Goal: Task Accomplishment & Management: Use online tool/utility

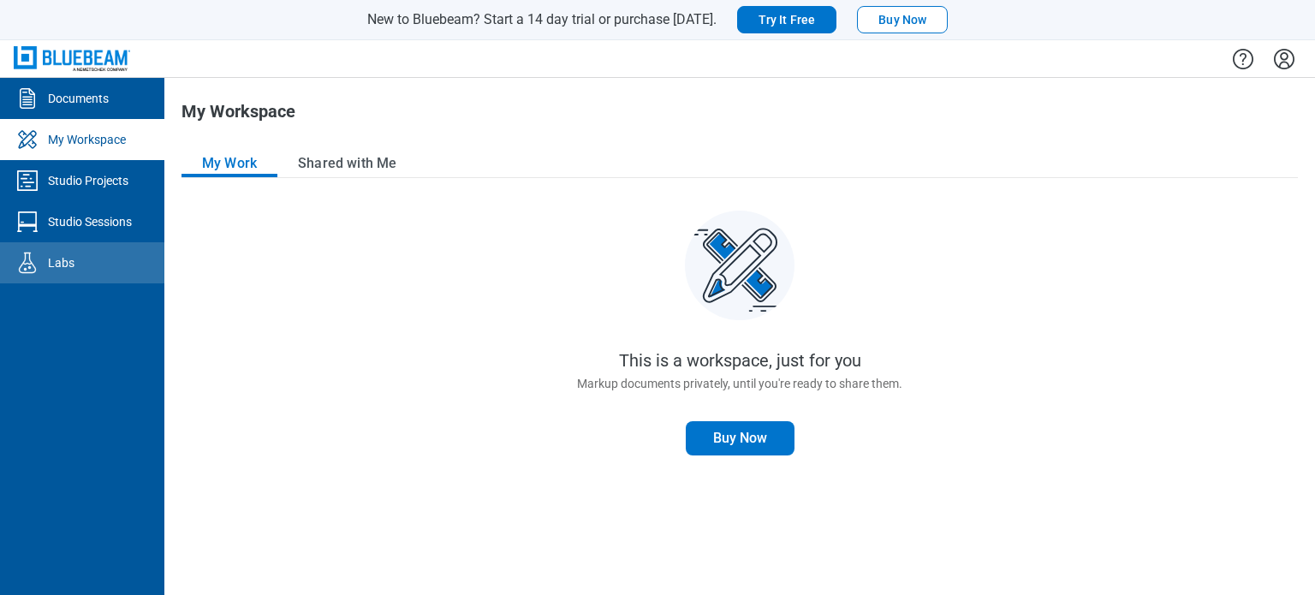
click at [21, 266] on icon "Labs" at bounding box center [27, 262] width 17 height 21
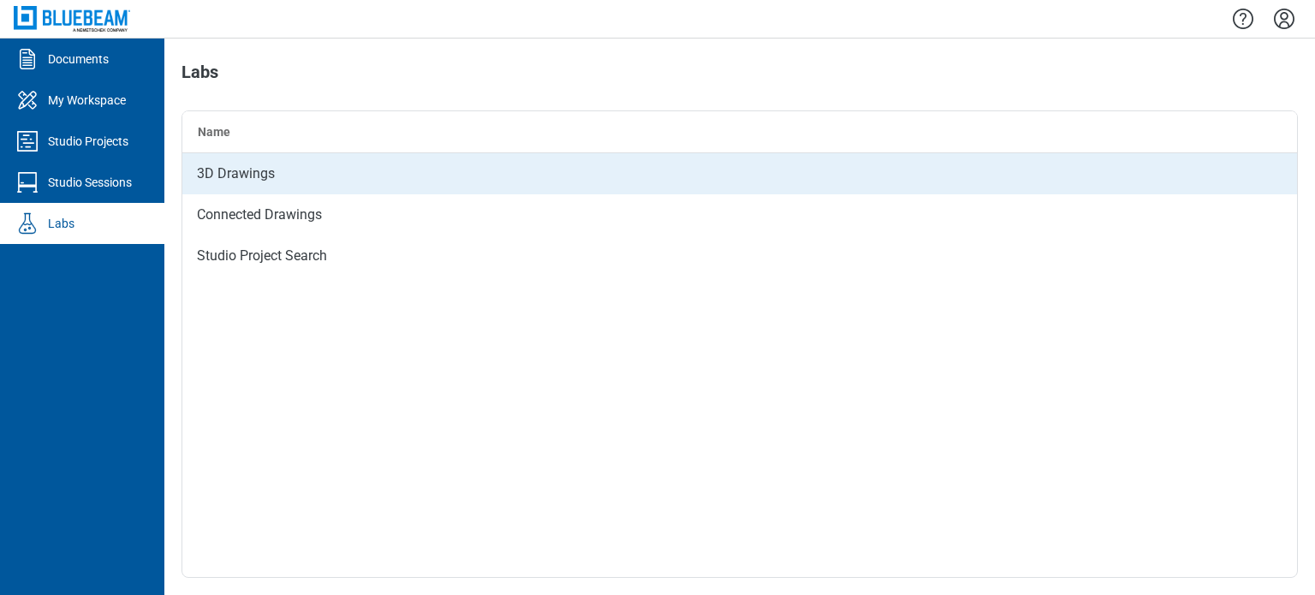
click at [247, 186] on div "3D Drawings" at bounding box center [739, 173] width 1114 height 41
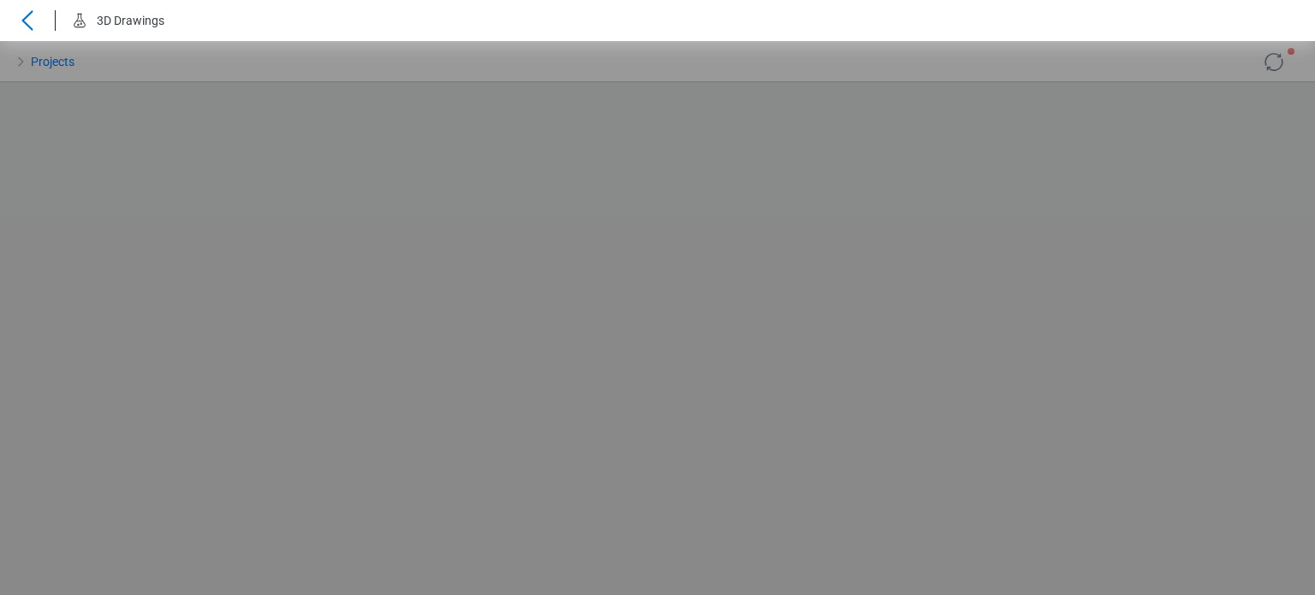
drag, startPoint x: 753, startPoint y: 326, endPoint x: 624, endPoint y: 264, distance: 143.2
click at [624, 264] on div "Loading... Loading... Loading..." at bounding box center [657, 318] width 1315 height 554
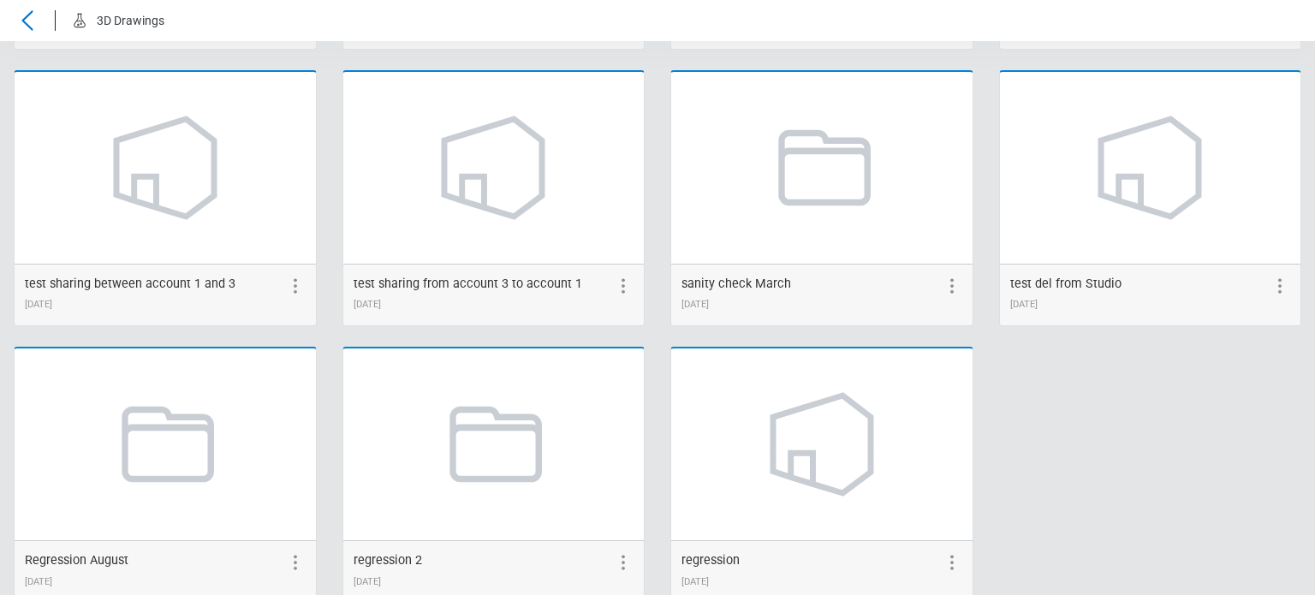
scroll to position [2321, 0]
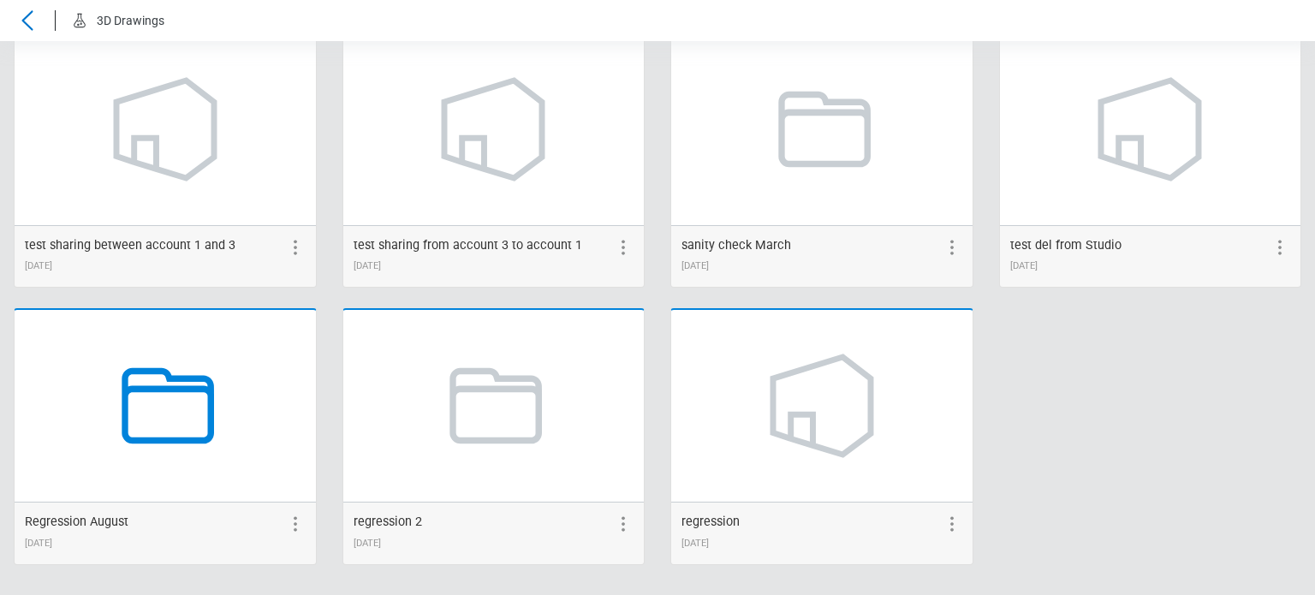
click at [134, 419] on icon at bounding box center [165, 406] width 130 height 130
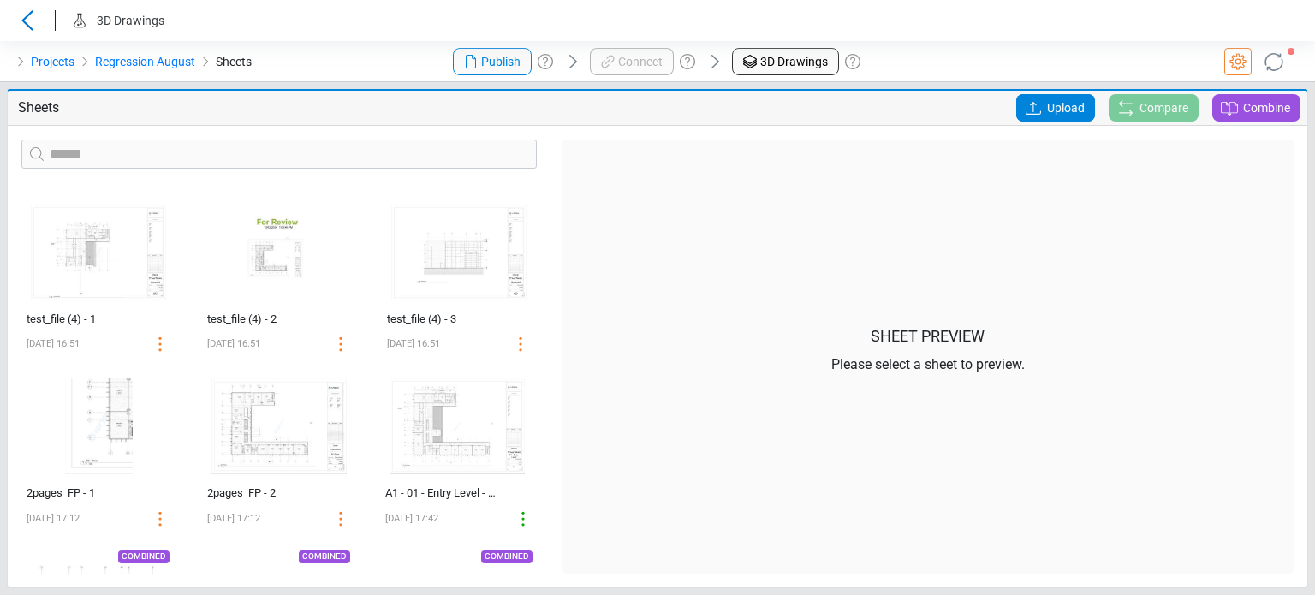
scroll to position [1174, 0]
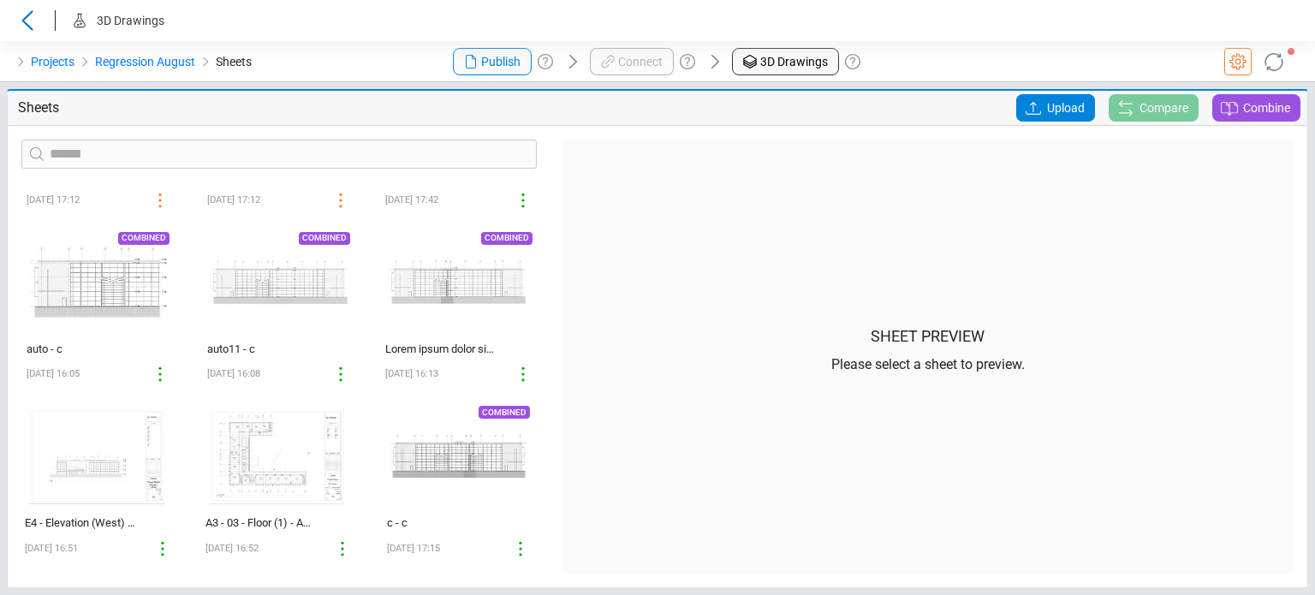
click at [420, 58] on div "Projects Regression August Sheets" at bounding box center [219, 61] width 438 height 41
click at [1048, 101] on span "Upload" at bounding box center [1066, 107] width 38 height 27
click at [0, 0] on input "Upload" at bounding box center [0, 0] width 0 height 0
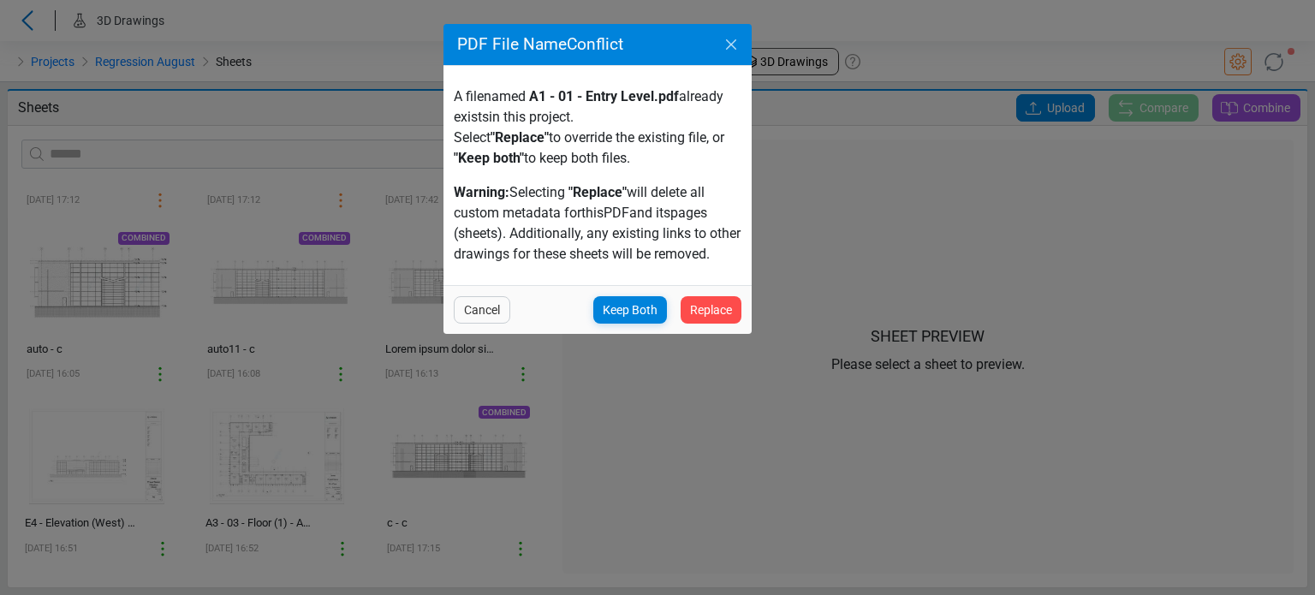
click at [726, 48] on icon "Close" at bounding box center [731, 44] width 21 height 21
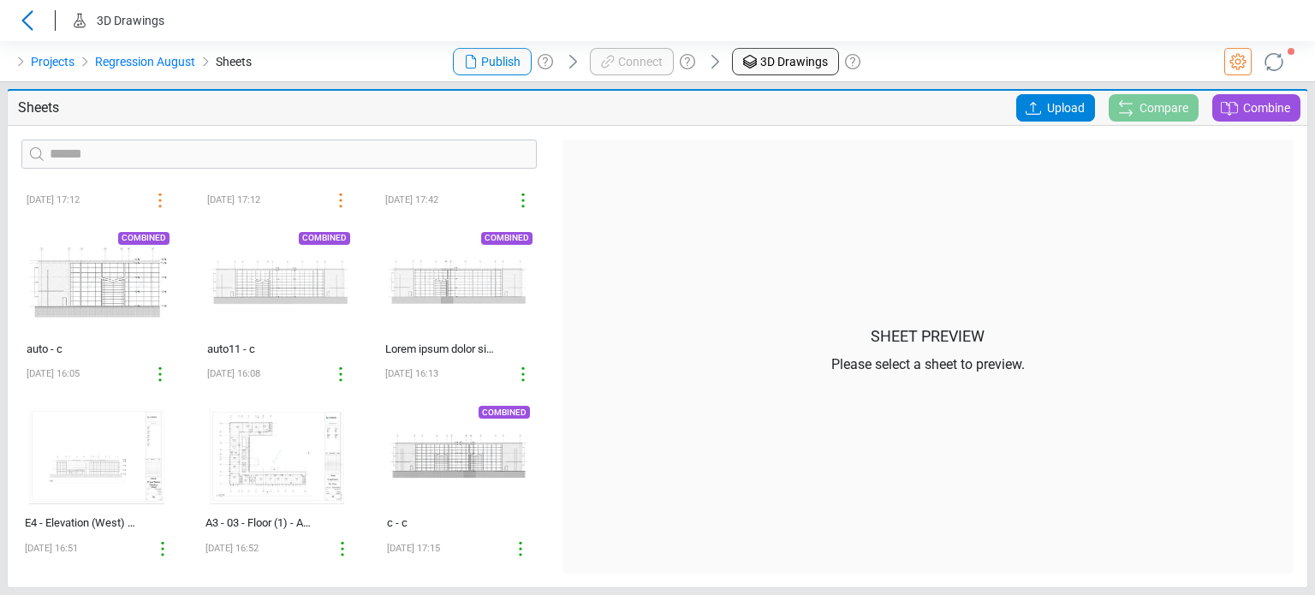
click at [1028, 98] on icon at bounding box center [1033, 108] width 21 height 21
click at [0, 0] on input "Upload" at bounding box center [0, 0] width 0 height 0
click at [1277, 50] on icon at bounding box center [1273, 61] width 27 height 27
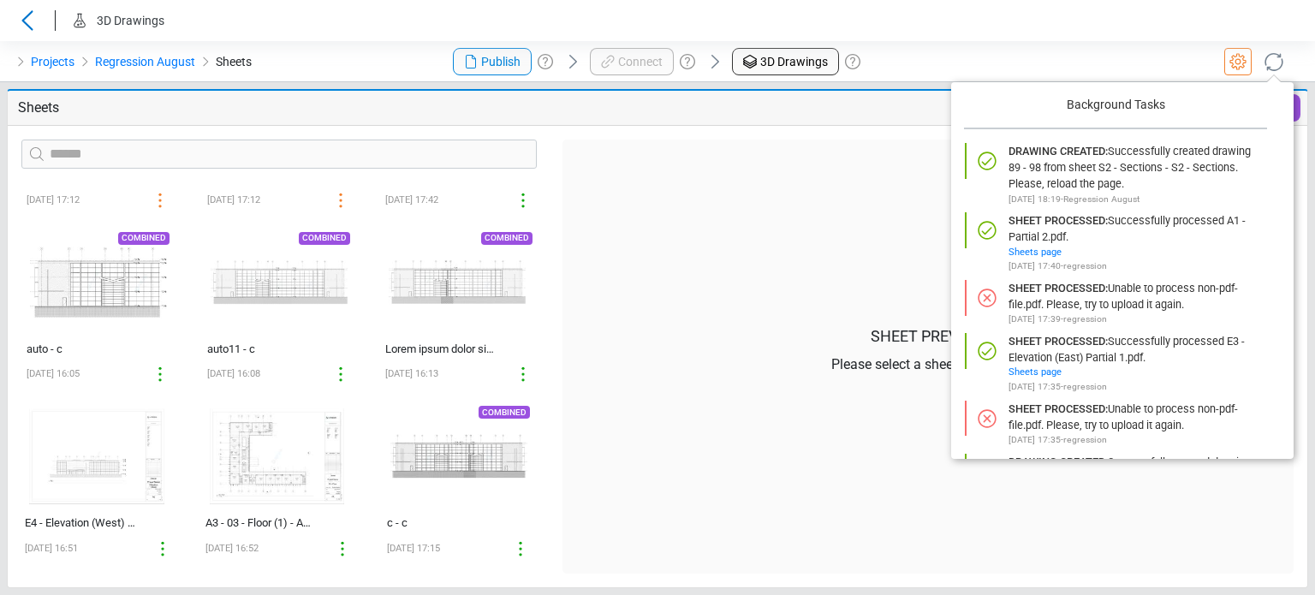
click at [1046, 43] on div at bounding box center [1095, 61] width 438 height 41
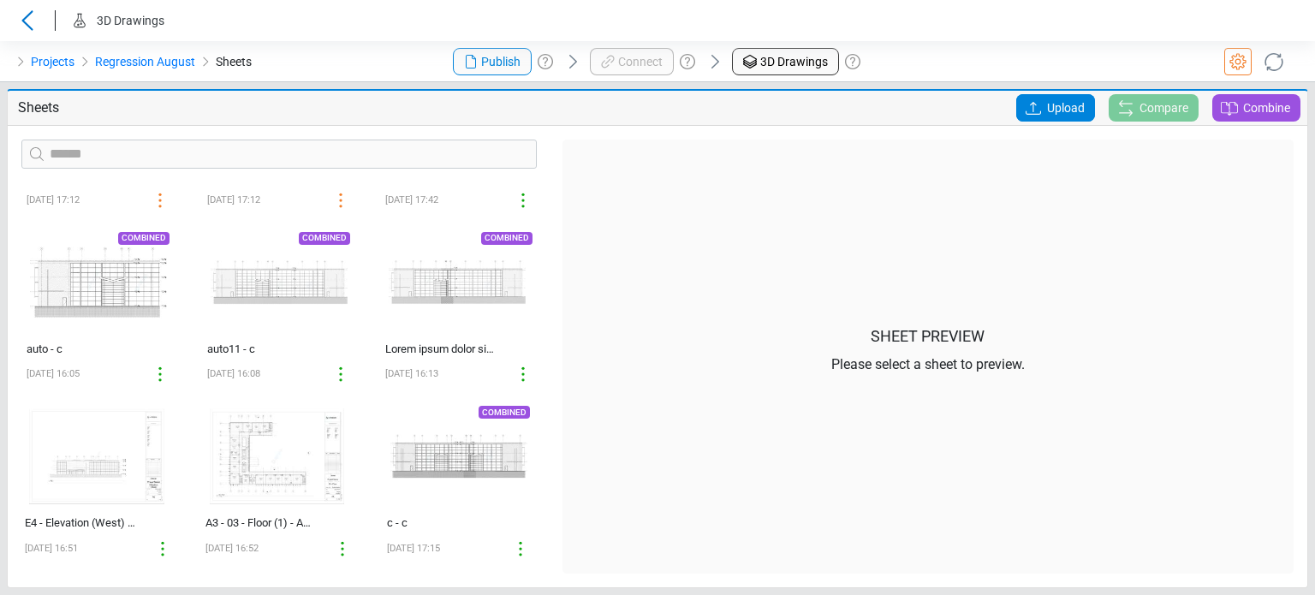
click at [1066, 102] on span "Upload" at bounding box center [1066, 107] width 38 height 27
click at [0, 0] on input "Upload" at bounding box center [0, 0] width 0 height 0
click at [1181, 365] on div "Sheet Preview Please select a sheet to preview." at bounding box center [927, 357] width 731 height 434
click at [1073, 109] on span "Upload" at bounding box center [1066, 107] width 38 height 27
click at [0, 0] on input "Upload" at bounding box center [0, 0] width 0 height 0
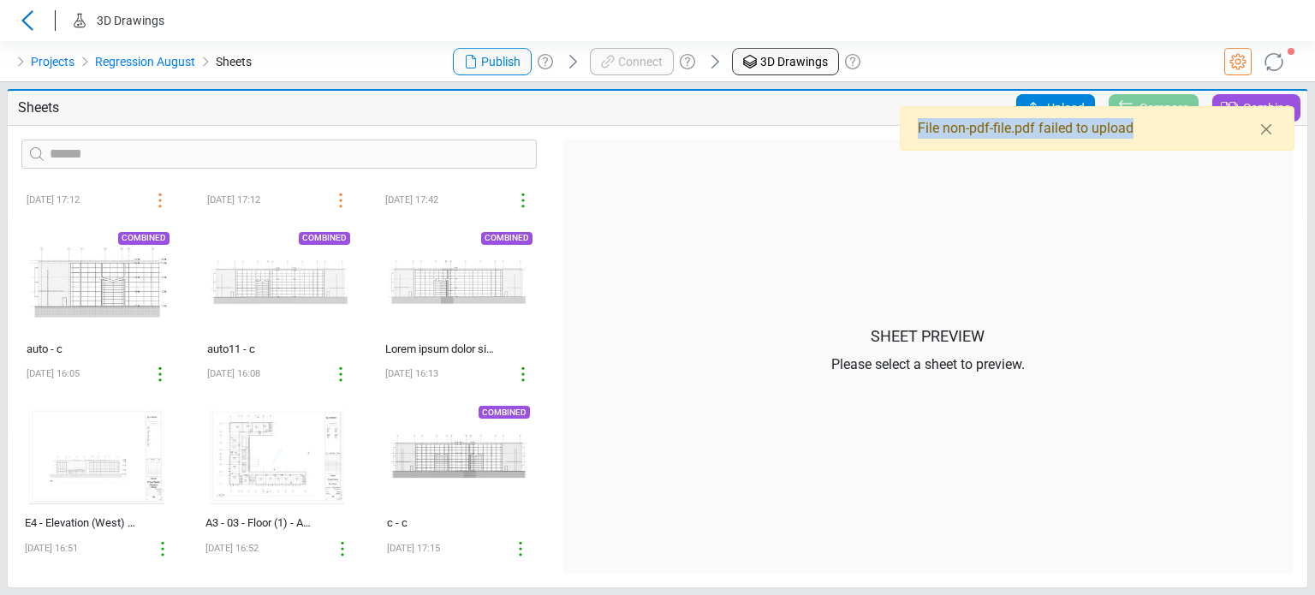
drag, startPoint x: 1164, startPoint y: 124, endPoint x: 904, endPoint y: 134, distance: 260.4
click at [904, 134] on div "File non-pdf-file.pdf failed to upload" at bounding box center [1097, 128] width 395 height 45
click at [881, 115] on div at bounding box center [661, 107] width 446 height 27
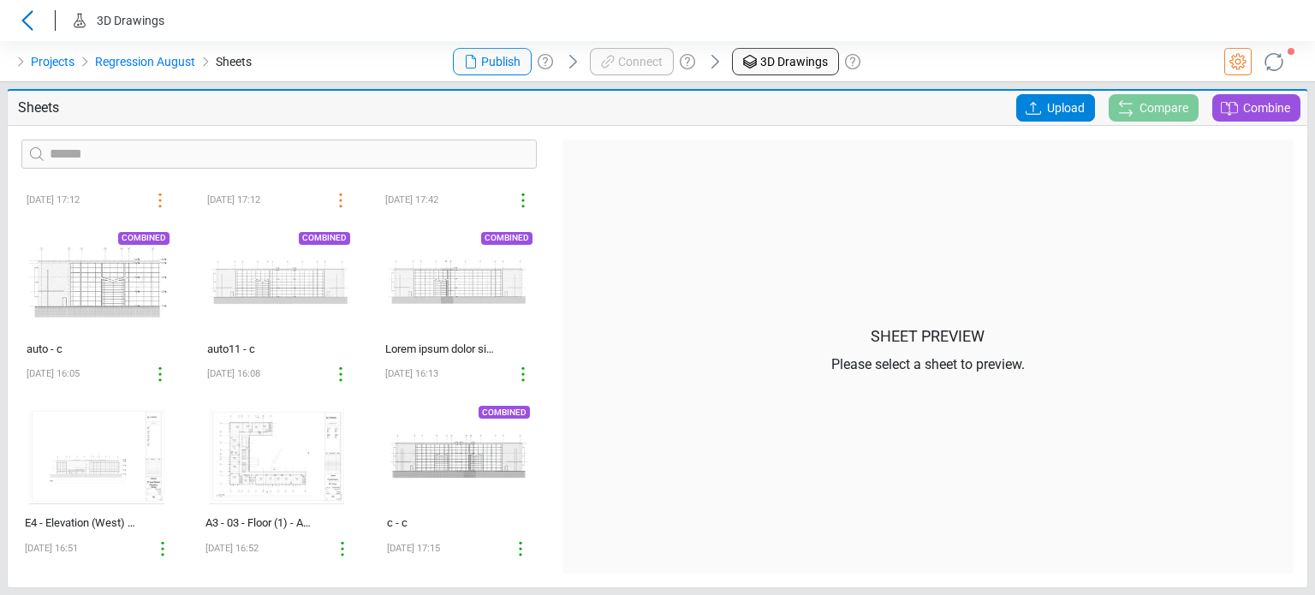
scroll to position [1350, 0]
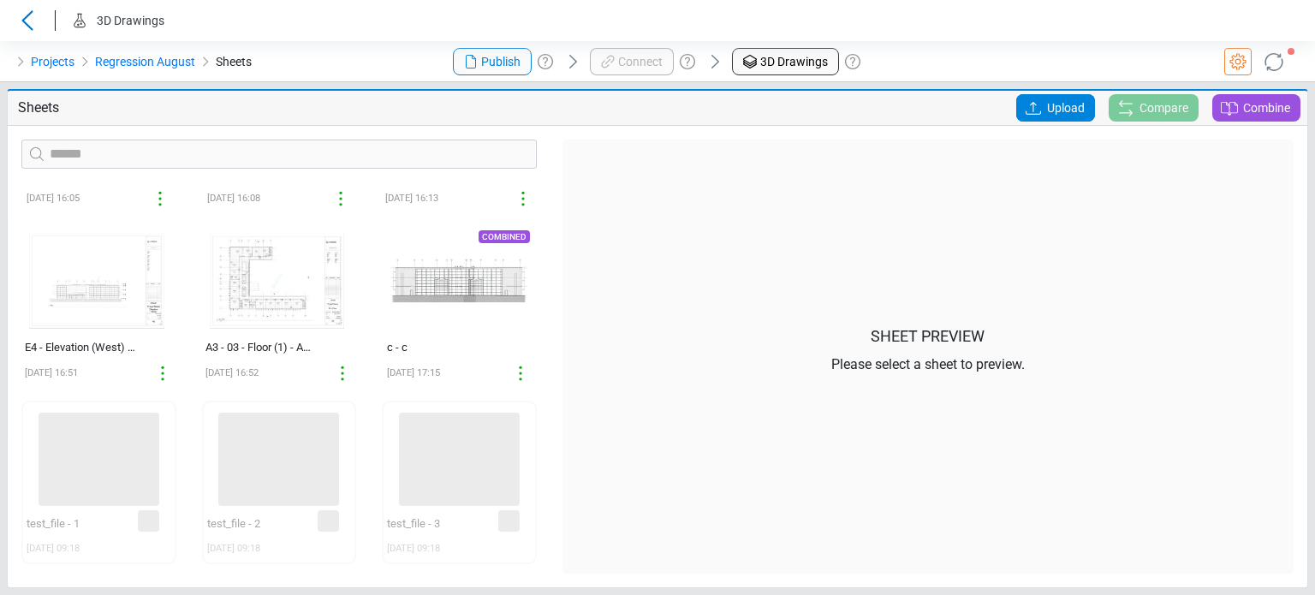
click at [1034, 110] on icon at bounding box center [1033, 108] width 21 height 21
click at [0, 0] on input "Upload" at bounding box center [0, 0] width 0 height 0
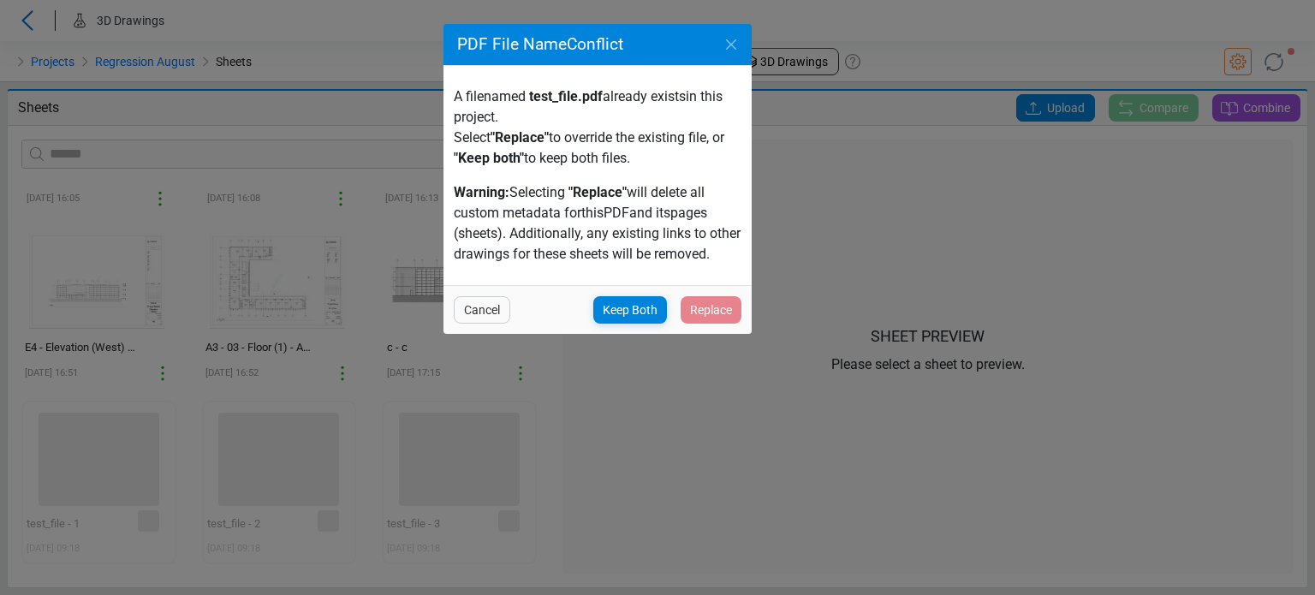
click at [726, 312] on div "Keep Both Replace" at bounding box center [667, 309] width 148 height 27
click at [488, 314] on span "Cancel" at bounding box center [482, 310] width 36 height 21
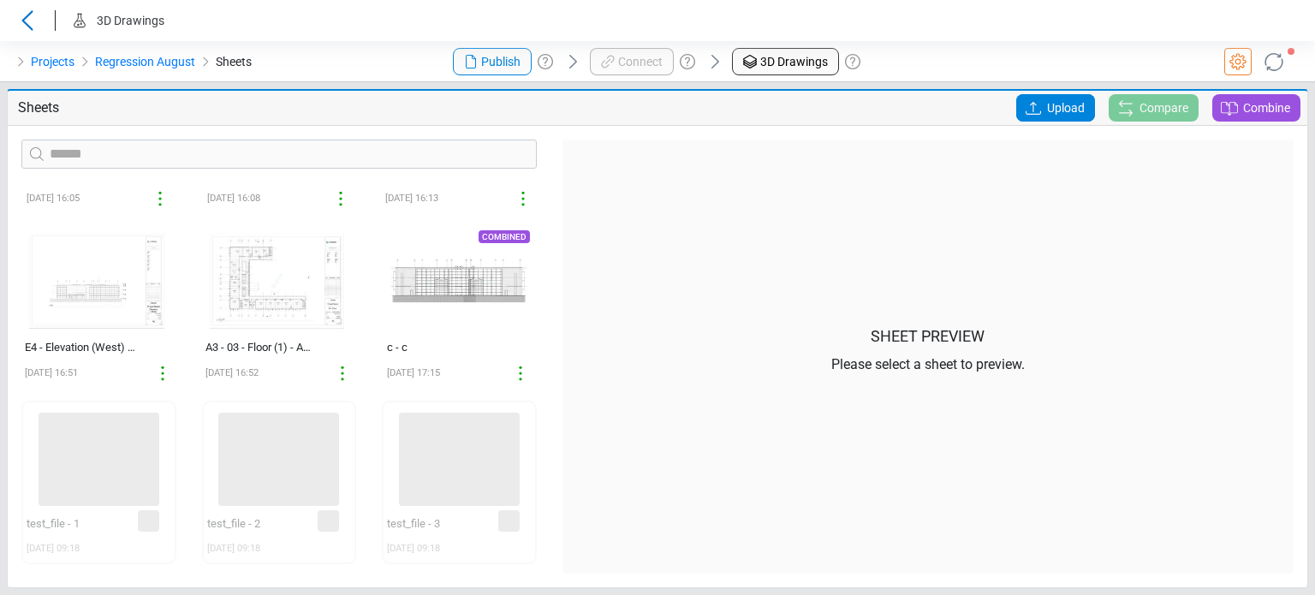
click at [1025, 95] on div "Upload" at bounding box center [1055, 107] width 79 height 27
click at [0, 0] on input "Upload" at bounding box center [0, 0] width 0 height 0
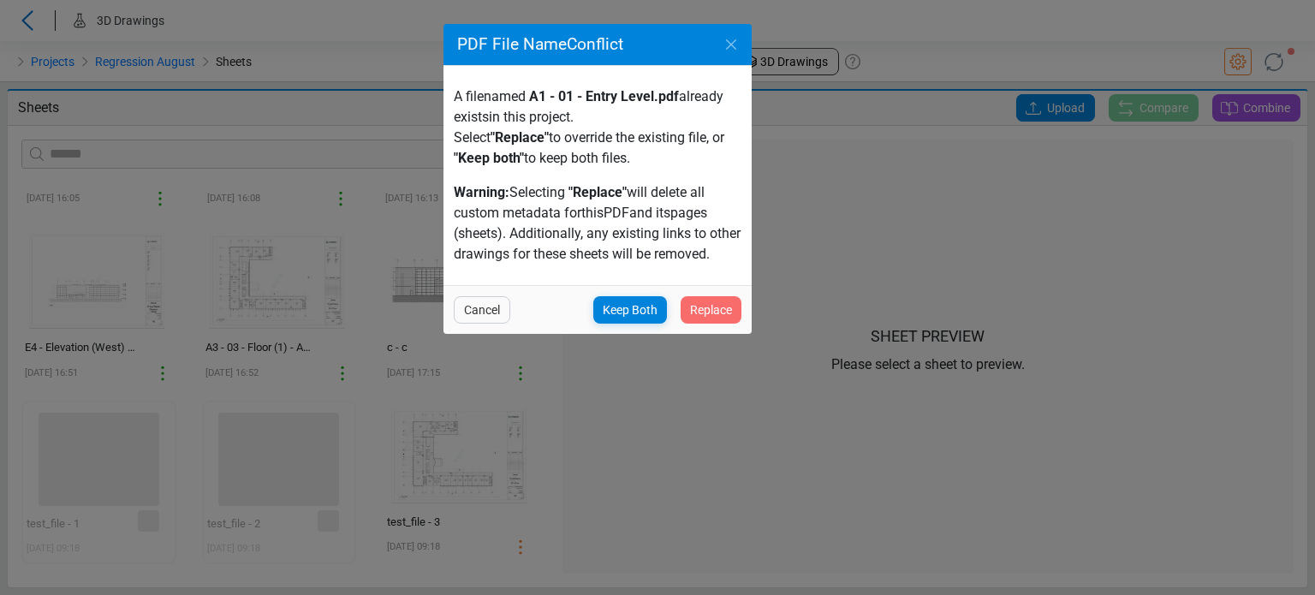
click at [706, 314] on span "Replace" at bounding box center [711, 310] width 42 height 21
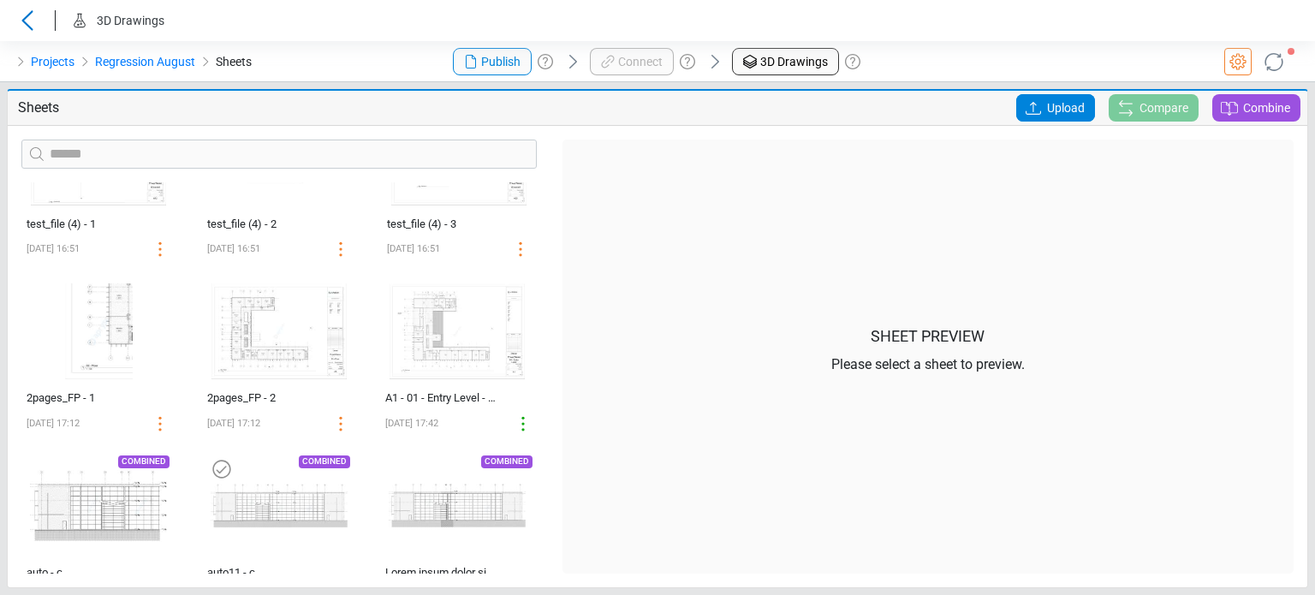
scroll to position [922, 0]
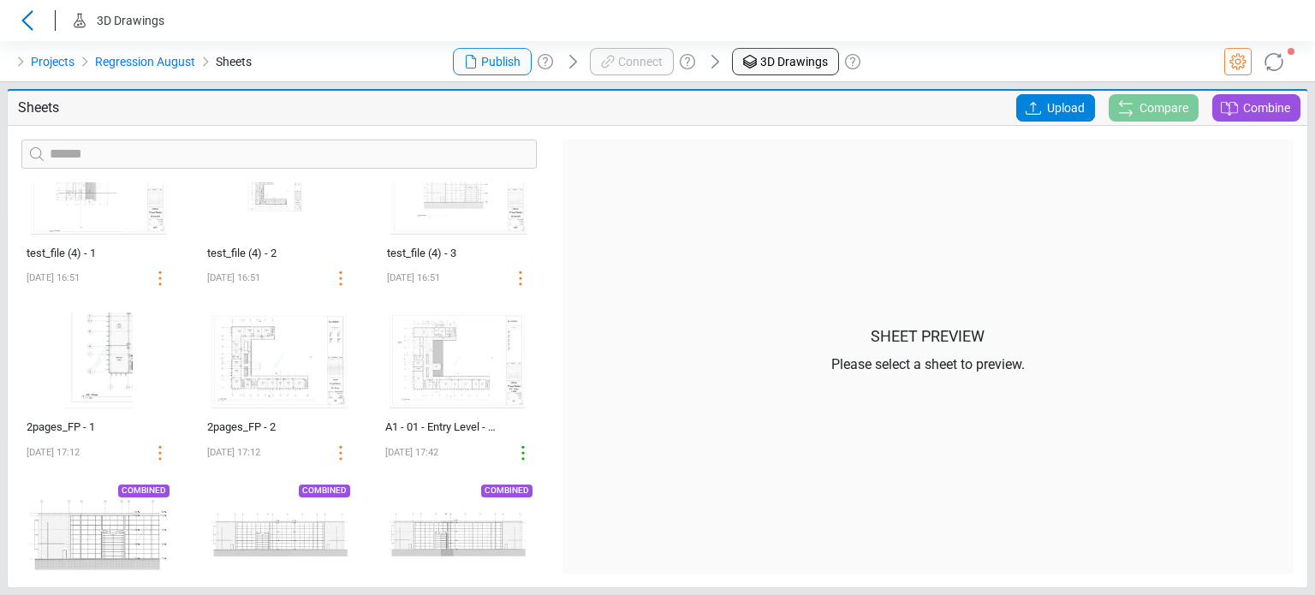
click at [1026, 115] on icon at bounding box center [1033, 108] width 21 height 21
click at [0, 0] on input "Upload" at bounding box center [0, 0] width 0 height 0
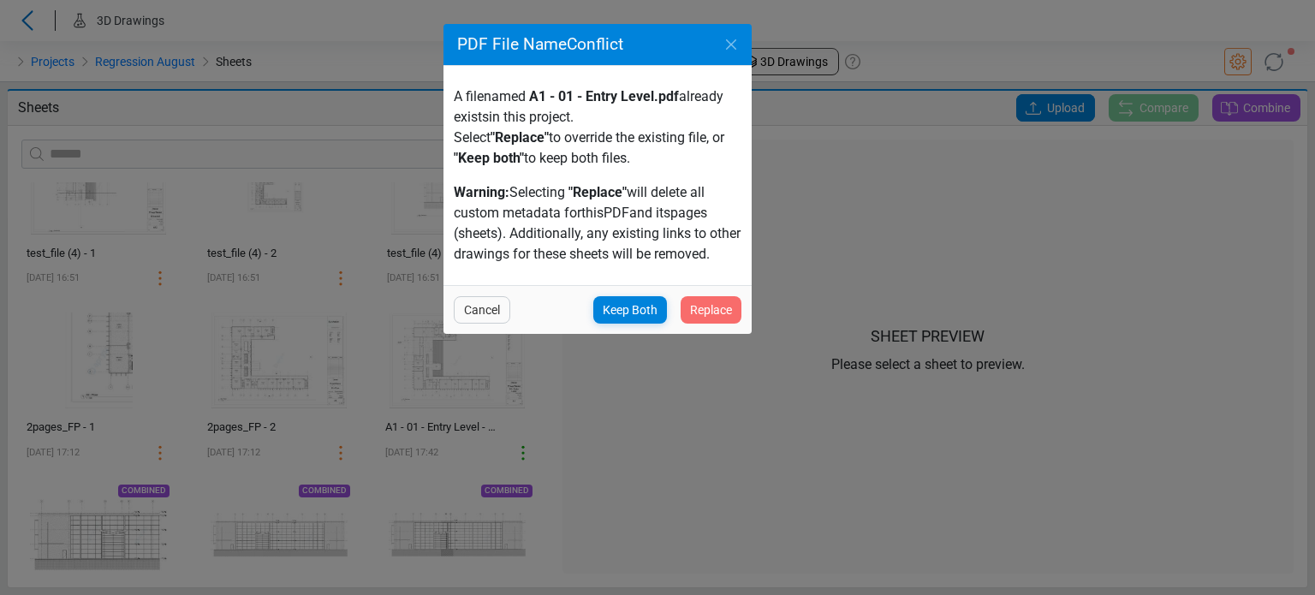
click at [732, 308] on div "Replace" at bounding box center [710, 309] width 61 height 27
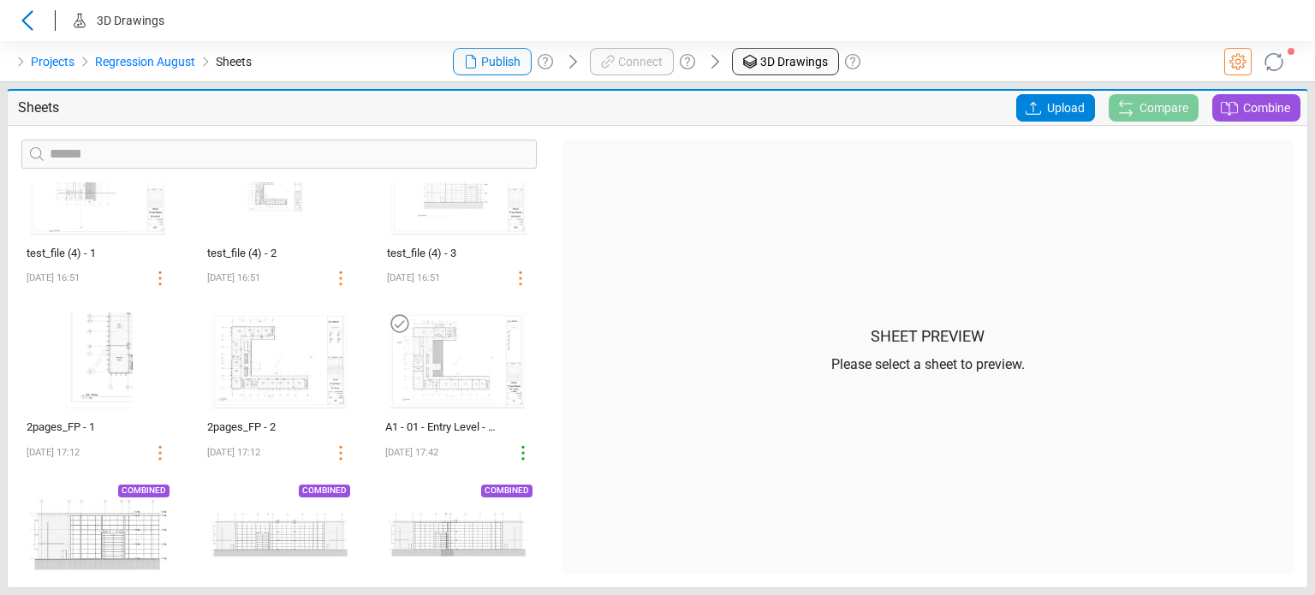
click at [401, 389] on img at bounding box center [457, 361] width 149 height 110
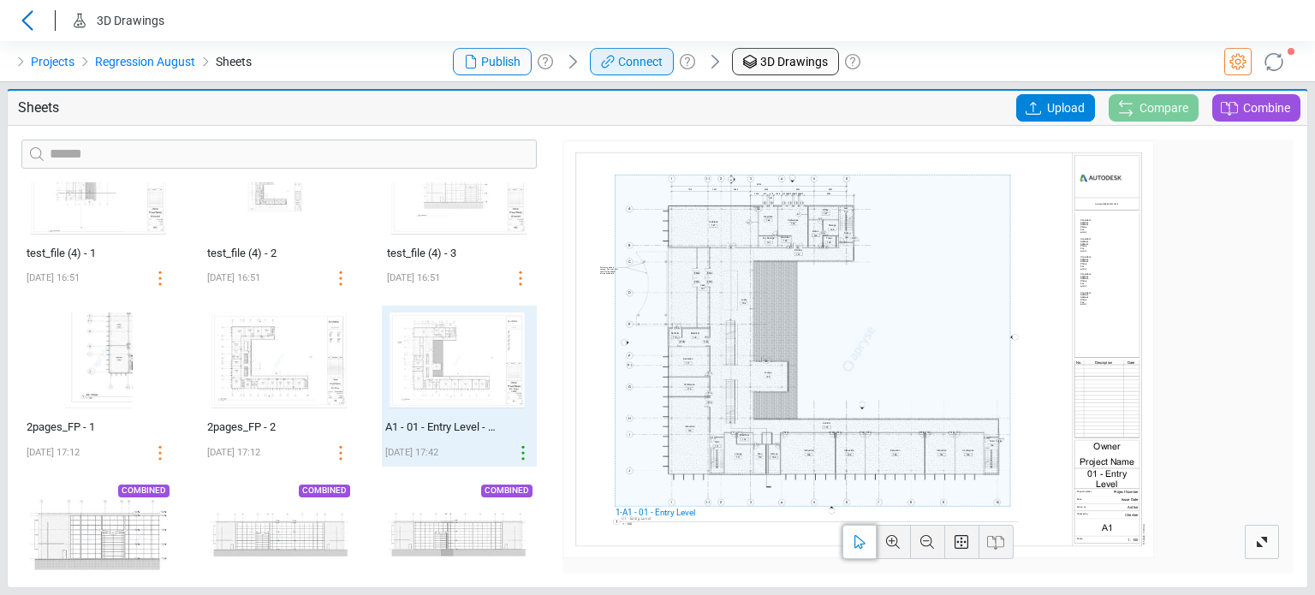
click at [603, 57] on icon at bounding box center [607, 61] width 21 height 21
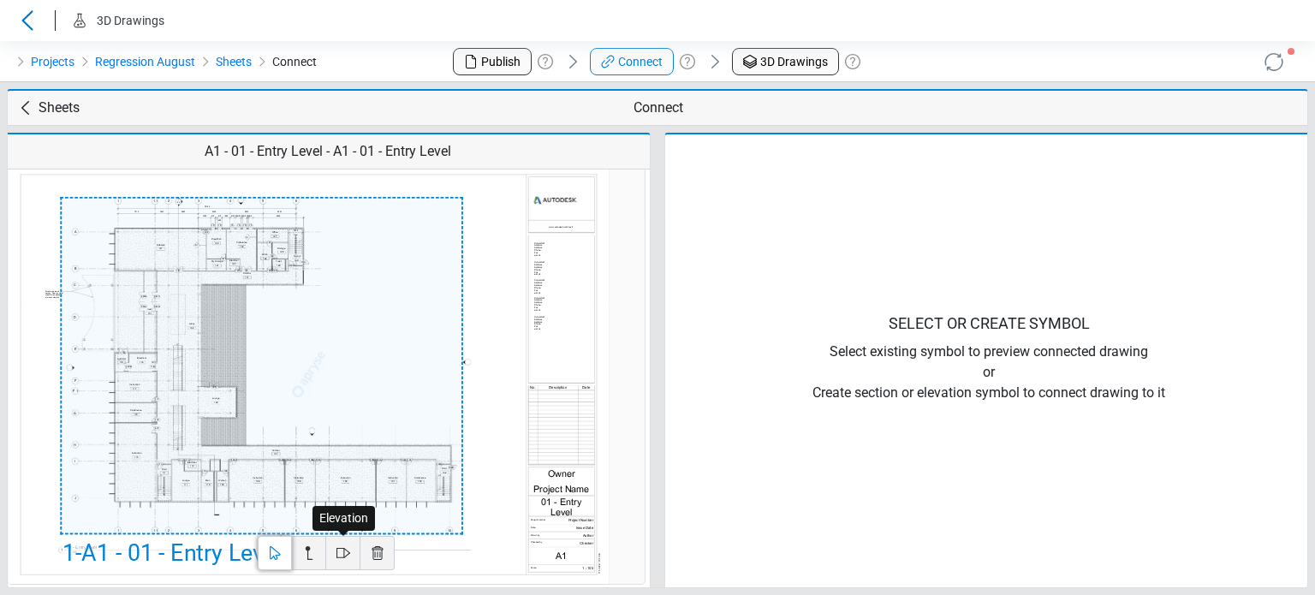
click at [349, 549] on icon at bounding box center [343, 553] width 21 height 21
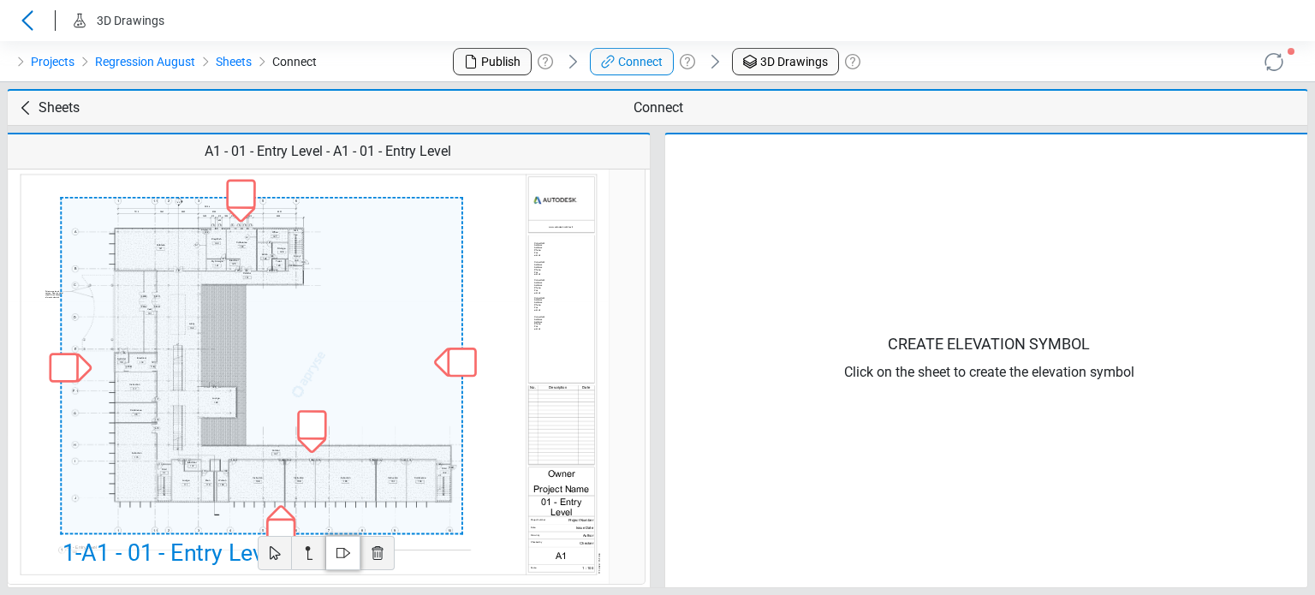
click at [238, 198] on div at bounding box center [241, 194] width 30 height 30
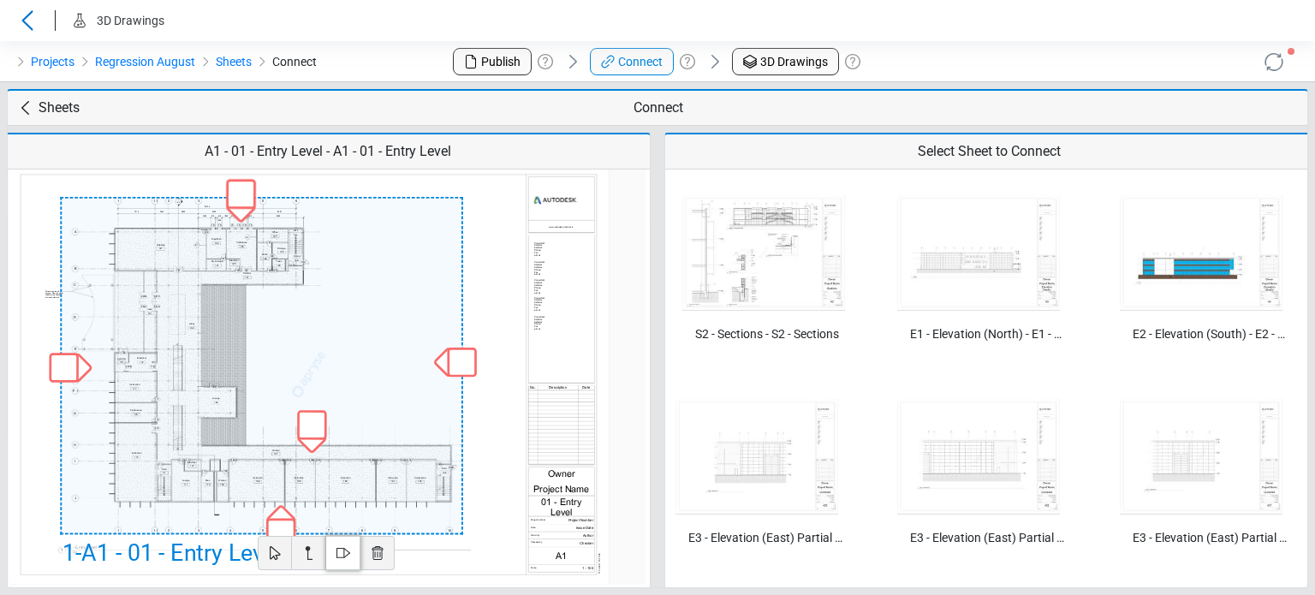
click at [965, 265] on img at bounding box center [978, 253] width 163 height 116
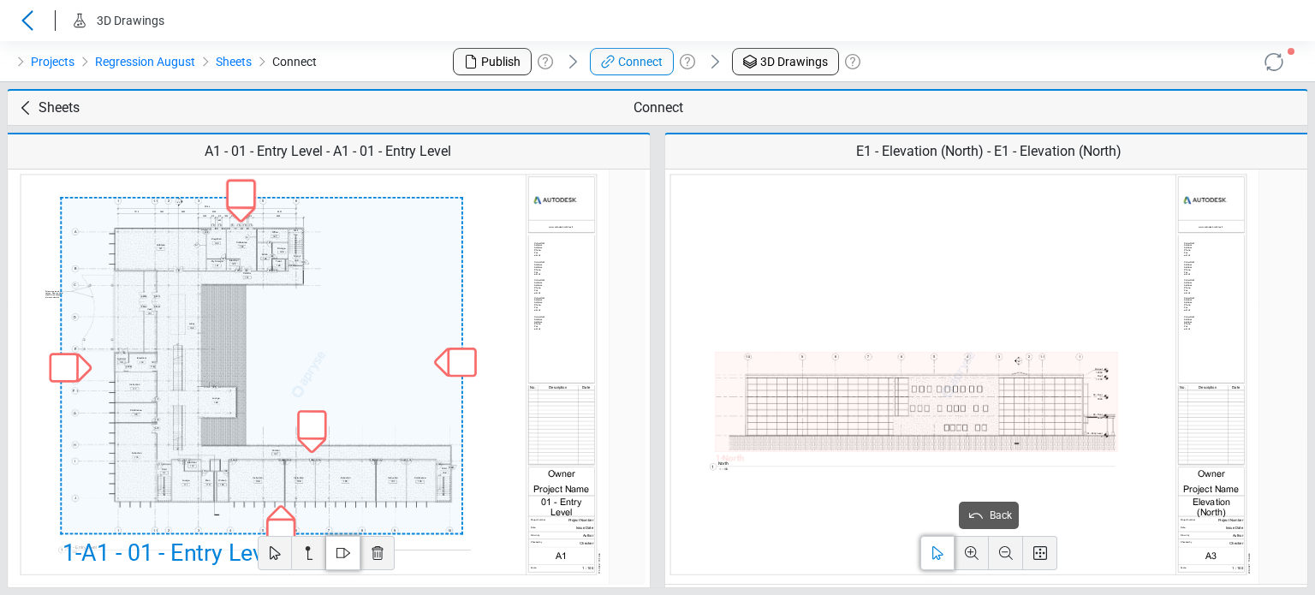
click at [823, 432] on div "1 - North" at bounding box center [916, 402] width 402 height 100
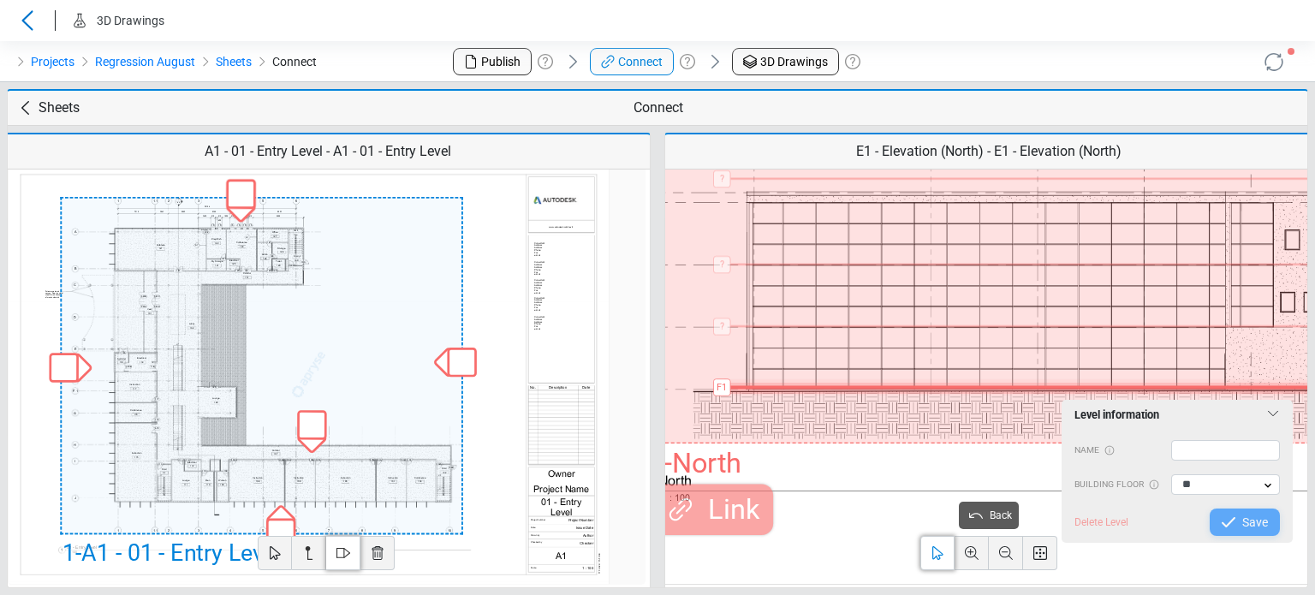
drag, startPoint x: 746, startPoint y: 432, endPoint x: 751, endPoint y: 385, distance: 47.3
click at [751, 385] on div "? 03-Floor ? Parapet ? 02-Floor F1 Add level 1 - North Link" at bounding box center [1300, 282] width 1304 height 324
click at [1204, 434] on div "Level information Name Building Floor ** Delete Level Save" at bounding box center [1176, 471] width 231 height 129
click at [1203, 448] on input "text" at bounding box center [1226, 450] width 110 height 21
type input "*"
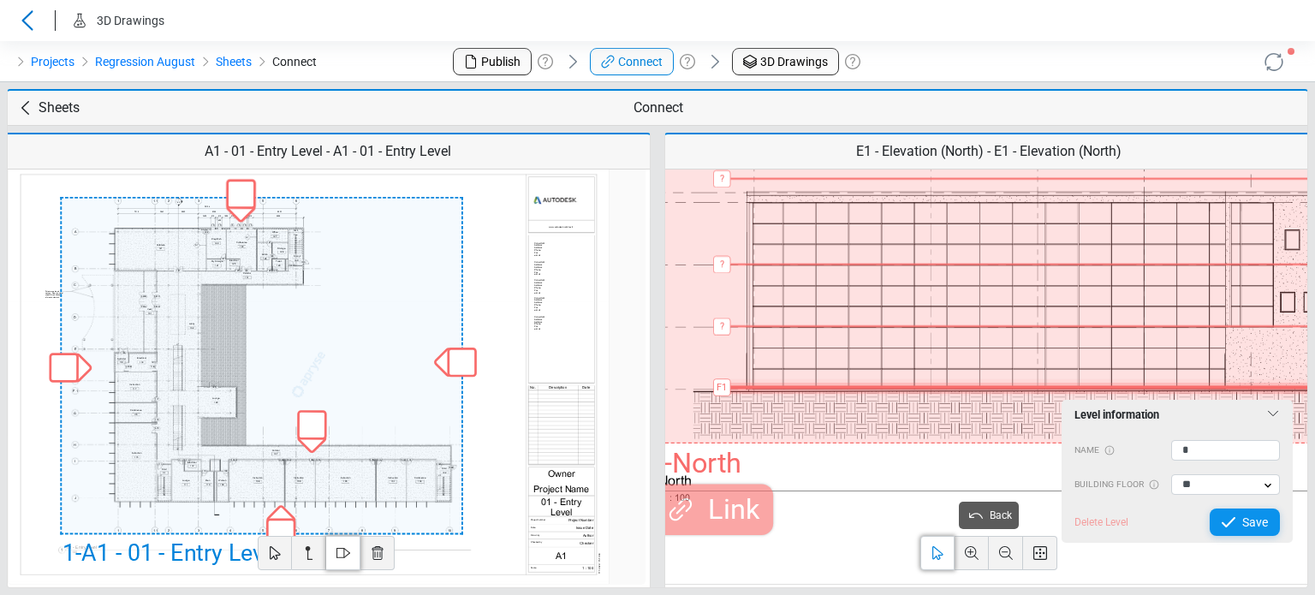
click at [1245, 522] on span "Save" at bounding box center [1255, 522] width 26 height 21
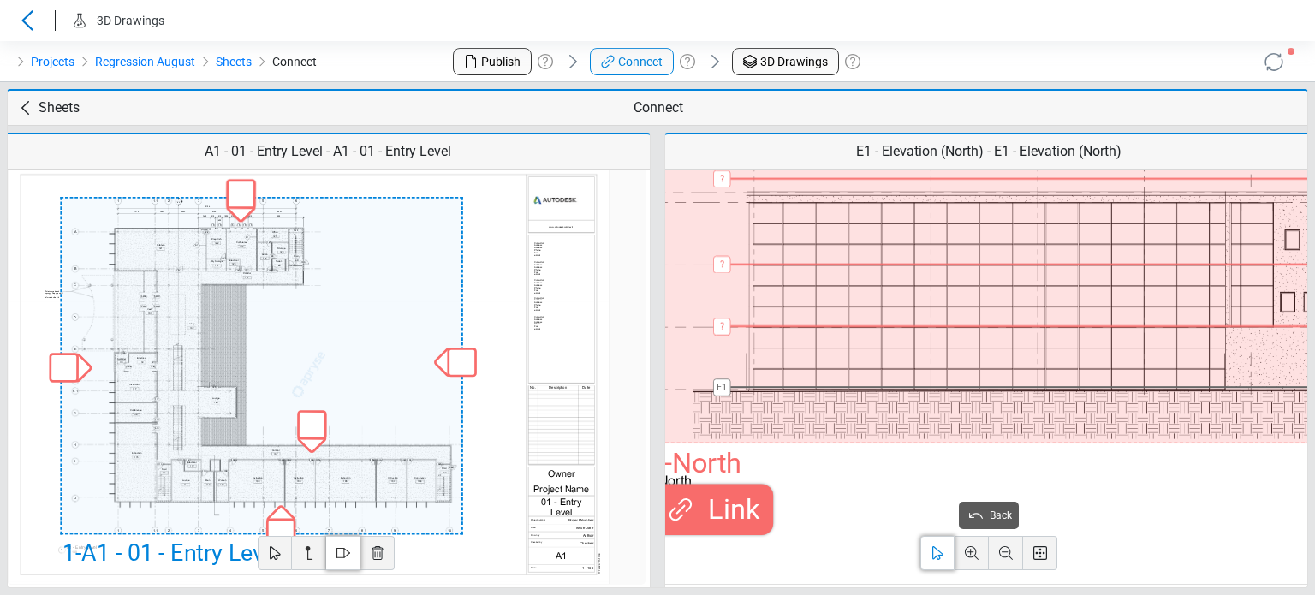
click at [728, 502] on span "Link" at bounding box center [728, 510] width 61 height 42
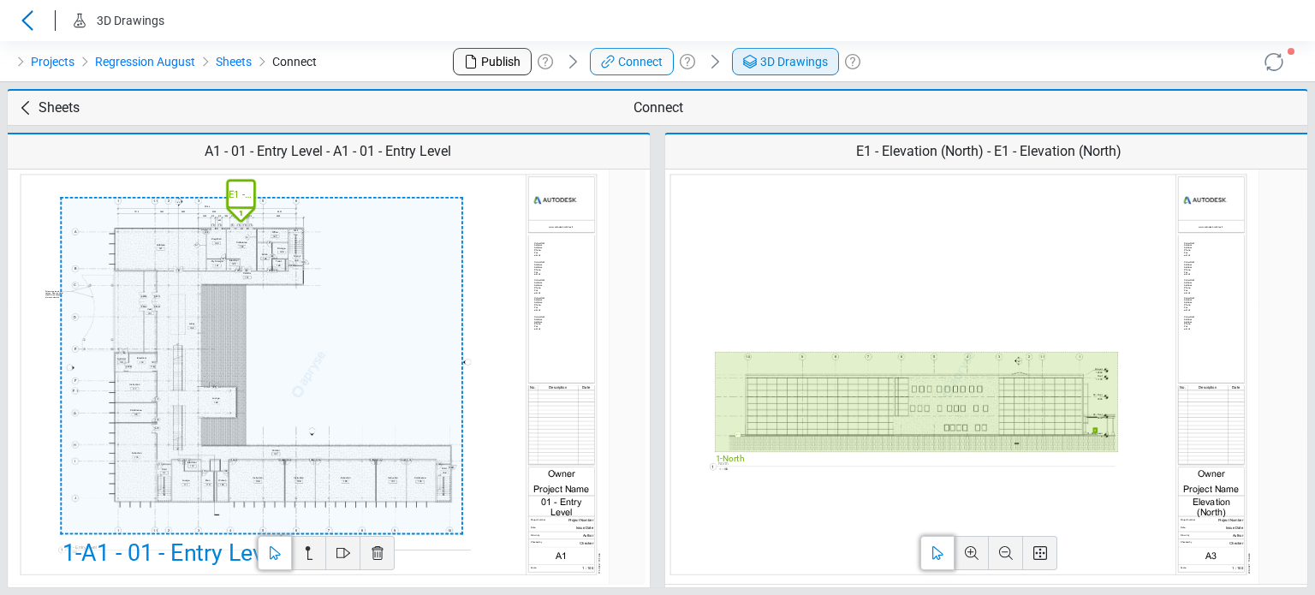
click at [792, 64] on span "3D Drawings" at bounding box center [794, 62] width 68 height 18
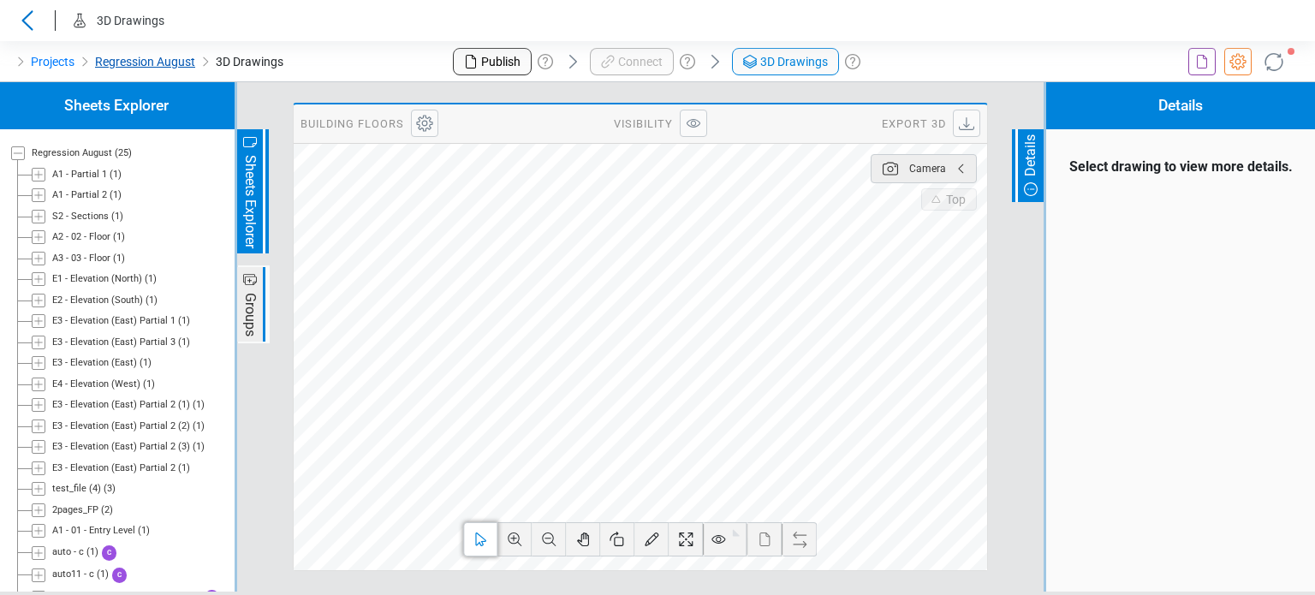
click at [116, 54] on link "Regression August" at bounding box center [145, 61] width 100 height 21
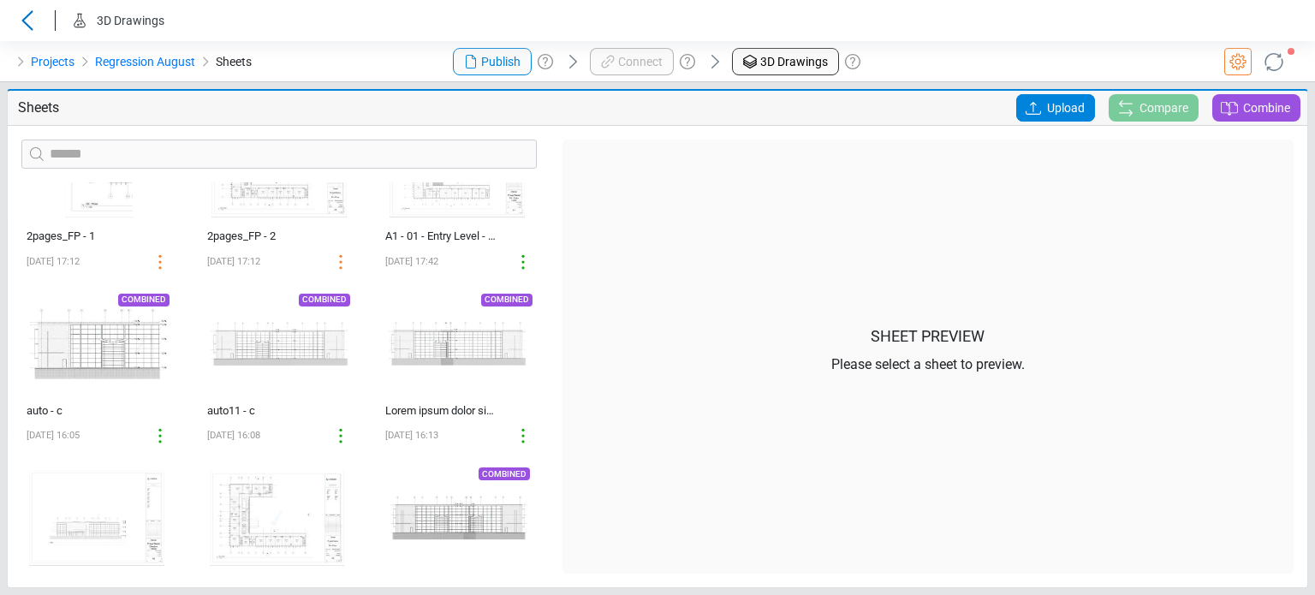
scroll to position [941, 0]
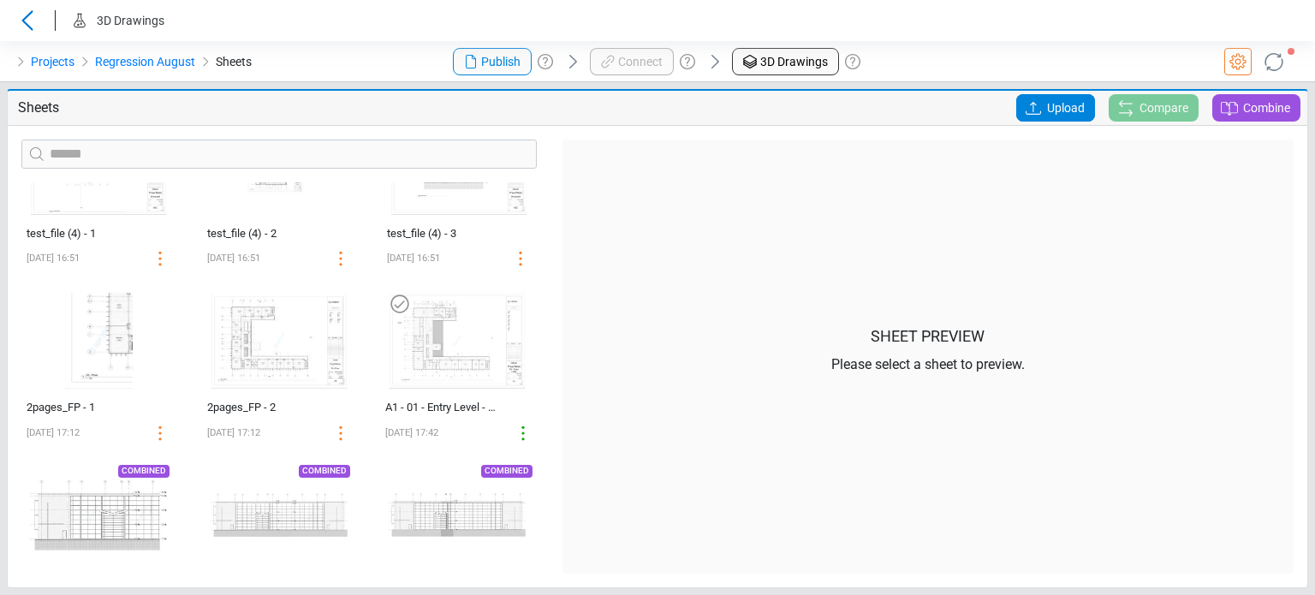
click at [435, 324] on img at bounding box center [457, 341] width 149 height 110
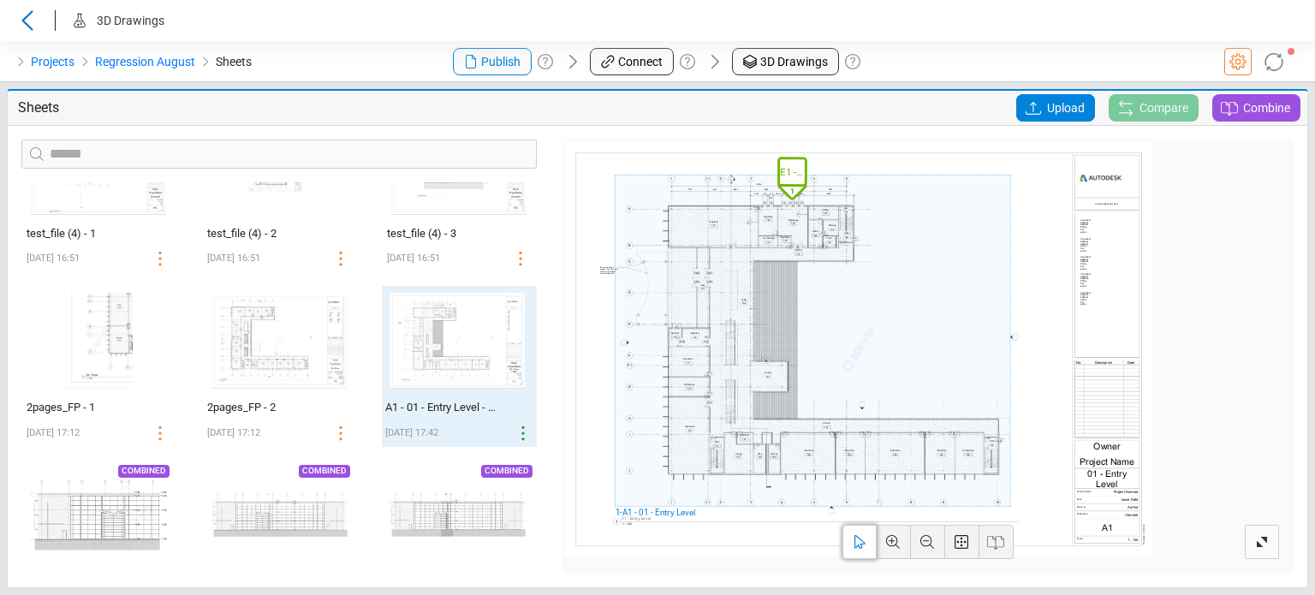
click at [1025, 111] on icon at bounding box center [1032, 108] width 15 height 13
click at [0, 0] on input "Upload" at bounding box center [0, 0] width 0 height 0
click at [1031, 101] on icon at bounding box center [1033, 108] width 21 height 21
click at [0, 0] on input "Upload" at bounding box center [0, 0] width 0 height 0
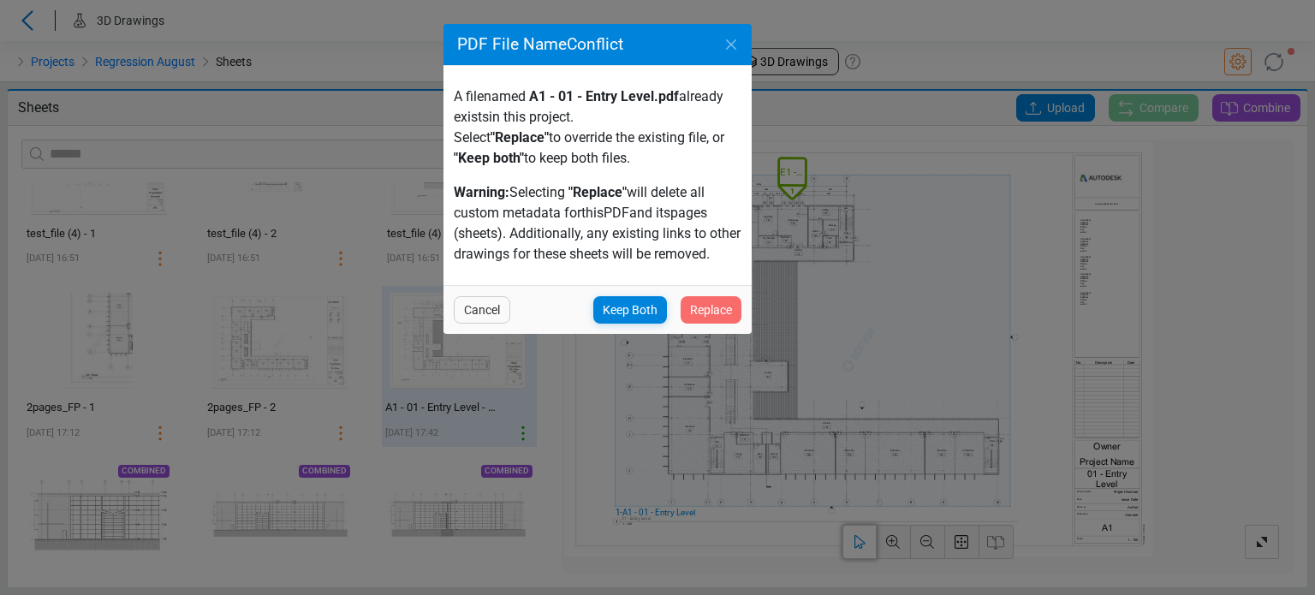
click at [685, 316] on div "Replace" at bounding box center [710, 309] width 61 height 27
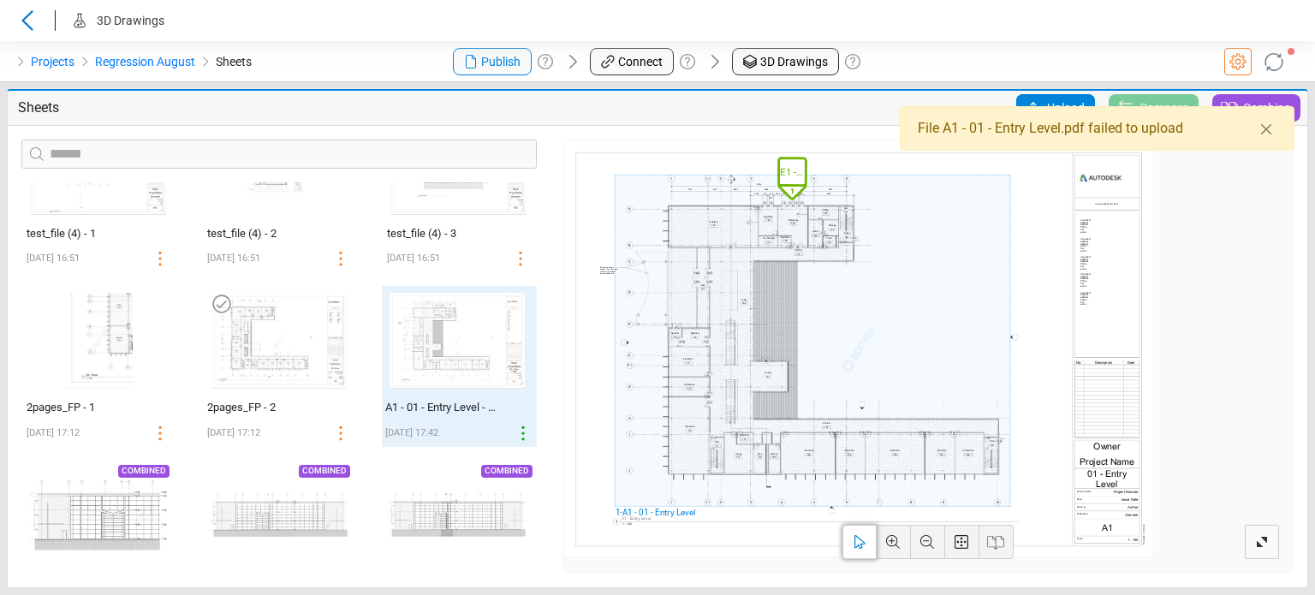
click at [277, 348] on img at bounding box center [279, 341] width 149 height 110
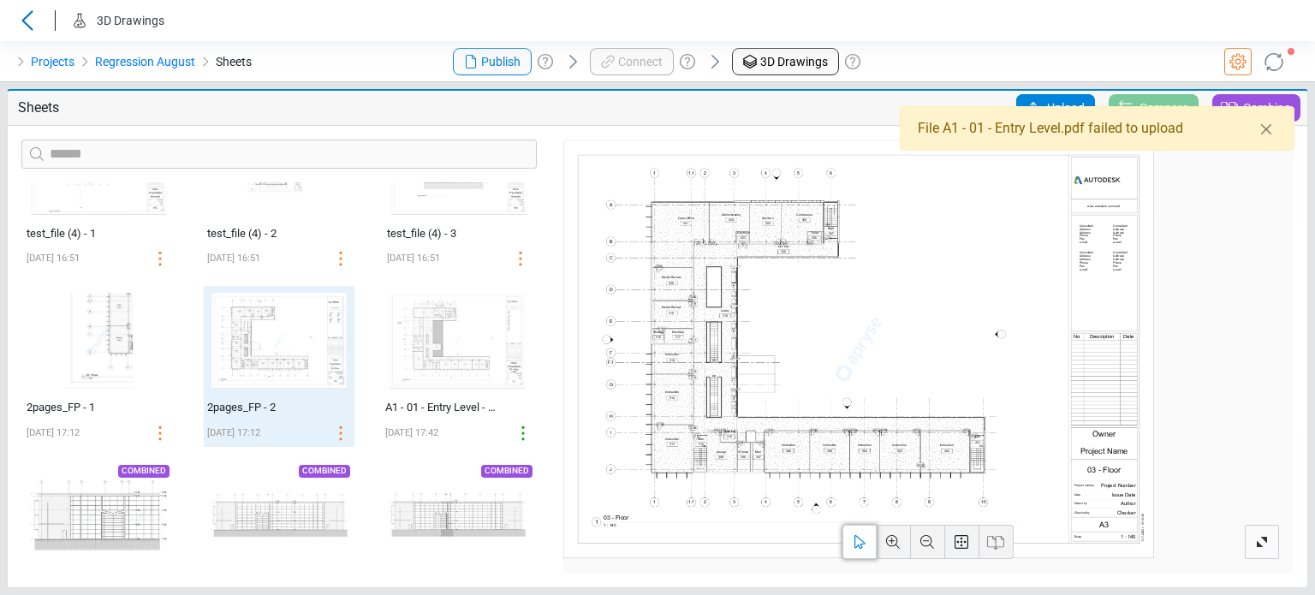
click at [443, 215] on img at bounding box center [458, 167] width 149 height 110
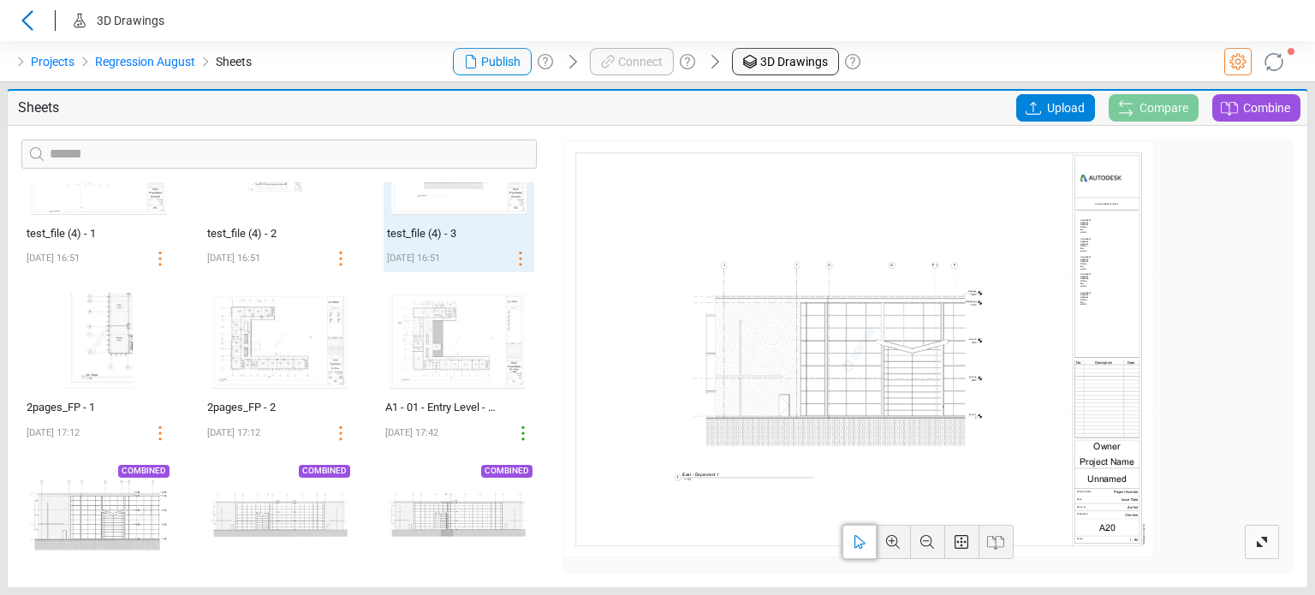
click at [1035, 113] on icon at bounding box center [1032, 108] width 15 height 13
click at [0, 0] on input "Upload" at bounding box center [0, 0] width 0 height 0
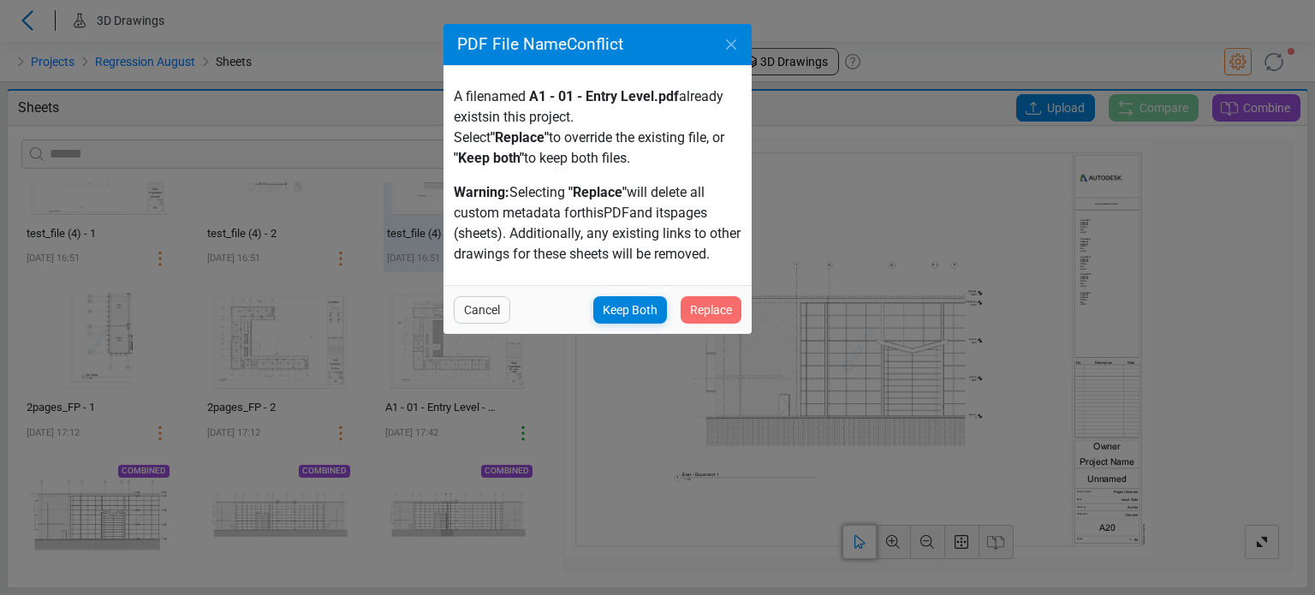
click at [726, 322] on div "Replace" at bounding box center [710, 309] width 61 height 27
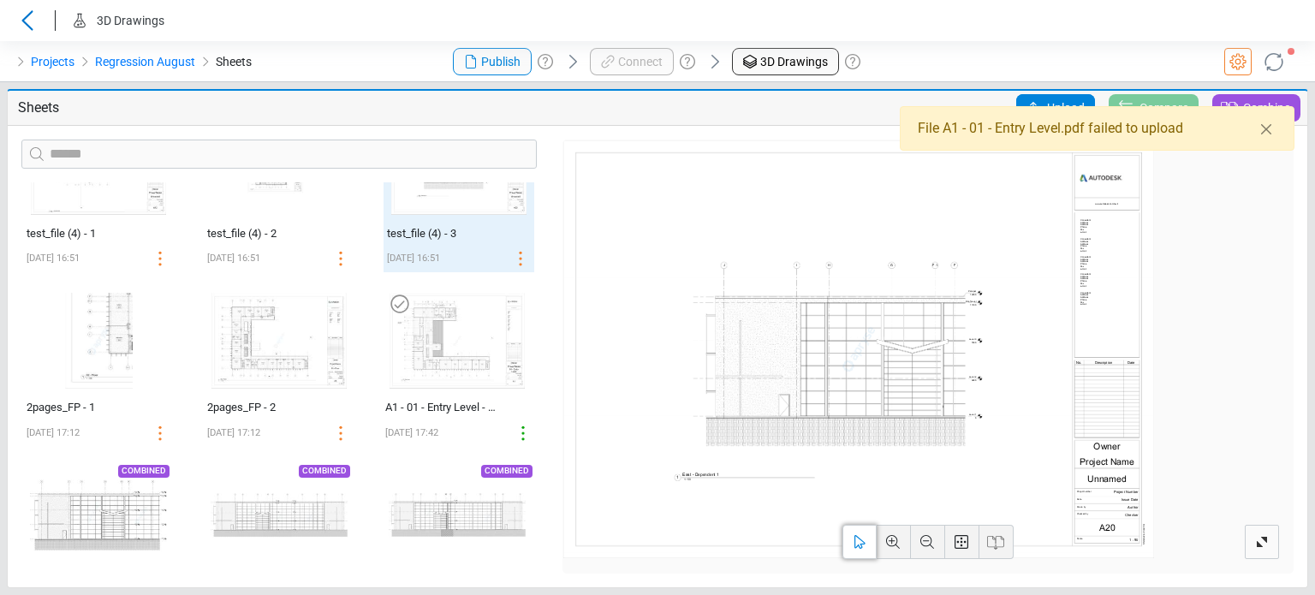
click at [421, 351] on img at bounding box center [457, 341] width 149 height 110
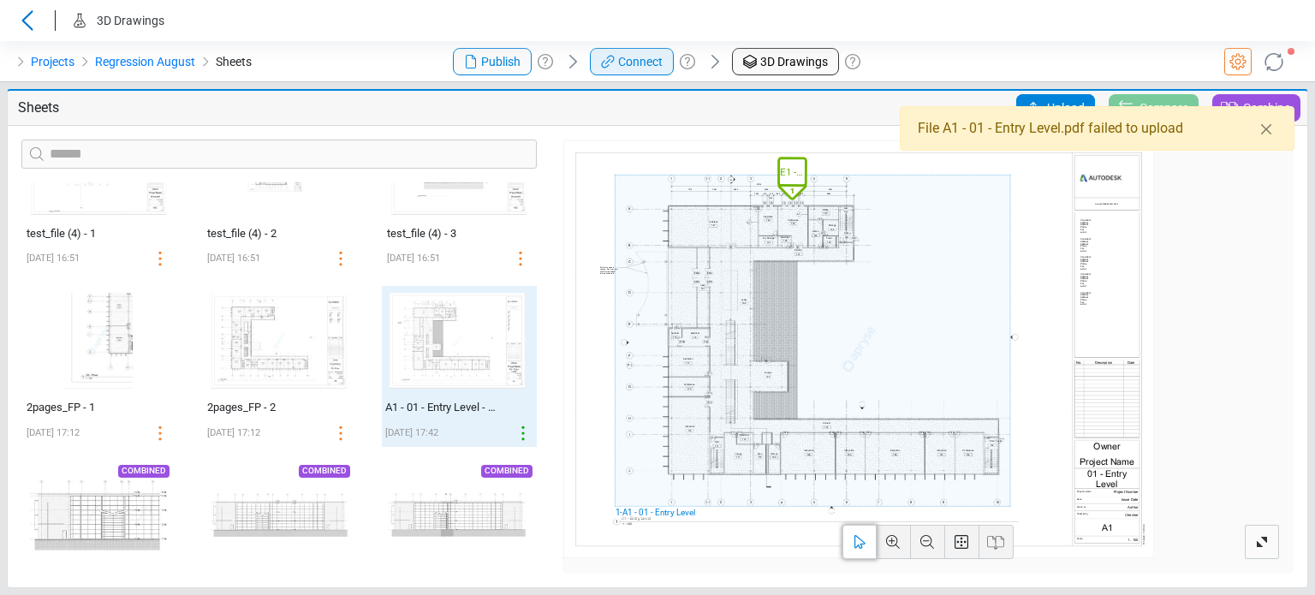
click at [618, 59] on span "Connect" at bounding box center [640, 62] width 45 height 18
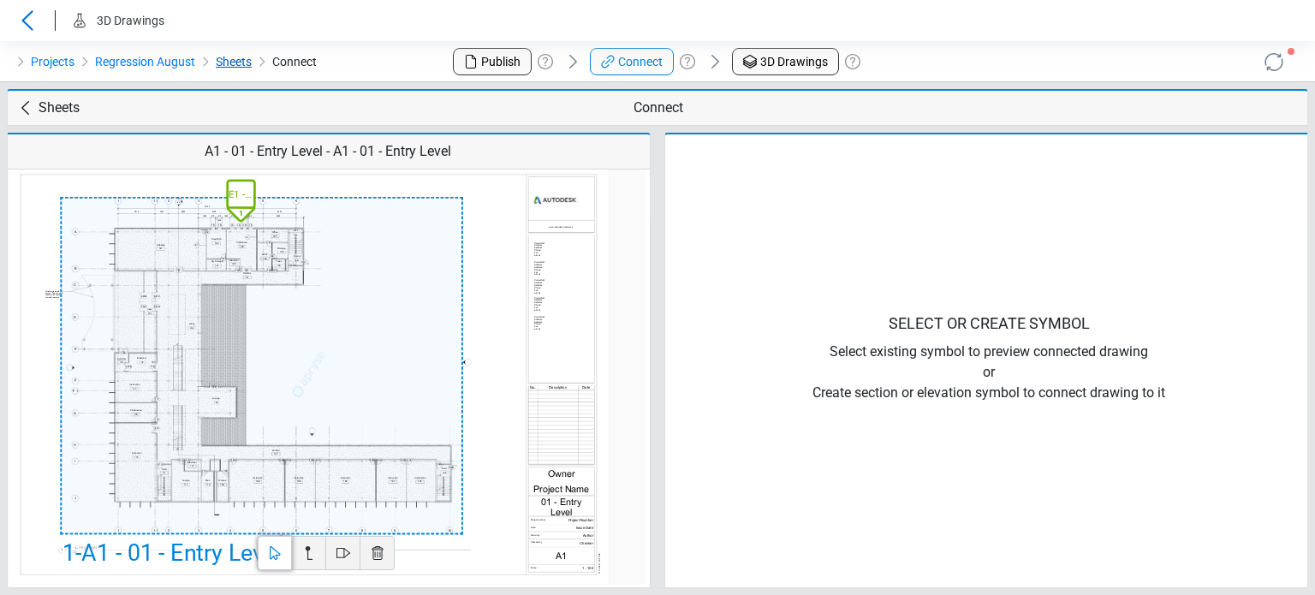
click at [233, 68] on link "Sheets" at bounding box center [234, 61] width 36 height 21
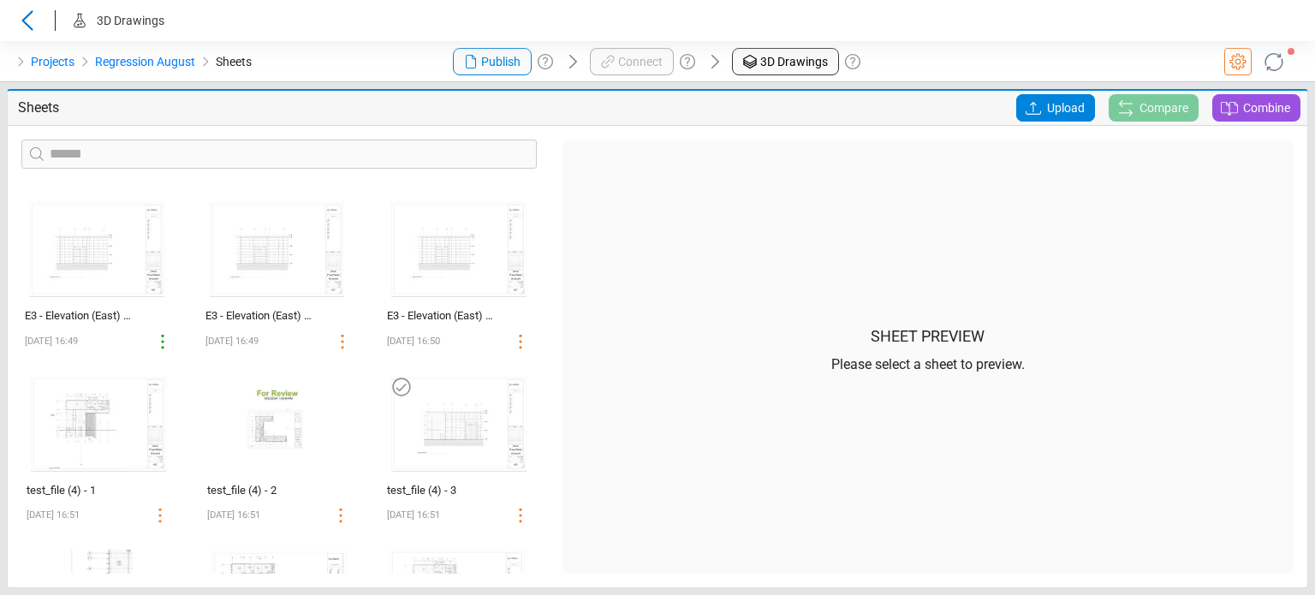
scroll to position [856, 0]
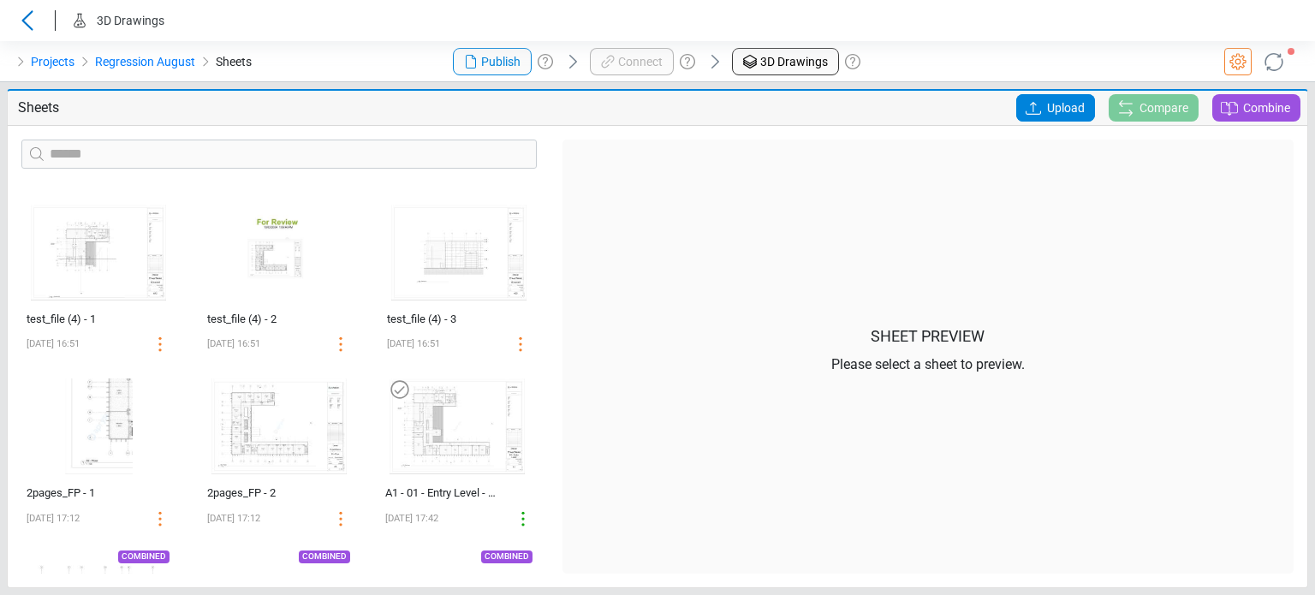
click at [459, 439] on img at bounding box center [457, 426] width 149 height 110
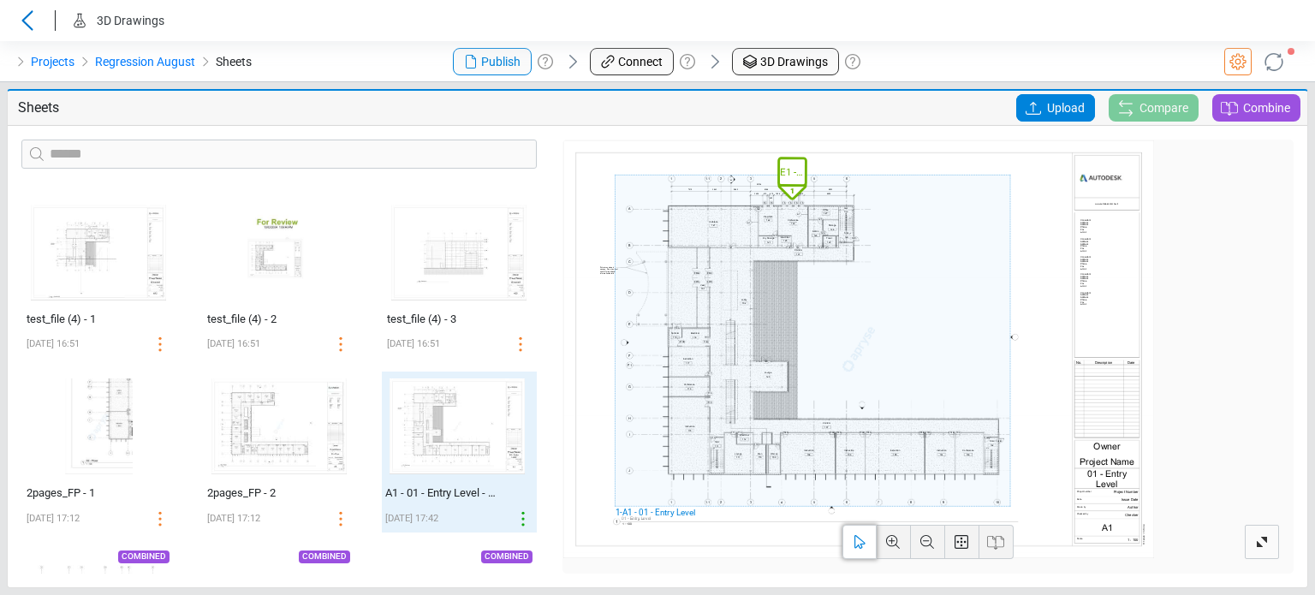
click at [301, 48] on div "Projects Regression August Sheets" at bounding box center [219, 61] width 438 height 41
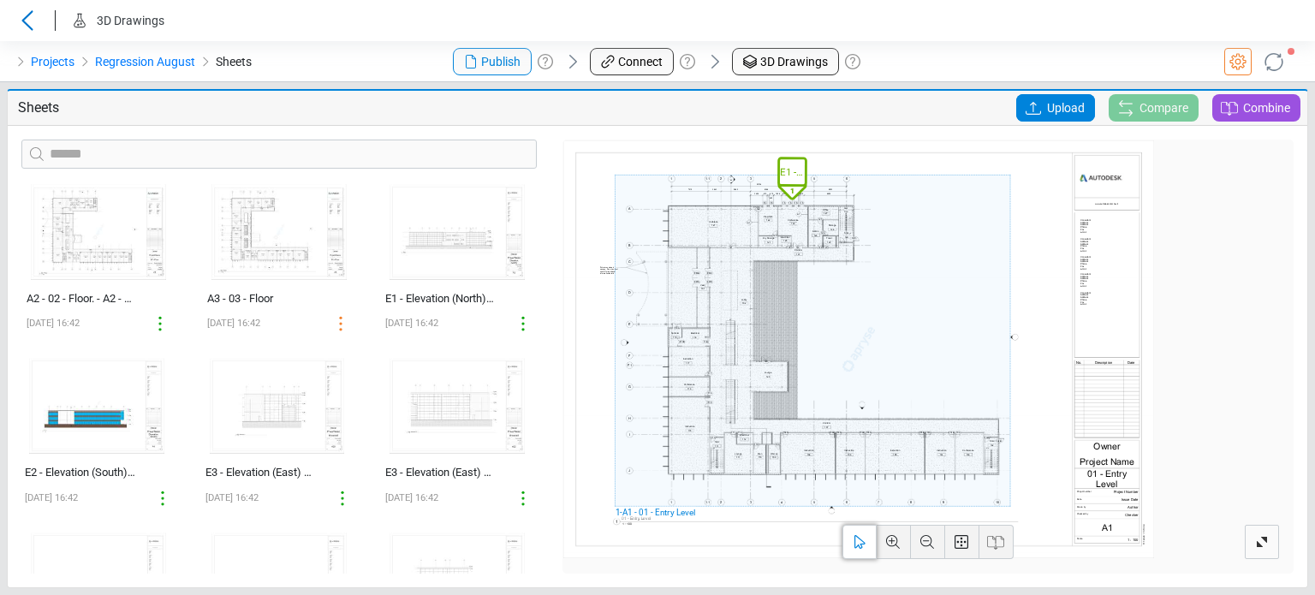
scroll to position [151, 0]
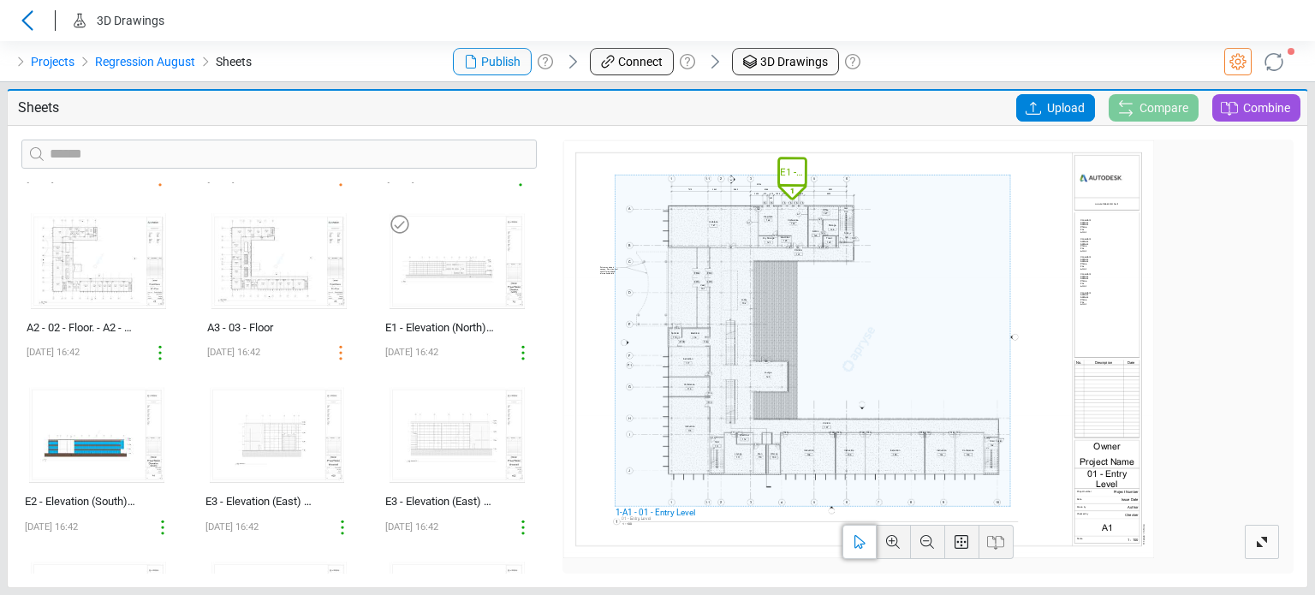
click at [467, 287] on img at bounding box center [457, 261] width 149 height 110
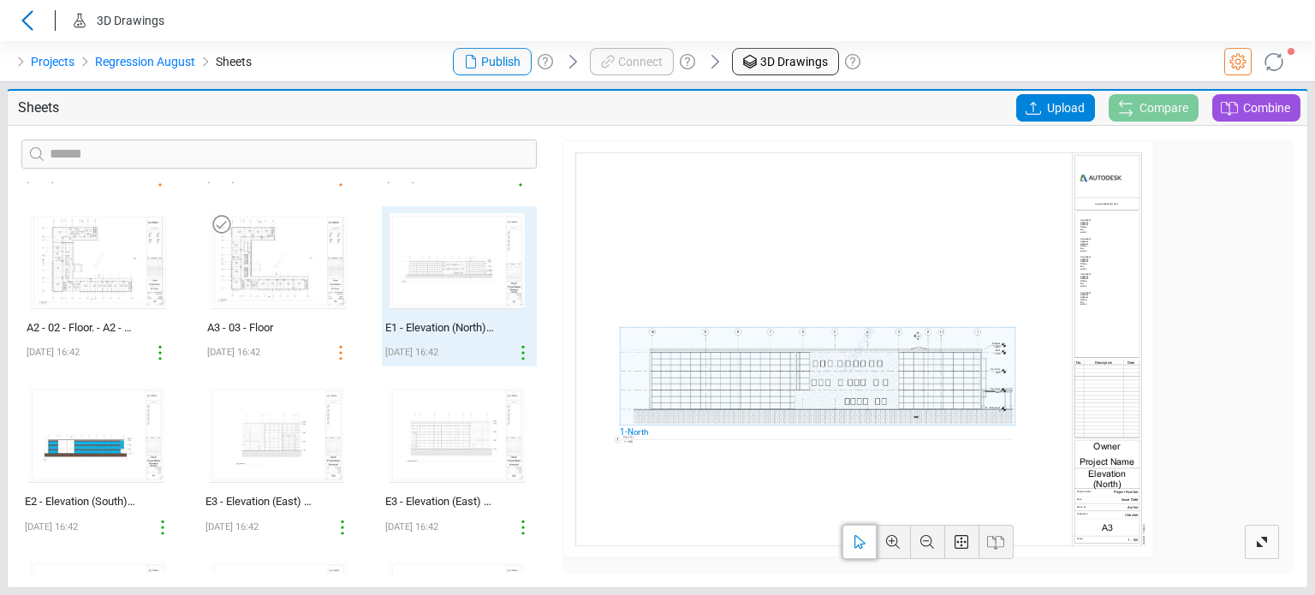
scroll to position [0, 0]
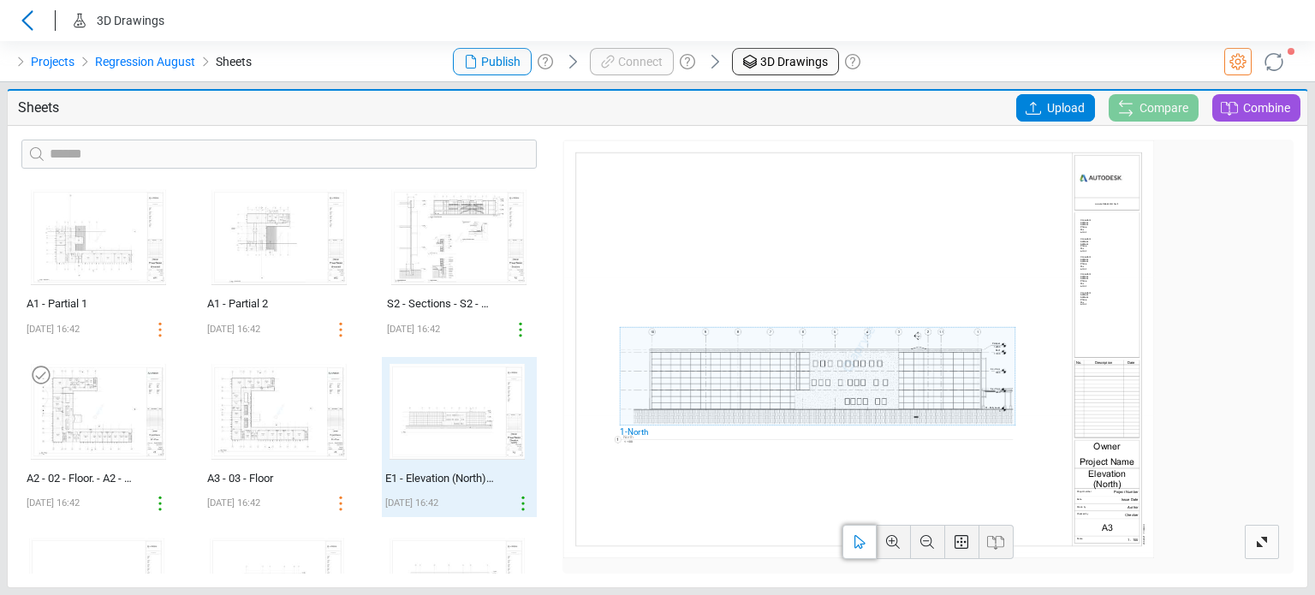
click at [116, 421] on img at bounding box center [98, 412] width 149 height 110
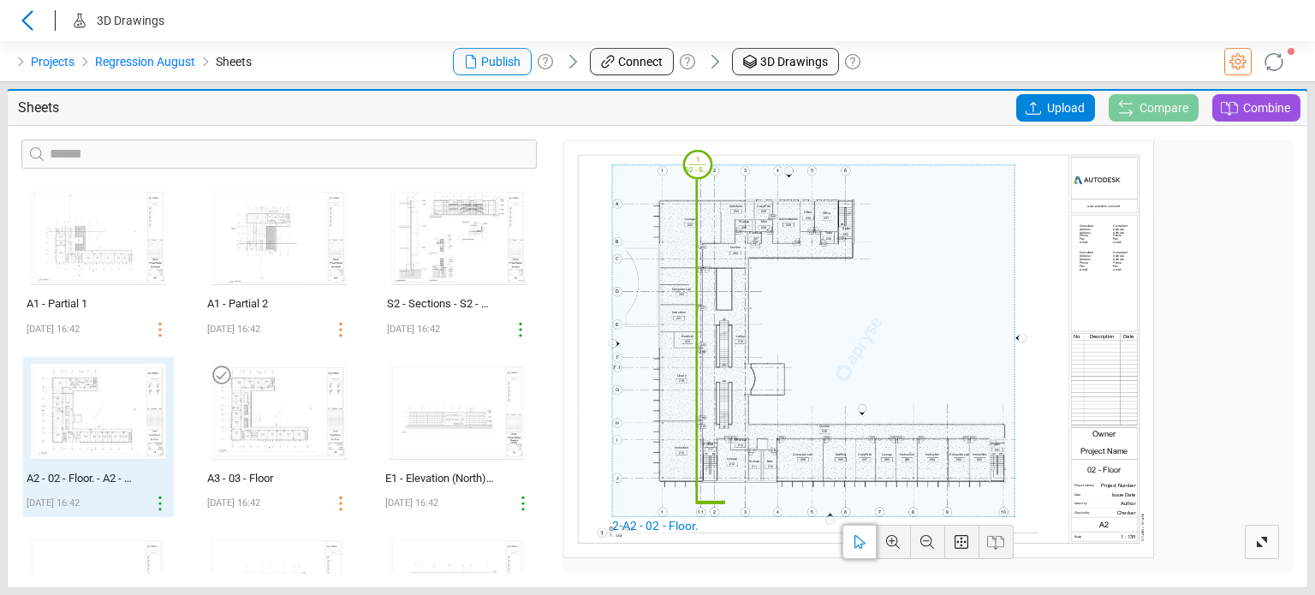
click at [244, 446] on img at bounding box center [279, 412] width 149 height 110
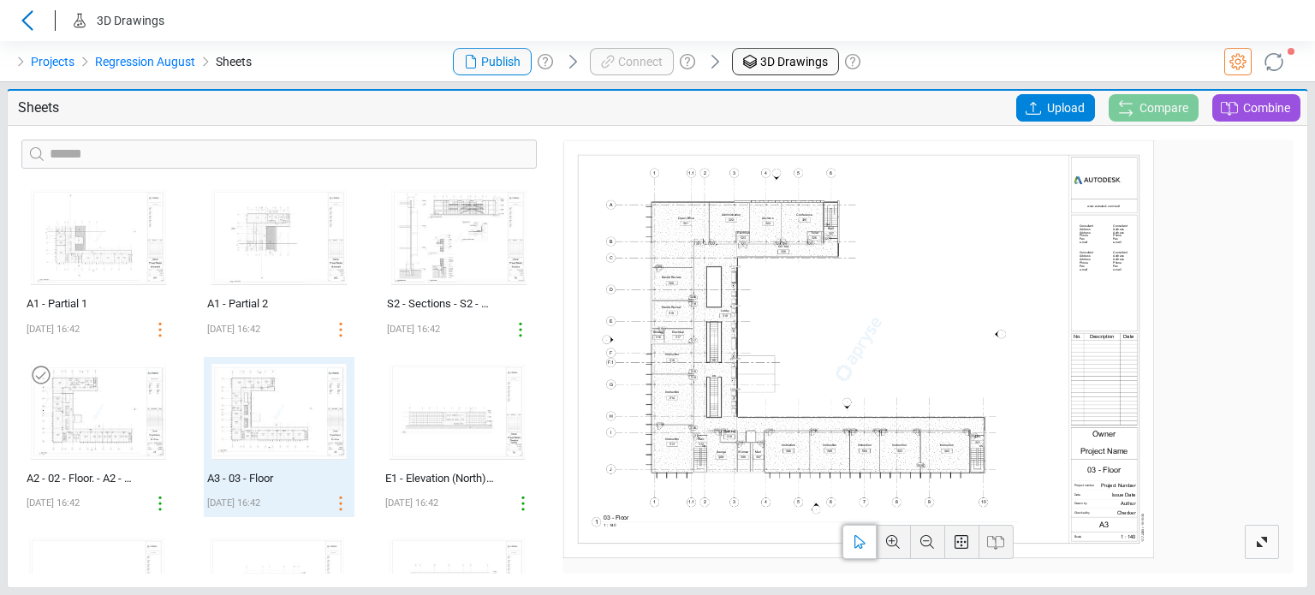
click at [65, 403] on img at bounding box center [98, 412] width 149 height 110
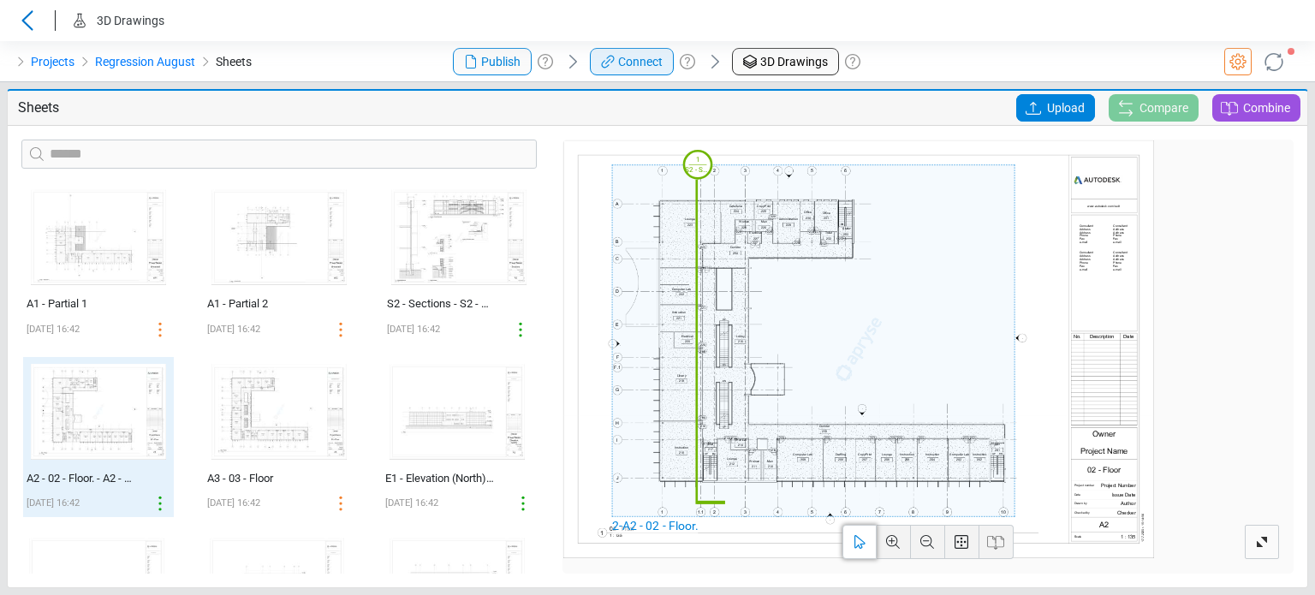
click at [616, 70] on icon at bounding box center [607, 61] width 21 height 21
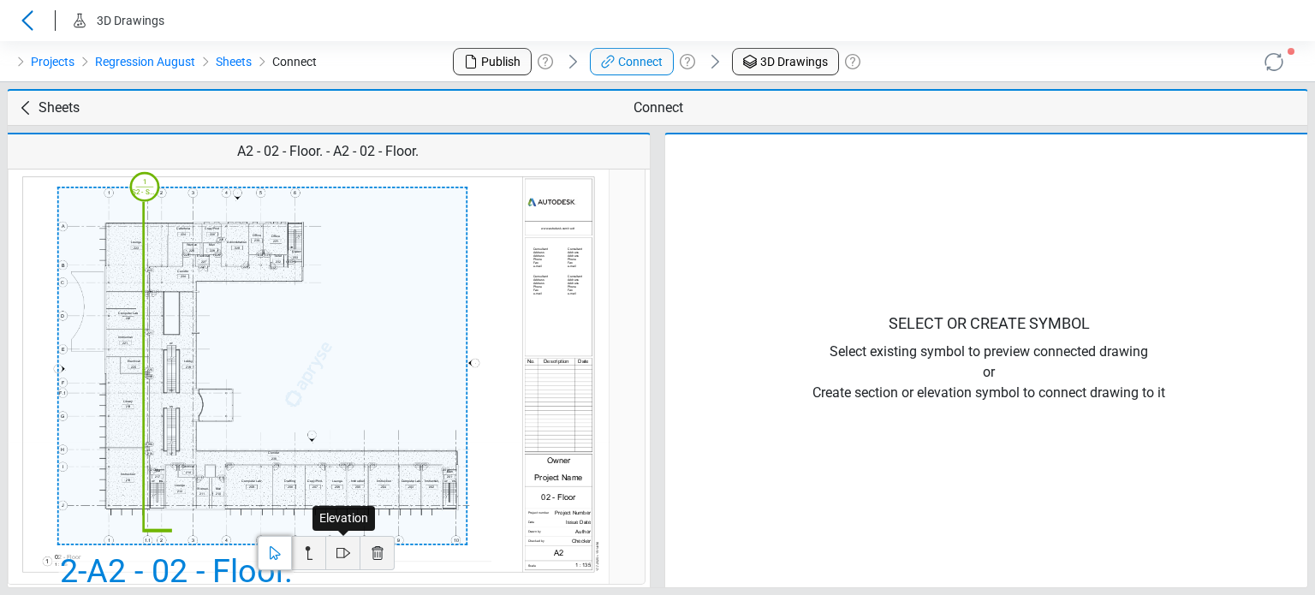
click at [342, 556] on icon at bounding box center [343, 553] width 21 height 21
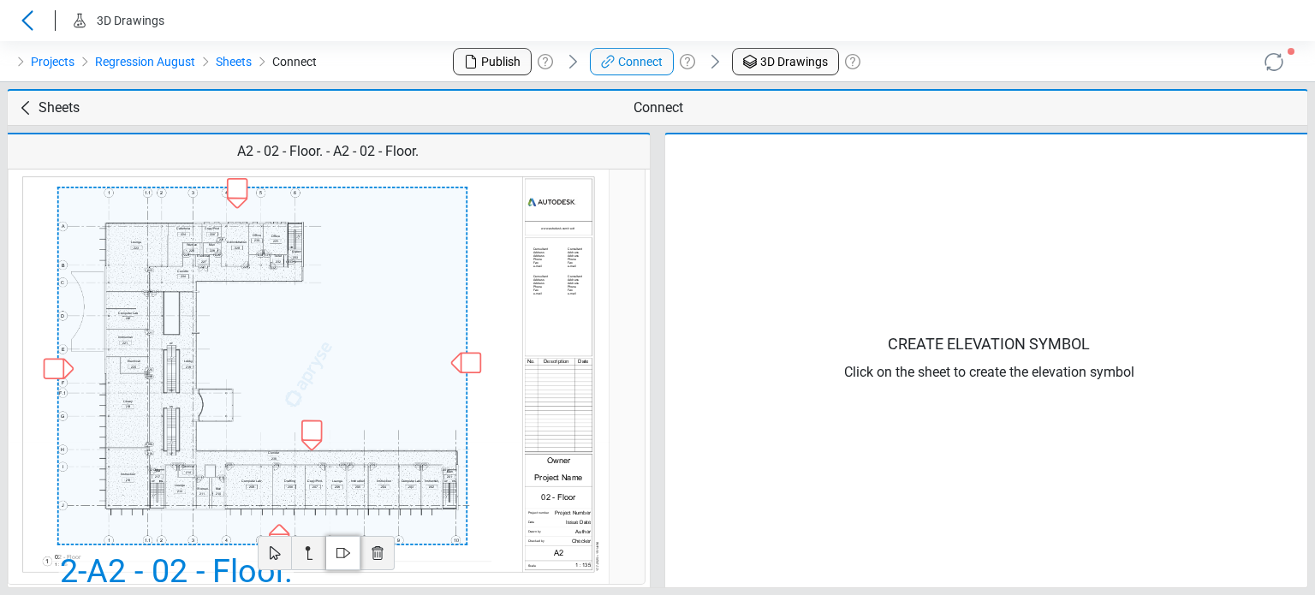
click at [274, 533] on div at bounding box center [279, 543] width 21 height 21
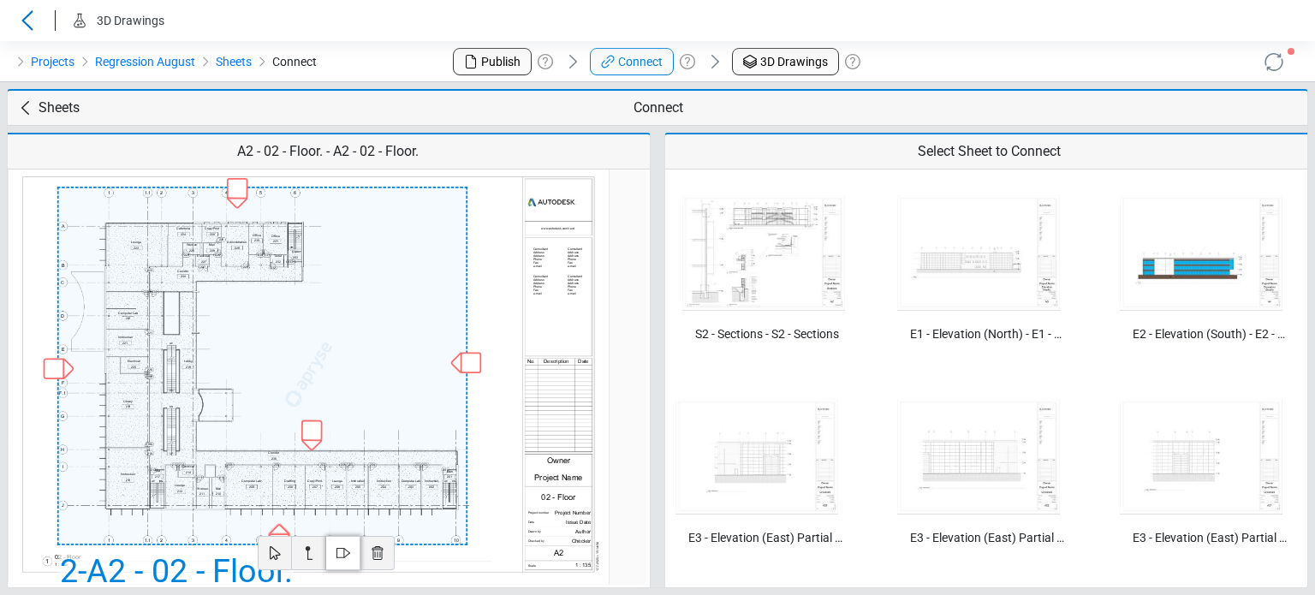
click at [984, 272] on img at bounding box center [978, 253] width 163 height 116
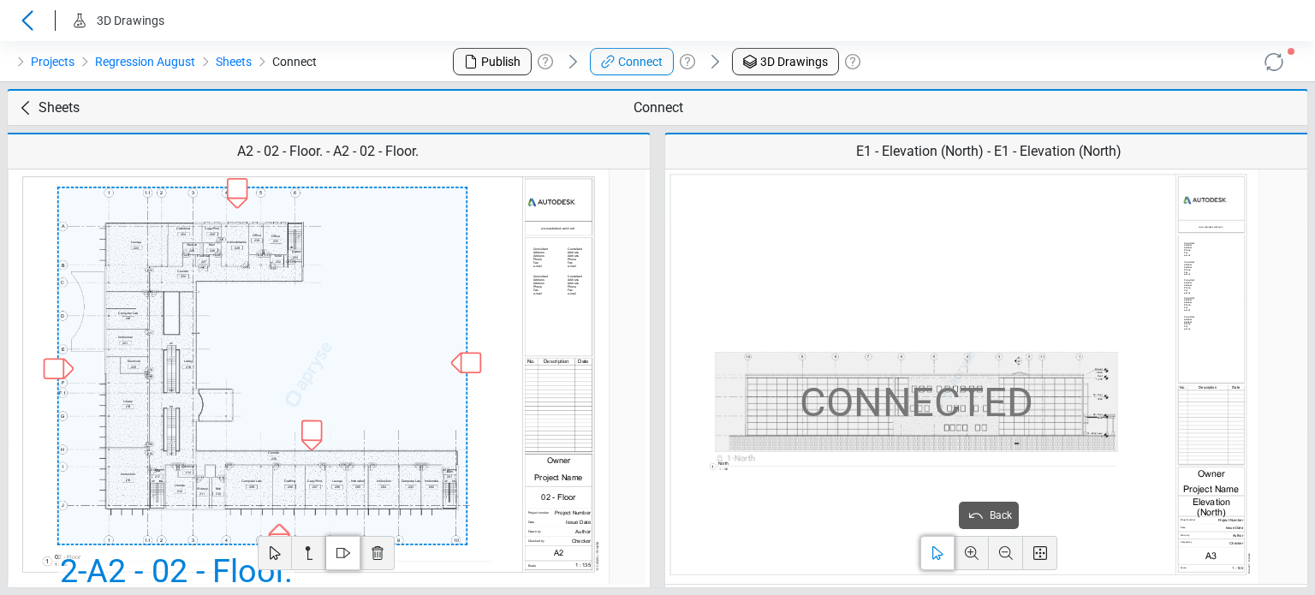
click at [898, 413] on span "Connected" at bounding box center [916, 401] width 234 height 61
click at [995, 515] on span "Back" at bounding box center [1000, 515] width 22 height 15
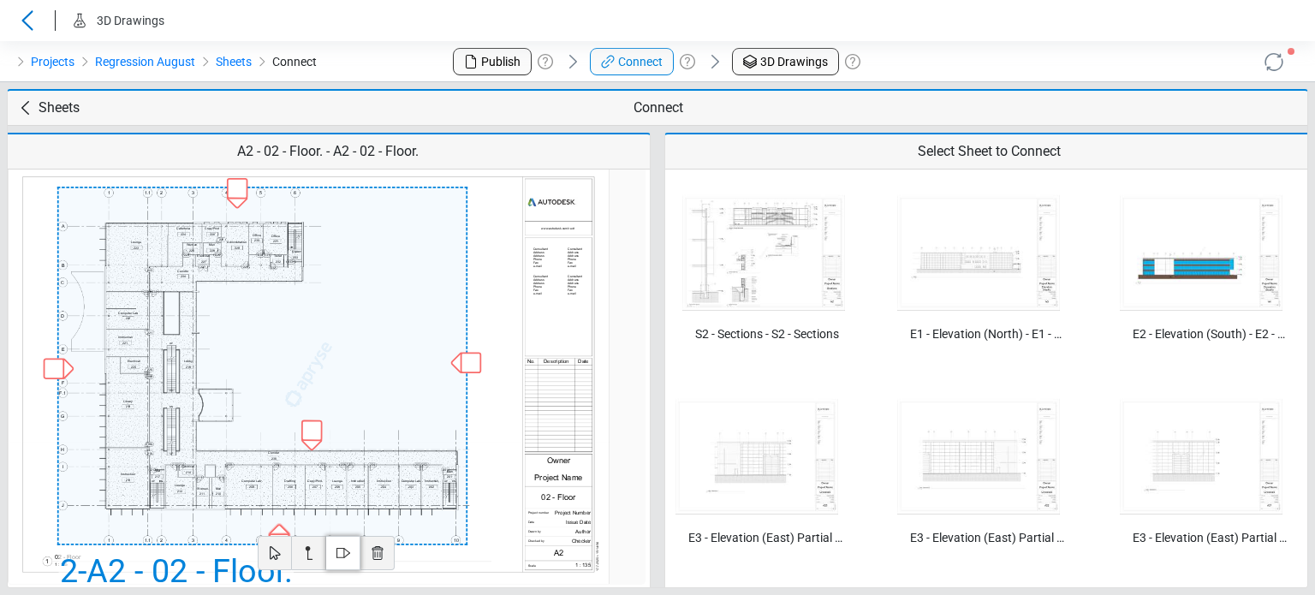
click at [378, 64] on div "Projects Regression August Sheets Connect" at bounding box center [219, 61] width 438 height 41
click at [233, 67] on link "Sheets" at bounding box center [234, 61] width 36 height 21
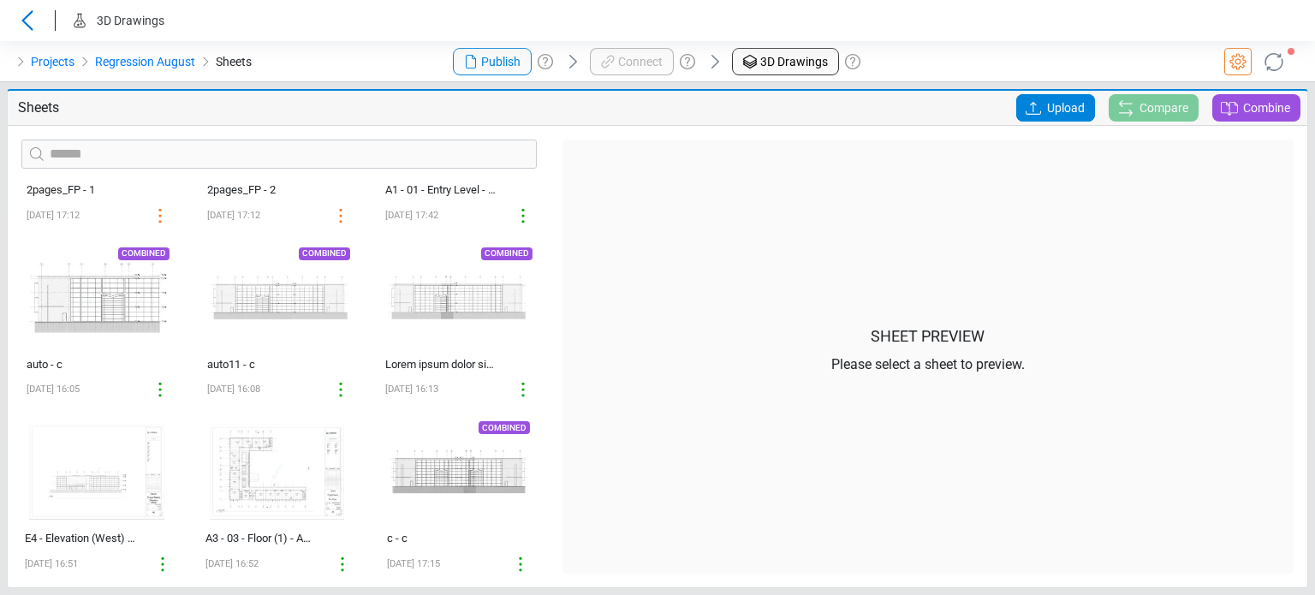
scroll to position [1284, 0]
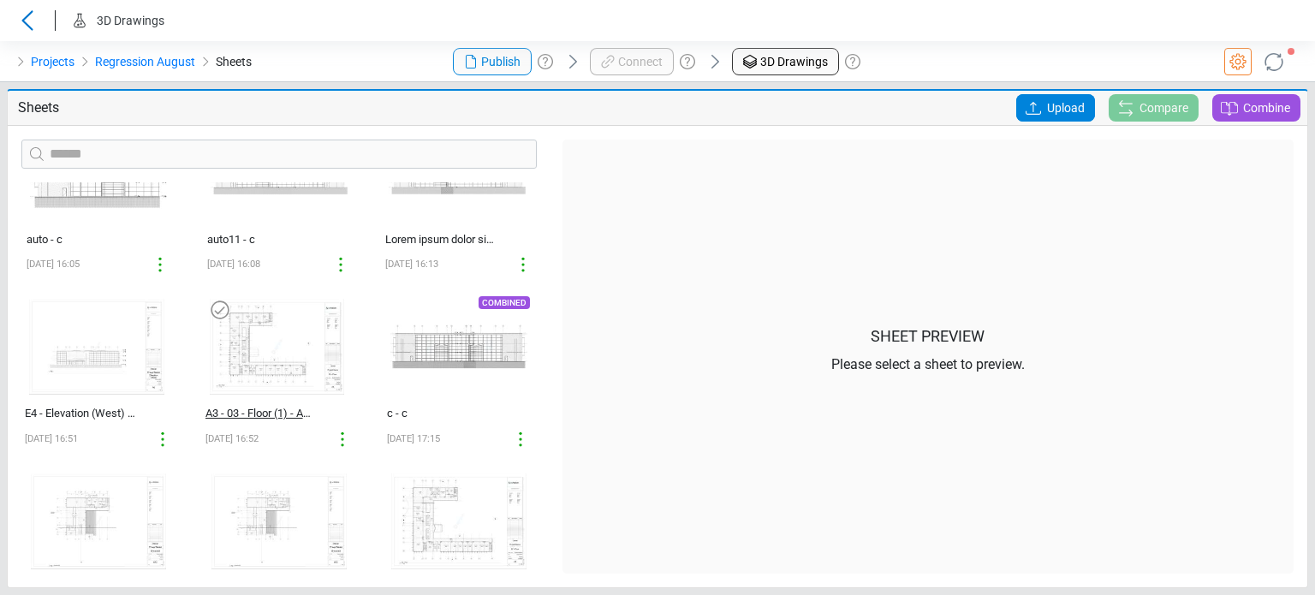
click at [229, 410] on div "A3 - 03 - Floor (1) - A3 - 03 - Floor (1)" at bounding box center [260, 413] width 110 height 17
select select "**********"
select select "*********"
select select "**********"
select select "*******"
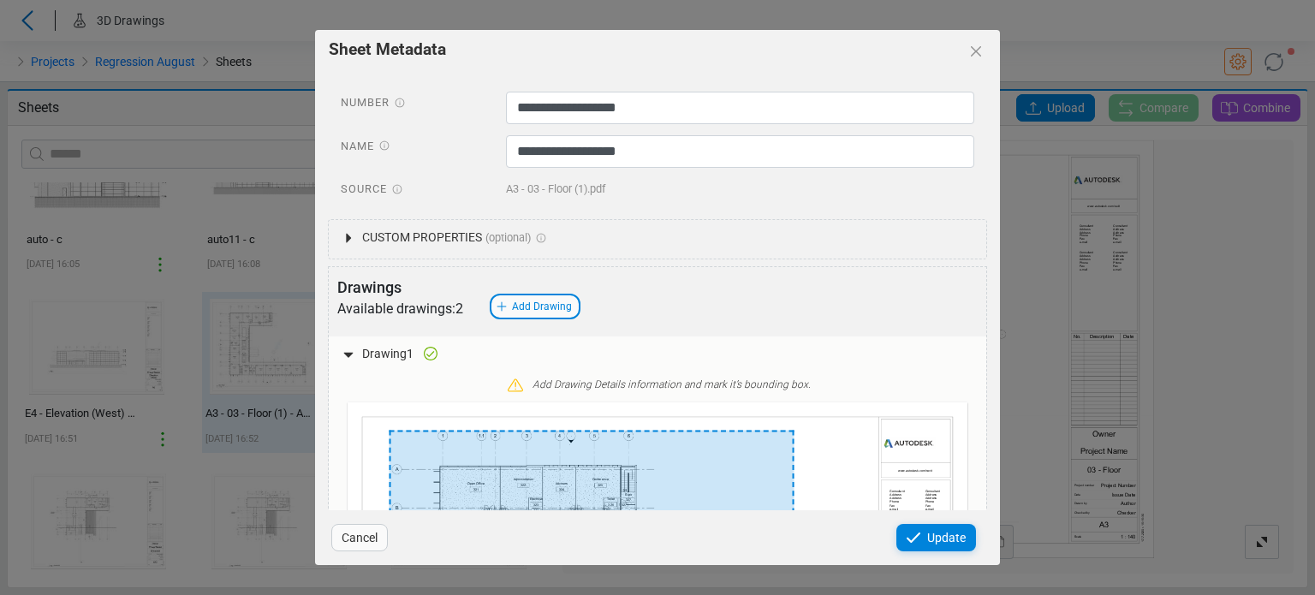
click at [380, 534] on div "Cancel" at bounding box center [359, 537] width 56 height 27
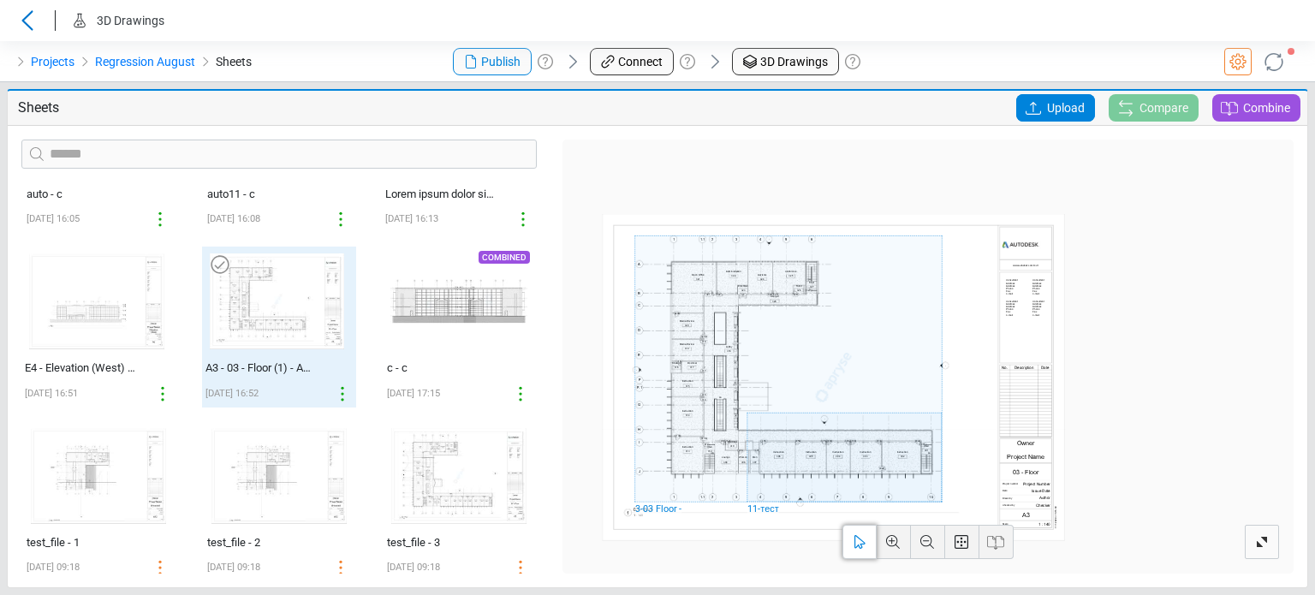
scroll to position [1349, 0]
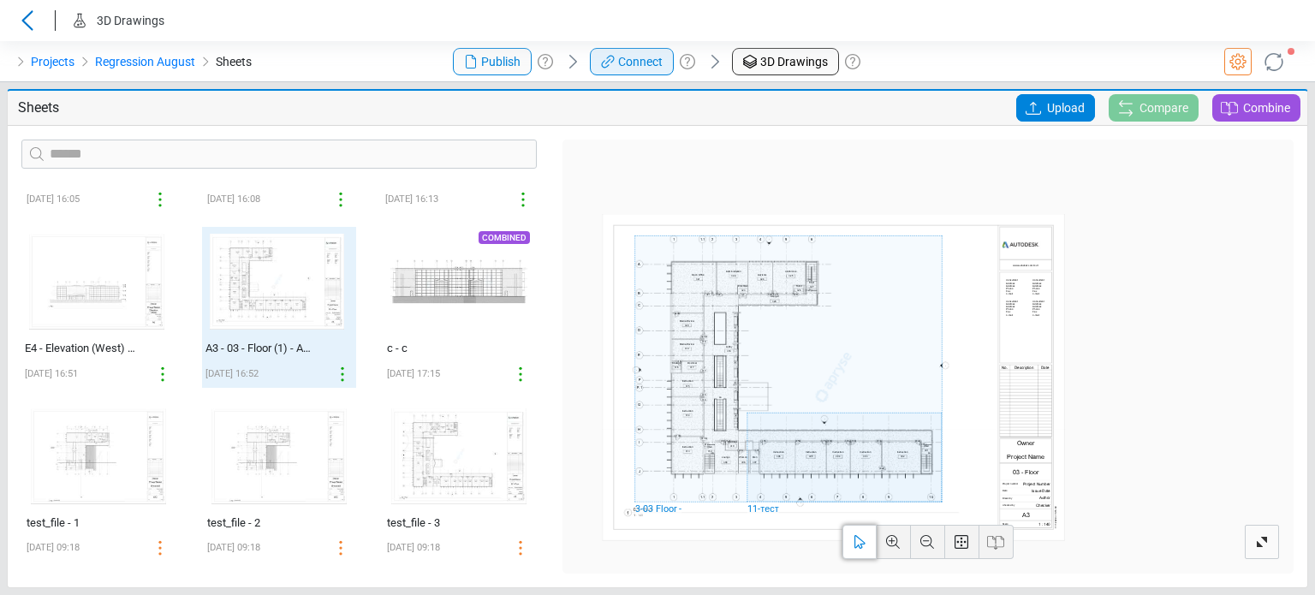
click at [625, 57] on span "Connect" at bounding box center [640, 62] width 45 height 18
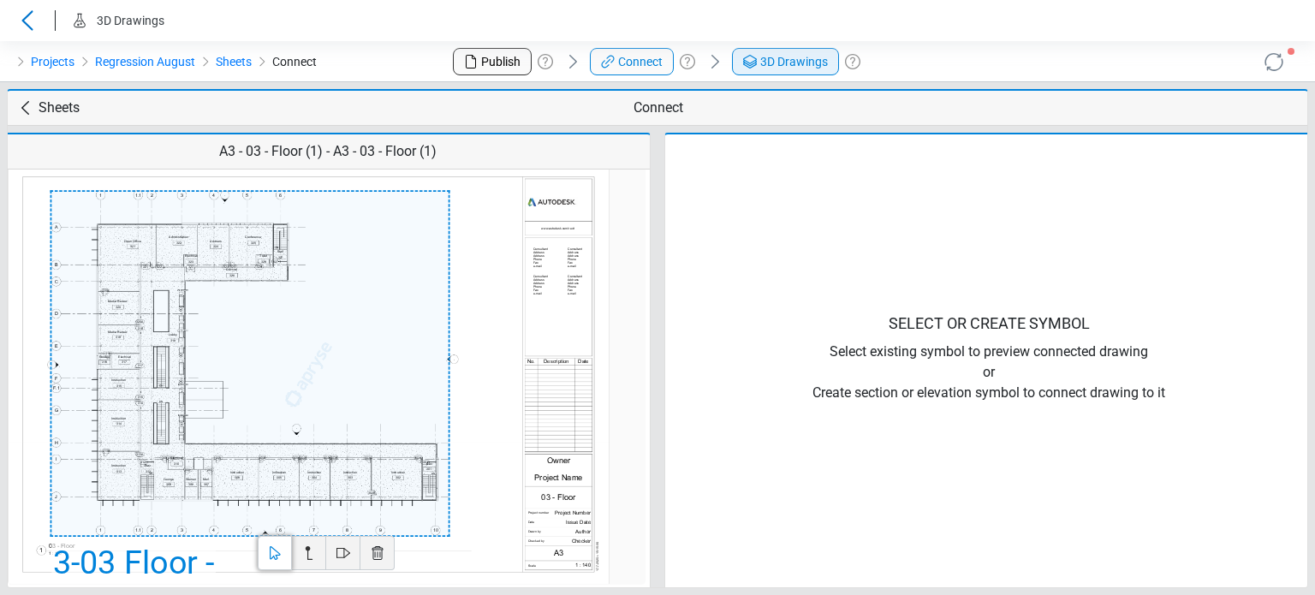
click at [799, 71] on div "3D Drawings" at bounding box center [784, 61] width 88 height 21
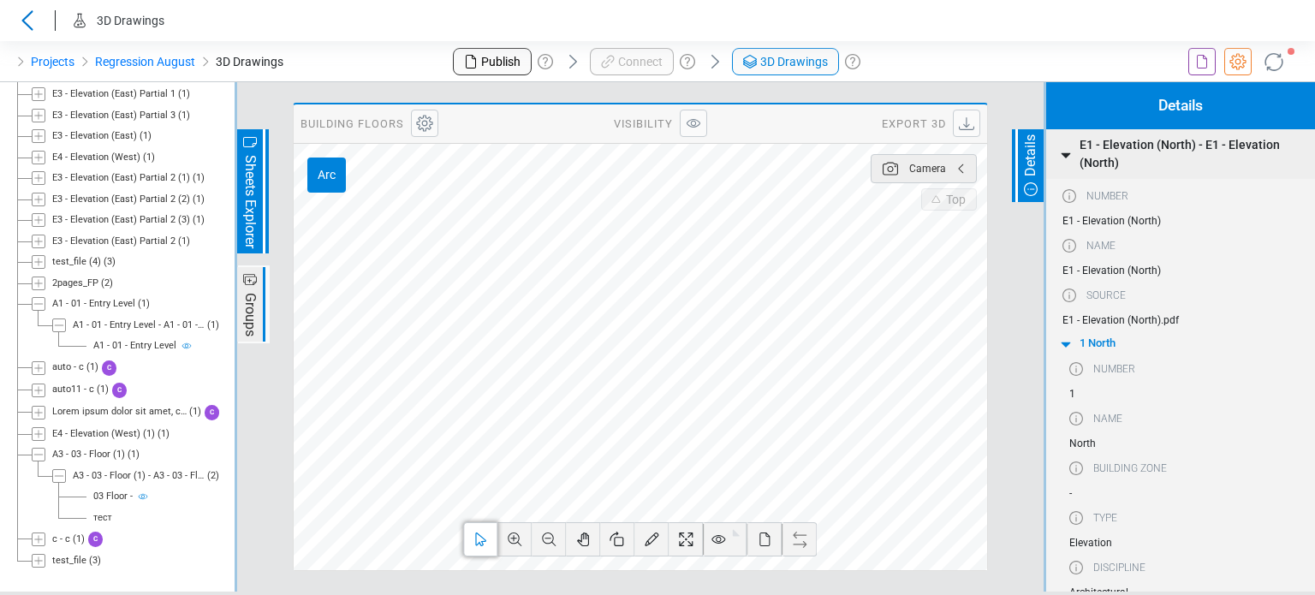
scroll to position [28, 0]
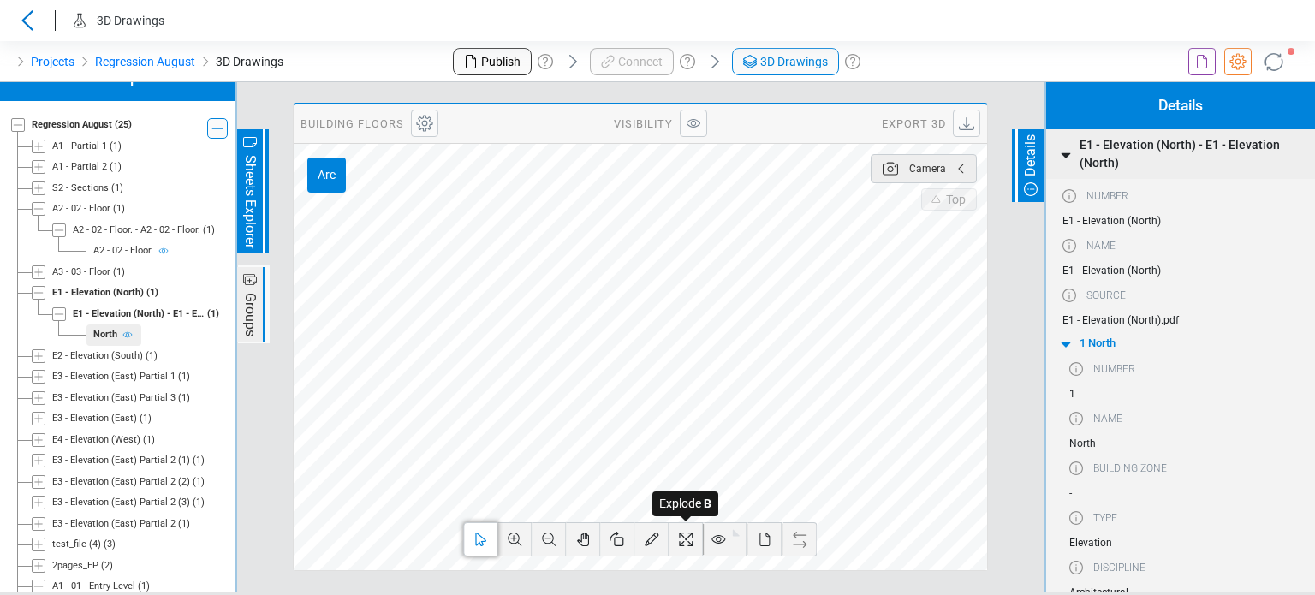
click at [686, 544] on icon at bounding box center [685, 539] width 21 height 21
click at [763, 543] on icon at bounding box center [764, 539] width 21 height 21
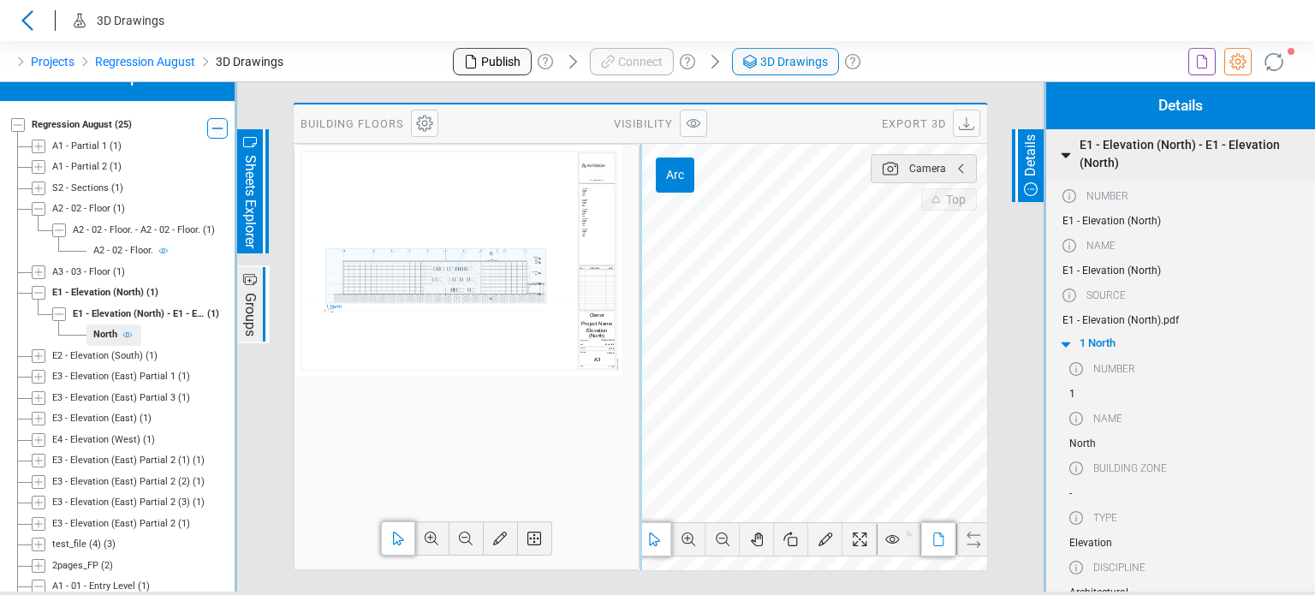
scroll to position [0, 0]
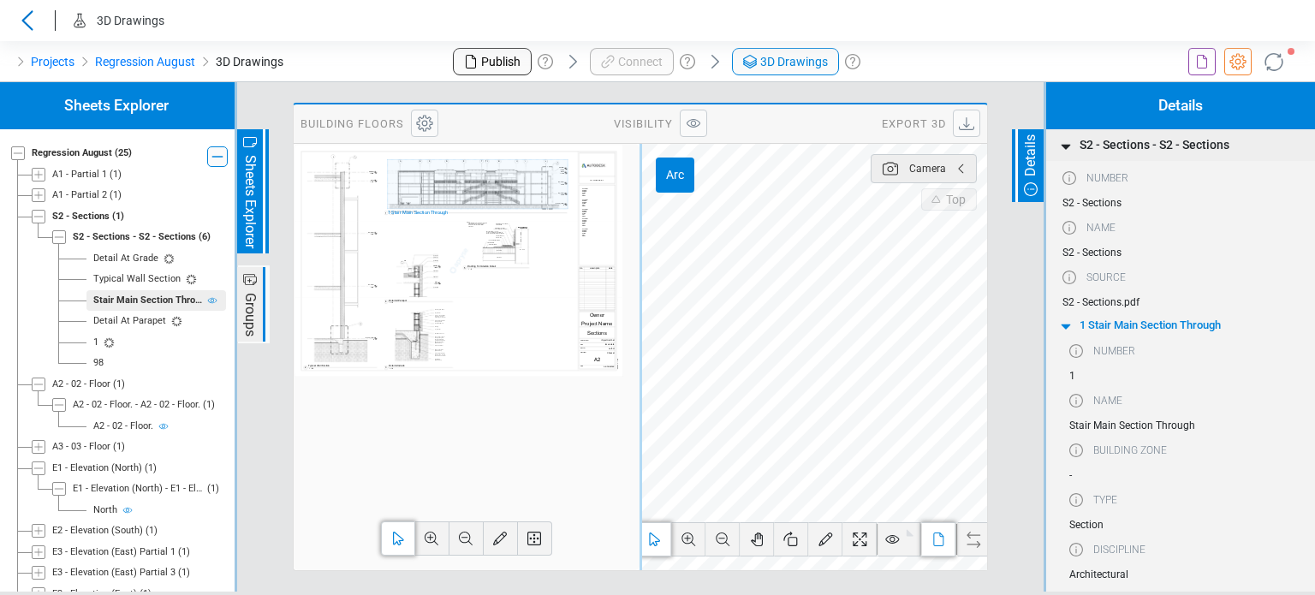
click at [127, 256] on div "Detail At Grade" at bounding box center [125, 259] width 65 height 15
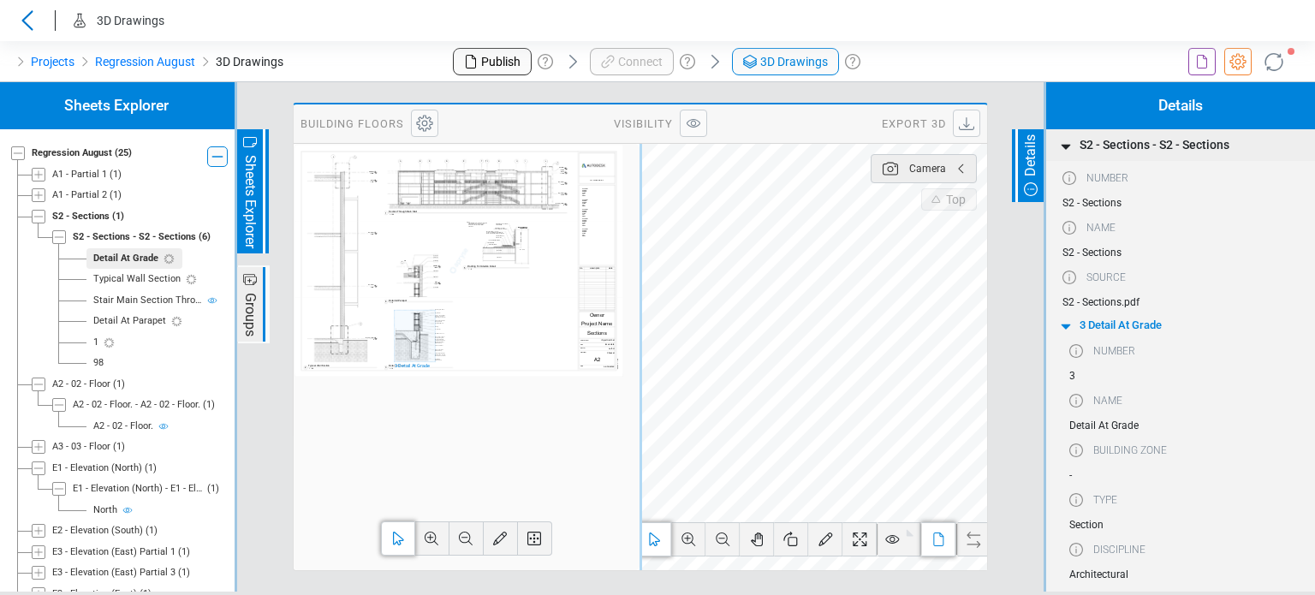
click at [139, 284] on div "Typical Wall Section" at bounding box center [136, 279] width 87 height 15
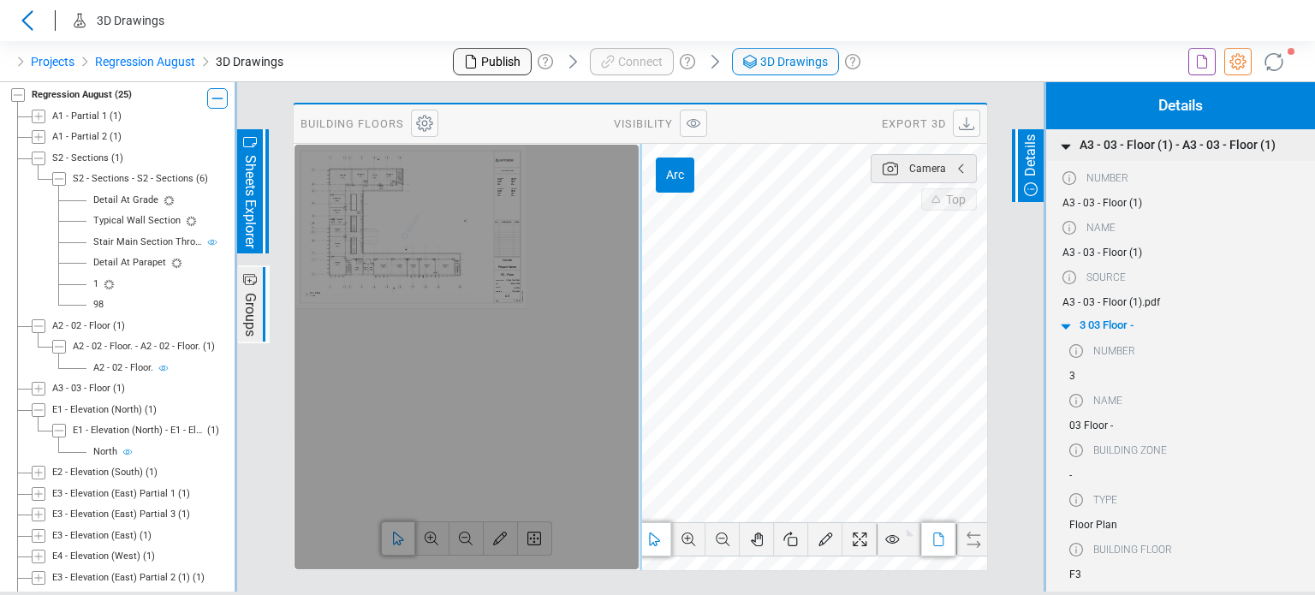
scroll to position [39, 0]
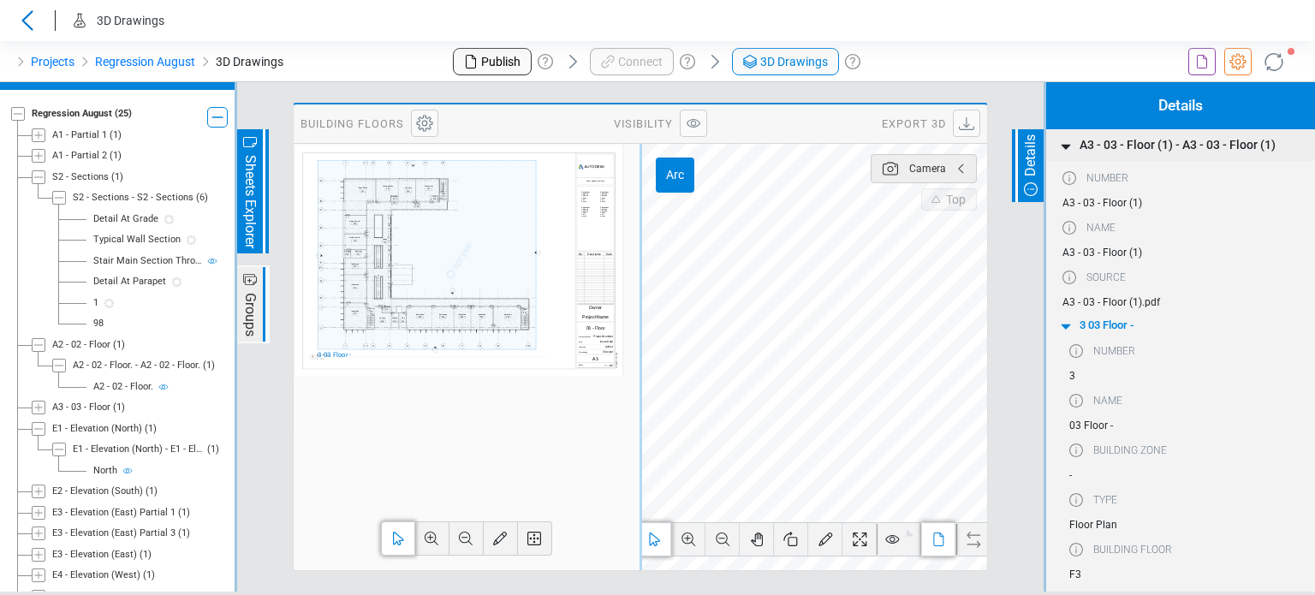
click at [158, 245] on div "Typical Wall Section" at bounding box center [136, 240] width 87 height 15
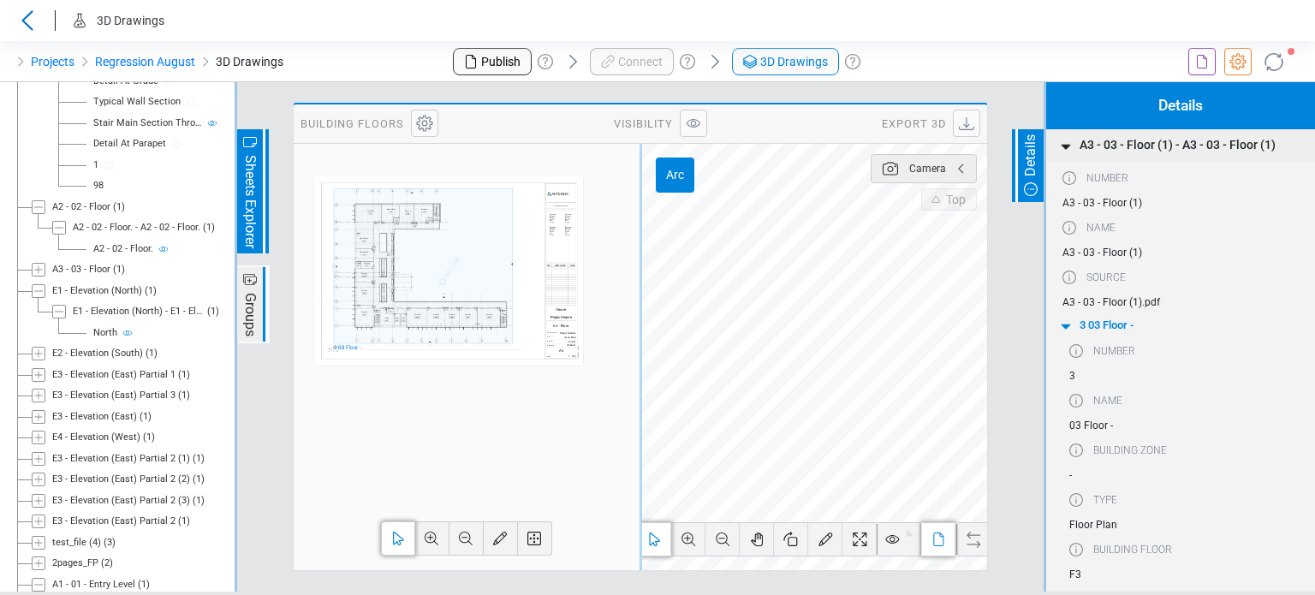
scroll to position [125, 0]
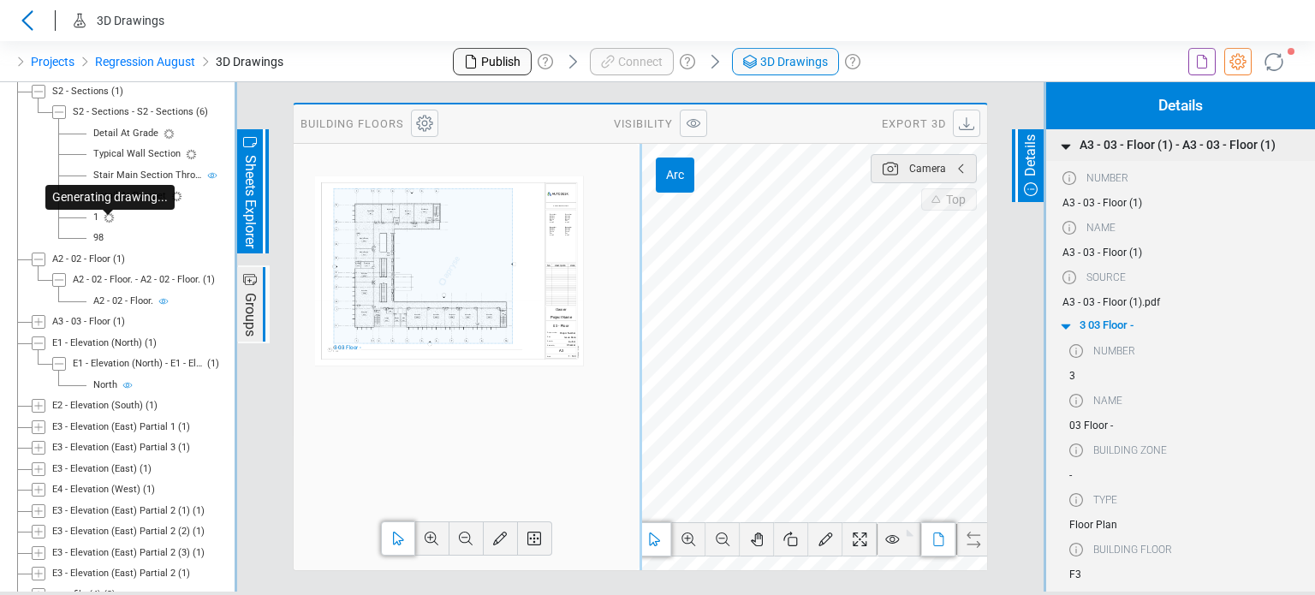
click at [106, 224] on icon at bounding box center [109, 218] width 14 height 14
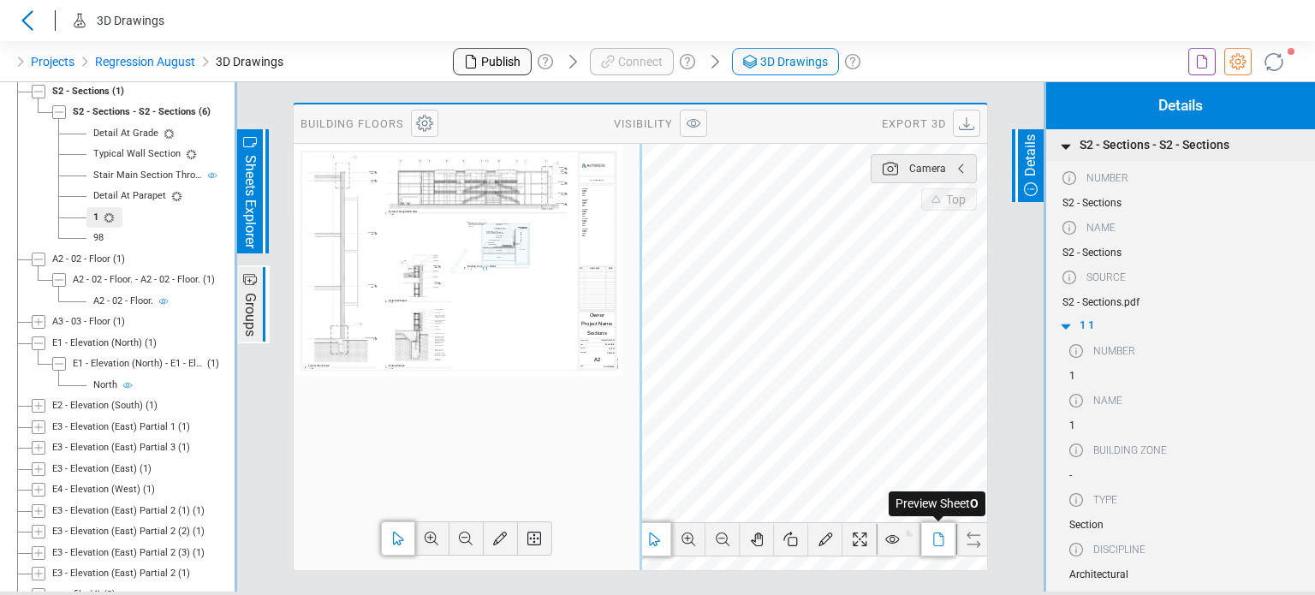
click at [936, 547] on icon at bounding box center [938, 539] width 21 height 21
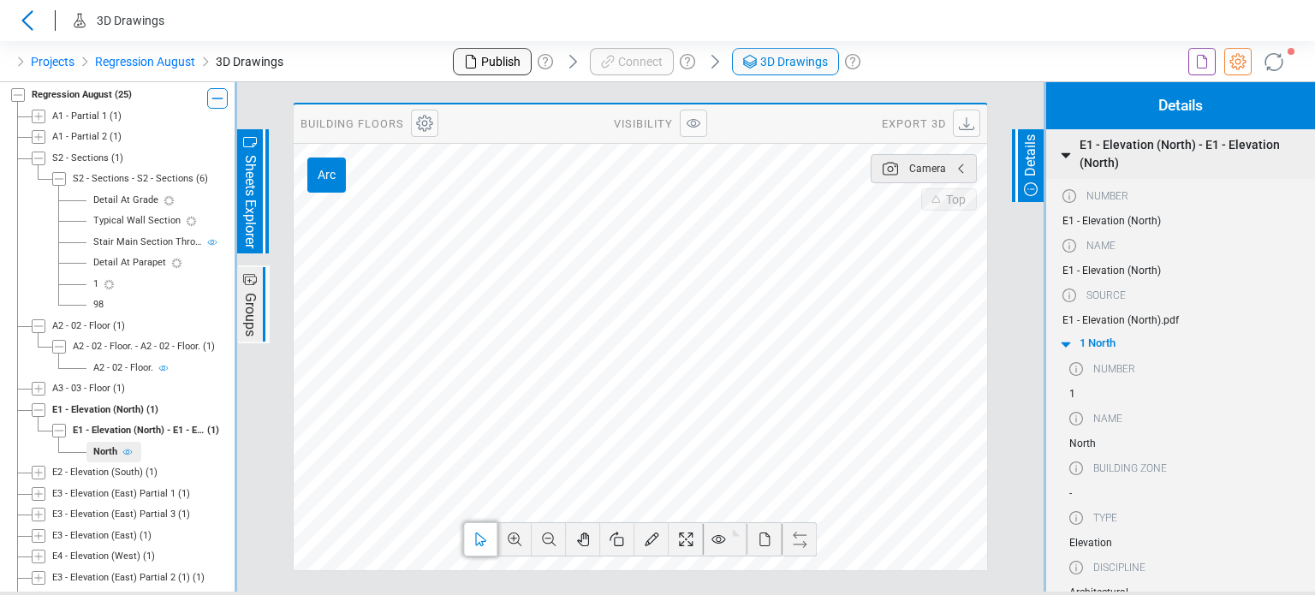
scroll to position [0, 0]
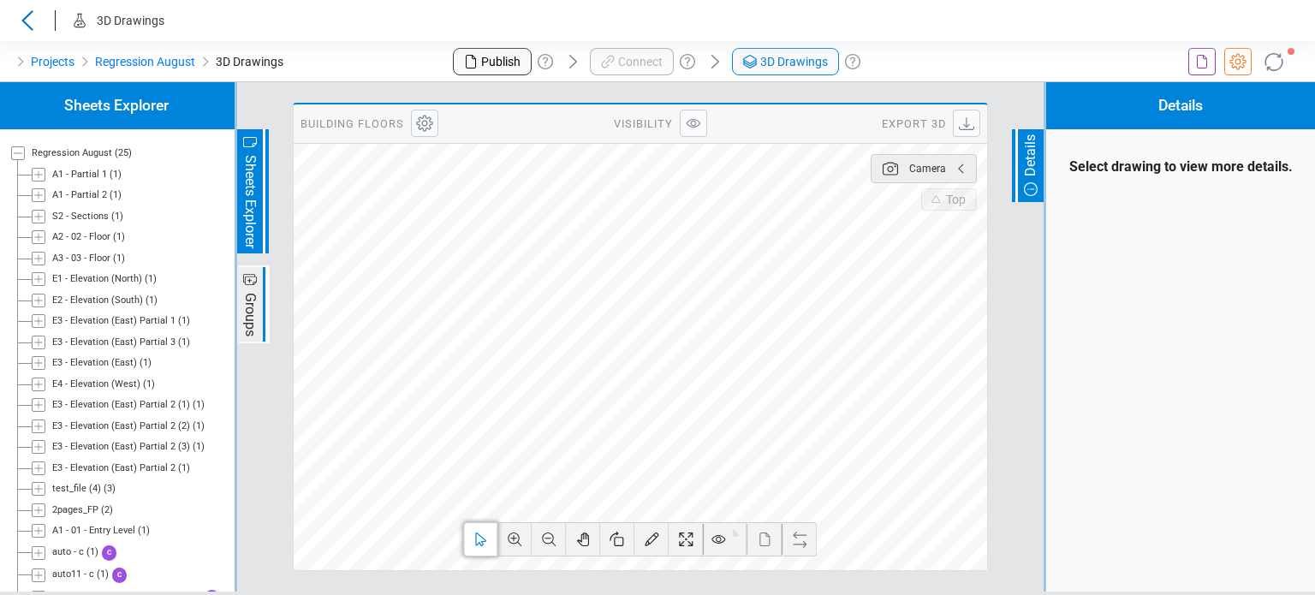
click at [34, 216] on icon at bounding box center [39, 217] width 14 height 14
click at [57, 242] on icon at bounding box center [59, 237] width 14 height 14
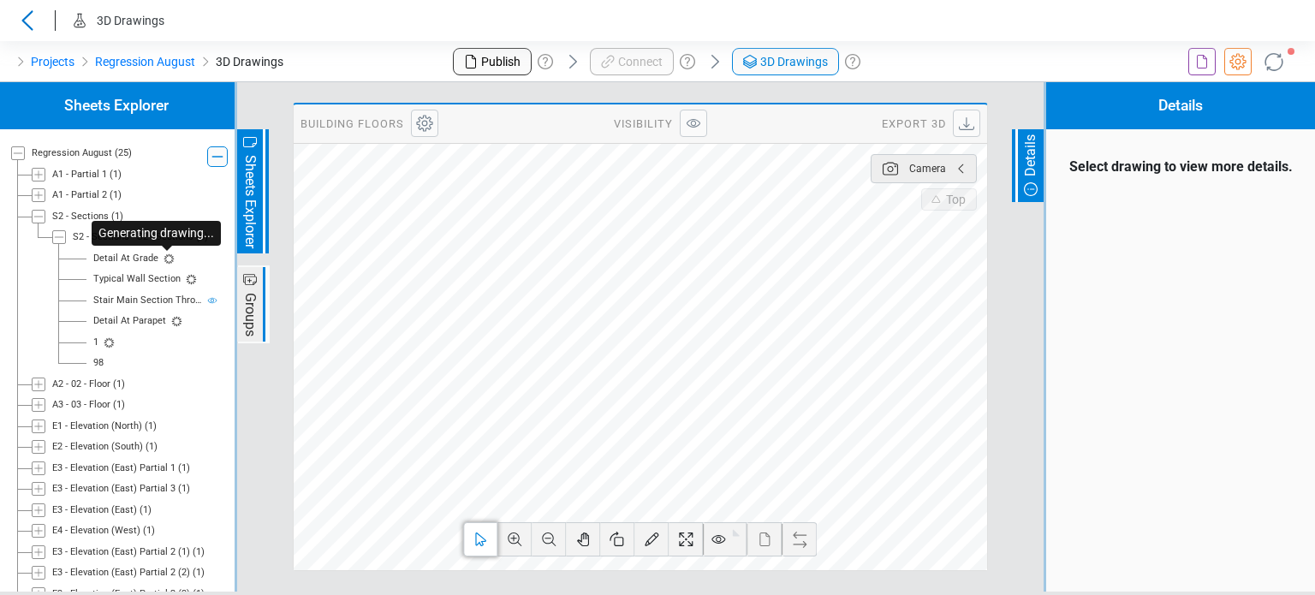
click at [166, 259] on icon at bounding box center [169, 259] width 14 height 14
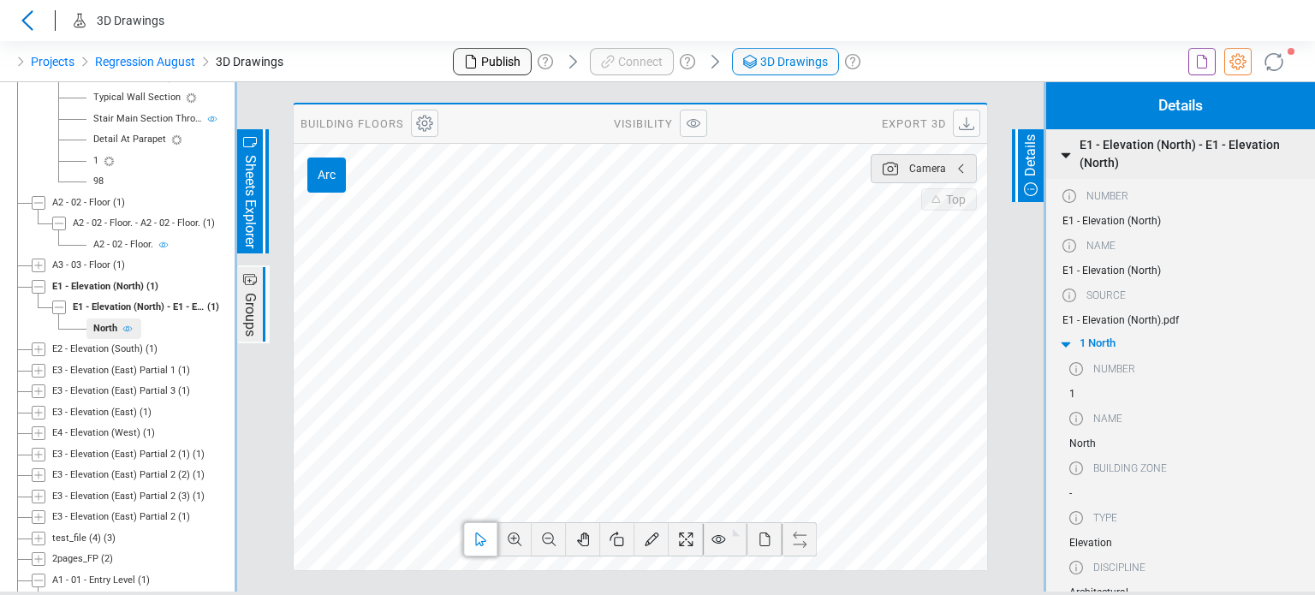
scroll to position [15, 0]
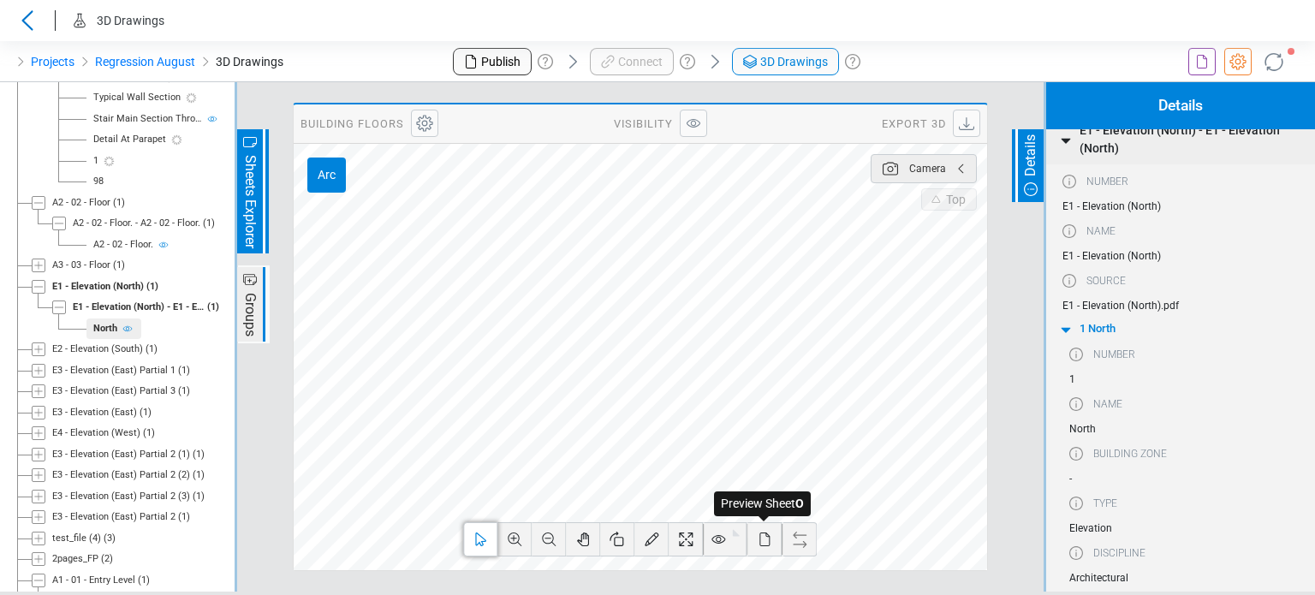
click at [774, 542] on icon at bounding box center [764, 539] width 21 height 21
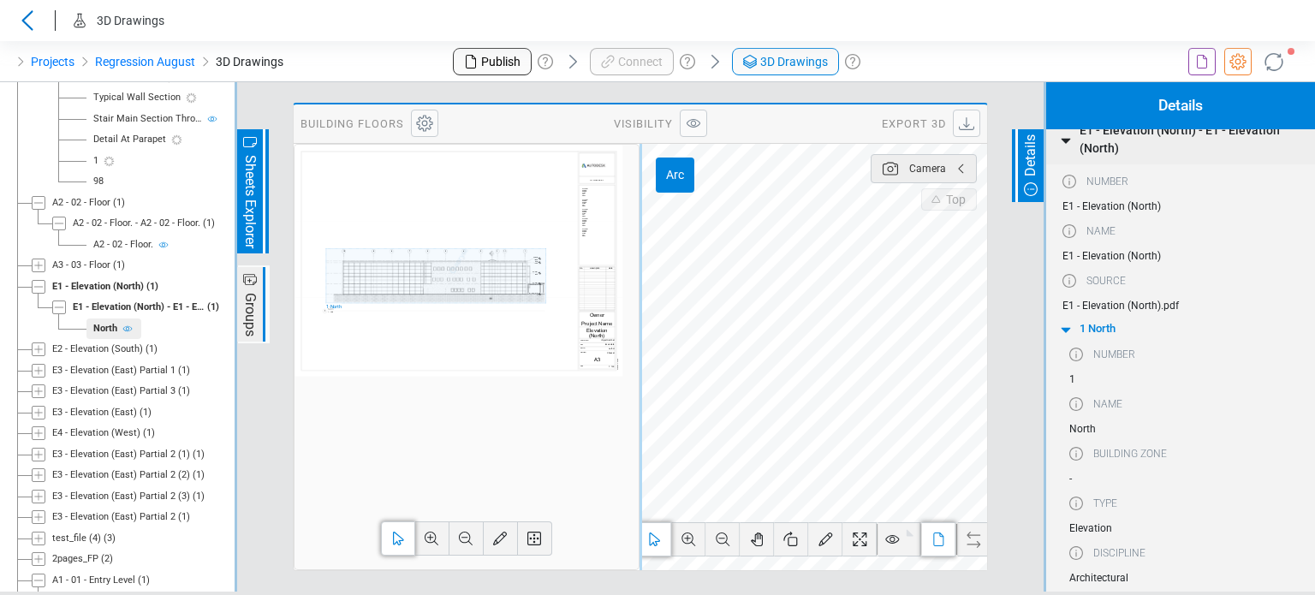
click at [478, 280] on div at bounding box center [458, 261] width 329 height 232
click at [421, 129] on icon at bounding box center [424, 123] width 21 height 21
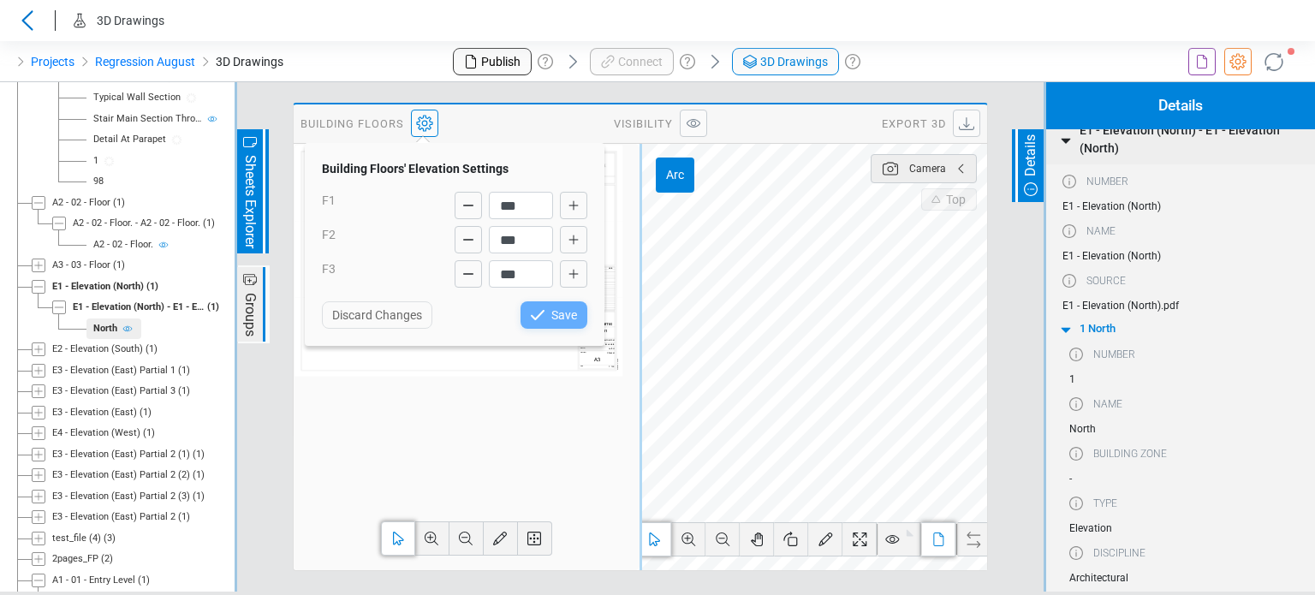
click at [421, 129] on icon at bounding box center [424, 123] width 21 height 21
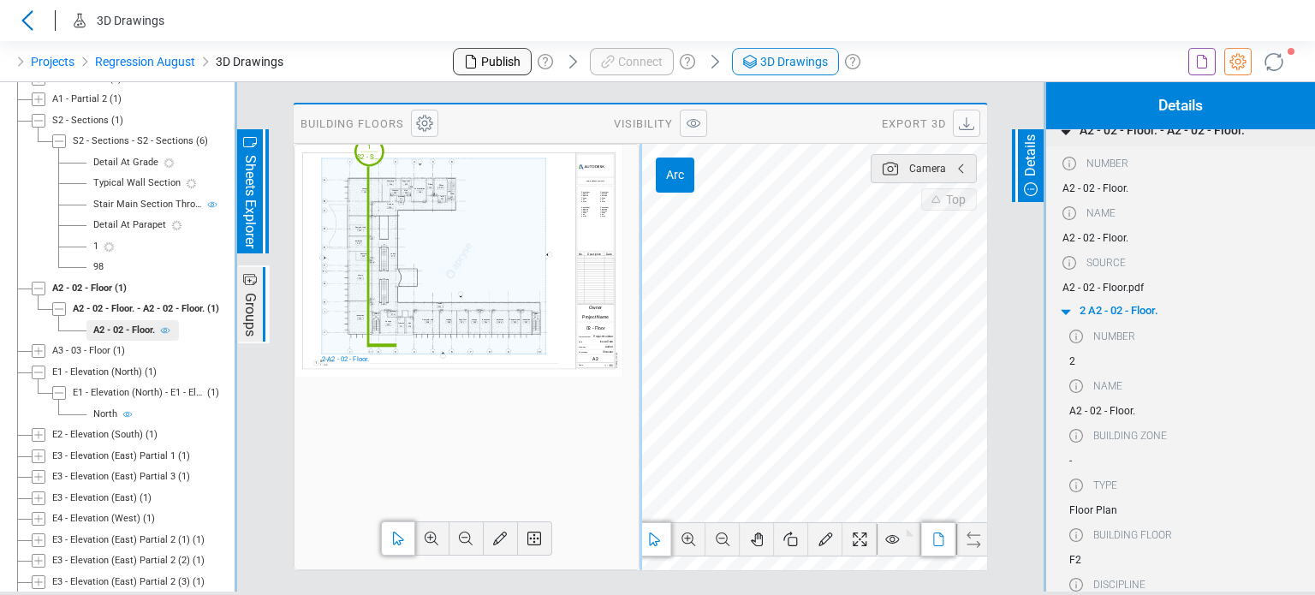
scroll to position [467, 0]
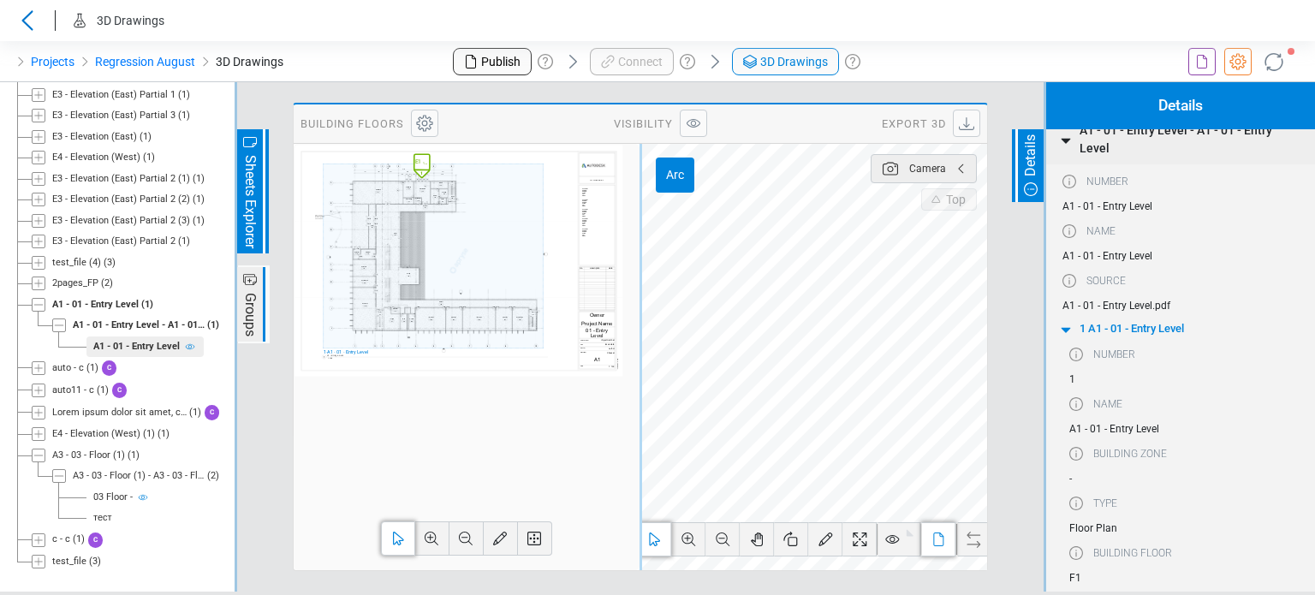
click at [251, 300] on span "Groups" at bounding box center [250, 314] width 21 height 49
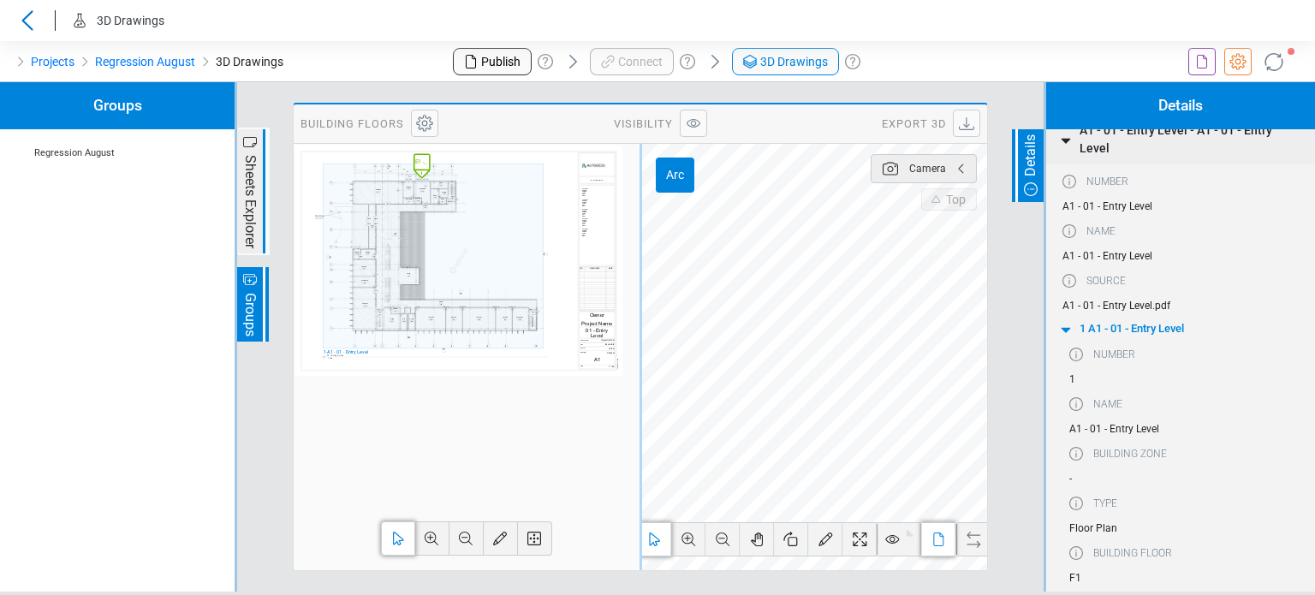
click at [251, 300] on span "Groups" at bounding box center [250, 314] width 21 height 49
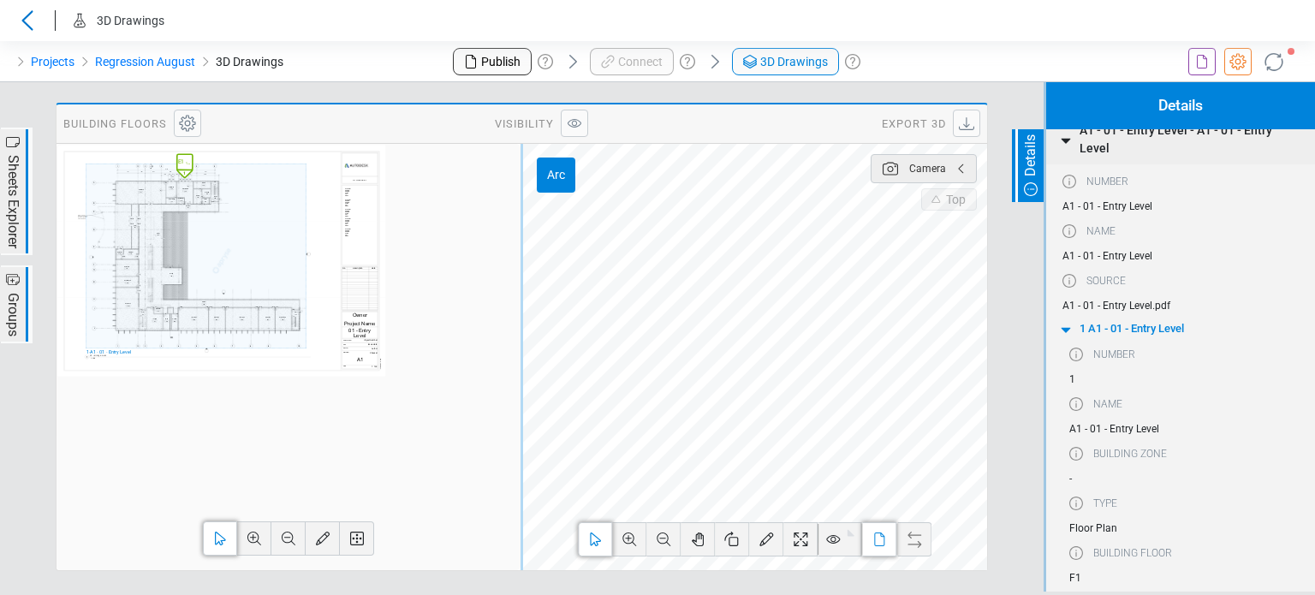
click at [8, 313] on span "Groups" at bounding box center [13, 314] width 21 height 49
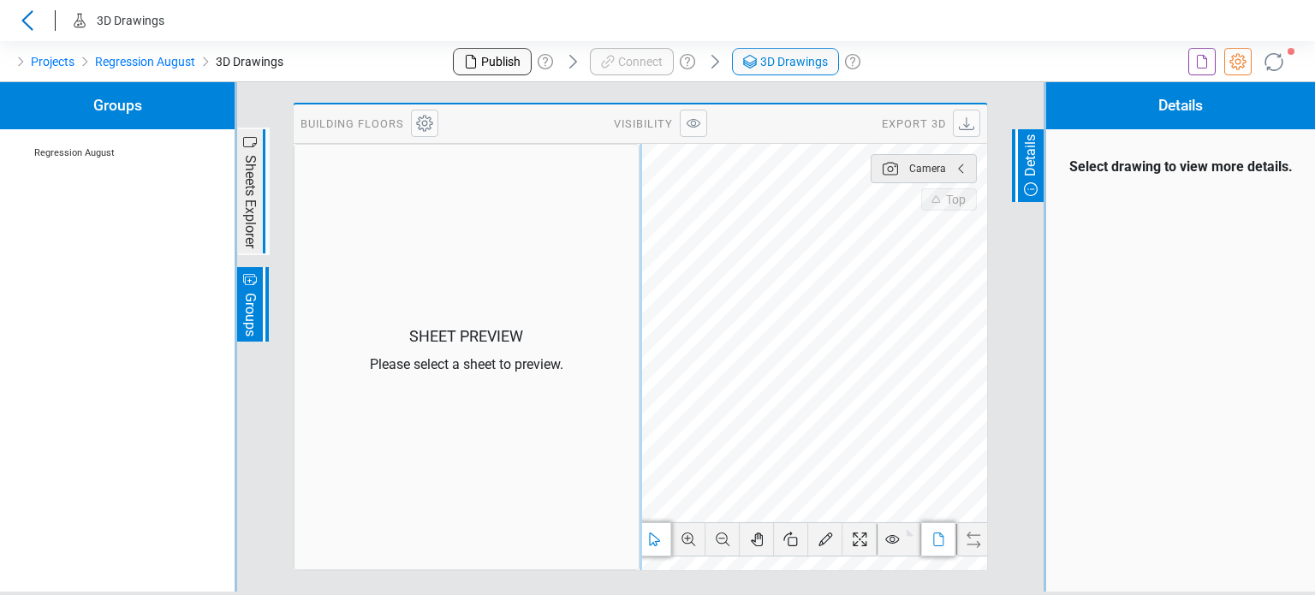
click at [389, 71] on div "Projects Regression August 3D Drawings" at bounding box center [219, 61] width 438 height 41
click at [660, 544] on icon at bounding box center [654, 539] width 21 height 21
click at [941, 544] on icon at bounding box center [938, 539] width 21 height 21
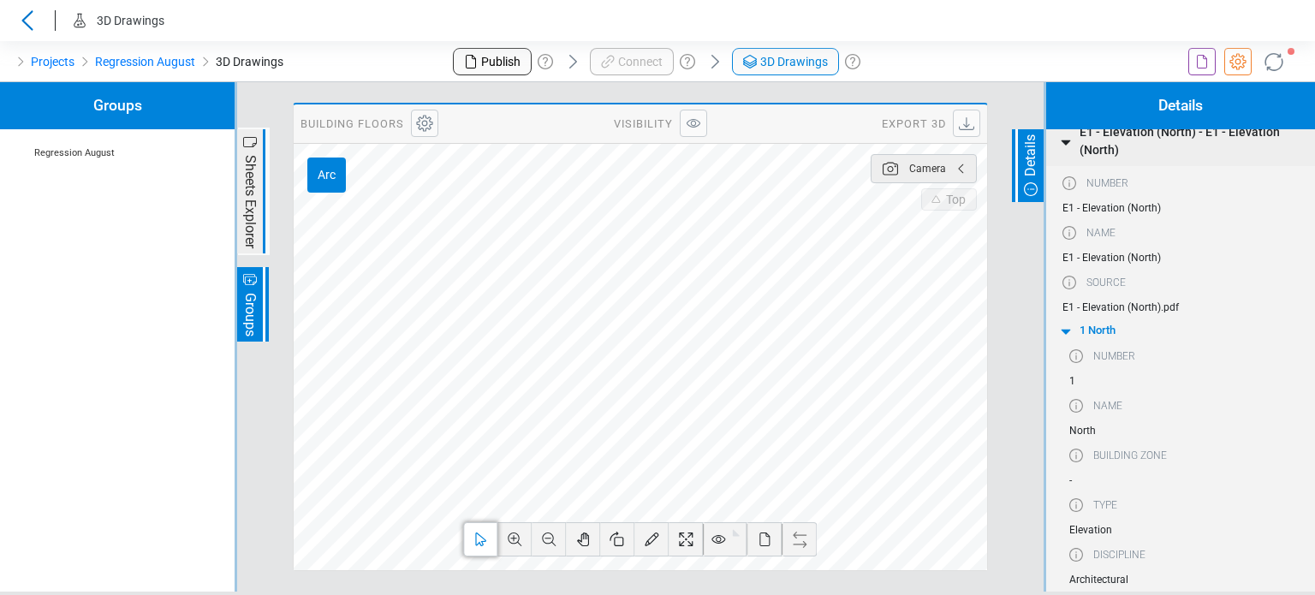
scroll to position [15, 0]
click at [149, 70] on link "Regression August" at bounding box center [145, 61] width 100 height 21
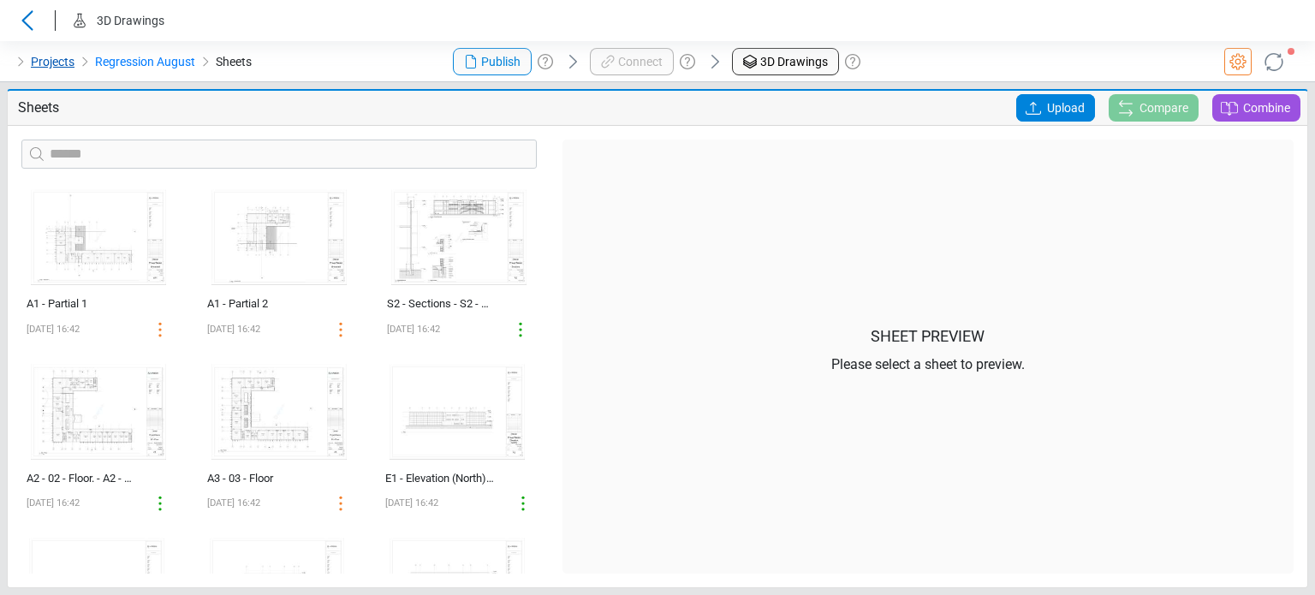
click at [62, 57] on link "Projects" at bounding box center [53, 61] width 44 height 21
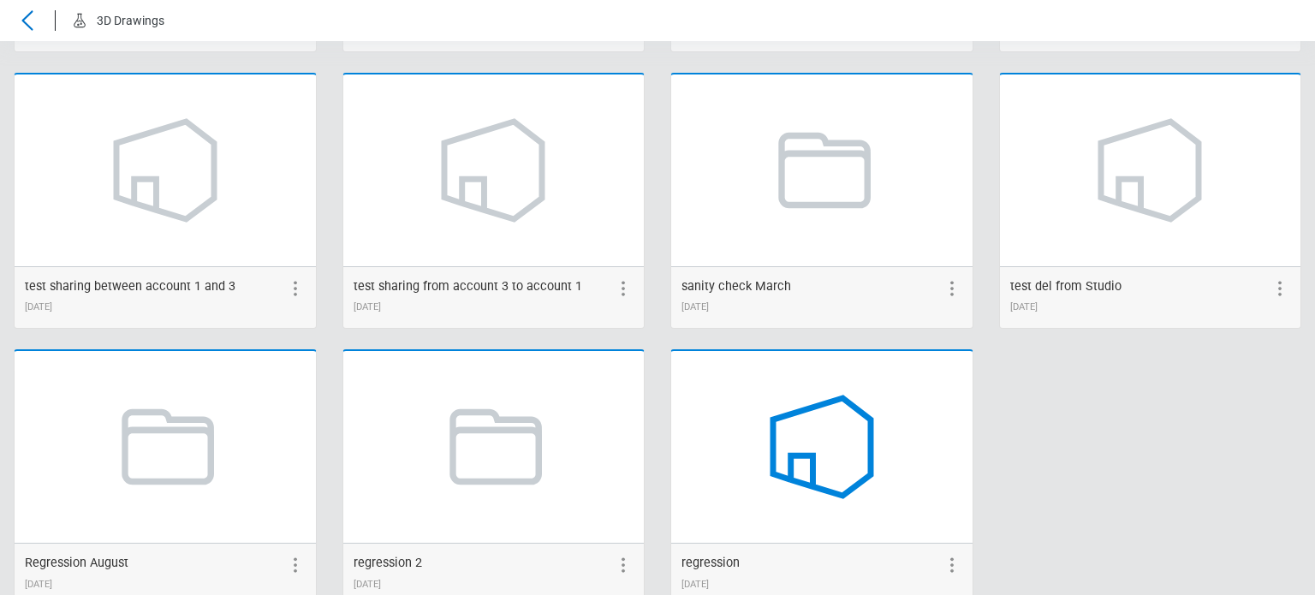
scroll to position [2321, 0]
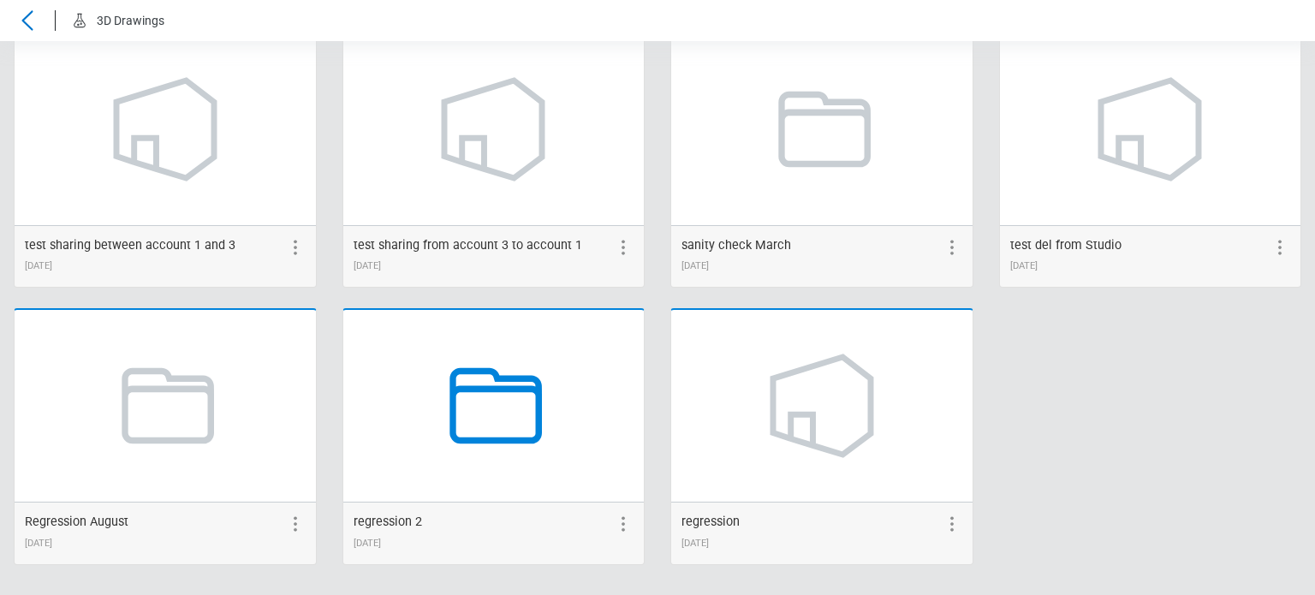
click at [536, 414] on icon at bounding box center [496, 406] width 92 height 76
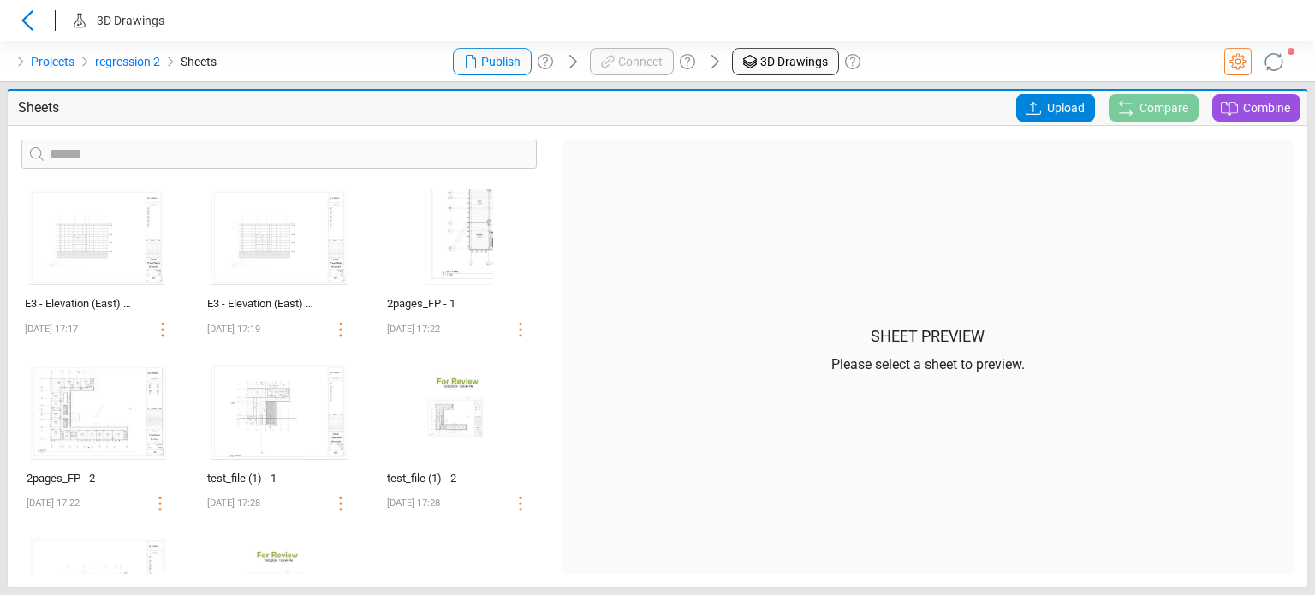
click at [1023, 109] on div "Upload" at bounding box center [1055, 107] width 92 height 27
click at [1024, 110] on icon at bounding box center [1033, 108] width 21 height 21
click at [0, 0] on input "Upload" at bounding box center [0, 0] width 0 height 0
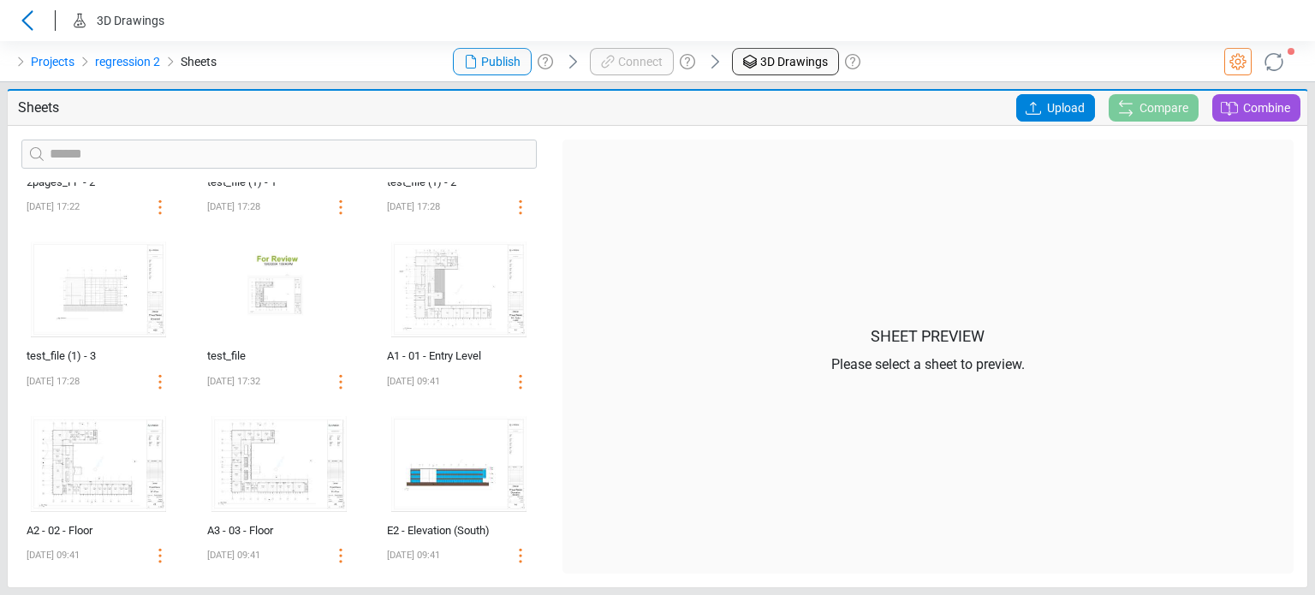
scroll to position [305, 0]
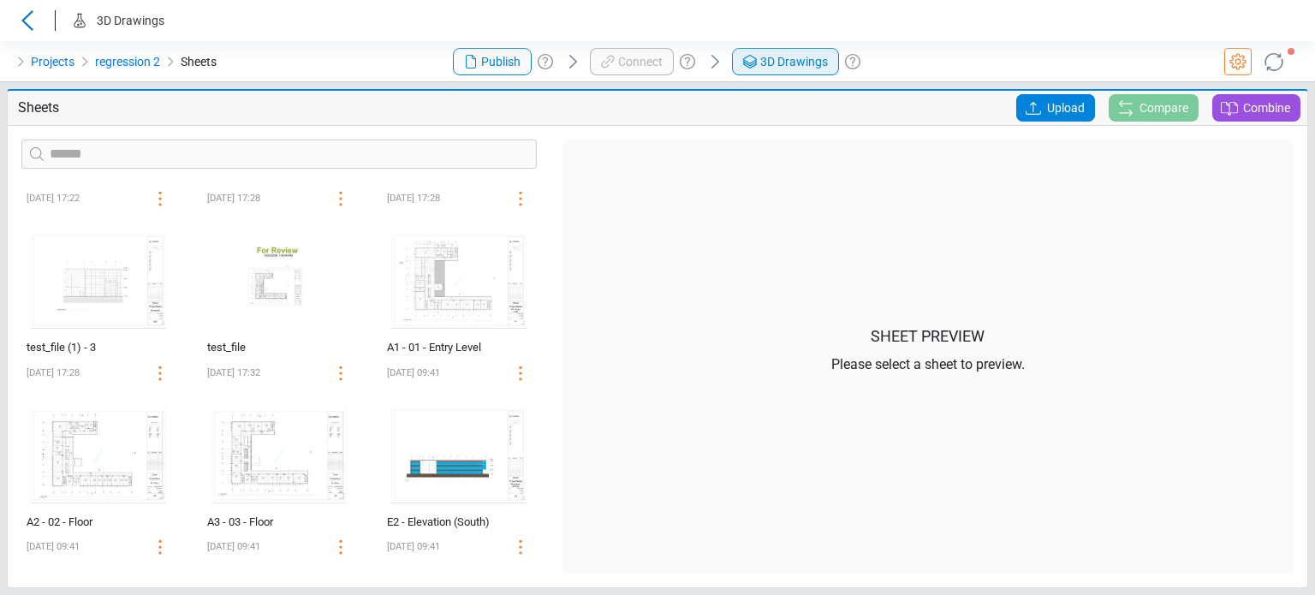
click at [798, 62] on span "3D Drawings" at bounding box center [794, 62] width 68 height 18
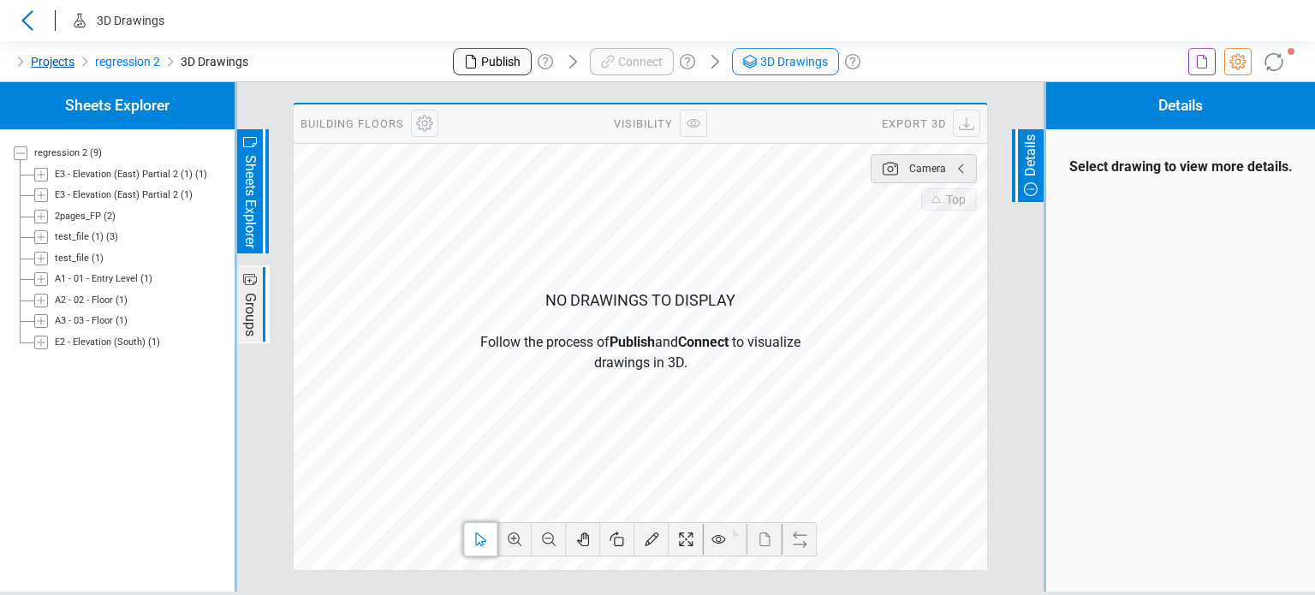
click at [51, 66] on link "Projects" at bounding box center [53, 61] width 44 height 21
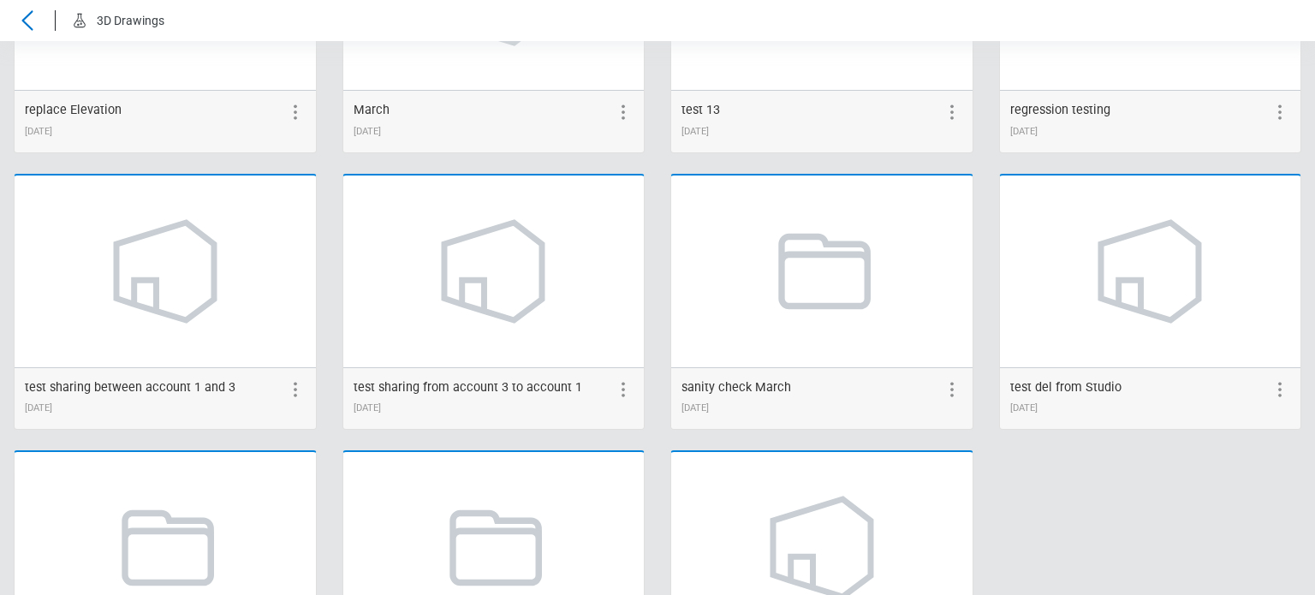
scroll to position [2321, 0]
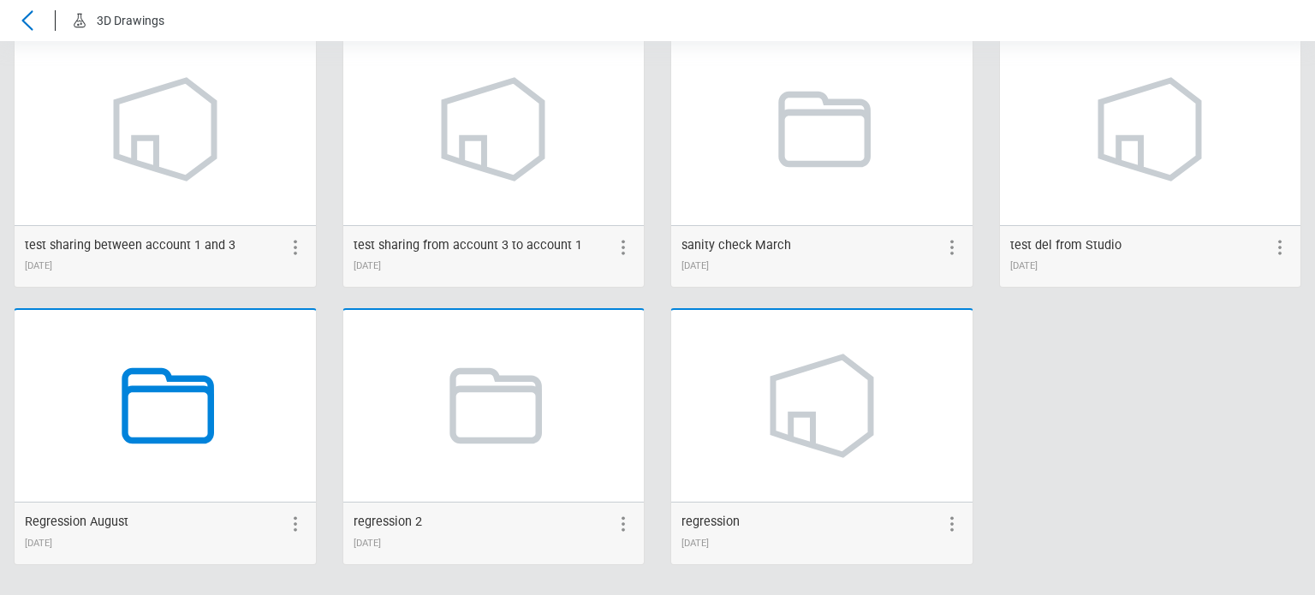
click at [170, 425] on icon at bounding box center [165, 406] width 130 height 130
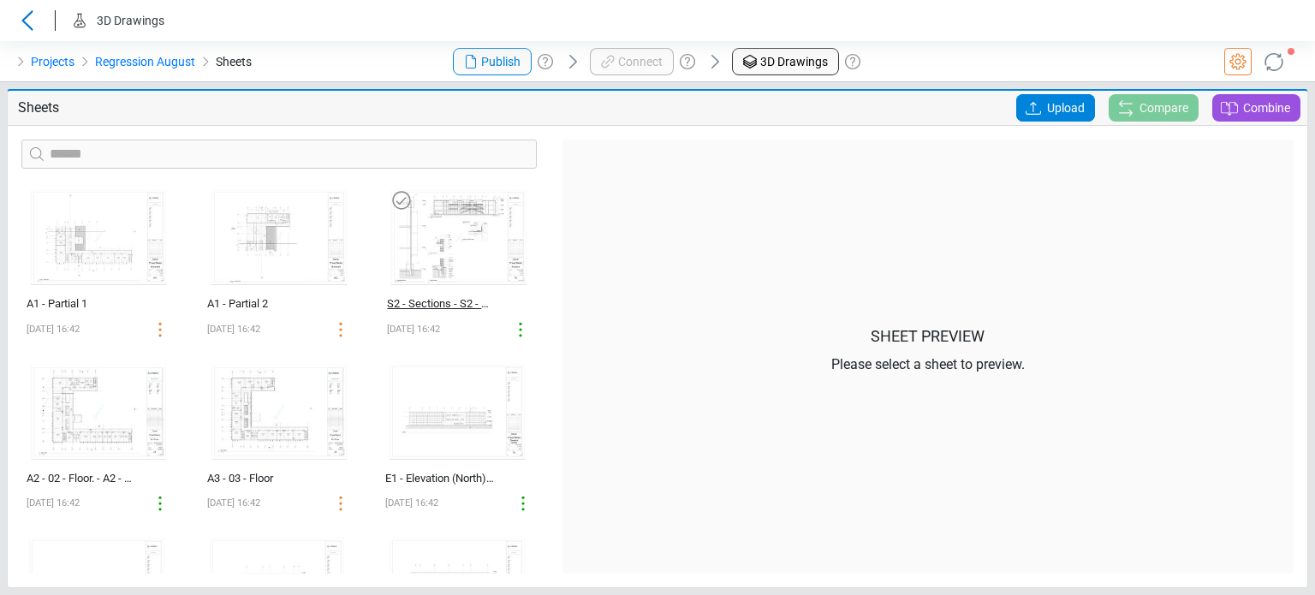
click at [395, 295] on div "S2 - Sections - S2 - Sections" at bounding box center [441, 303] width 108 height 17
select select "**********"
select select "*******"
select select "**********"
select select "*******"
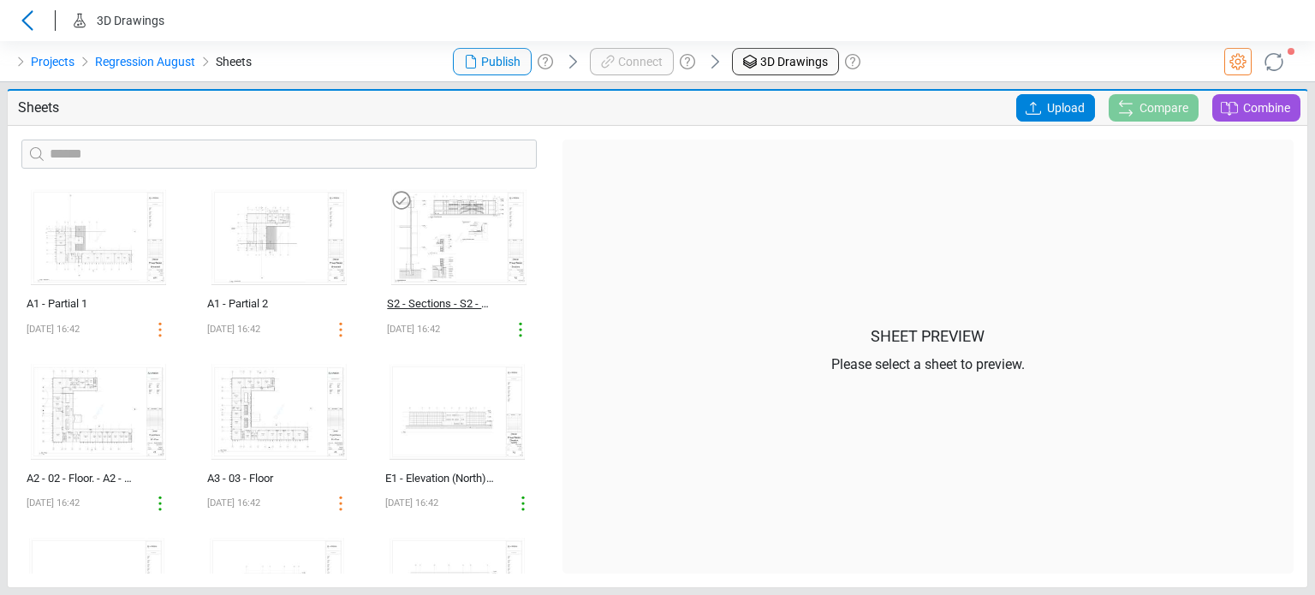
select select "**********"
select select "*******"
select select "**********"
select select "*******"
select select "**********"
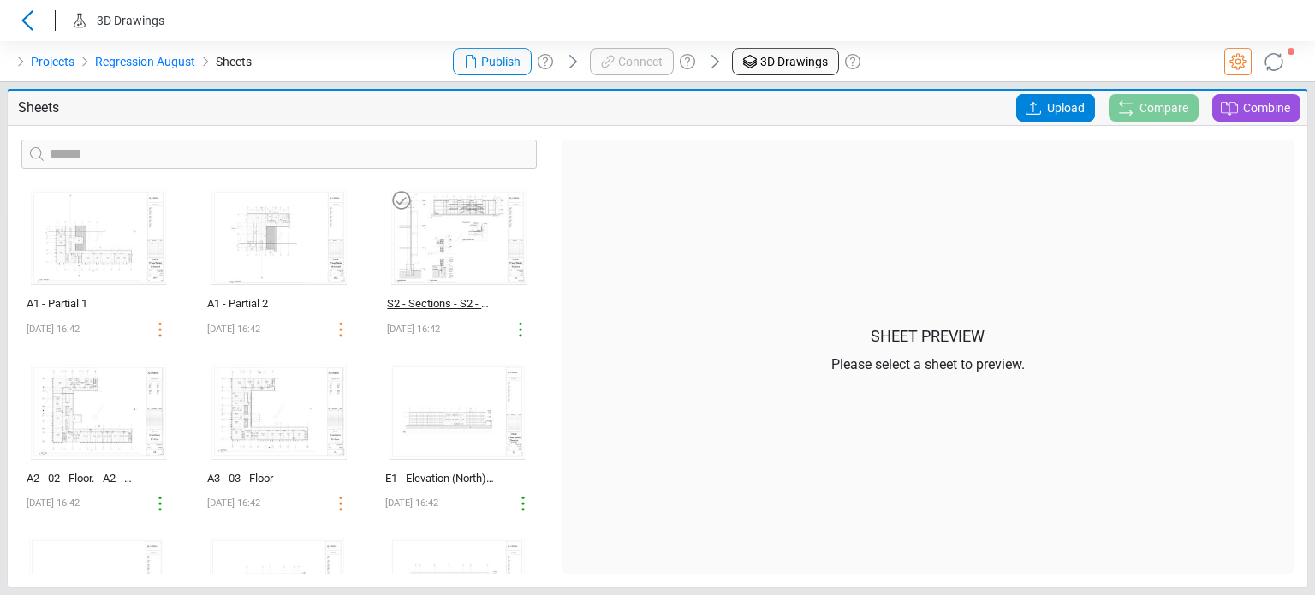
select select "*******"
select select "**********"
select select "*******"
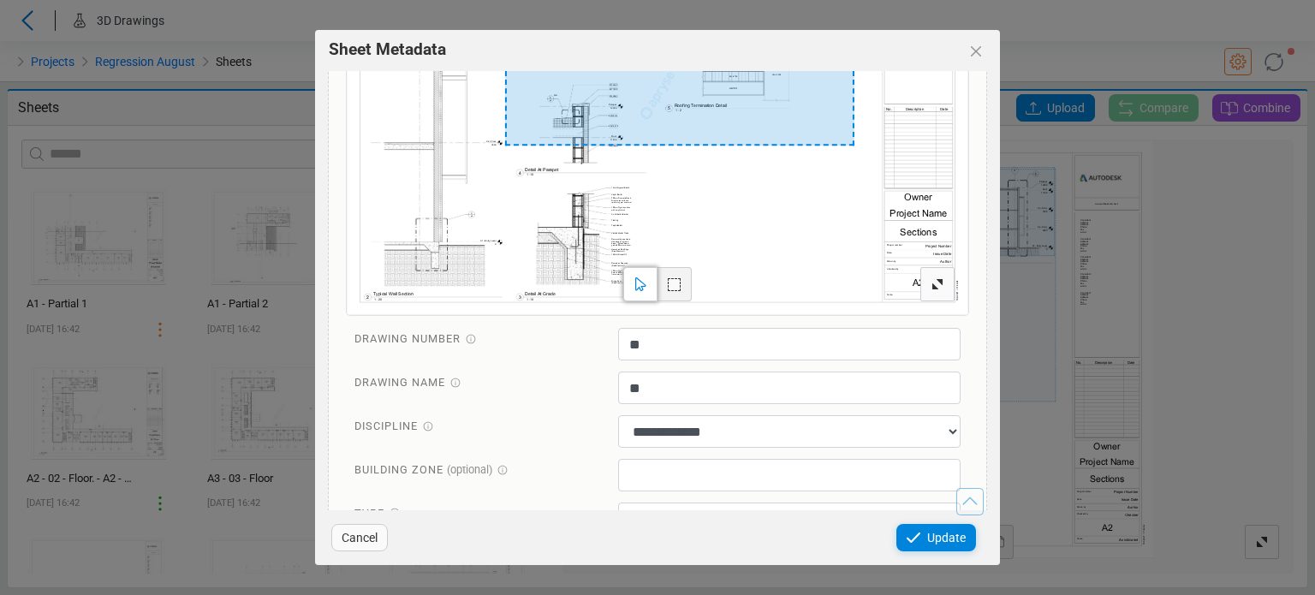
scroll to position [4345, 0]
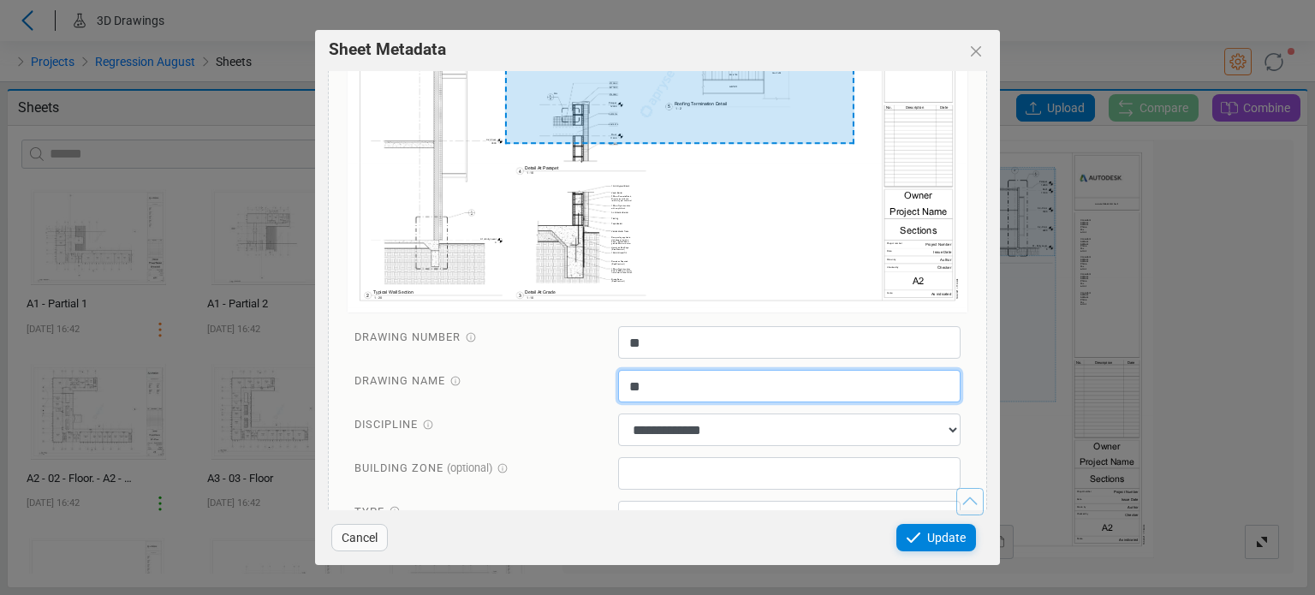
drag, startPoint x: 666, startPoint y: 335, endPoint x: 629, endPoint y: 335, distance: 36.8
click at [629, 370] on input "**" at bounding box center [789, 386] width 343 height 33
type input "*"
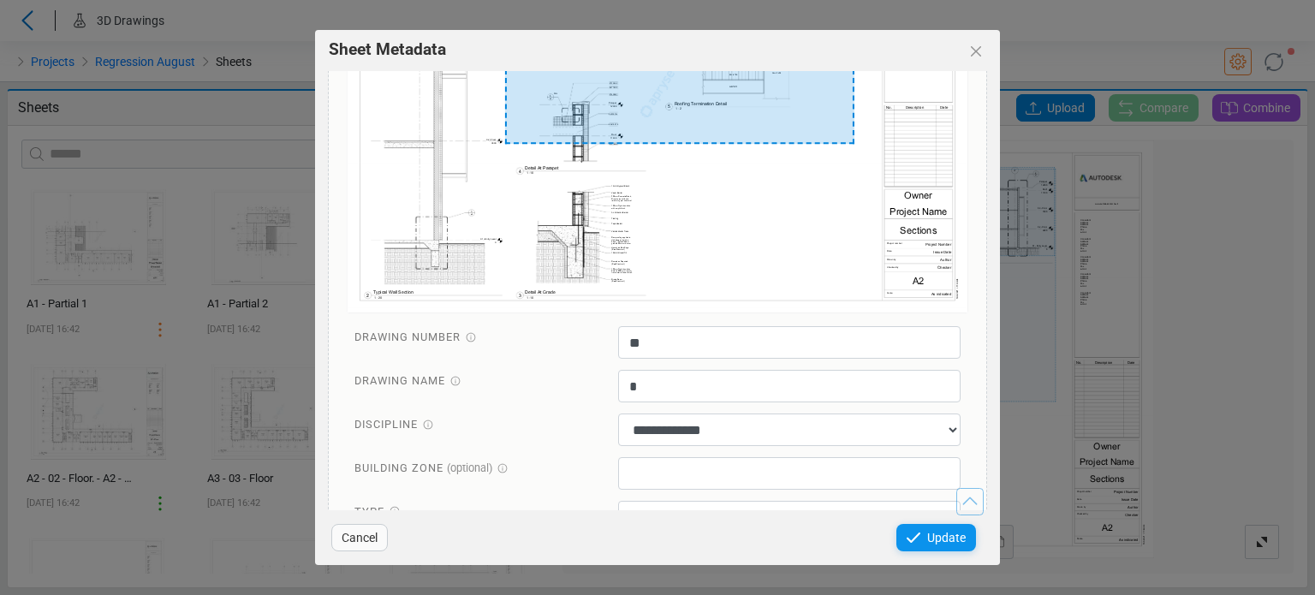
click at [965, 535] on span "Update" at bounding box center [946, 537] width 39 height 21
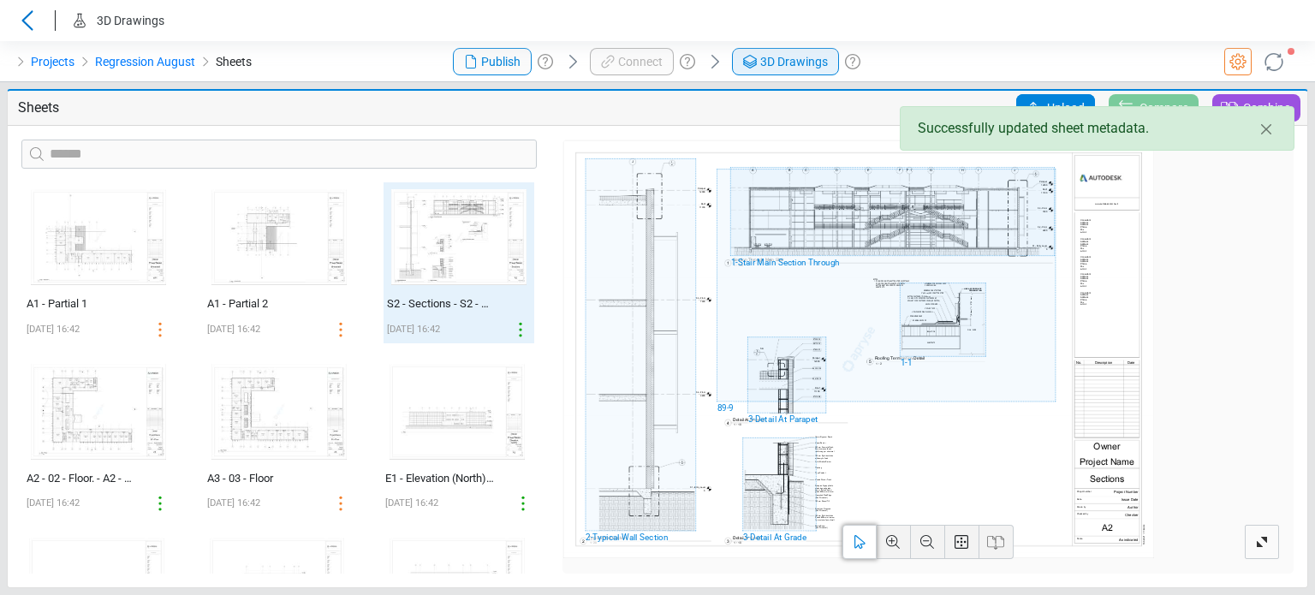
click at [772, 62] on span "3D Drawings" at bounding box center [794, 62] width 68 height 18
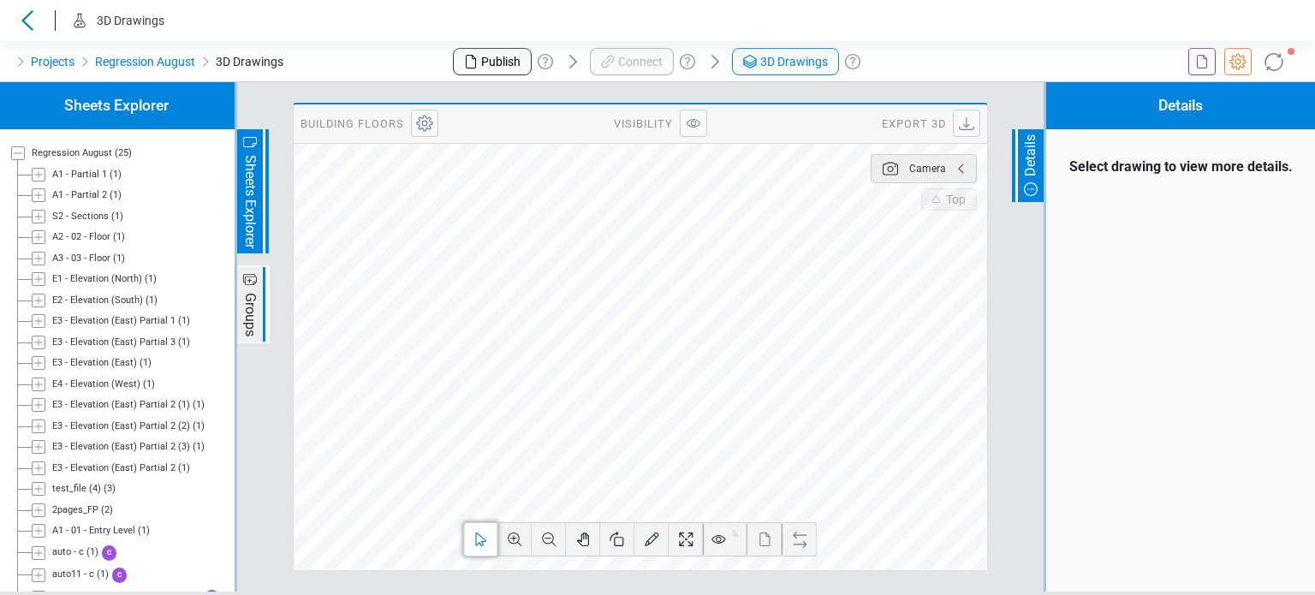
click at [33, 218] on icon at bounding box center [39, 217] width 14 height 14
click at [58, 239] on icon at bounding box center [59, 237] width 14 height 14
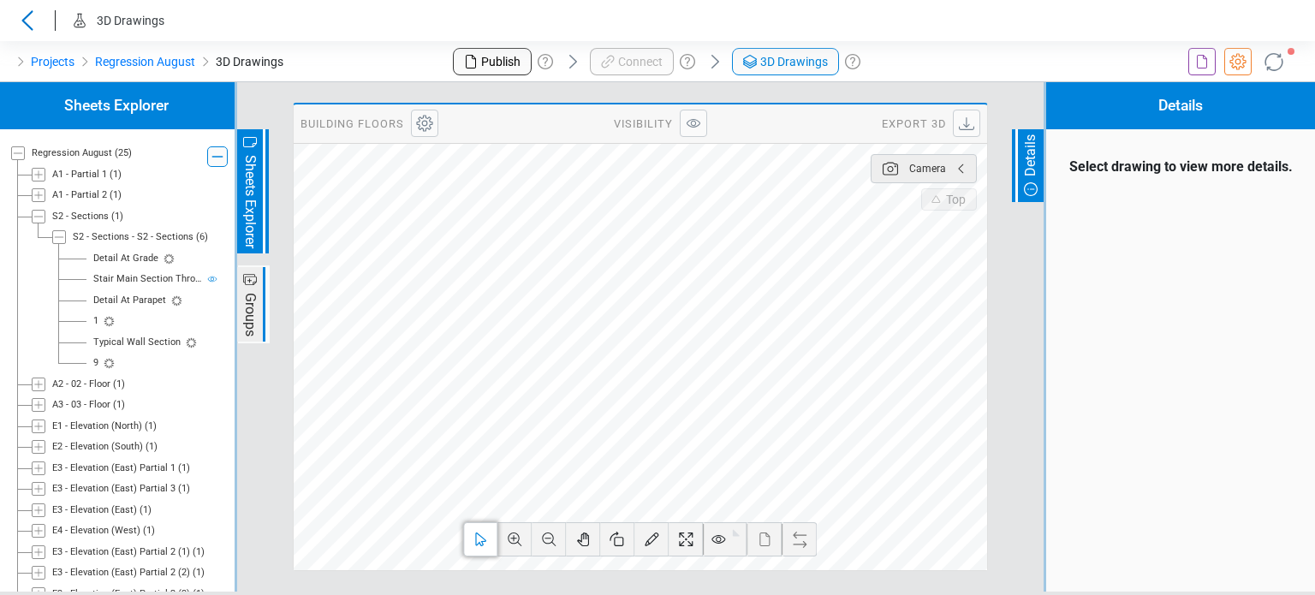
click at [115, 264] on div "Detail At Grade" at bounding box center [125, 259] width 65 height 15
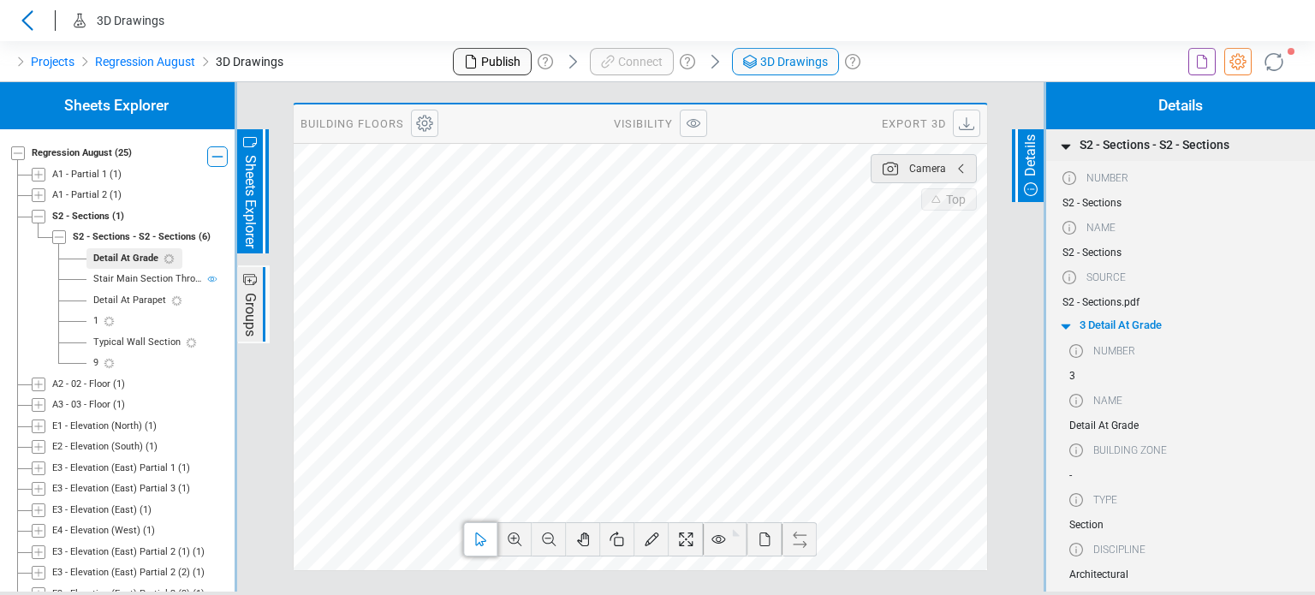
click at [138, 285] on div "Stair Main Section Through" at bounding box center [147, 279] width 109 height 15
click at [122, 263] on div "Detail At Grade" at bounding box center [125, 259] width 65 height 15
click at [116, 238] on div "S2 - Sections - S2 - Sections" at bounding box center [134, 237] width 123 height 15
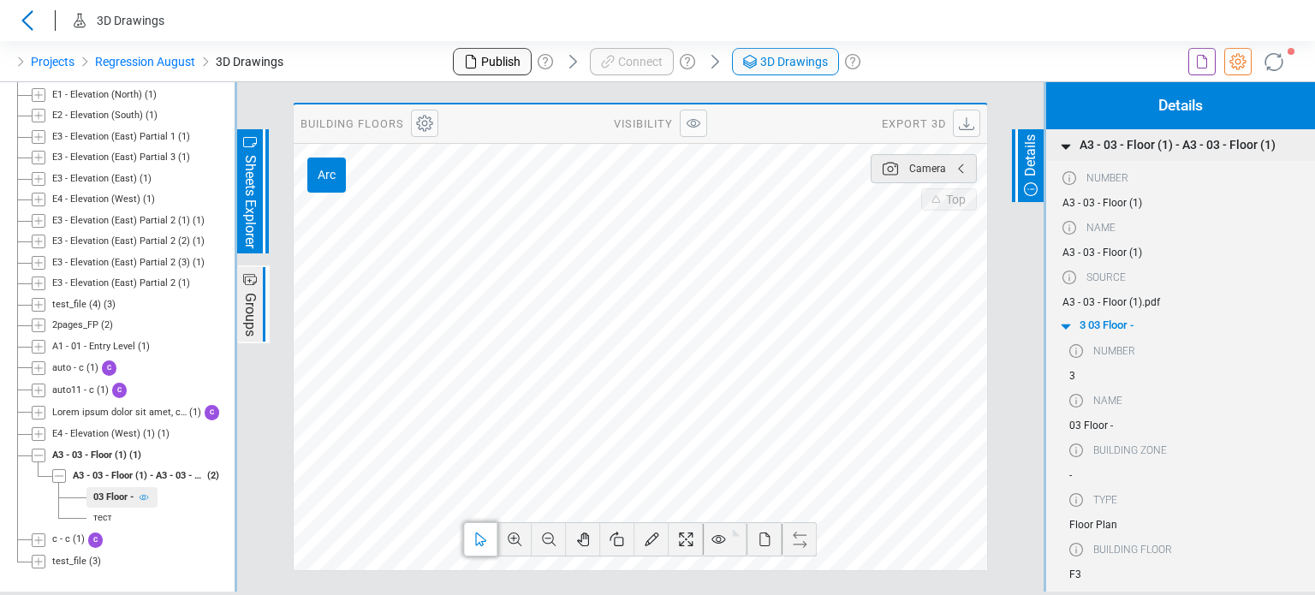
scroll to position [140, 0]
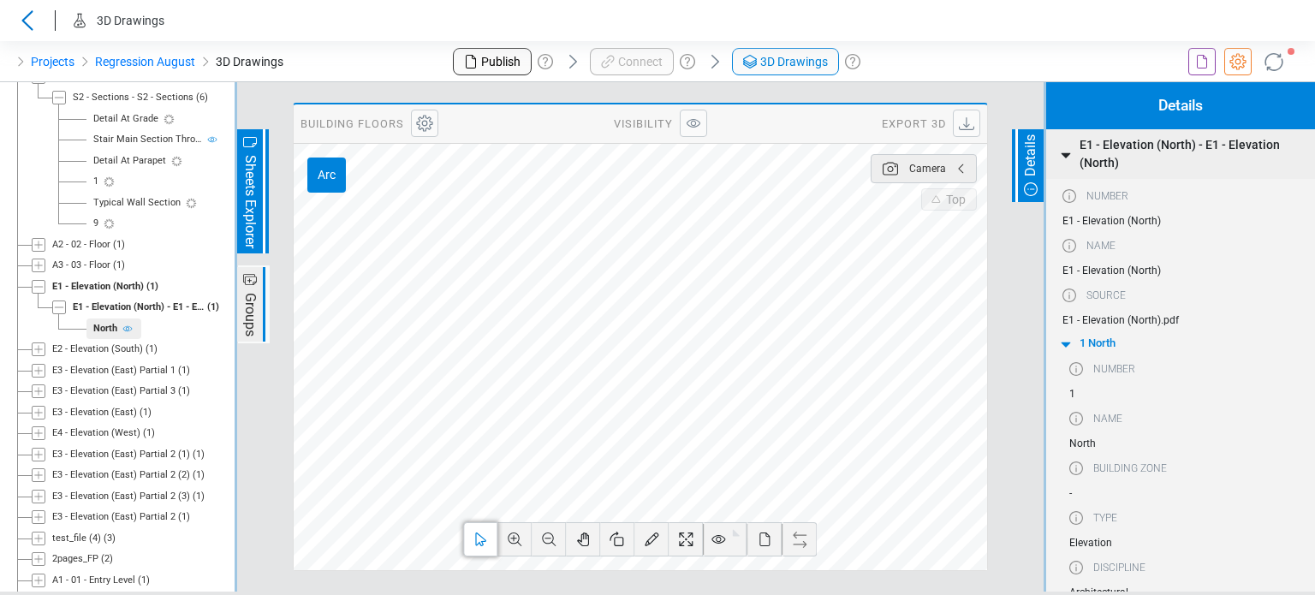
click at [762, 539] on icon at bounding box center [764, 539] width 21 height 21
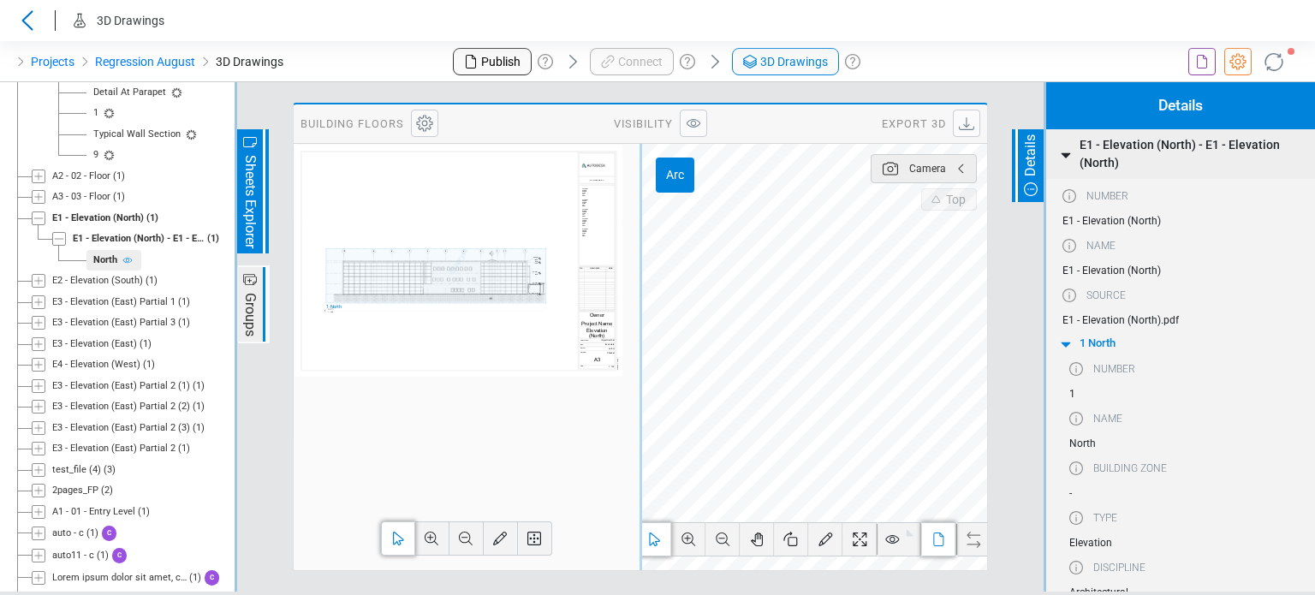
scroll to position [225, 0]
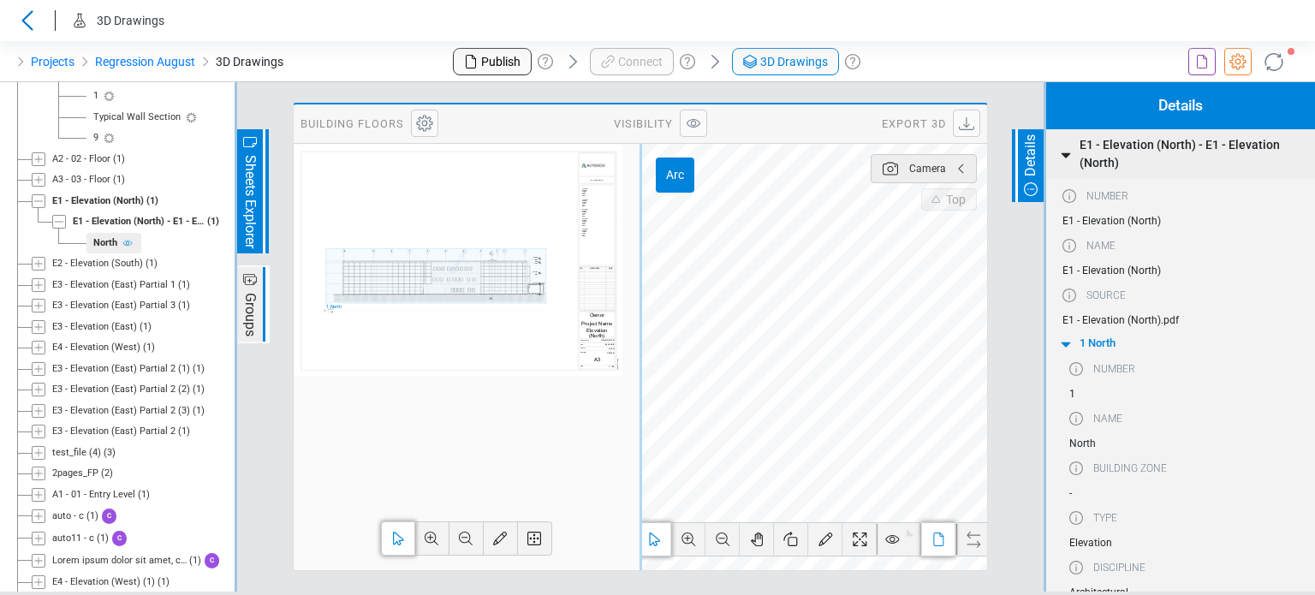
click at [187, 229] on div "E1 - Elevation (North) - E1 - Elevation (North)" at bounding box center [139, 222] width 132 height 15
click at [129, 250] on icon at bounding box center [128, 243] width 14 height 14
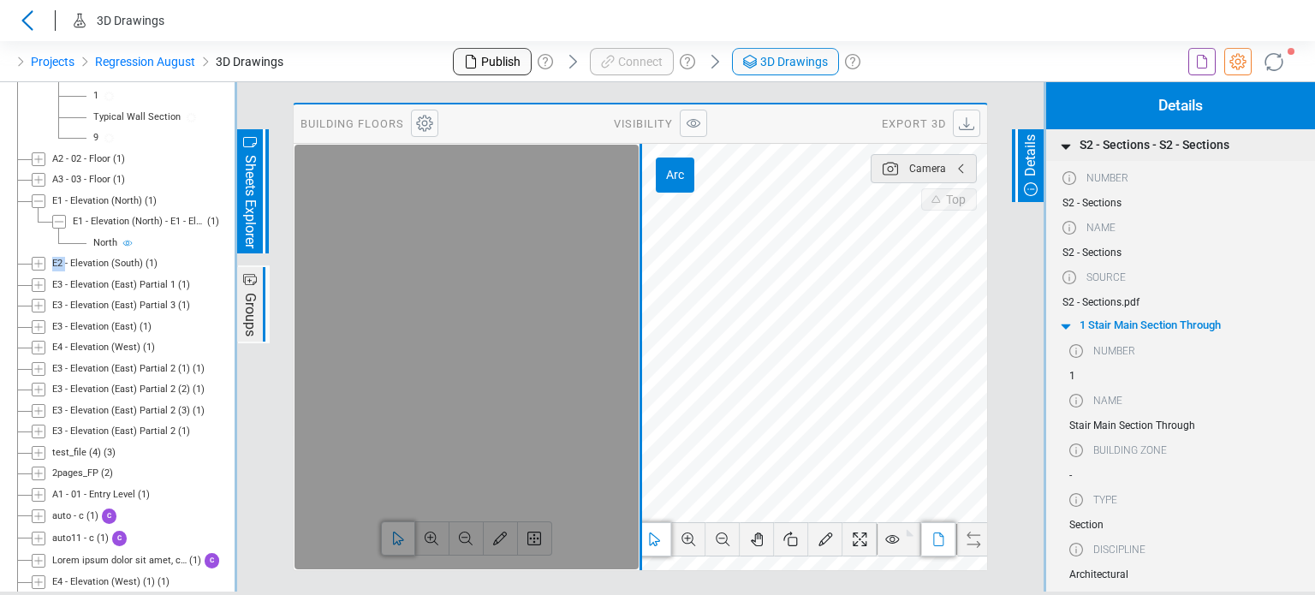
scroll to position [0, 0]
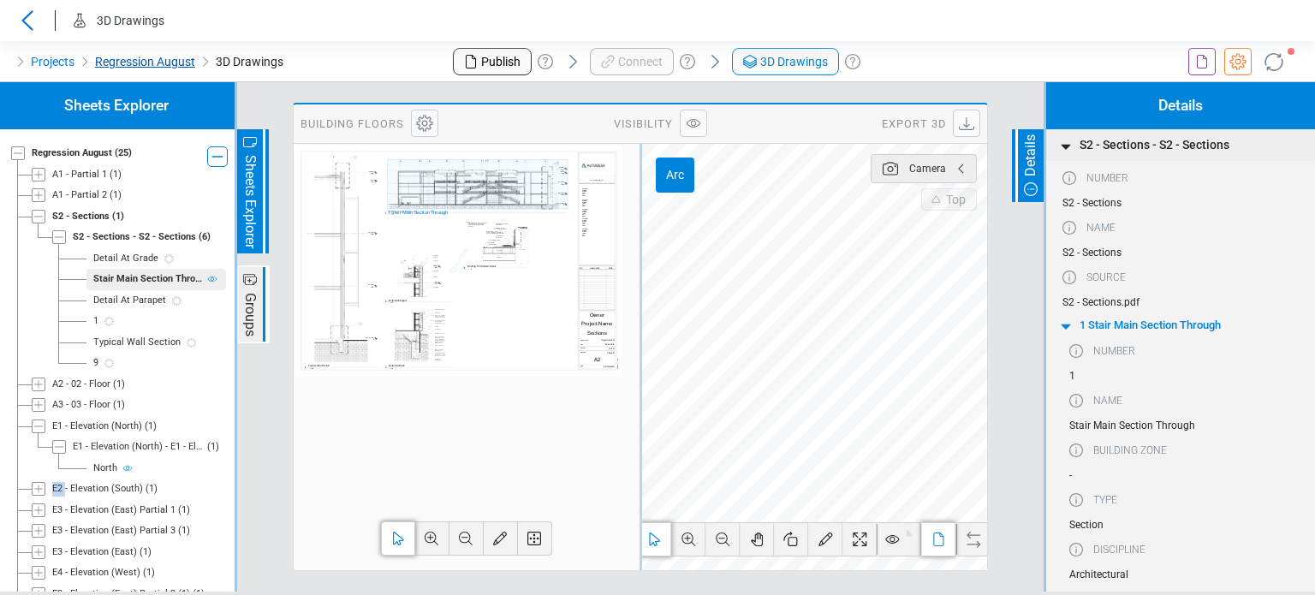
click at [116, 62] on link "Regression August" at bounding box center [145, 61] width 100 height 21
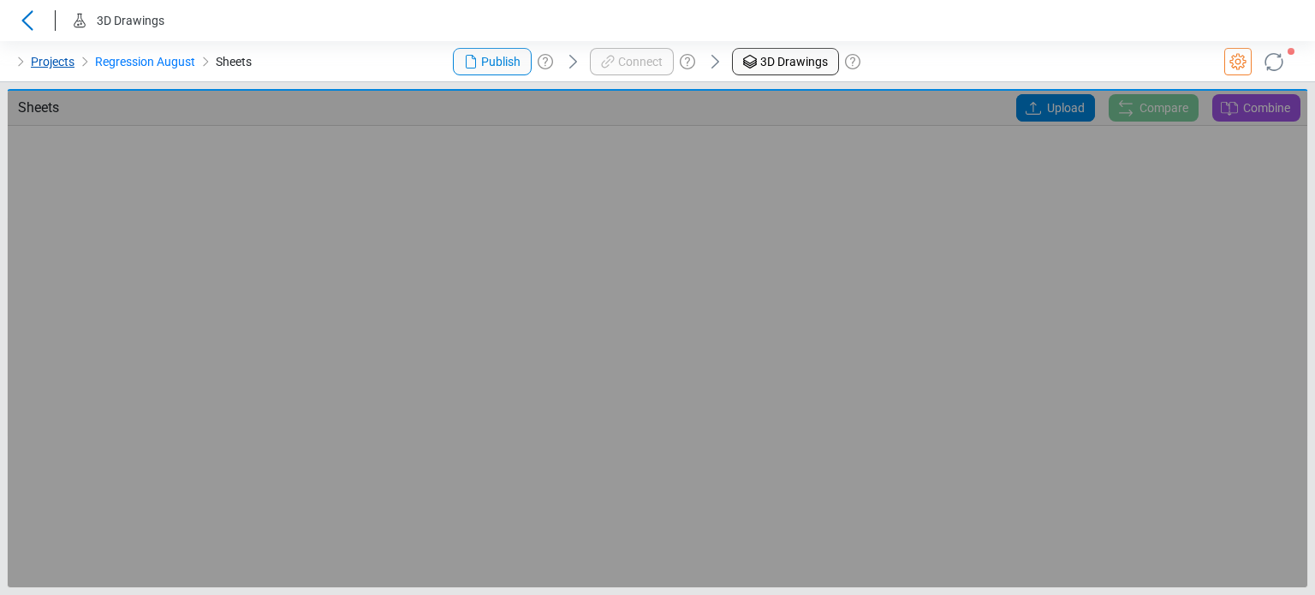
click at [39, 58] on link "Projects" at bounding box center [53, 61] width 44 height 21
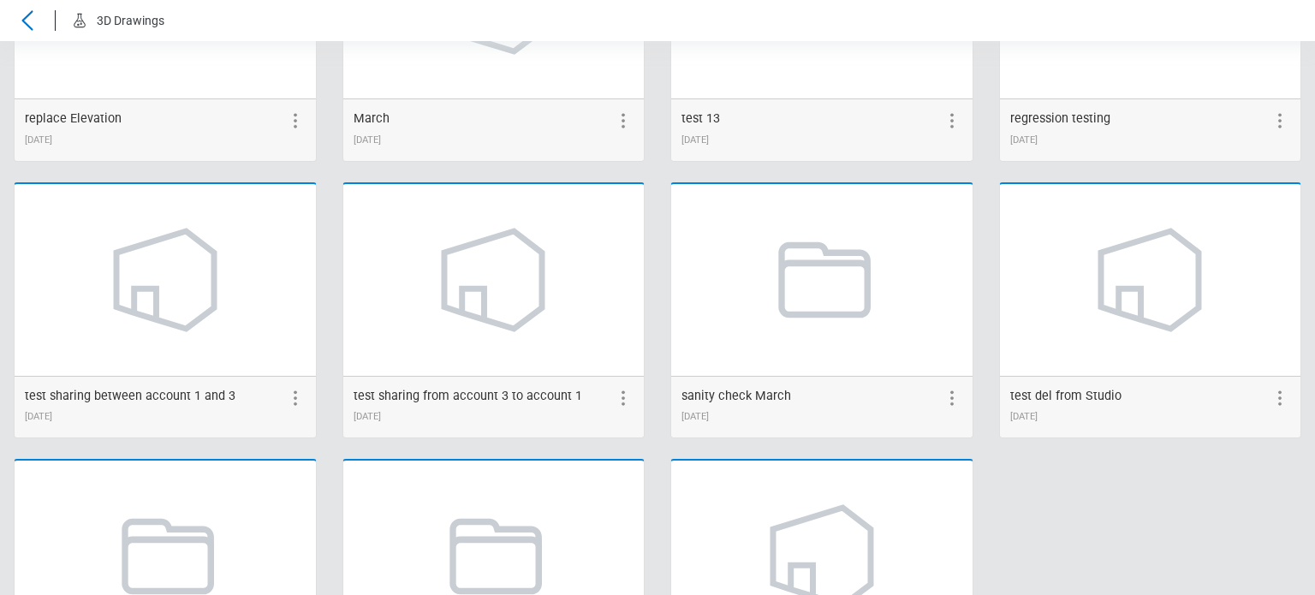
scroll to position [2321, 0]
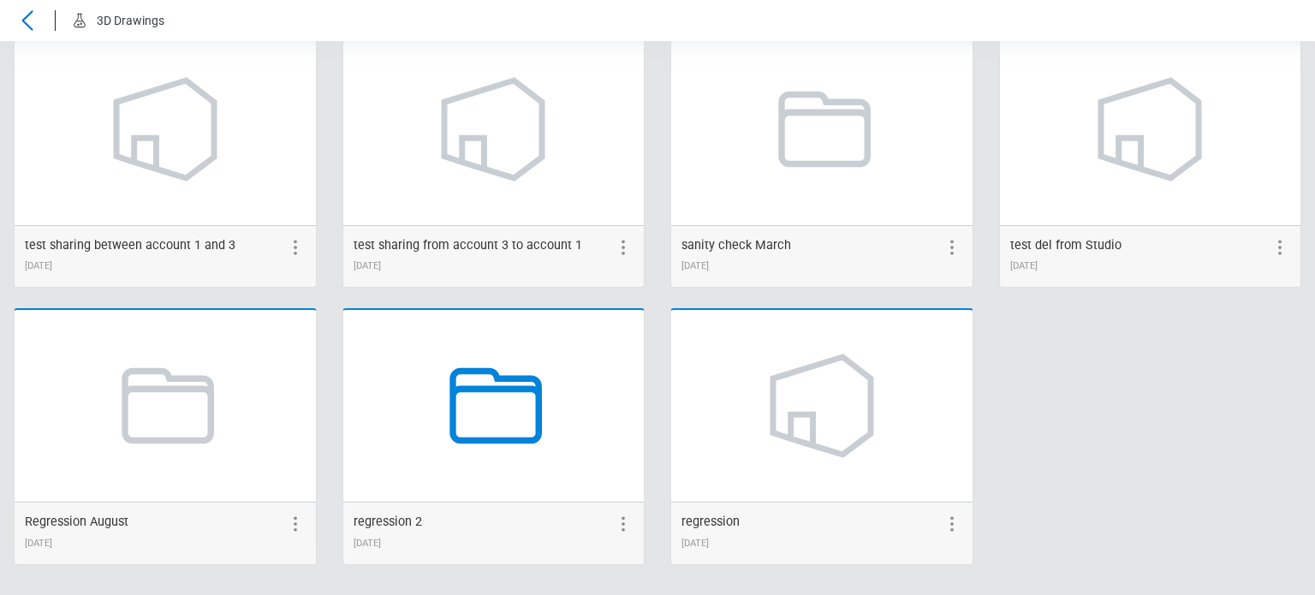
click at [442, 437] on icon at bounding box center [493, 406] width 130 height 130
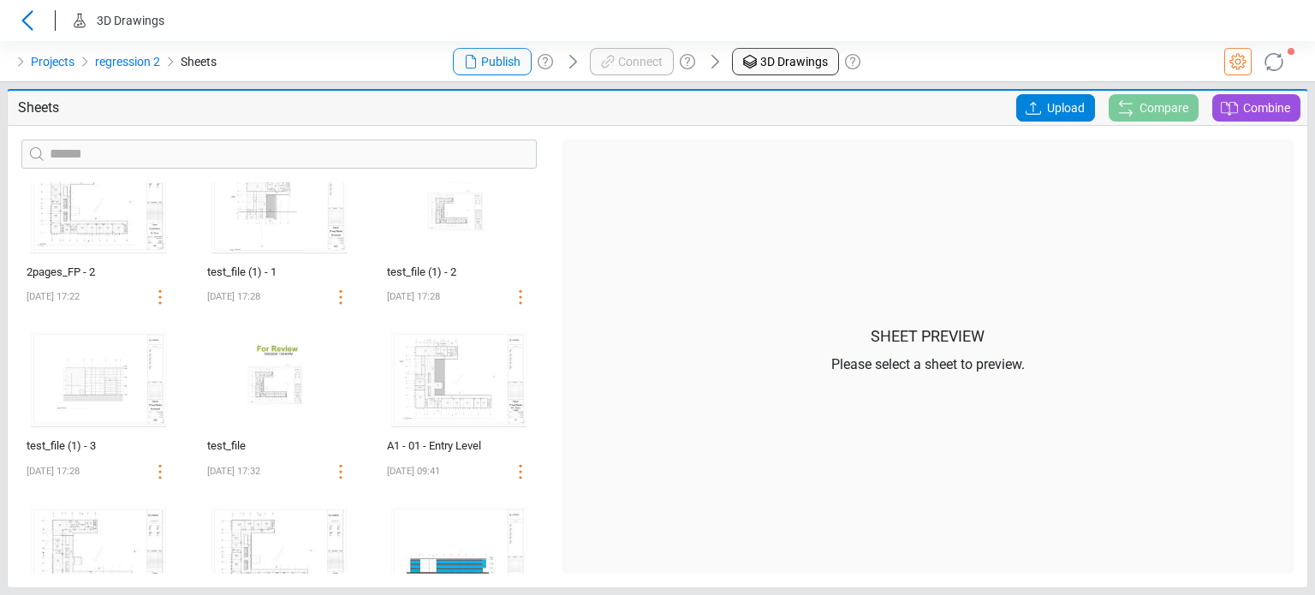
scroll to position [305, 0]
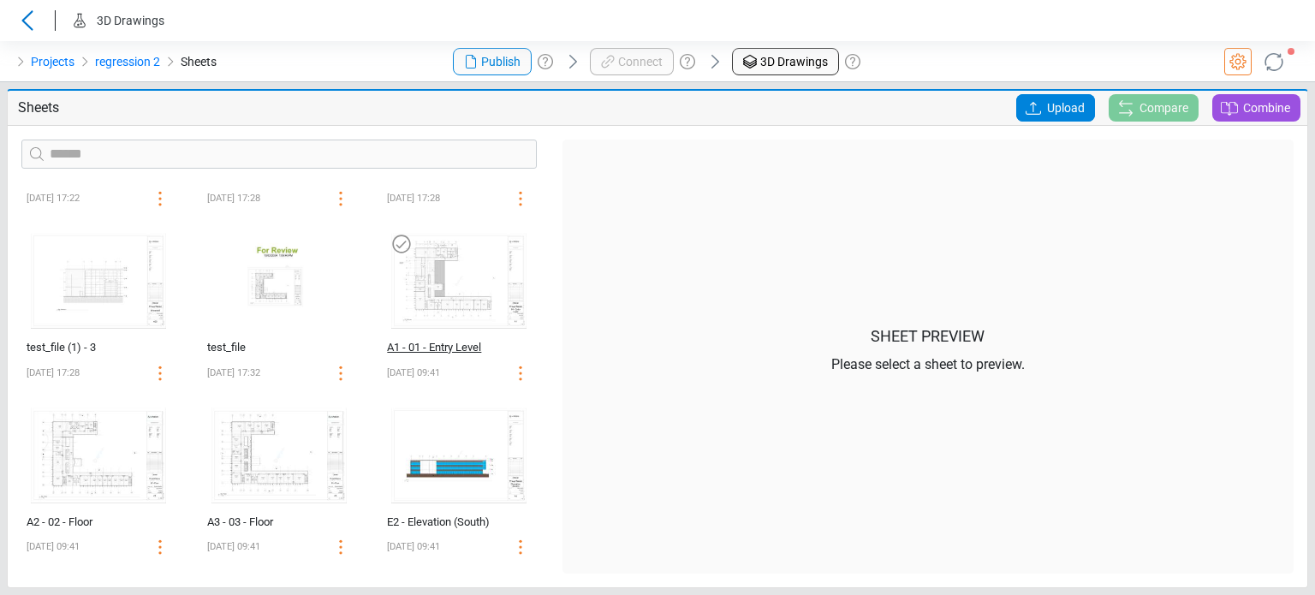
click at [407, 342] on div "A1 - 01 - Entry Level" at bounding box center [441, 347] width 108 height 17
select select "**********"
select select "*********"
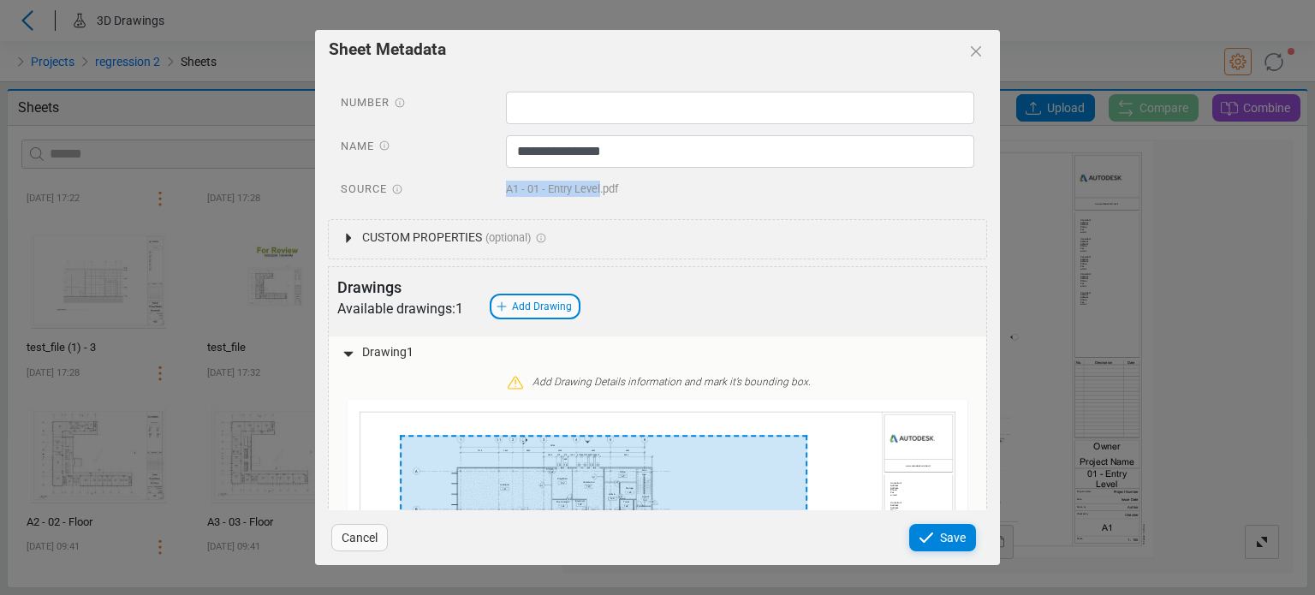
drag, startPoint x: 498, startPoint y: 186, endPoint x: 599, endPoint y: 191, distance: 101.1
click at [599, 191] on div "A1 - 01 - Entry Level.pdf" at bounding box center [740, 191] width 495 height 27
copy span "A1 - 01 - Entry Level"
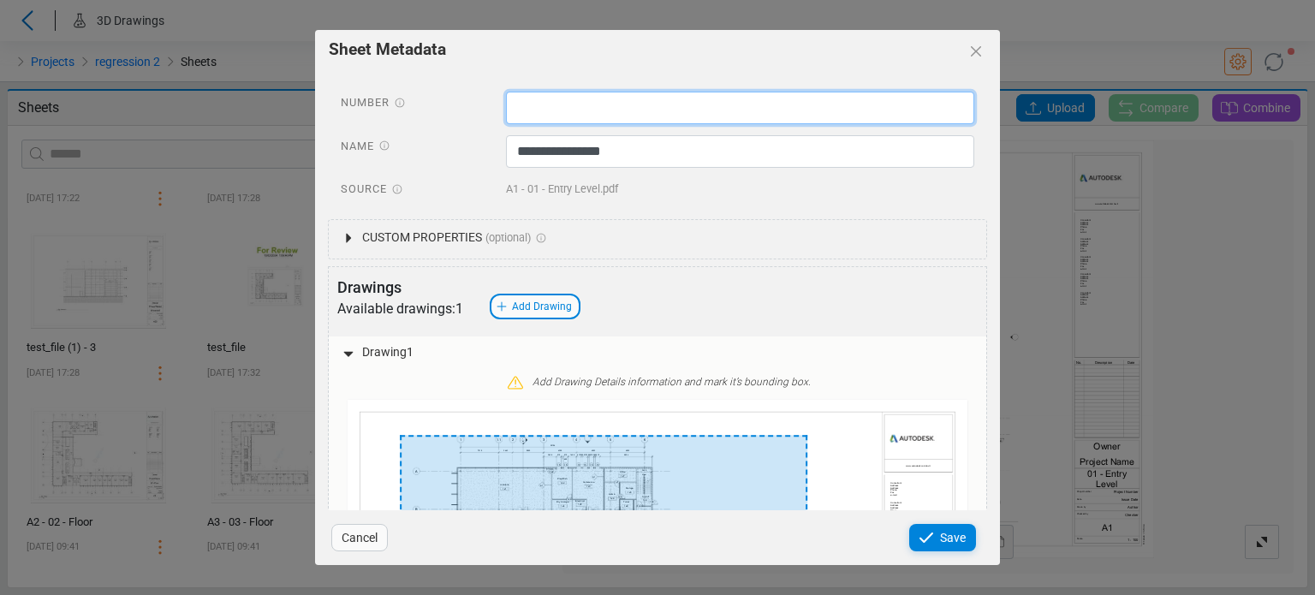
click at [555, 94] on input "text" at bounding box center [740, 108] width 469 height 33
paste input "**********"
type input "**********"
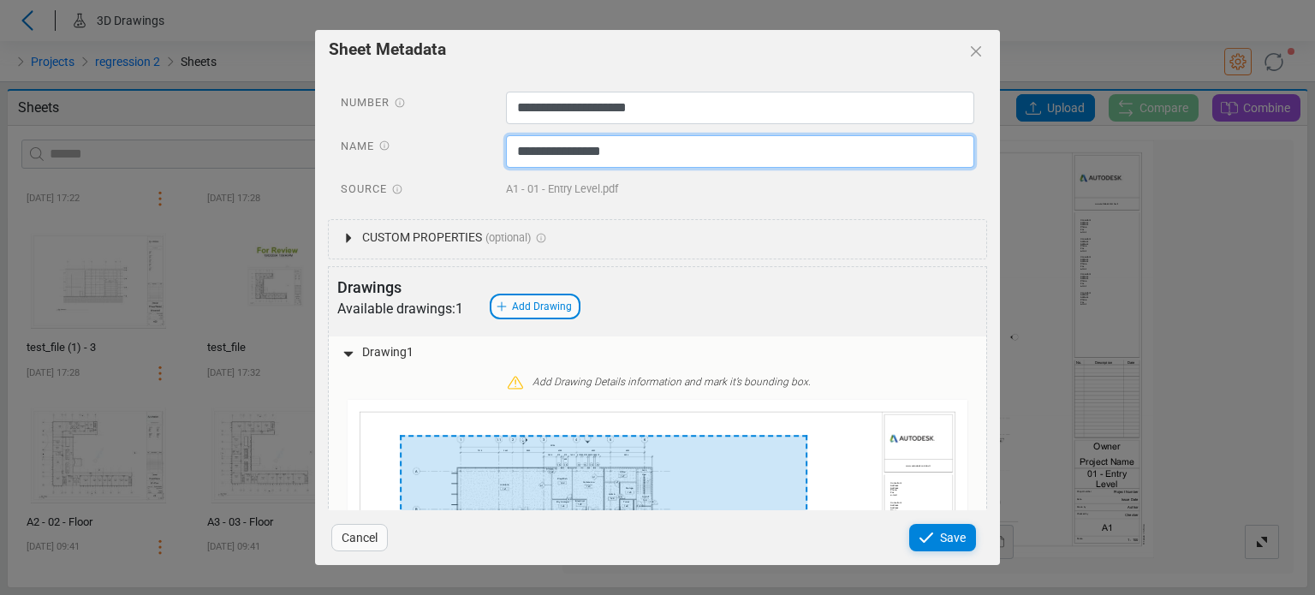
drag, startPoint x: 641, startPoint y: 149, endPoint x: 475, endPoint y: 153, distance: 166.1
click at [475, 153] on div "**********" at bounding box center [657, 153] width 659 height 37
paste input "*****"
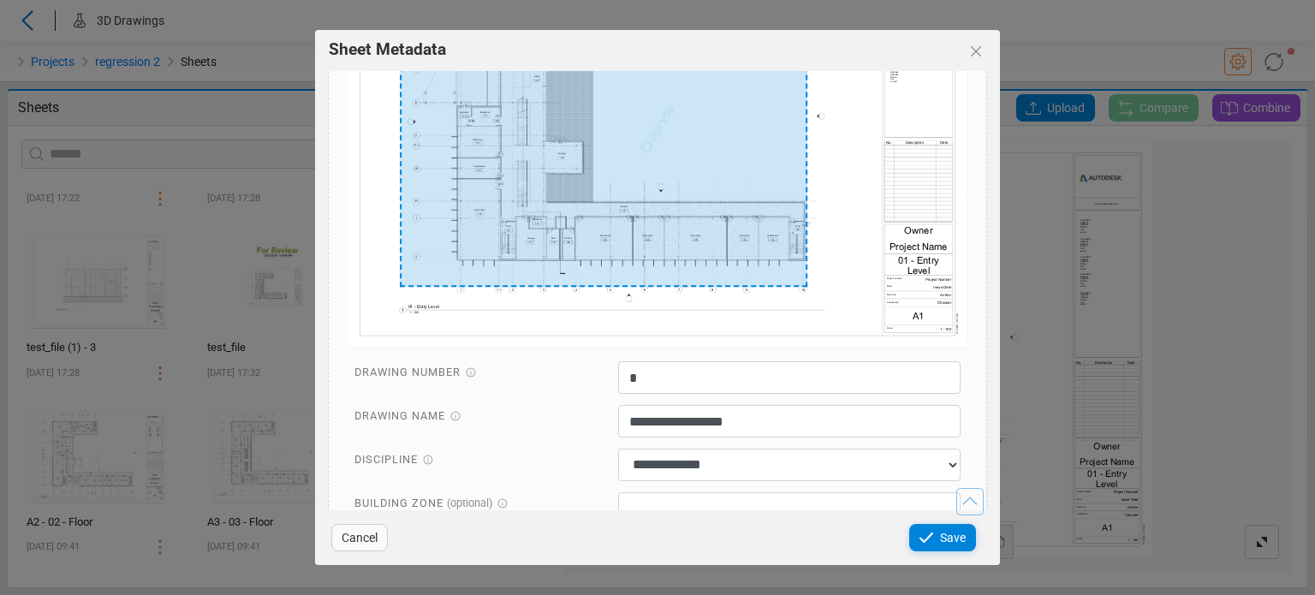
scroll to position [609, 0]
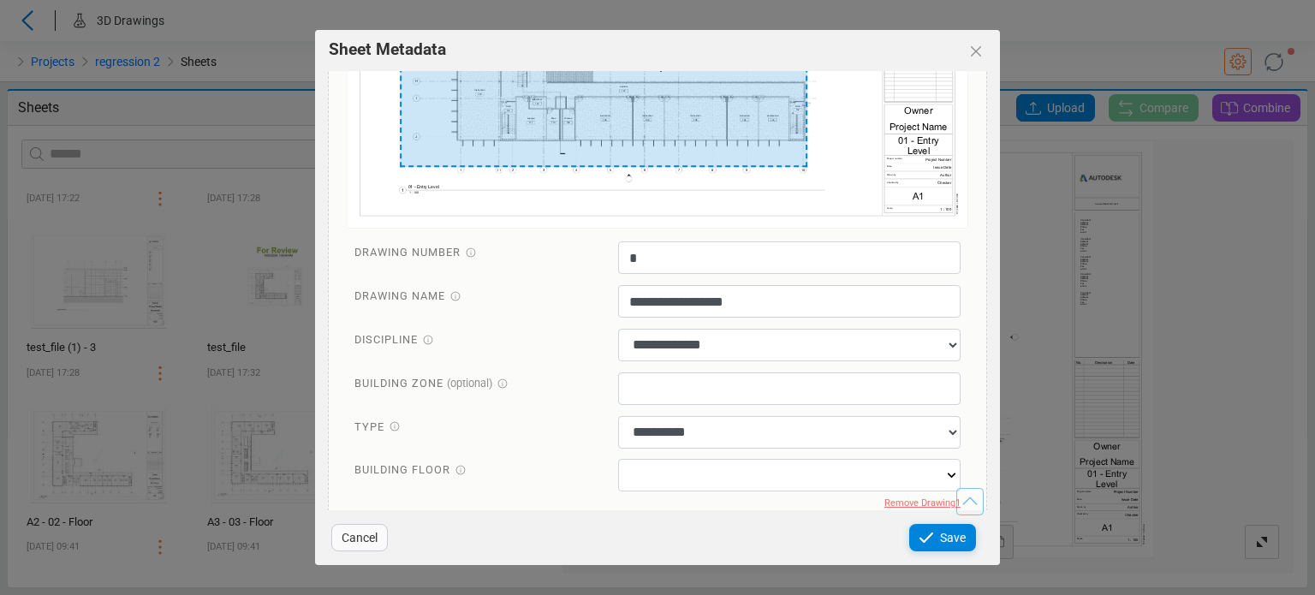
type input "**********"
click at [699, 463] on input "text" at bounding box center [789, 475] width 343 height 33
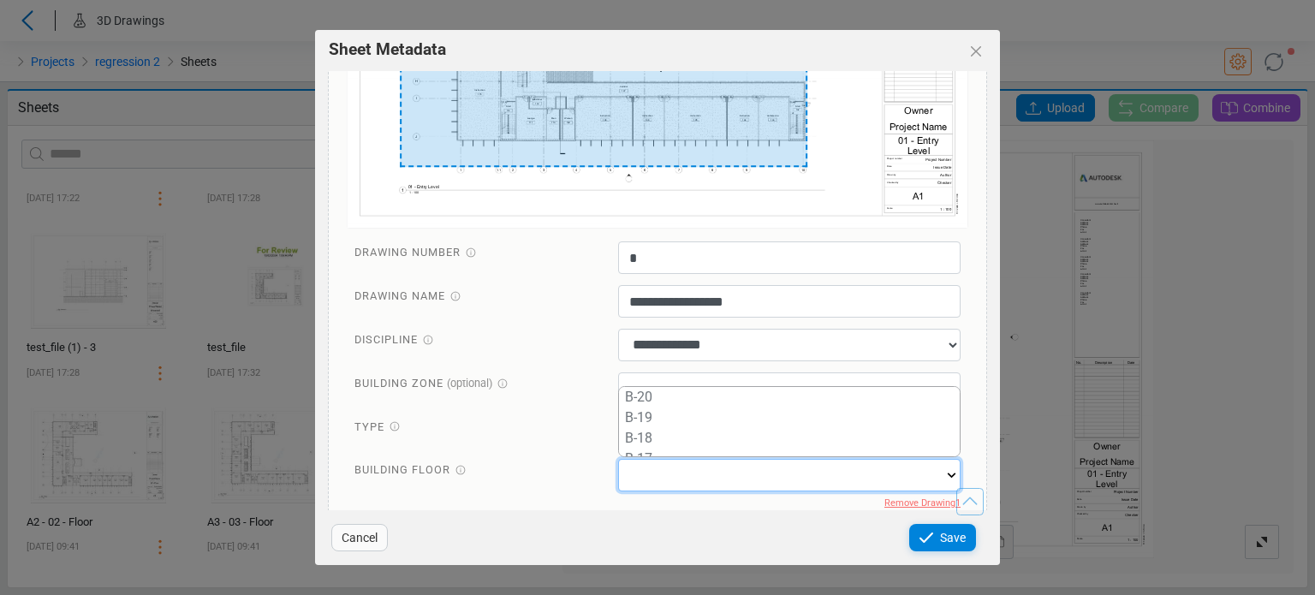
scroll to position [411, 0]
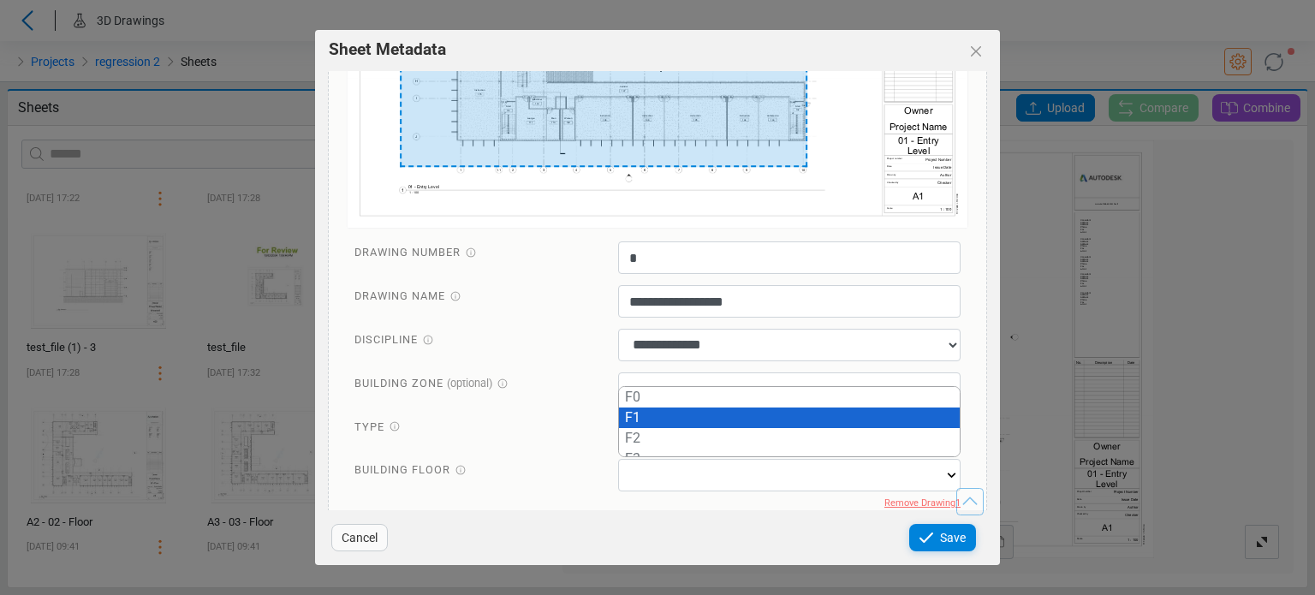
click at [633, 413] on div "F1" at bounding box center [789, 417] width 341 height 21
type input "**"
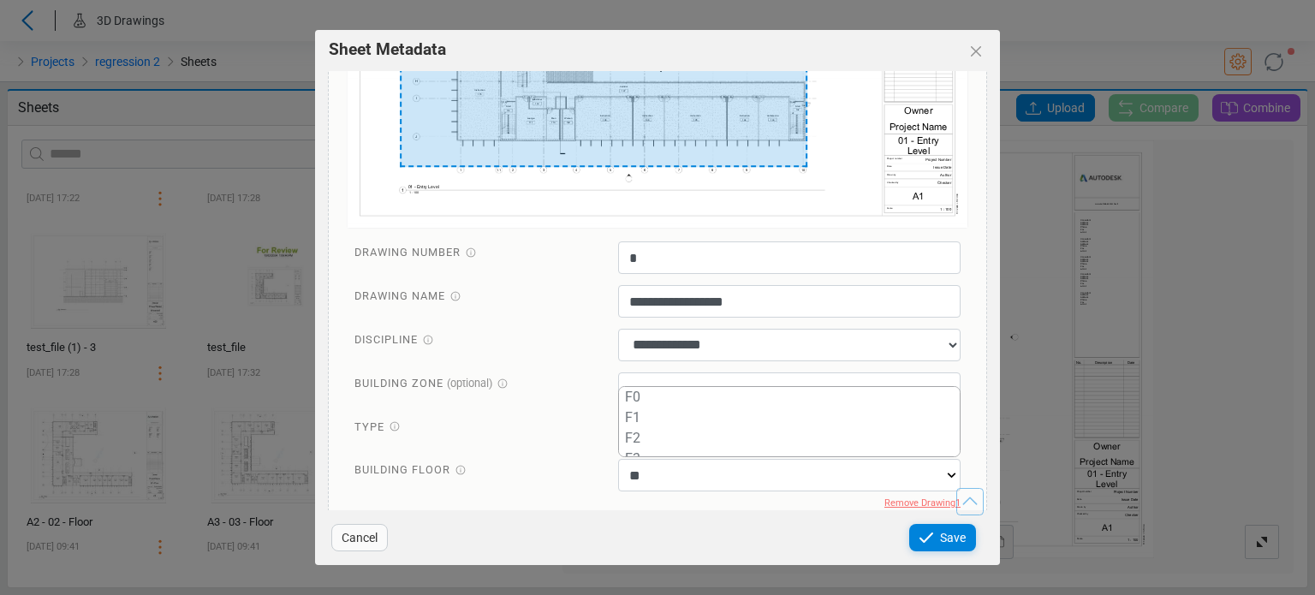
scroll to position [612, 0]
click at [938, 532] on div "Save" at bounding box center [942, 537] width 67 height 27
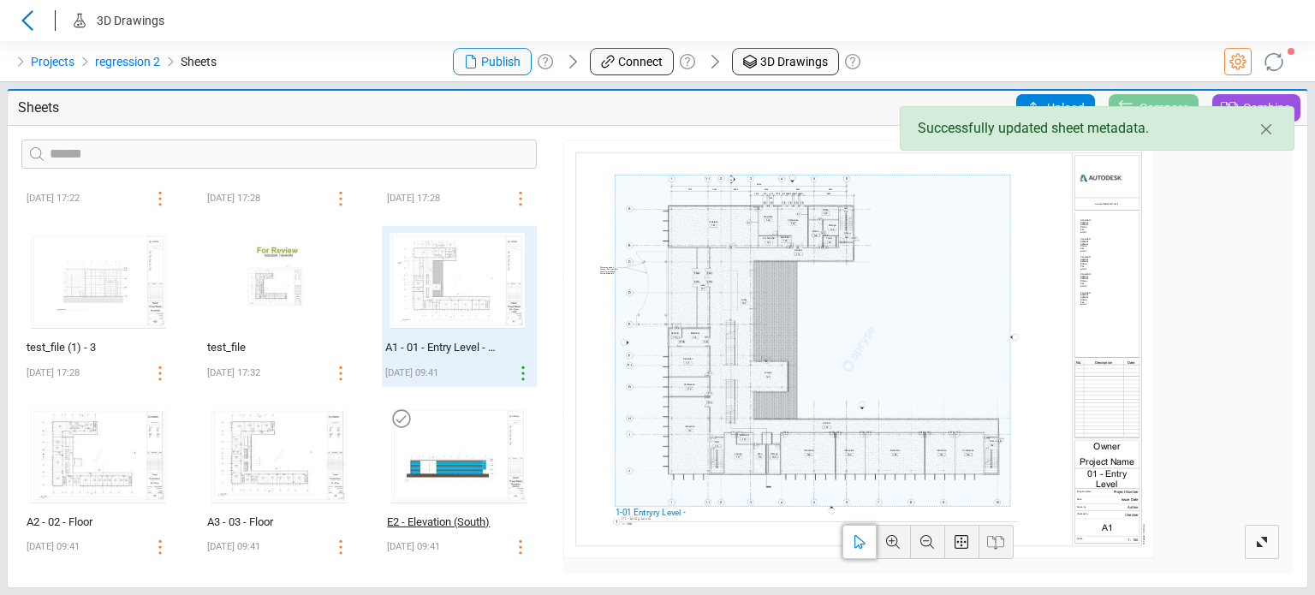
click at [424, 522] on div "E2 - Elevation (South)" at bounding box center [441, 522] width 108 height 17
select select "**********"
select select "*********"
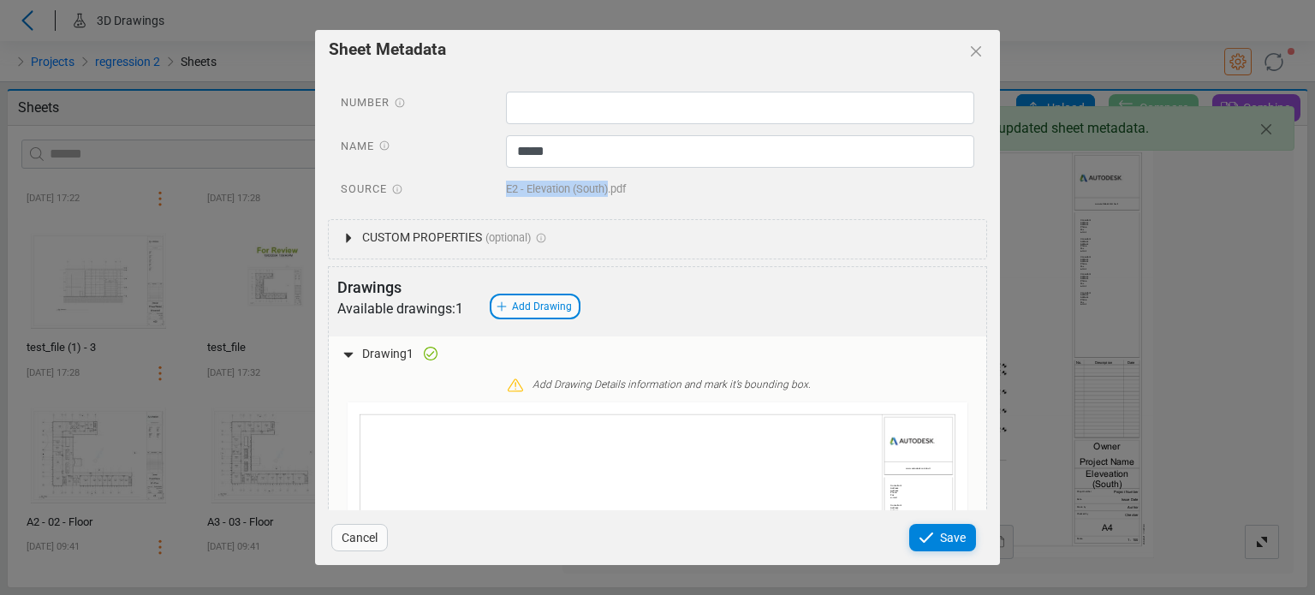
drag, startPoint x: 496, startPoint y: 193, endPoint x: 605, endPoint y: 191, distance: 109.6
click at [605, 191] on div "E2 - Elevation (South).pdf" at bounding box center [740, 191] width 495 height 27
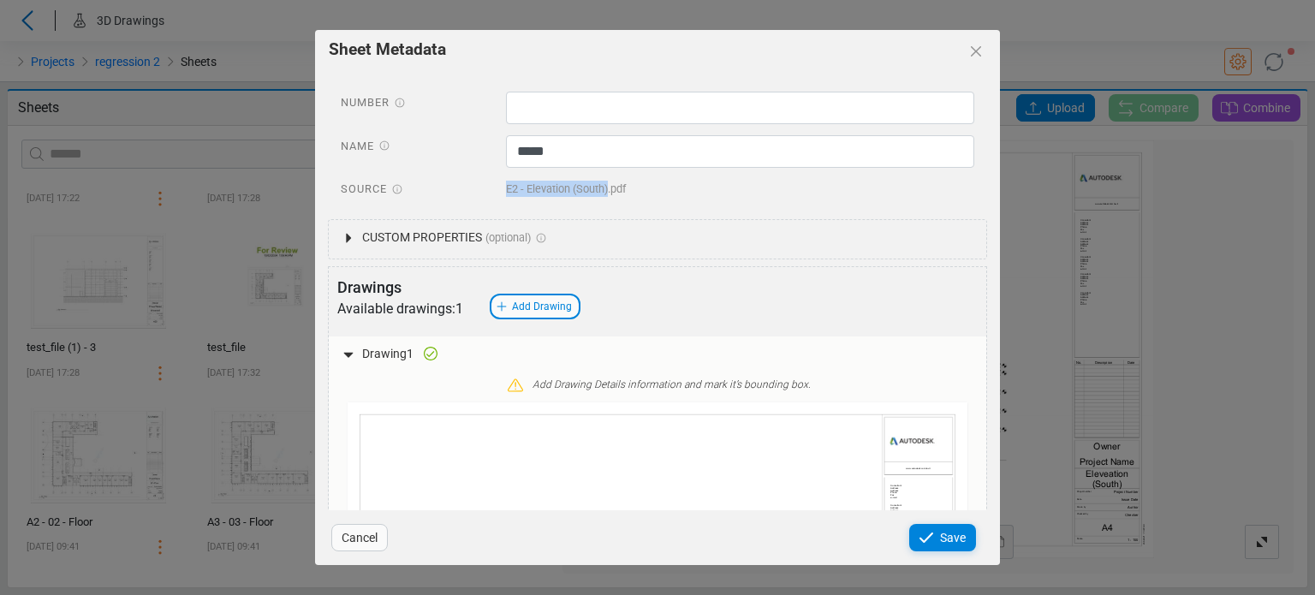
copy span "E2 - Elevation (South)"
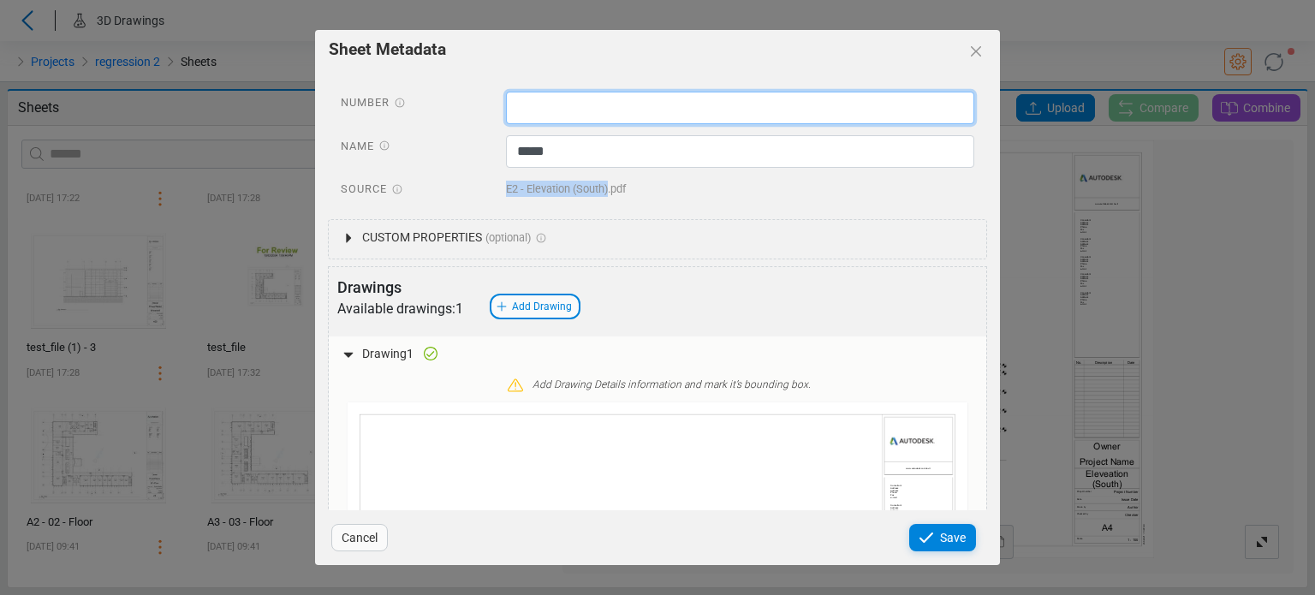
click at [563, 104] on input "text" at bounding box center [740, 108] width 469 height 33
paste input "**********"
type input "**********"
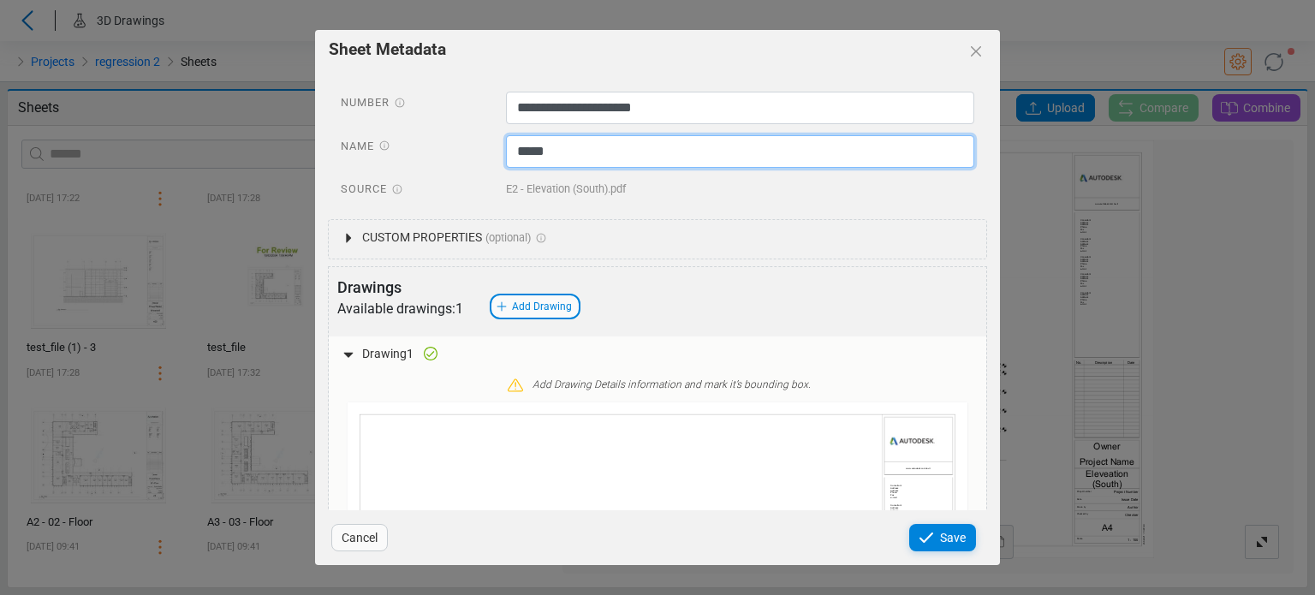
drag, startPoint x: 599, startPoint y: 150, endPoint x: 437, endPoint y: 169, distance: 162.9
click at [437, 169] on div "Name *****" at bounding box center [657, 153] width 659 height 37
paste input "**********"
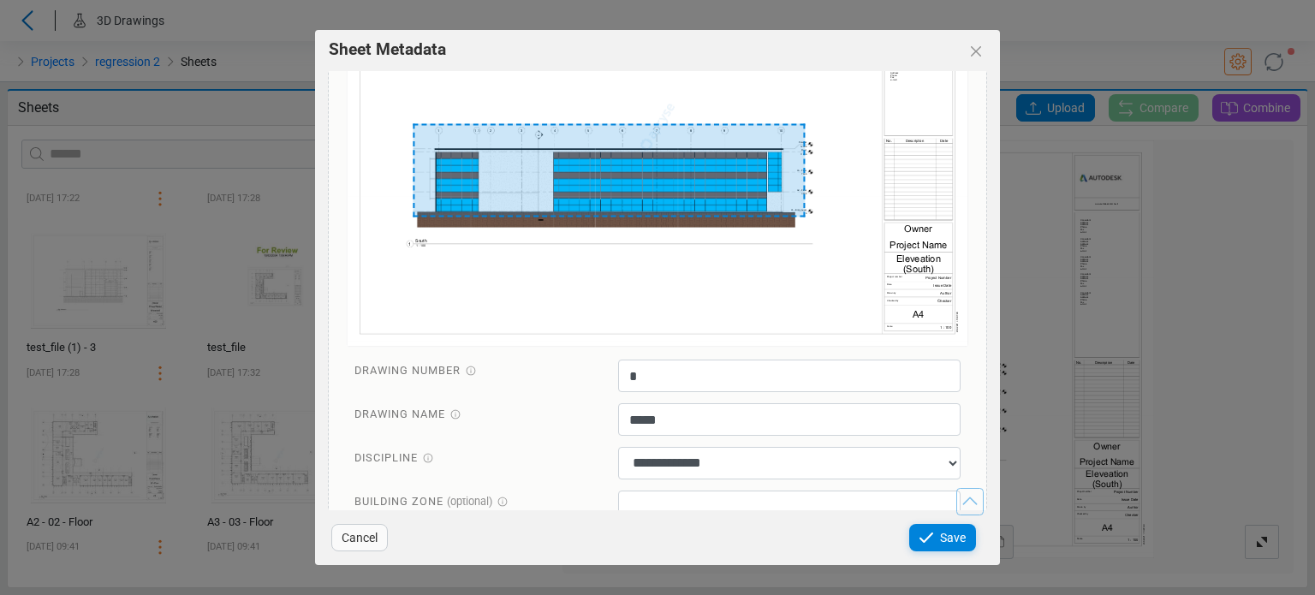
scroll to position [573, 0]
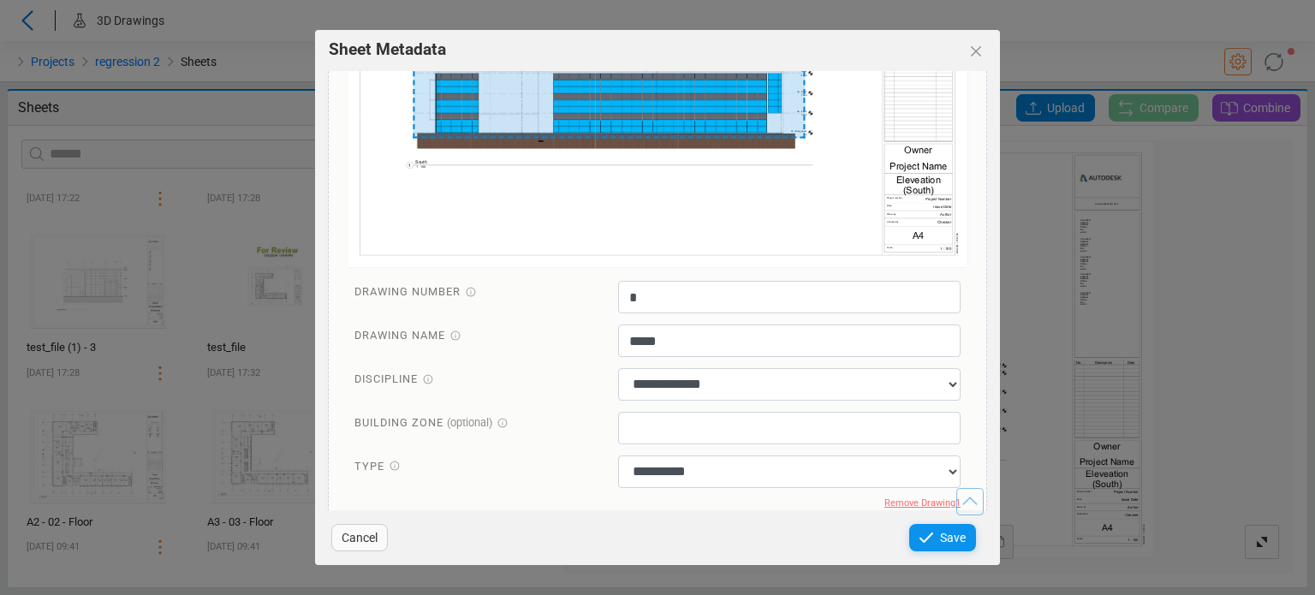
type input "**********"
click at [926, 537] on icon at bounding box center [926, 537] width 21 height 21
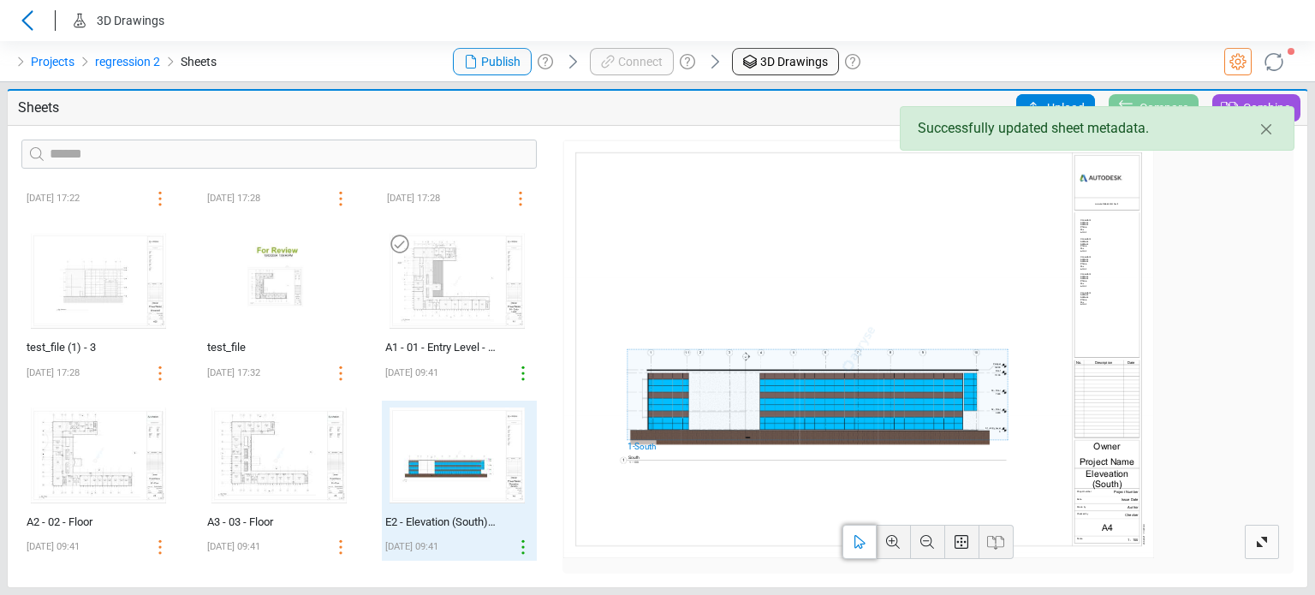
click at [429, 317] on img at bounding box center [457, 281] width 149 height 110
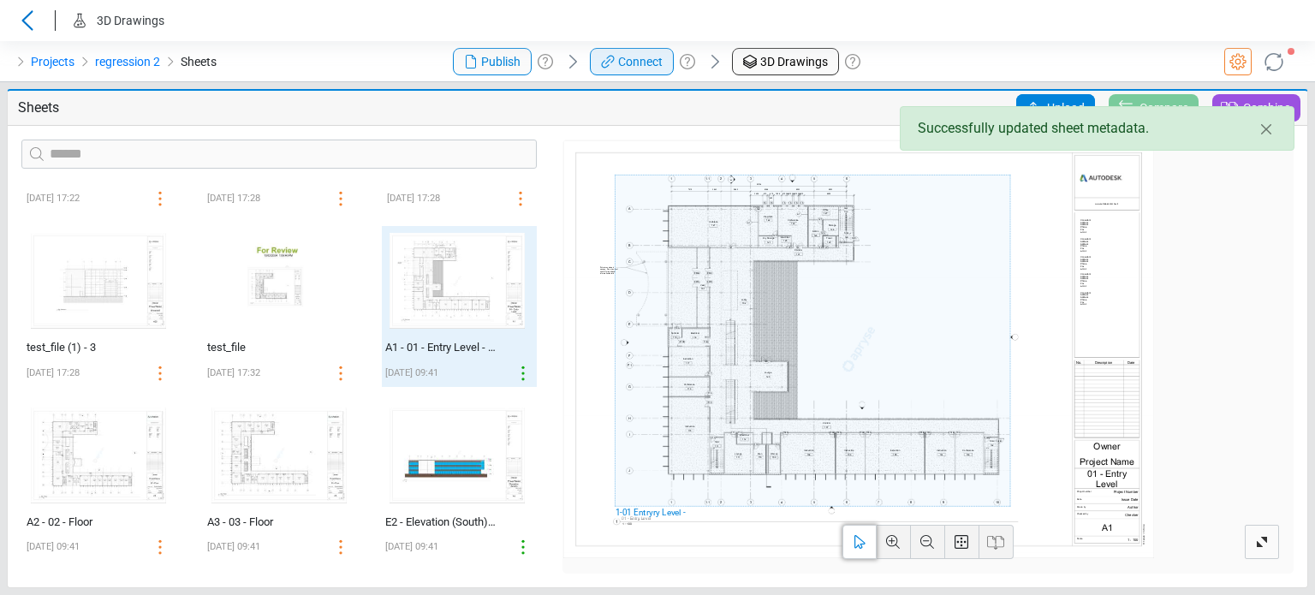
click at [629, 59] on span "Connect" at bounding box center [640, 62] width 45 height 18
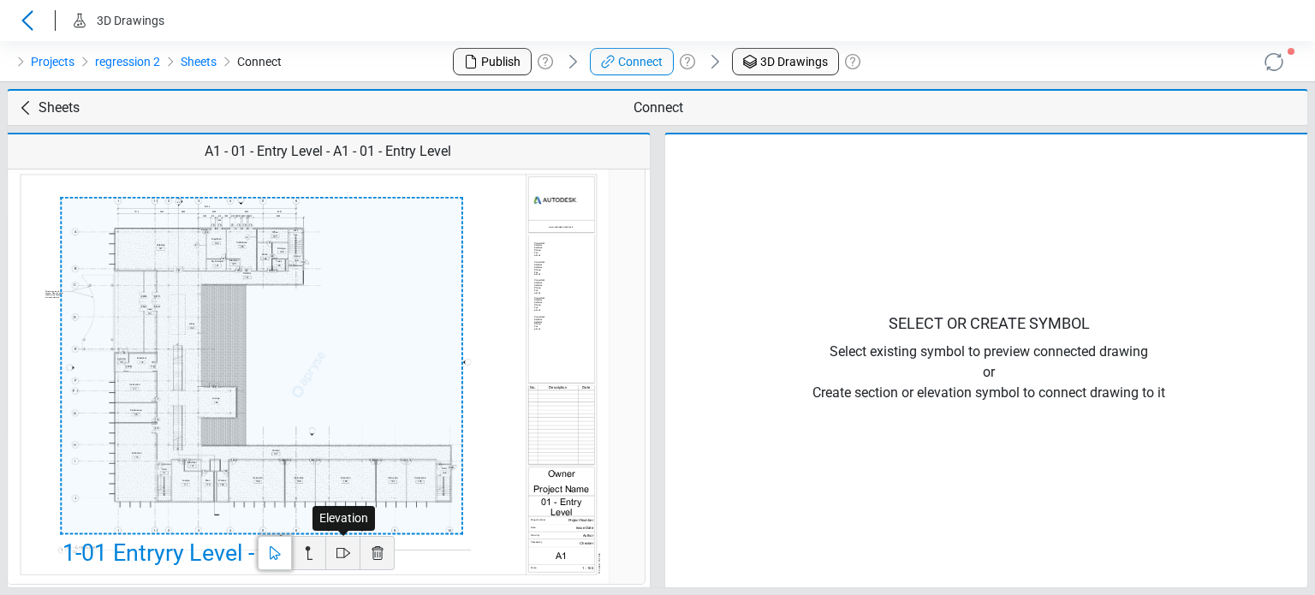
click at [347, 556] on icon at bounding box center [343, 553] width 21 height 21
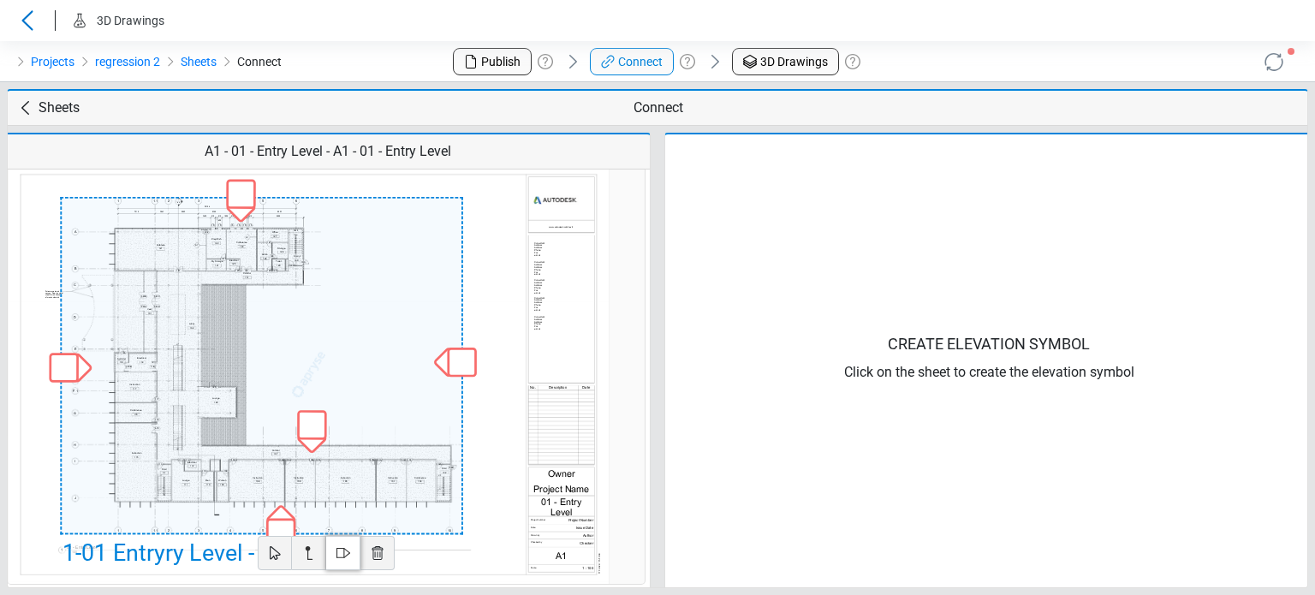
click at [282, 526] on div at bounding box center [281, 533] width 30 height 30
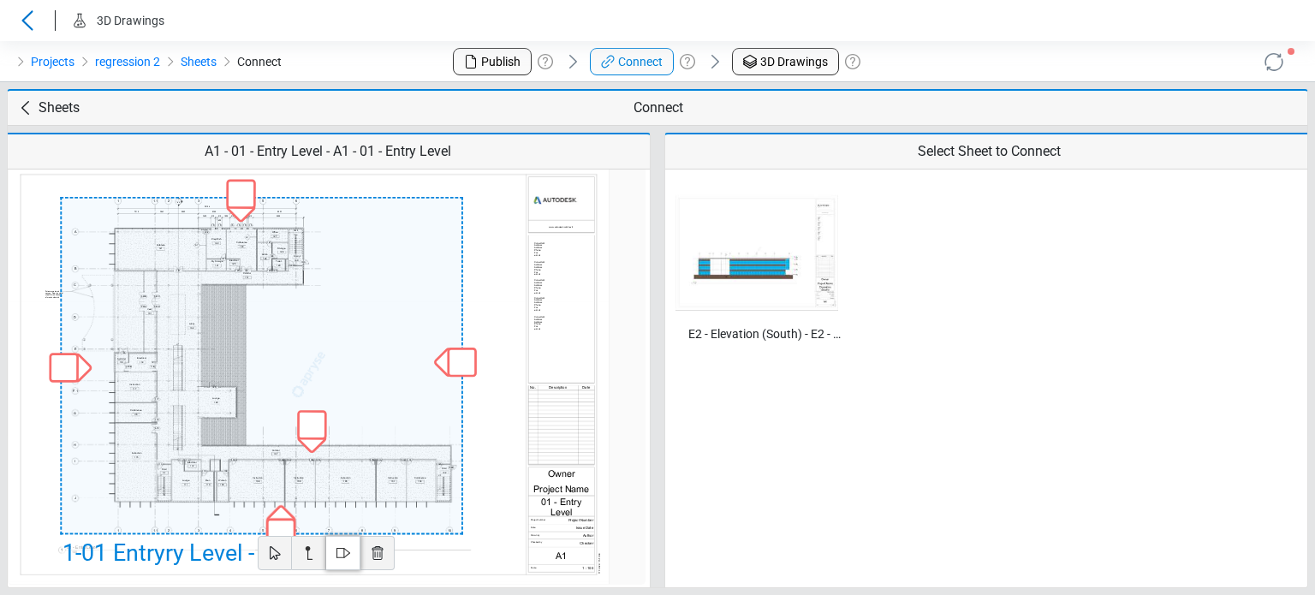
click at [739, 272] on img at bounding box center [756, 253] width 163 height 116
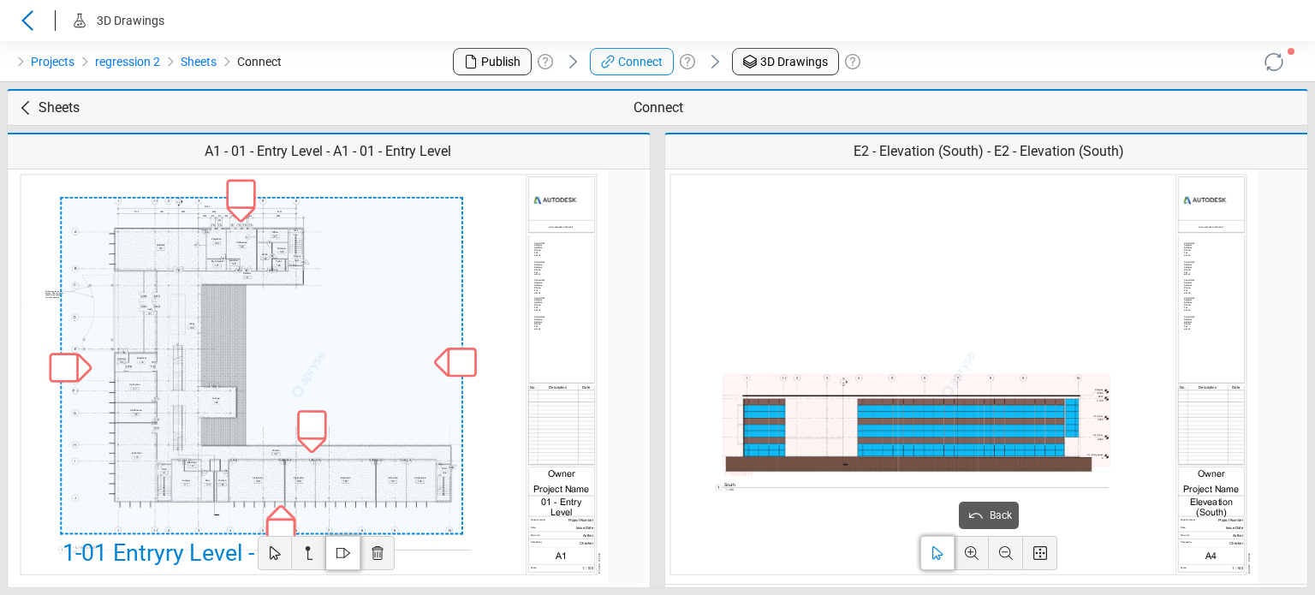
click at [876, 421] on div "1 - South" at bounding box center [916, 420] width 388 height 92
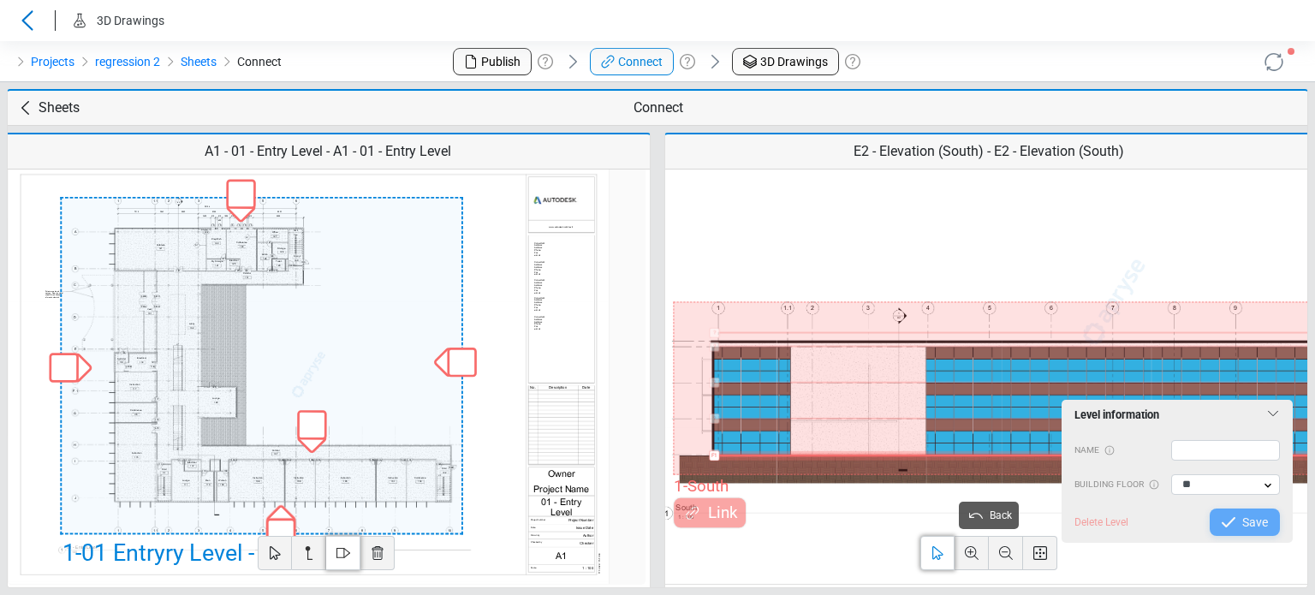
drag, startPoint x: 774, startPoint y: 472, endPoint x: 770, endPoint y: 454, distance: 19.1
click at [770, 454] on div "? Parapet ? 02-Floor ? 03-Floor ? Roof ? Level F1 Add level 1 - South Link" at bounding box center [1036, 388] width 724 height 173
click at [1185, 453] on input "text" at bounding box center [1226, 450] width 110 height 21
type input "*"
click at [1251, 538] on div "Level information Name * Building Floor ** Delete Level Save" at bounding box center [1176, 471] width 231 height 143
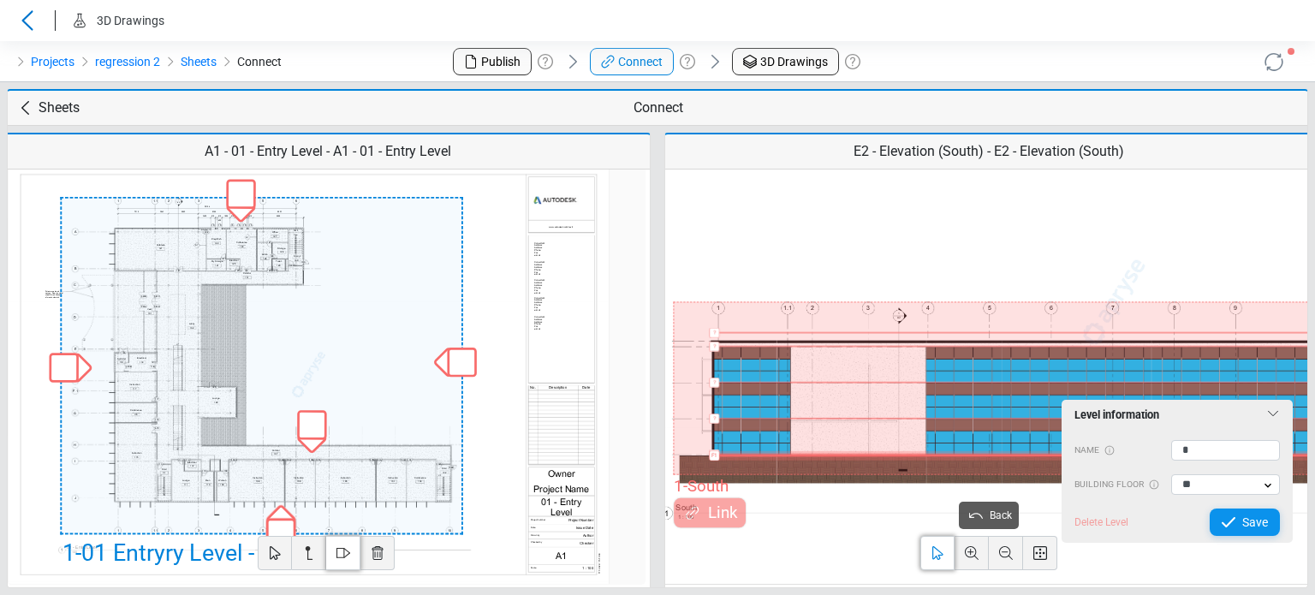
click at [1250, 528] on span "Save" at bounding box center [1255, 522] width 26 height 21
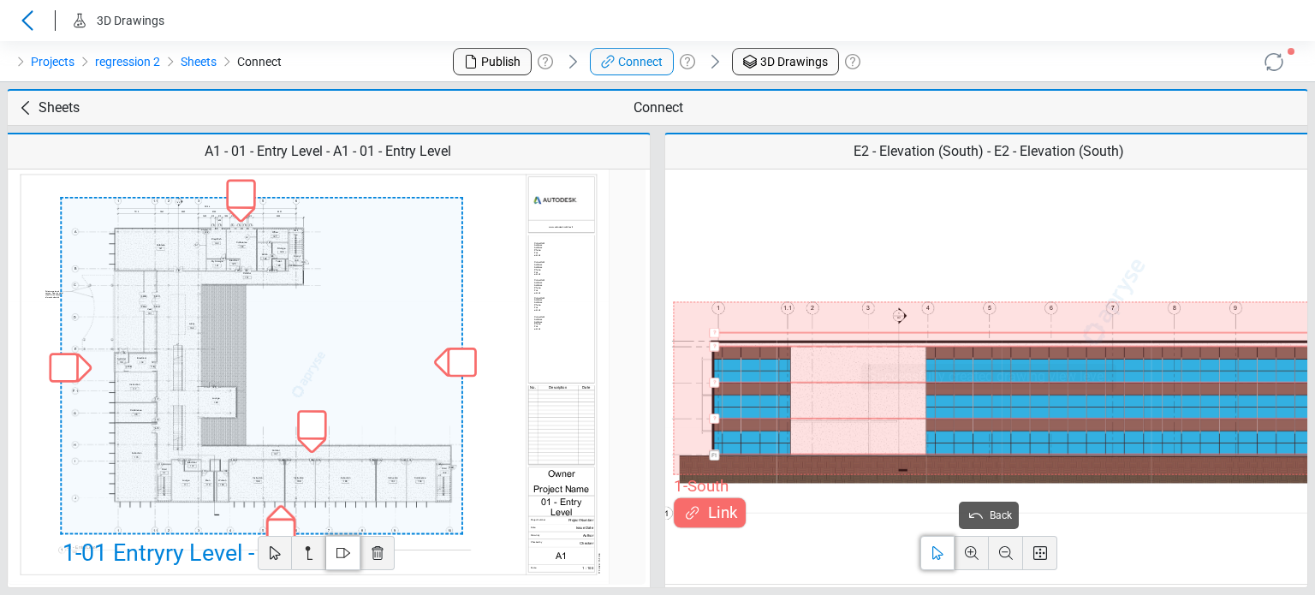
click at [713, 521] on span "Link" at bounding box center [720, 513] width 35 height 24
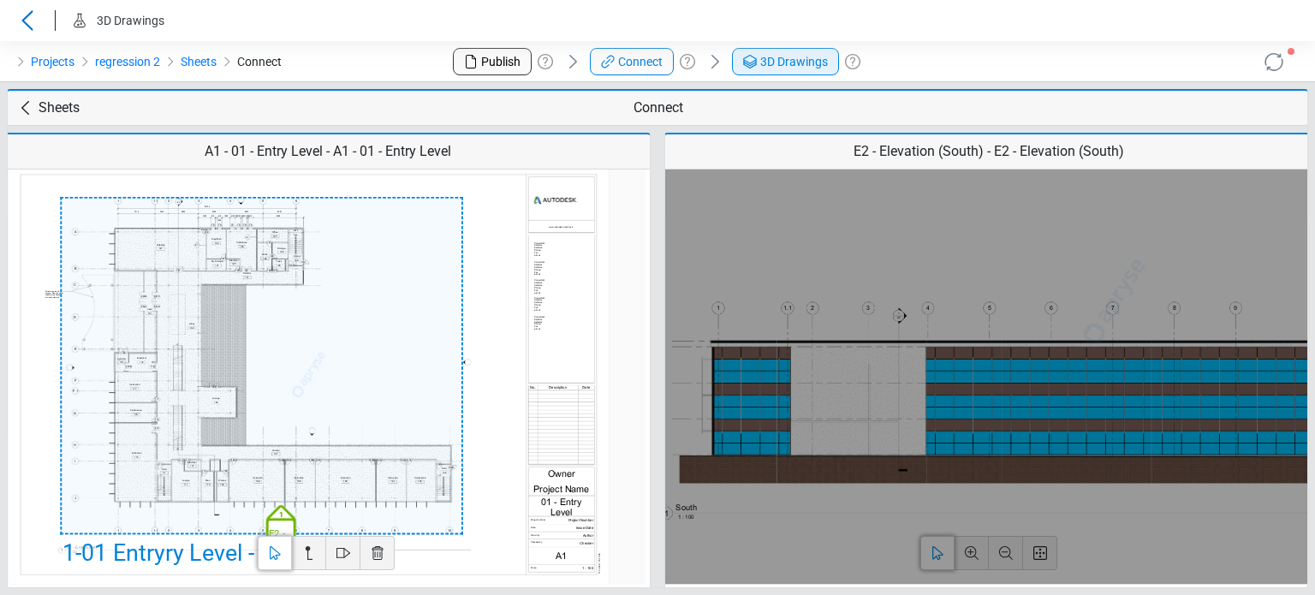
click at [763, 62] on span "3D Drawings" at bounding box center [794, 62] width 68 height 18
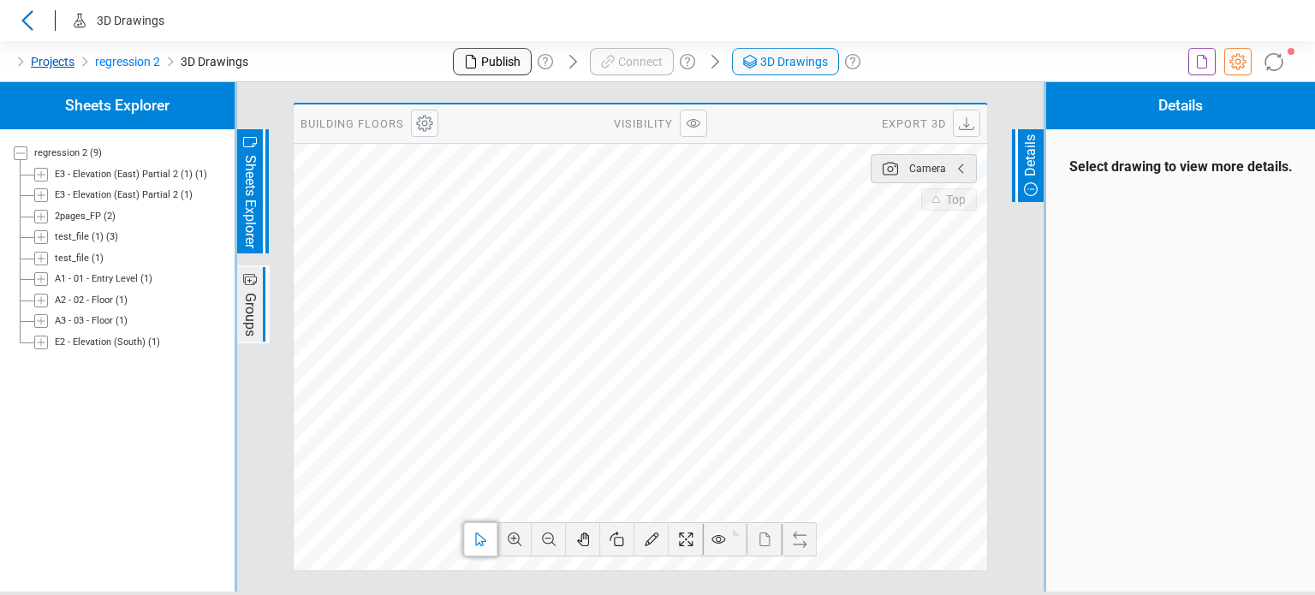
click at [57, 62] on link "Projects" at bounding box center [53, 61] width 44 height 21
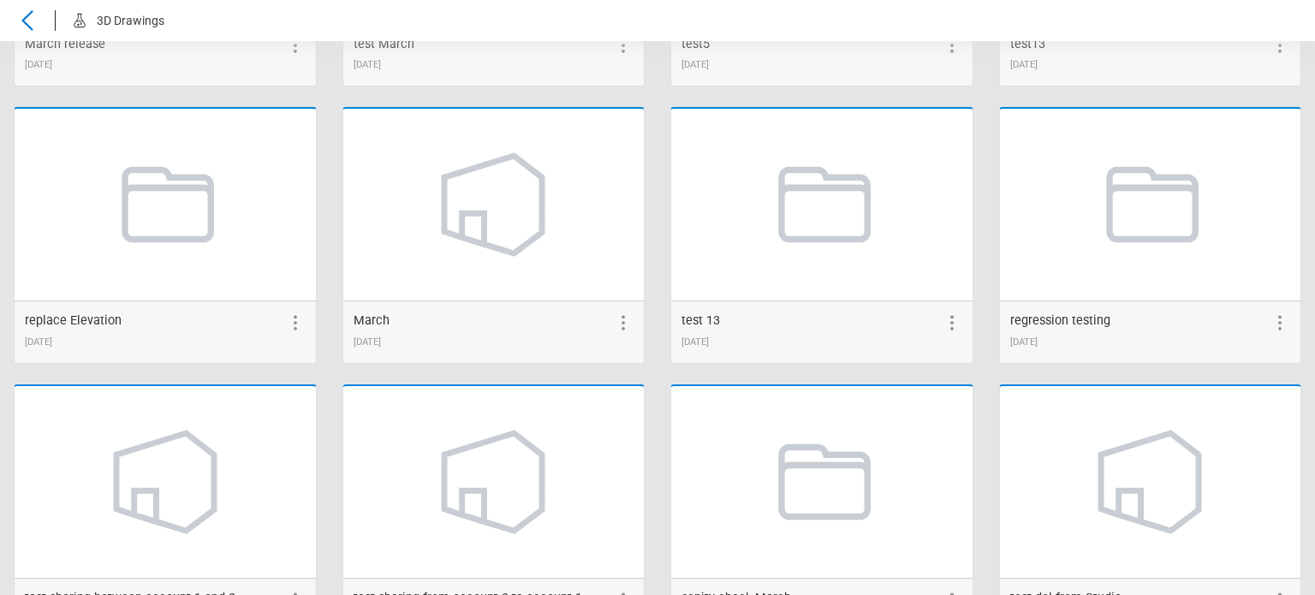
scroll to position [2321, 0]
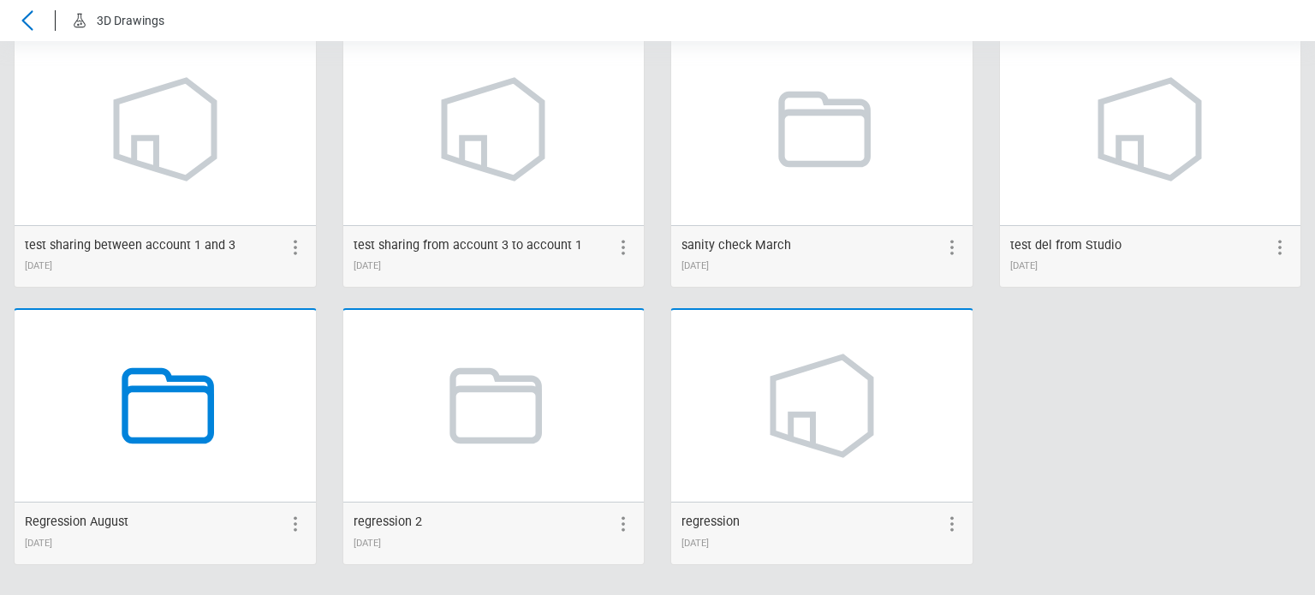
click at [151, 427] on icon at bounding box center [165, 406] width 130 height 130
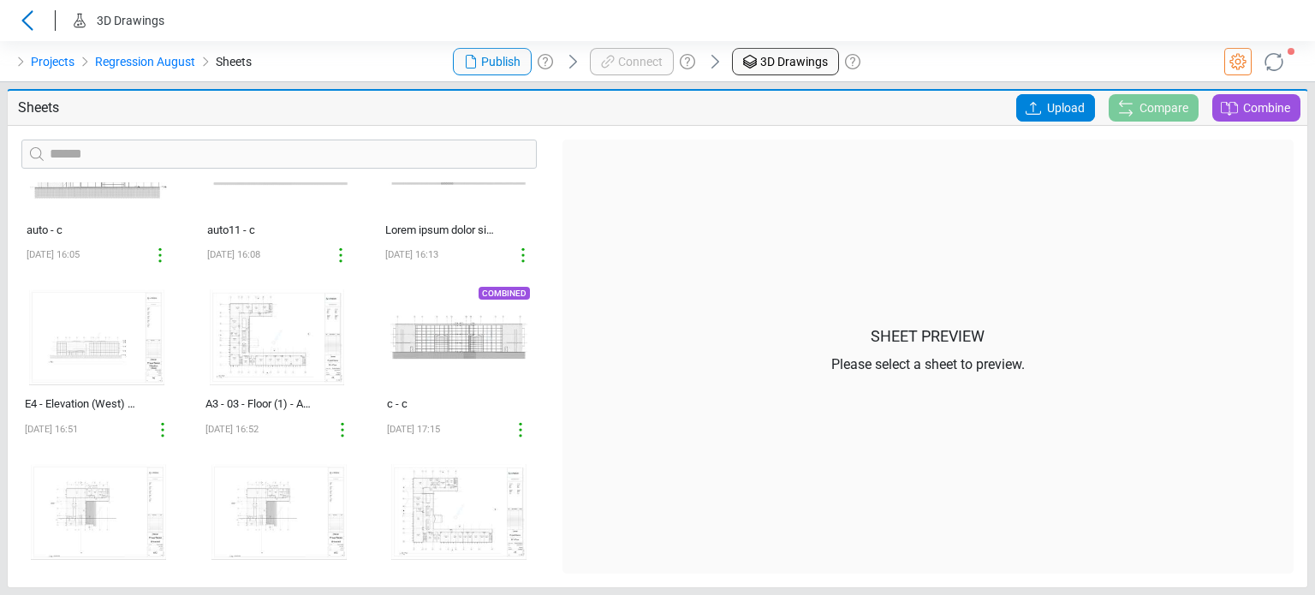
scroll to position [1263, 0]
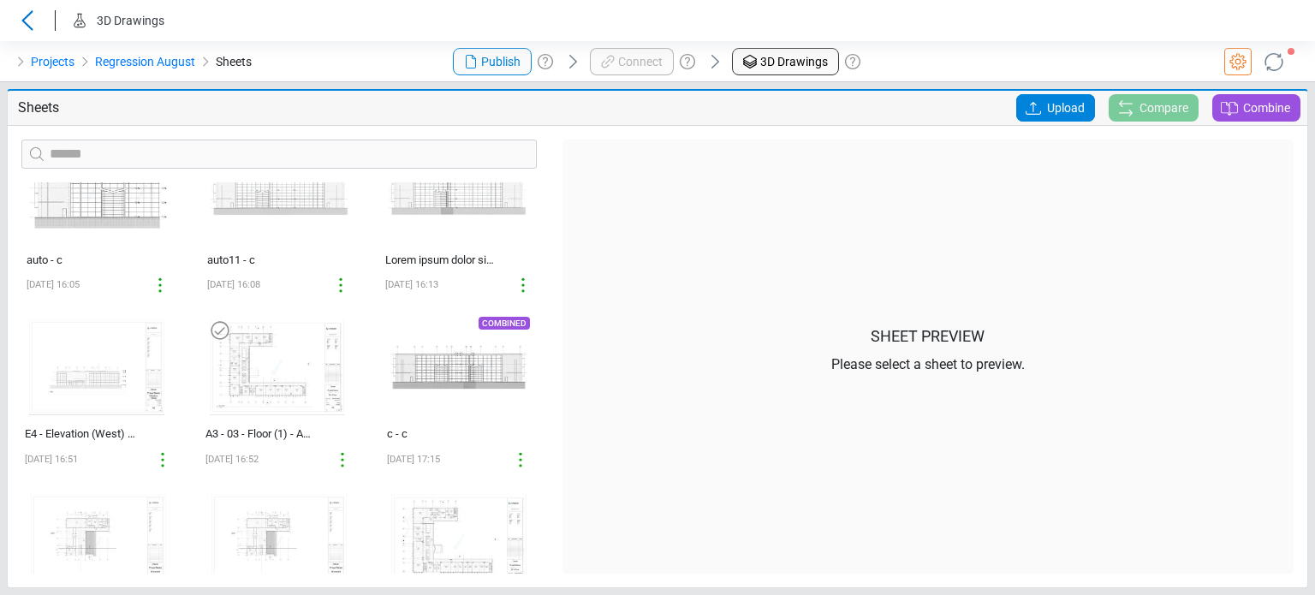
click at [270, 382] on img at bounding box center [277, 367] width 149 height 110
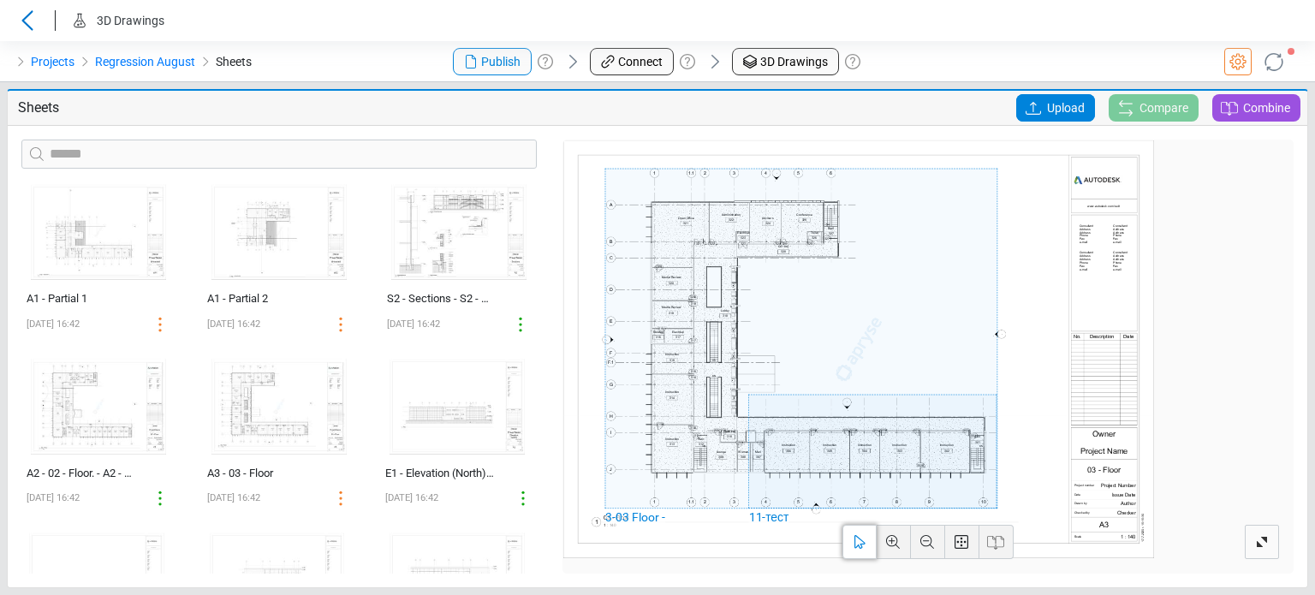
scroll to position [0, 0]
click at [76, 428] on img at bounding box center [98, 412] width 149 height 110
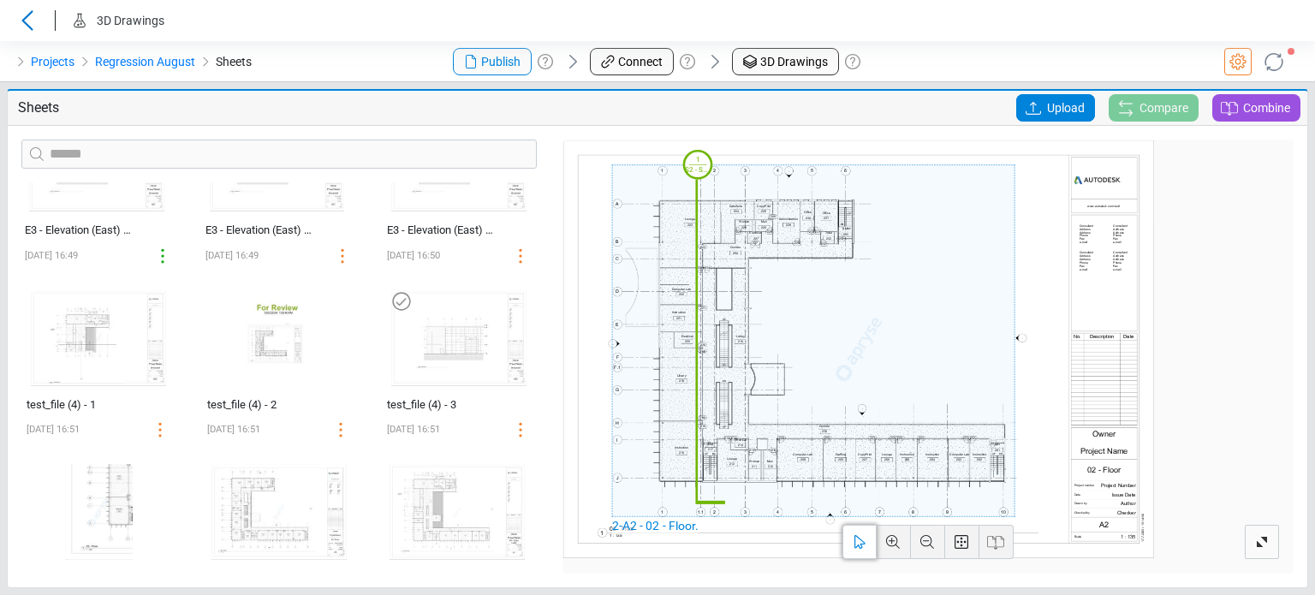
scroll to position [941, 0]
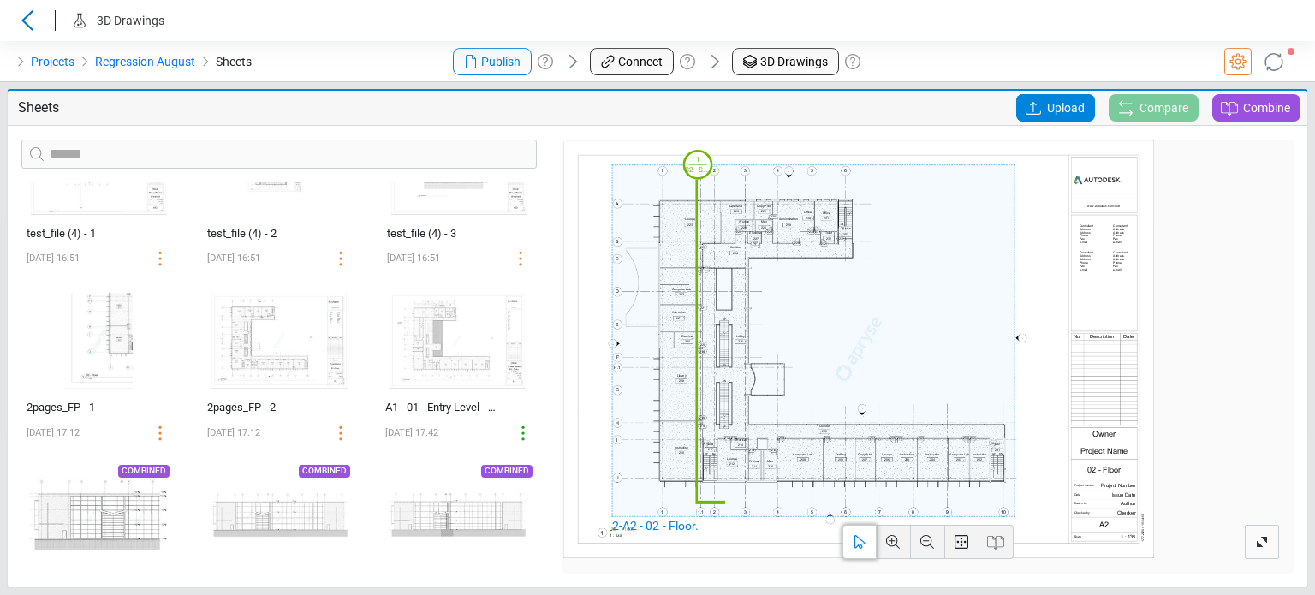
click at [454, 343] on img at bounding box center [457, 341] width 149 height 110
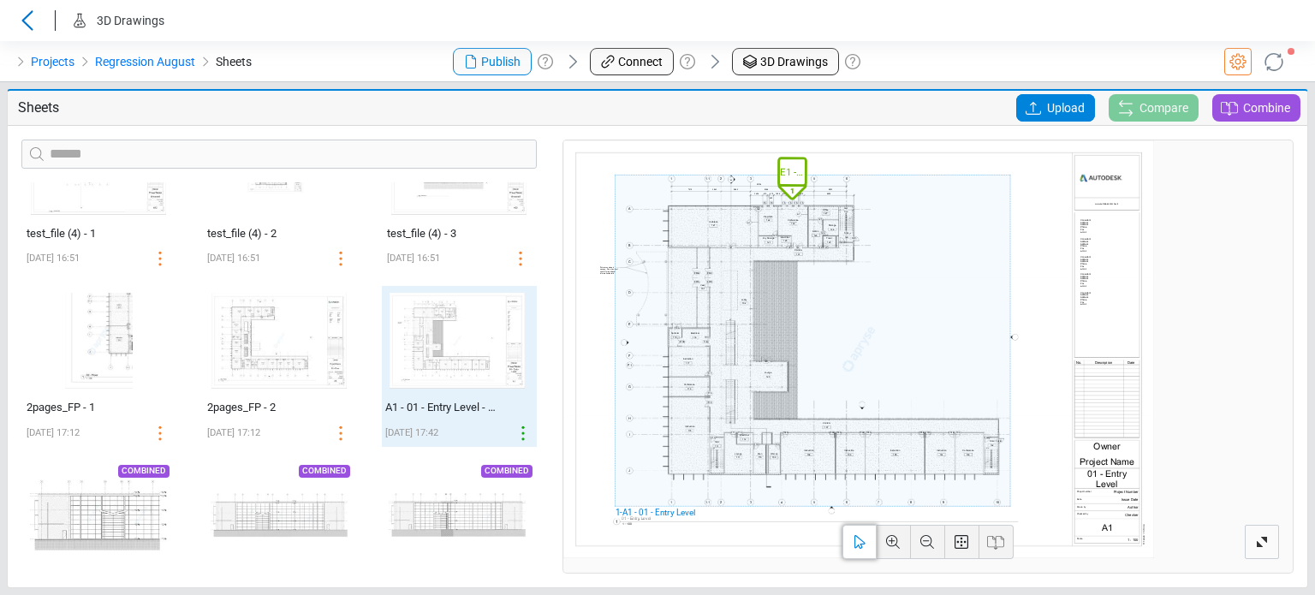
click at [787, 177] on span "E1 - Elevation (North)" at bounding box center [792, 171] width 25 height 15
click at [794, 217] on span "View" at bounding box center [791, 215] width 23 height 16
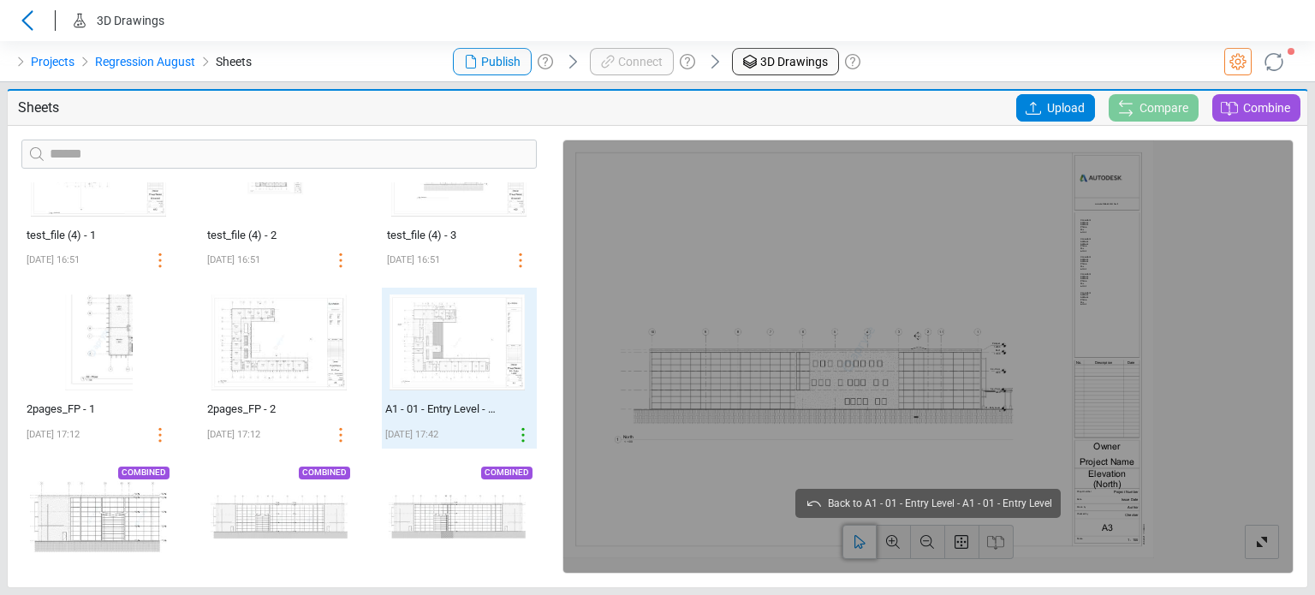
scroll to position [942, 0]
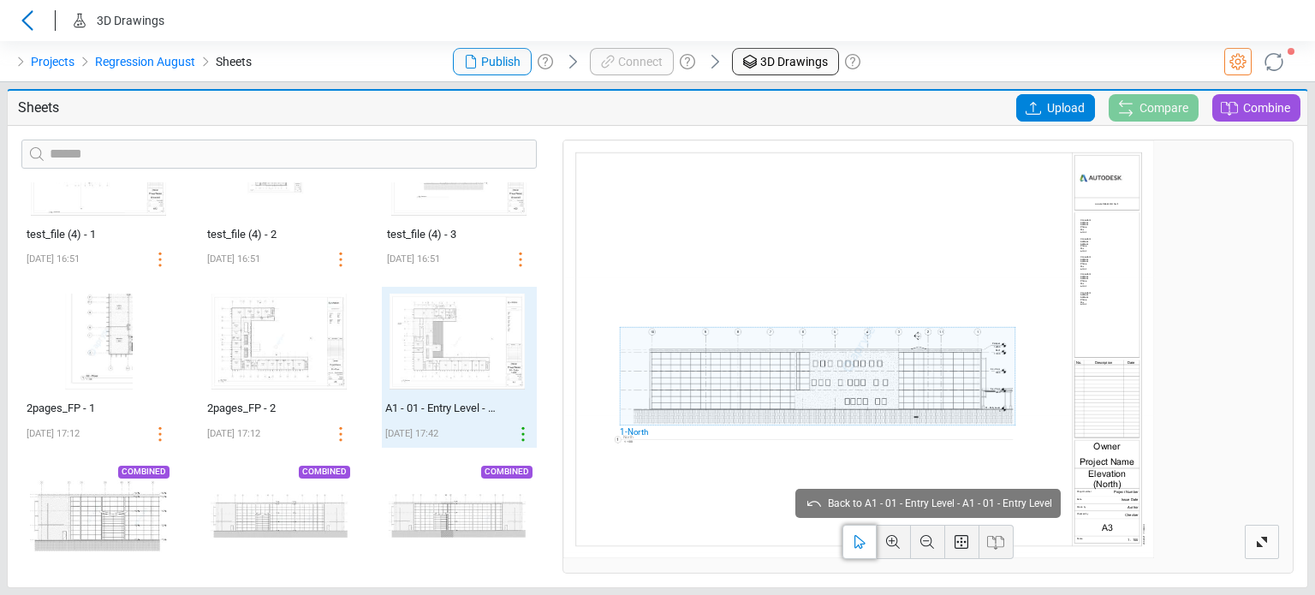
click at [712, 413] on div at bounding box center [858, 349] width 591 height 418
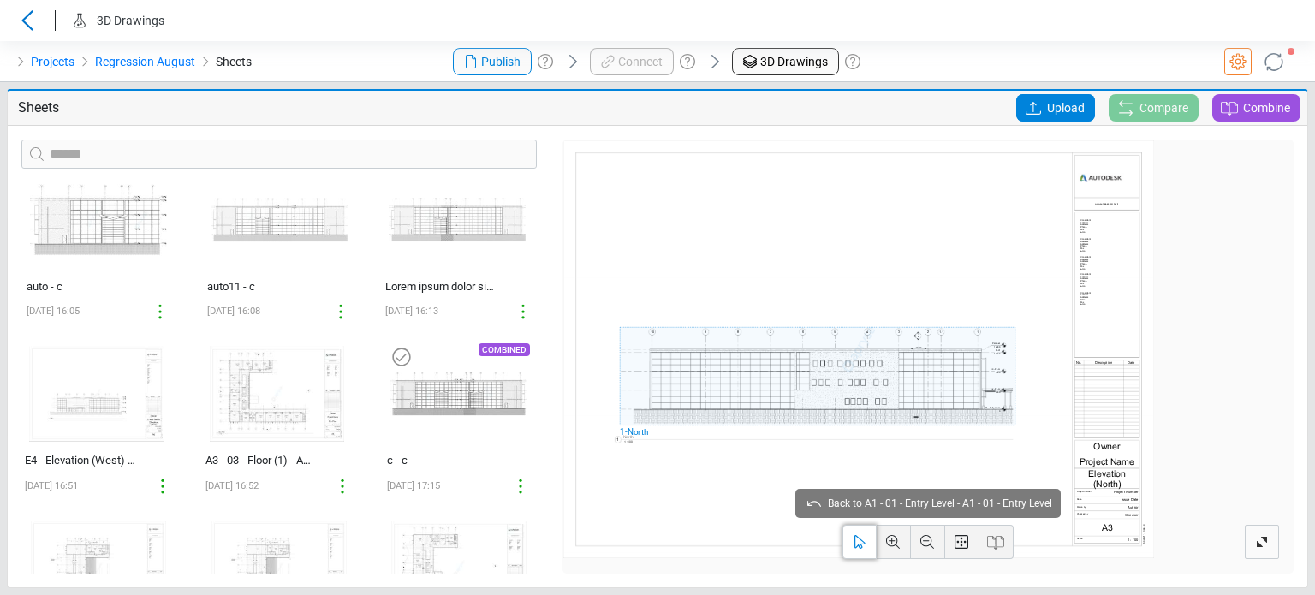
scroll to position [1094, 0]
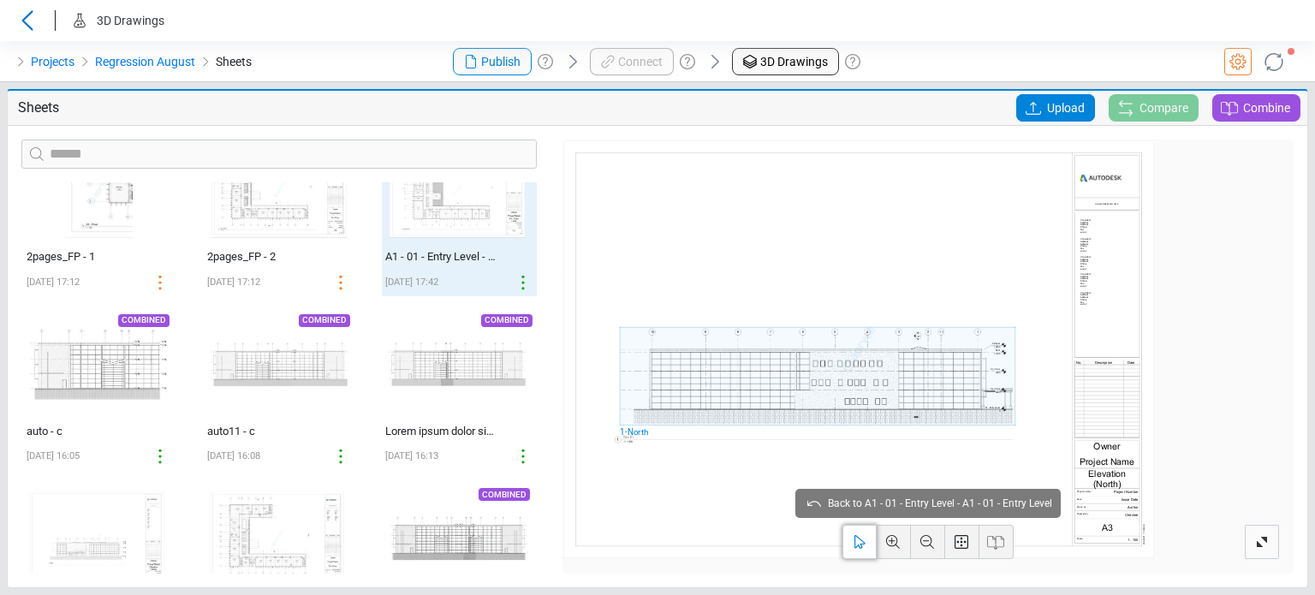
click at [435, 223] on img at bounding box center [457, 190] width 149 height 110
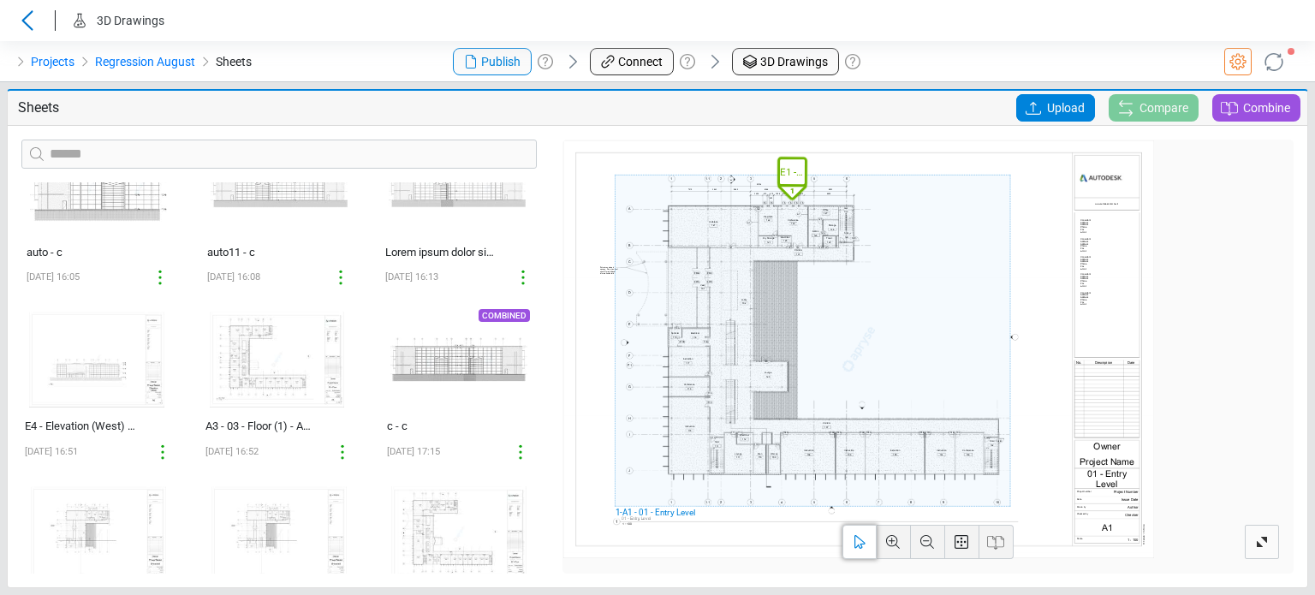
scroll to position [1349, 0]
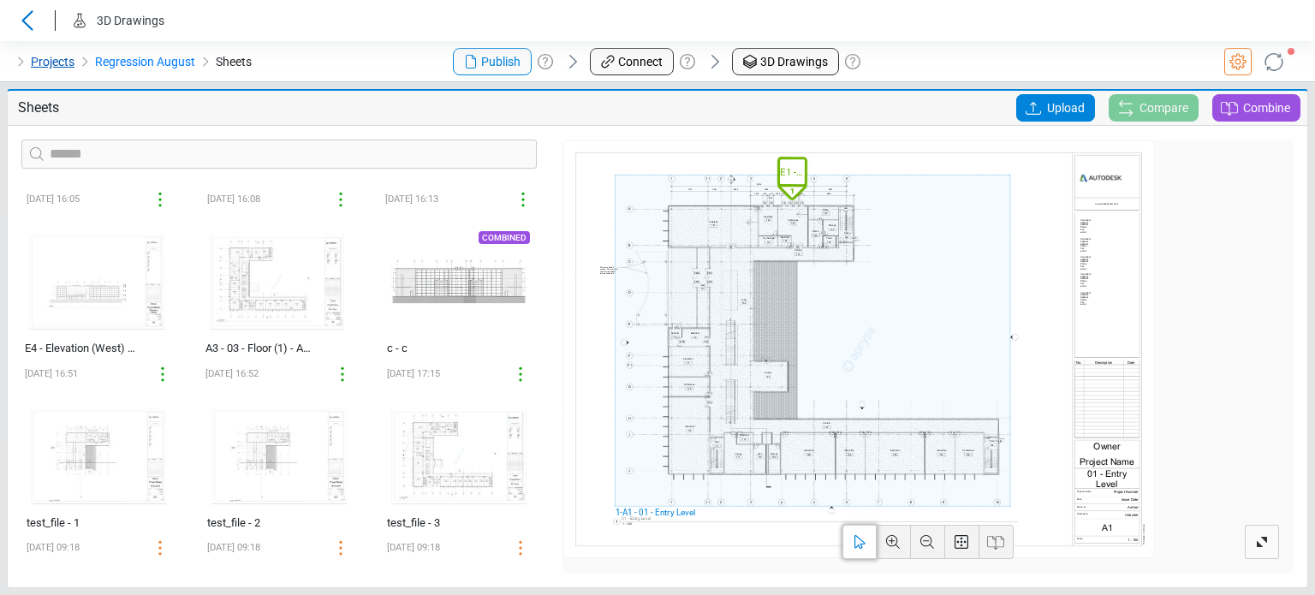
click at [33, 53] on link "Projects" at bounding box center [53, 61] width 44 height 21
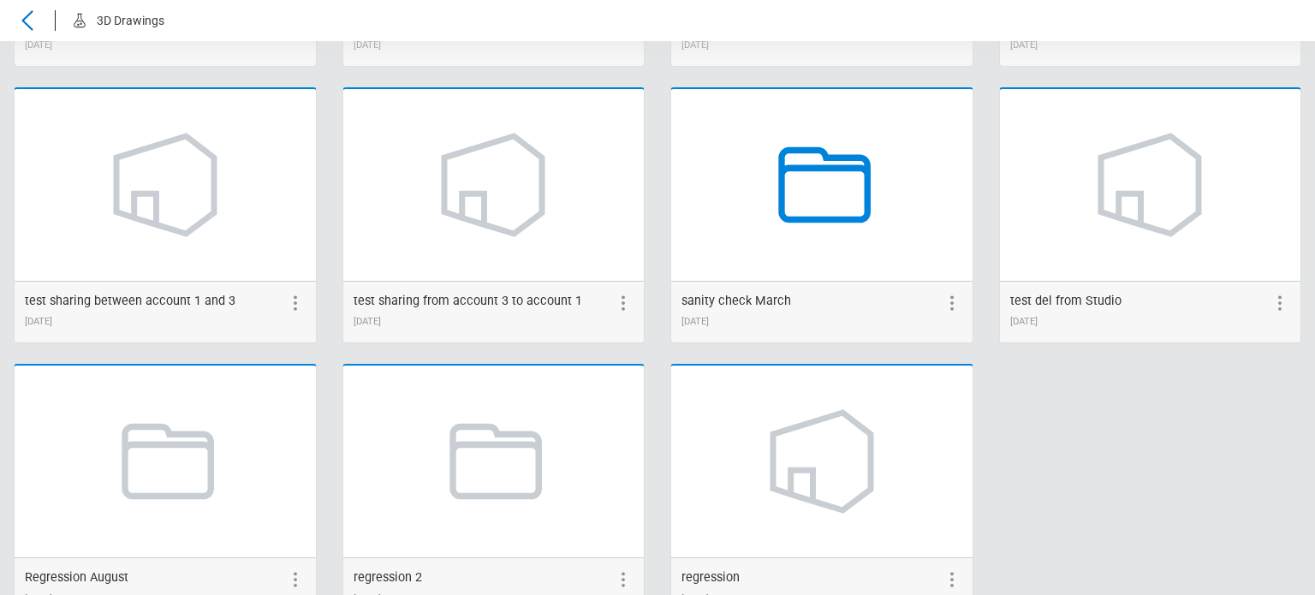
scroll to position [2321, 0]
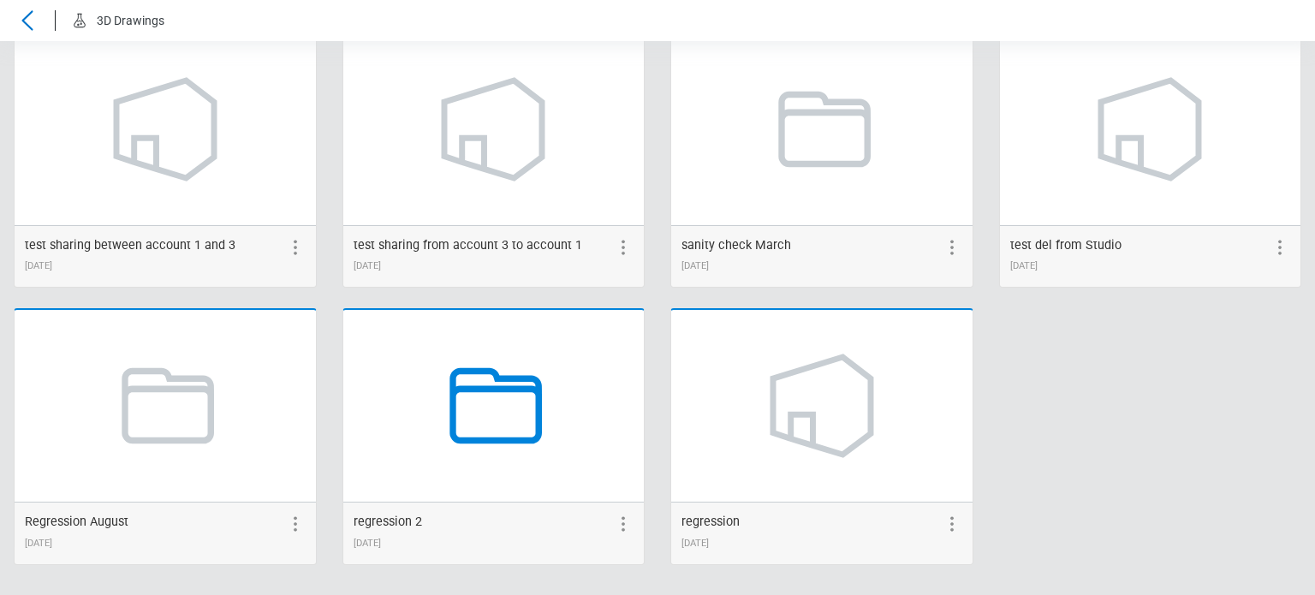
click at [457, 434] on icon at bounding box center [496, 406] width 92 height 76
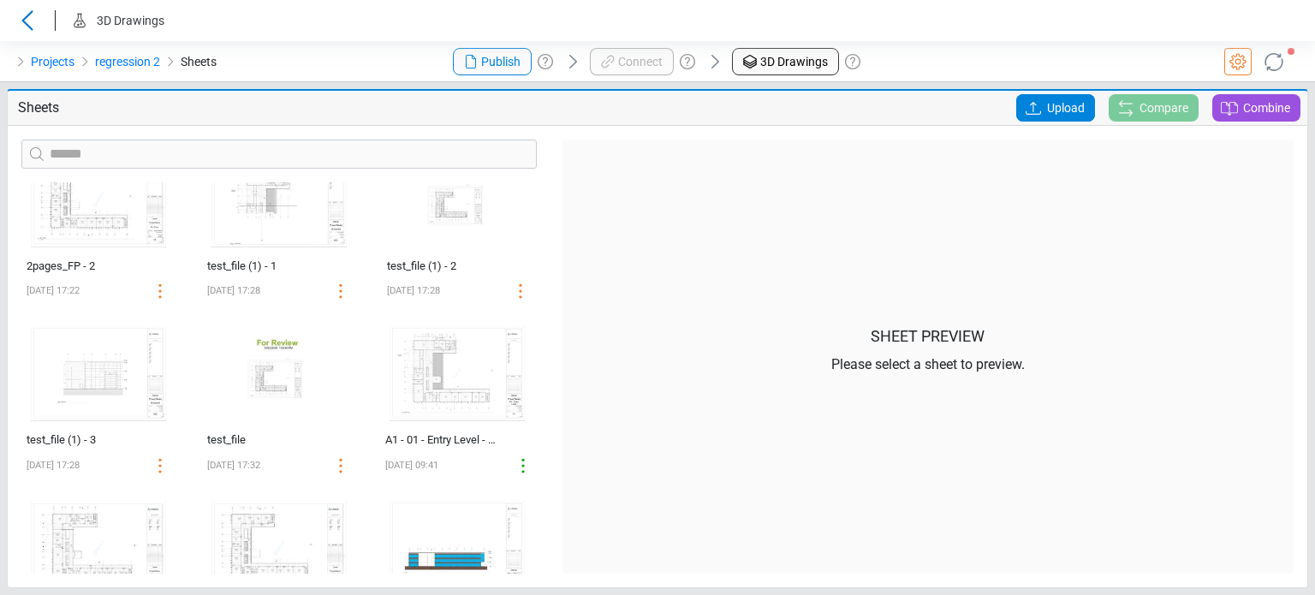
scroll to position [305, 0]
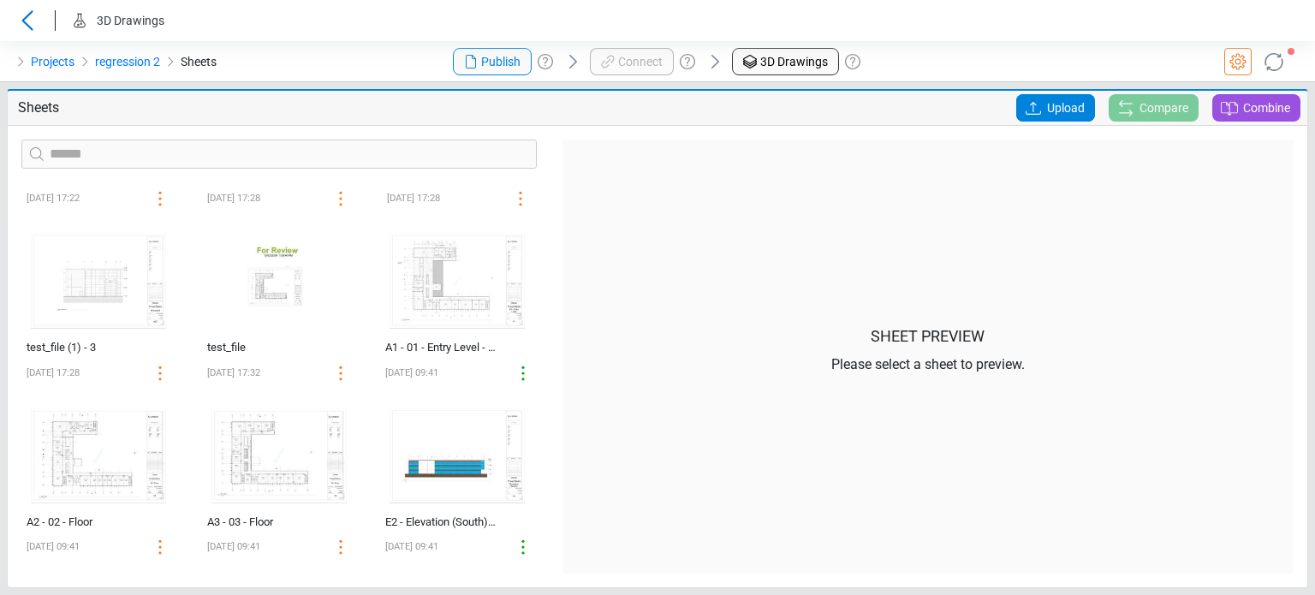
click at [1012, 104] on div "Upload" at bounding box center [1055, 107] width 92 height 27
click at [1032, 110] on icon at bounding box center [1032, 108] width 15 height 13
click at [0, 0] on input "Upload" at bounding box center [0, 0] width 0 height 0
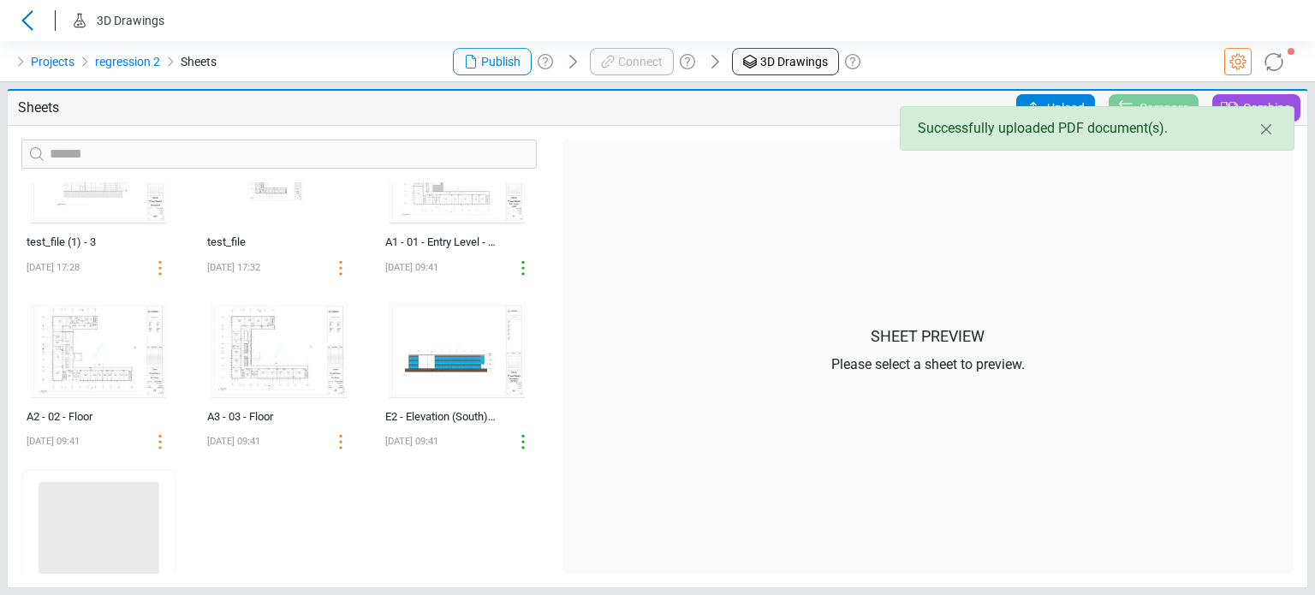
scroll to position [479, 0]
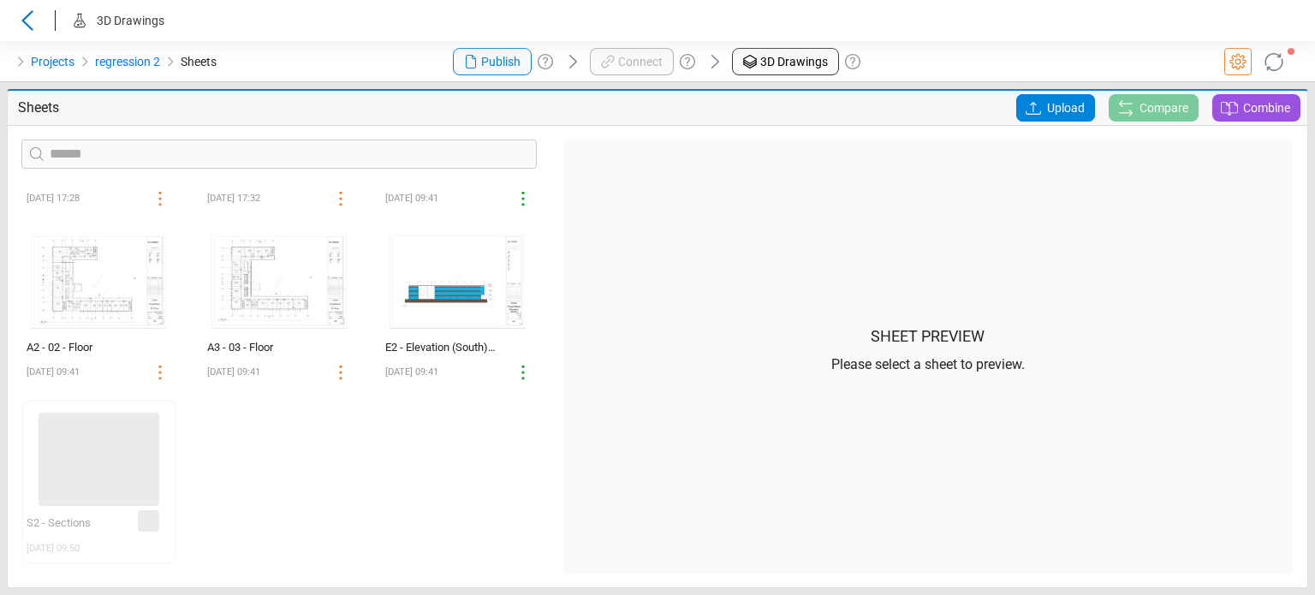
click at [211, 524] on div "‌ E3 - Elevation (East) Partial 2 (1) [DATE] 17:17 ‌ E3 - Elevation (East) Part…" at bounding box center [279, 377] width 541 height 391
click at [271, 499] on div "‌ E3 - Elevation (East) Partial 2 (1) [DATE] 17:17 ‌ E3 - Elevation (East) Part…" at bounding box center [279, 377] width 541 height 391
click at [306, 500] on div "‌ E3 - Elevation (East) Partial 2 (1) [DATE] 17:17 ‌ E3 - Elevation (East) Part…" at bounding box center [279, 377] width 541 height 391
click at [33, 62] on link "Projects" at bounding box center [53, 61] width 44 height 21
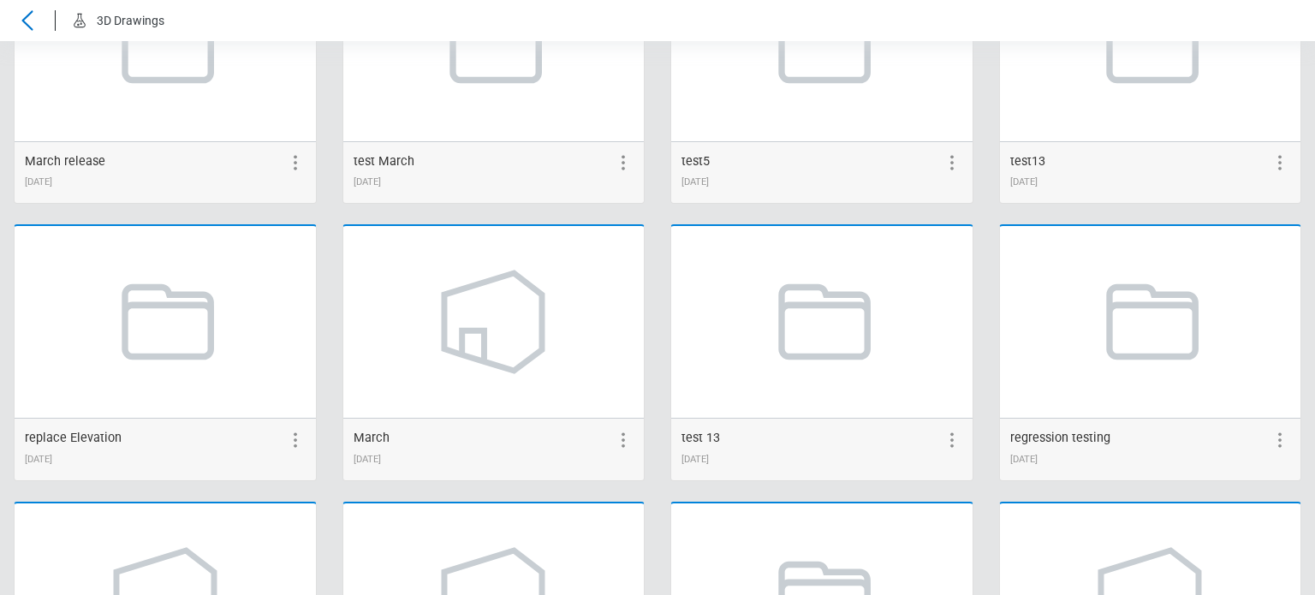
scroll to position [2321, 0]
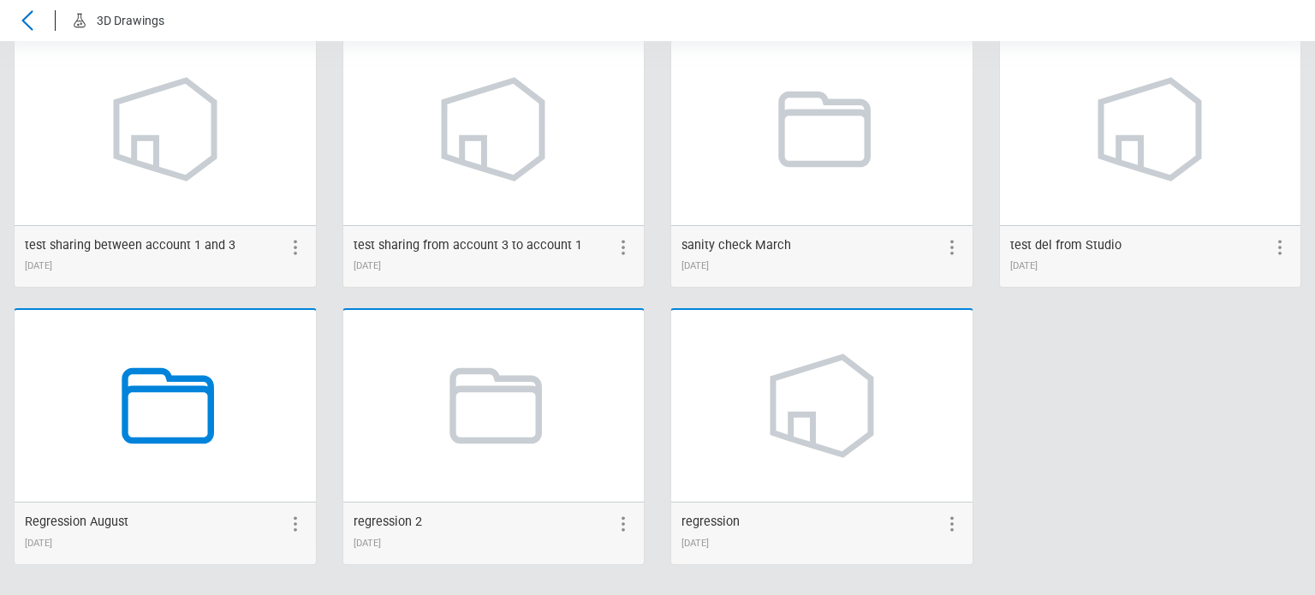
click at [172, 420] on icon at bounding box center [165, 406] width 130 height 130
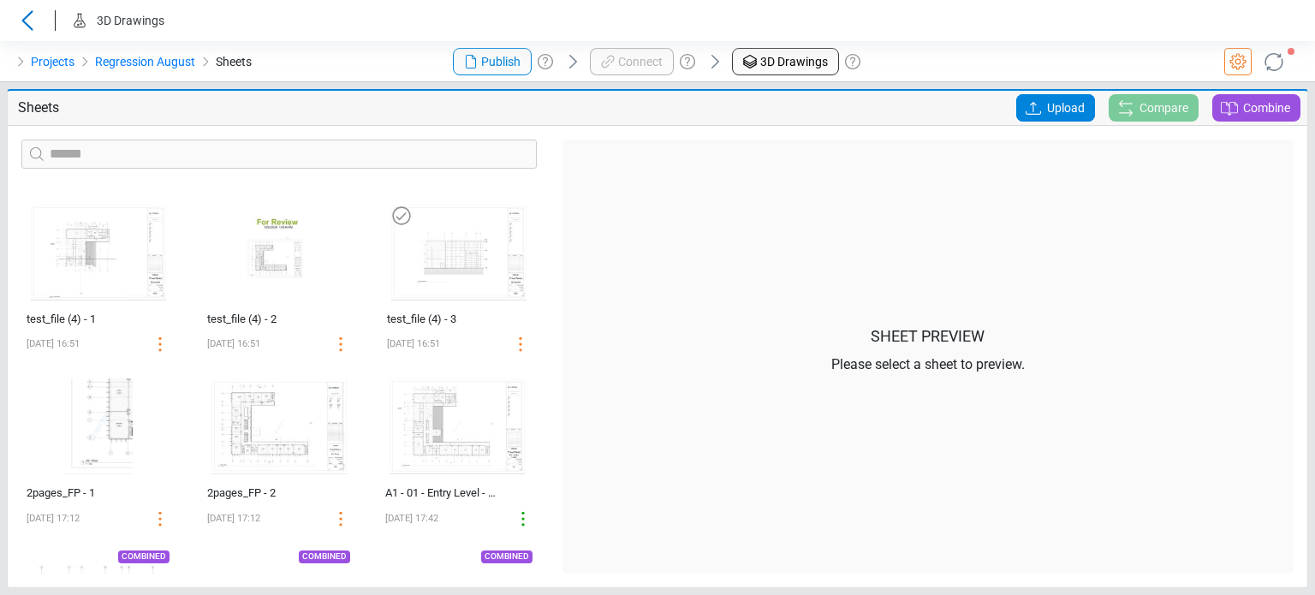
scroll to position [941, 0]
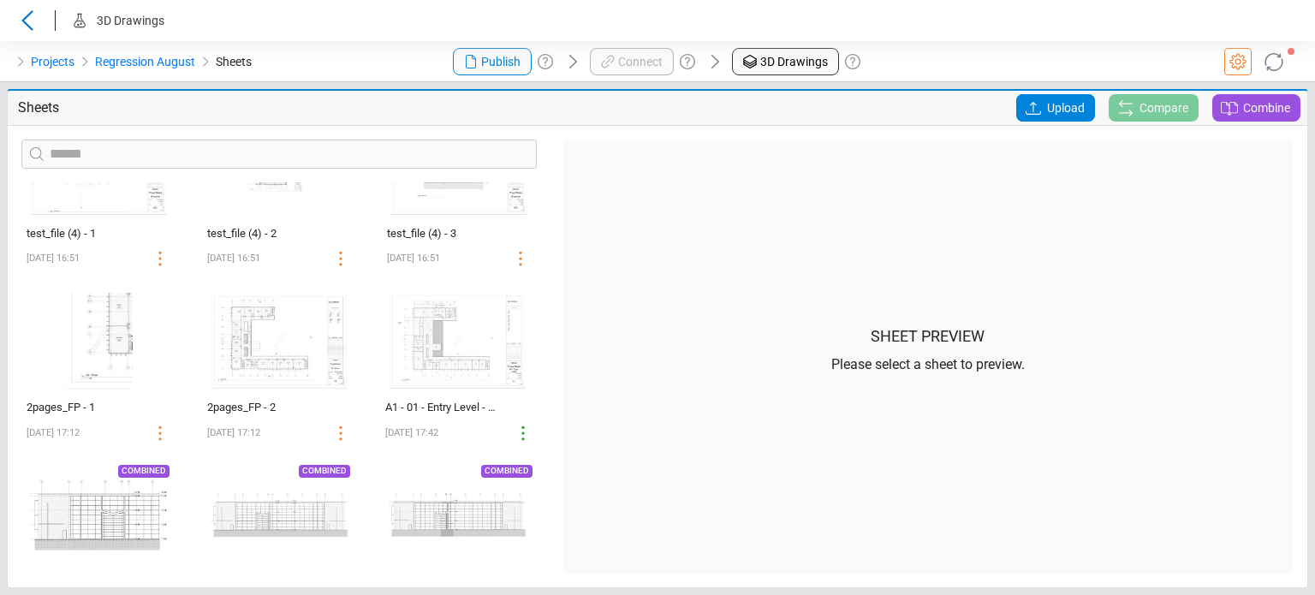
click at [462, 345] on img at bounding box center [457, 341] width 149 height 110
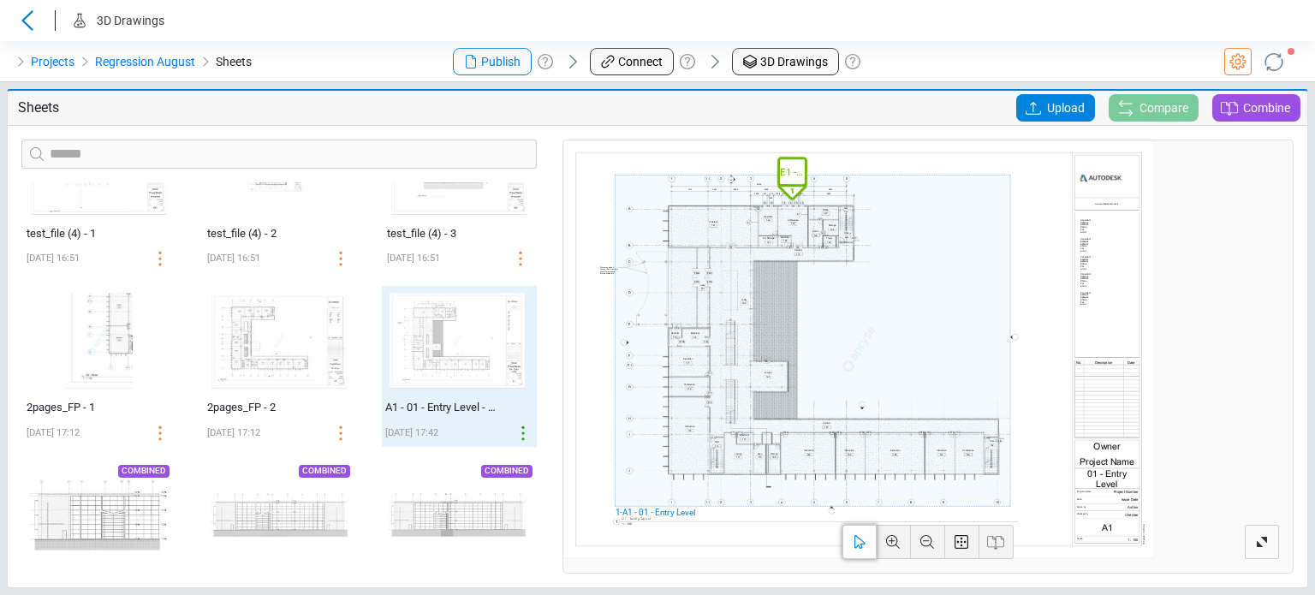
click at [786, 166] on span "E1 - Elevation (North)" at bounding box center [792, 171] width 25 height 15
click at [783, 222] on span "View" at bounding box center [791, 215] width 23 height 16
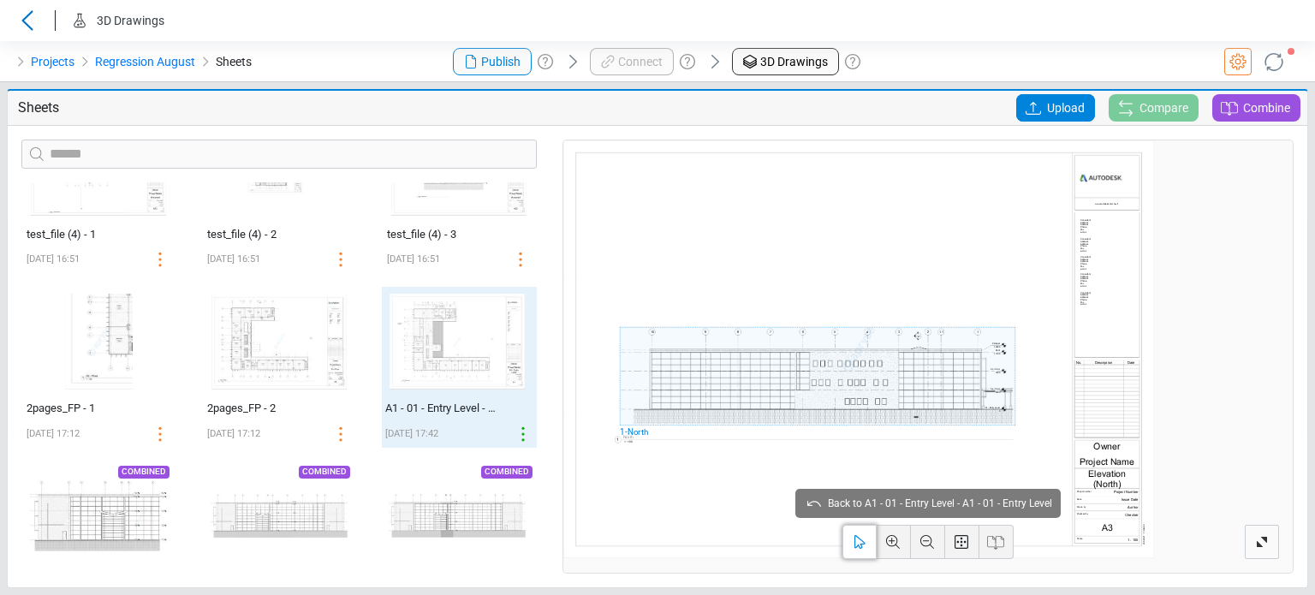
click at [1071, 102] on span "Upload" at bounding box center [1066, 107] width 38 height 27
click at [0, 0] on input "Upload" at bounding box center [0, 0] width 0 height 0
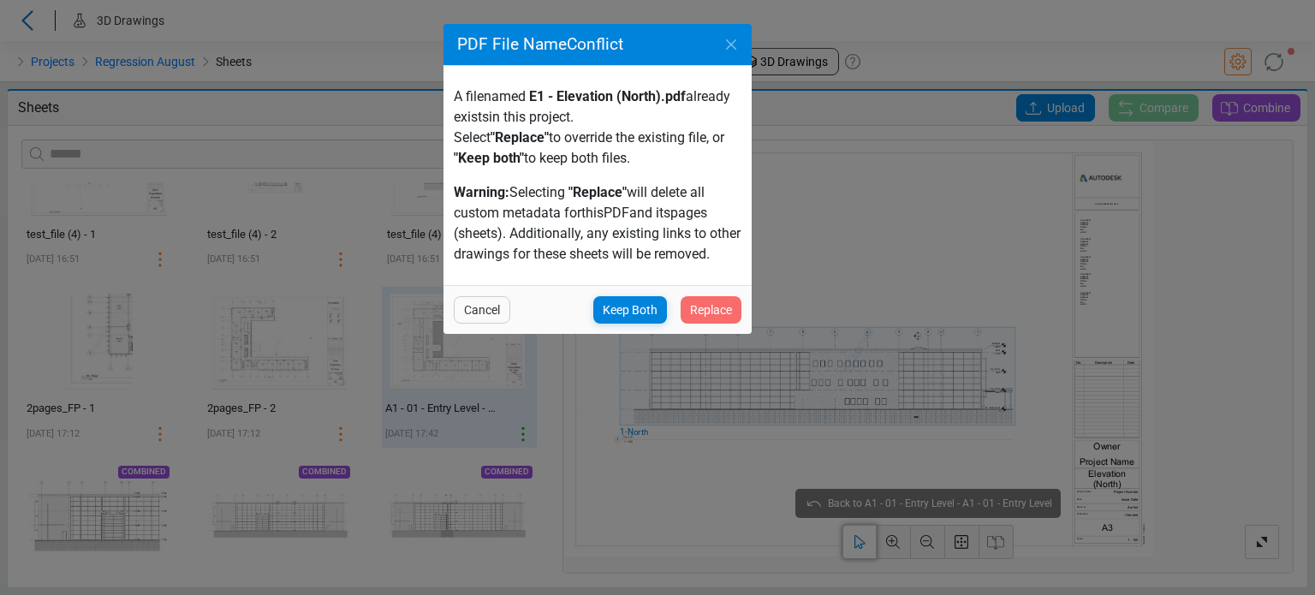
click at [725, 317] on span "Replace" at bounding box center [711, 310] width 42 height 21
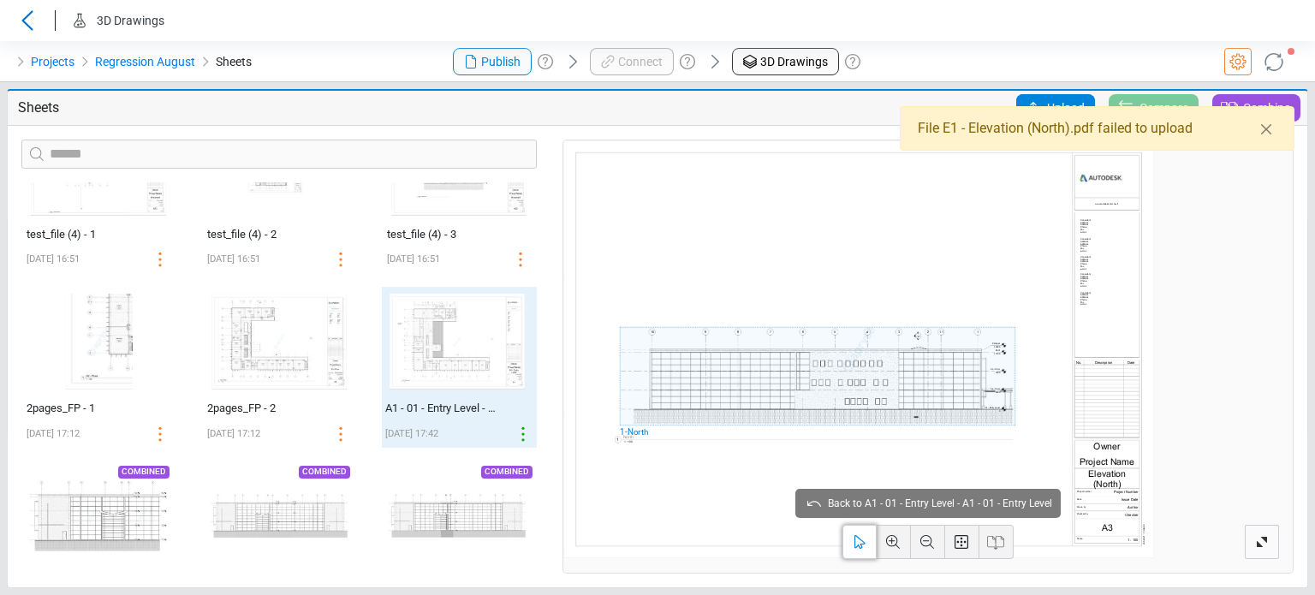
click at [1274, 73] on icon at bounding box center [1274, 62] width 32 height 32
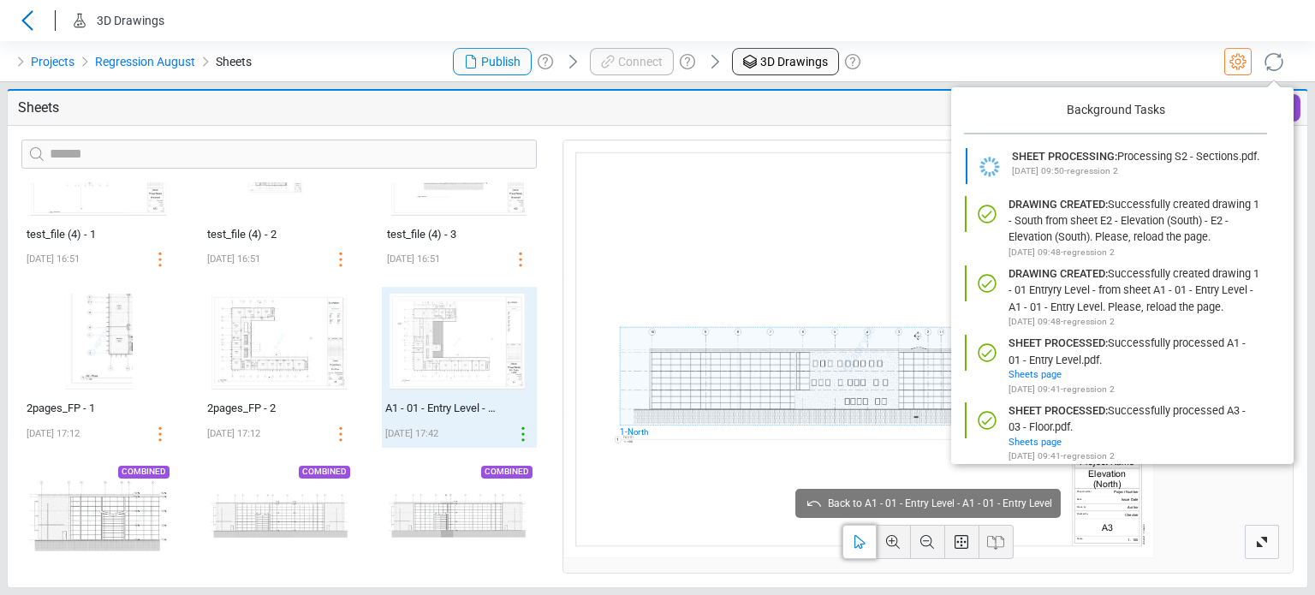
click at [1126, 63] on div at bounding box center [1095, 61] width 438 height 41
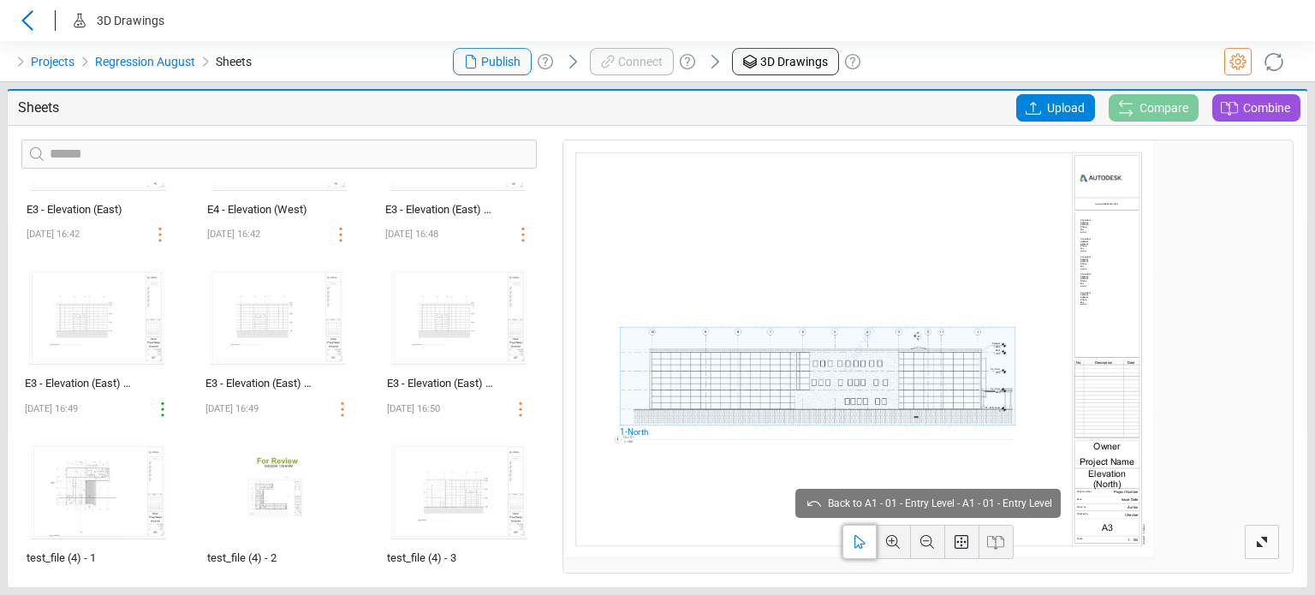
scroll to position [580, 0]
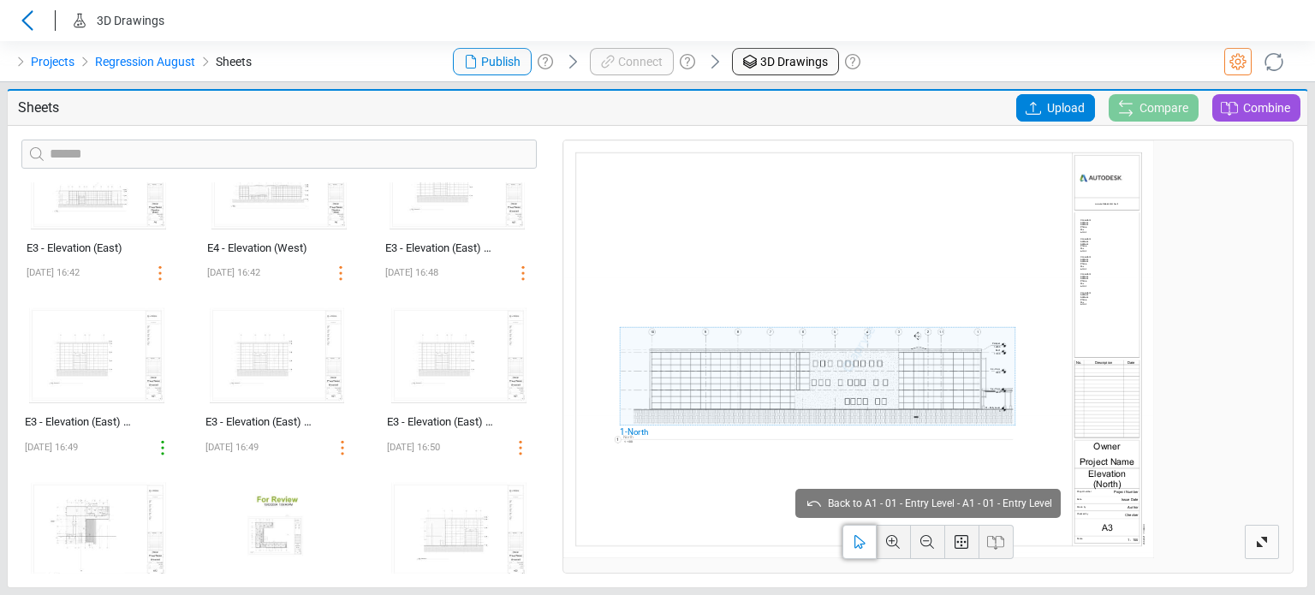
click at [822, 499] on span "Back to A1 - 01 - Entry Level - A1 - 01 - Entry Level" at bounding box center [927, 503] width 265 height 29
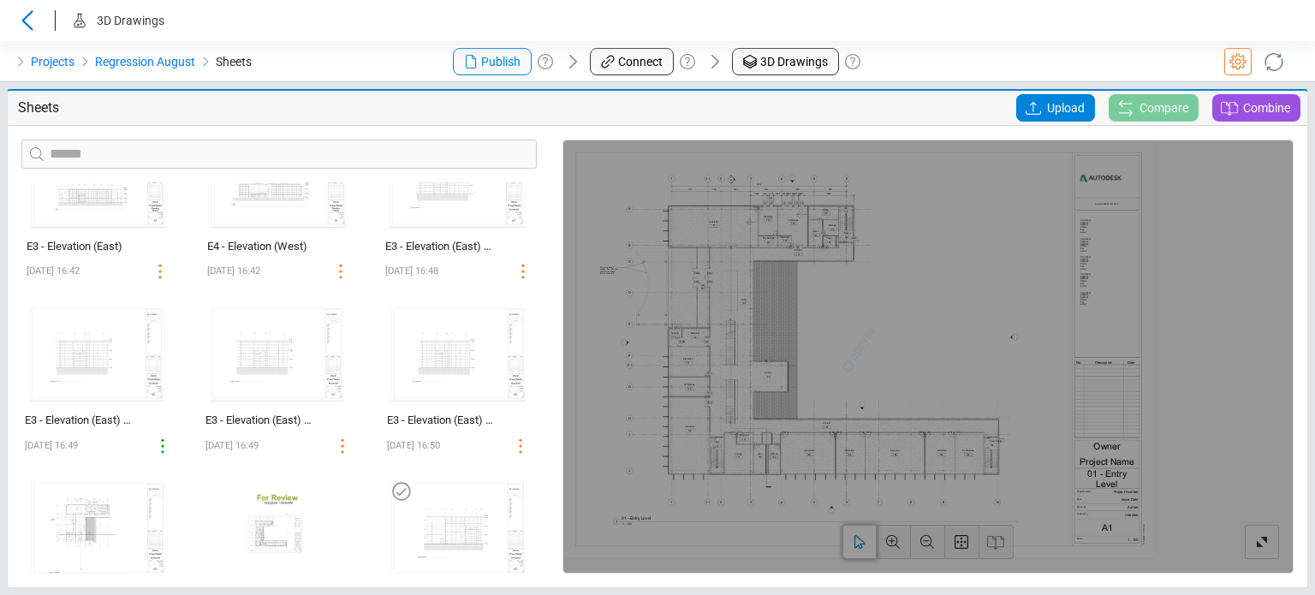
scroll to position [579, 0]
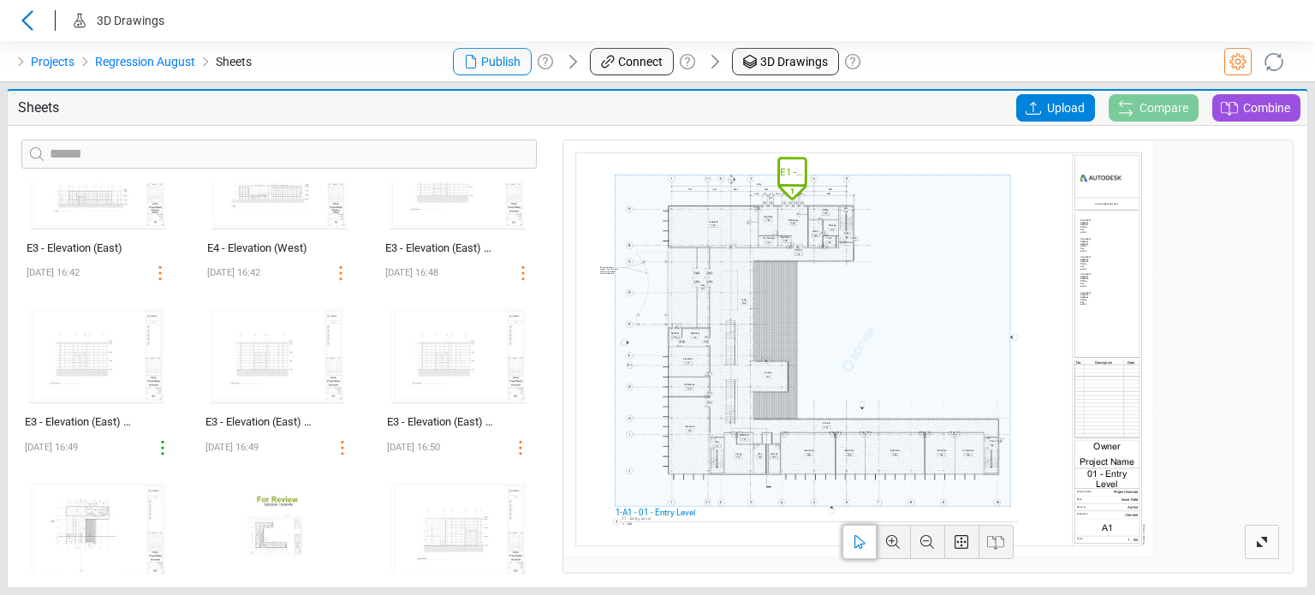
click at [788, 169] on span "E1 - Elevation (North)" at bounding box center [792, 171] width 25 height 15
click at [782, 221] on span "View" at bounding box center [791, 215] width 23 height 16
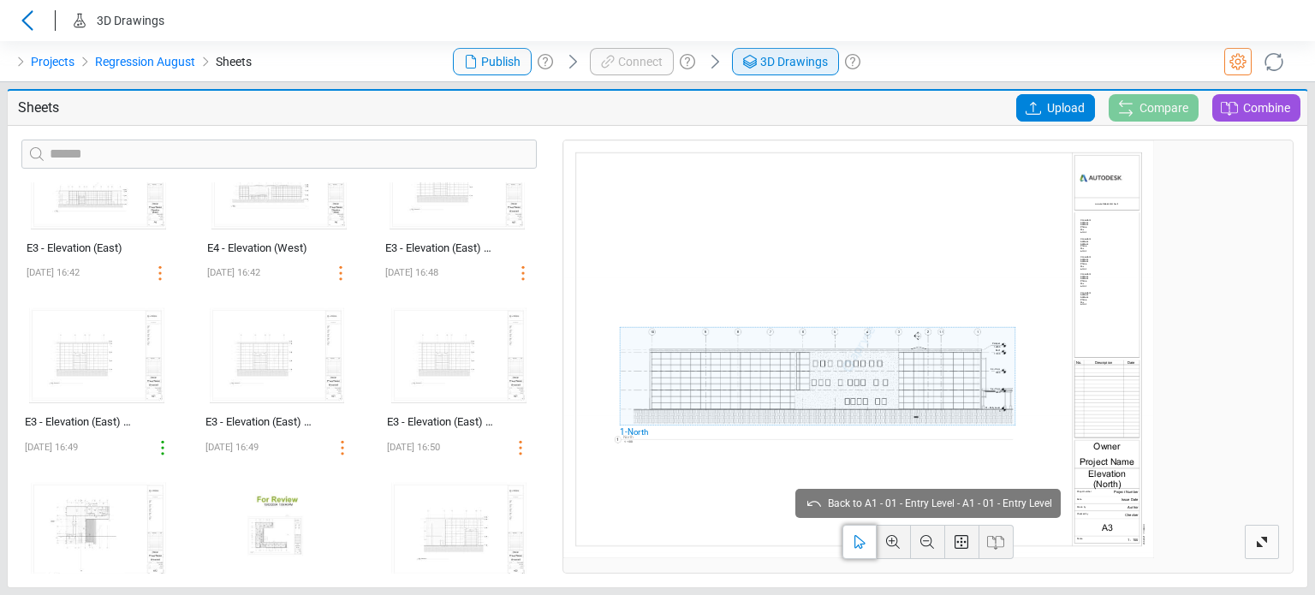
click at [750, 60] on icon at bounding box center [750, 61] width 21 height 21
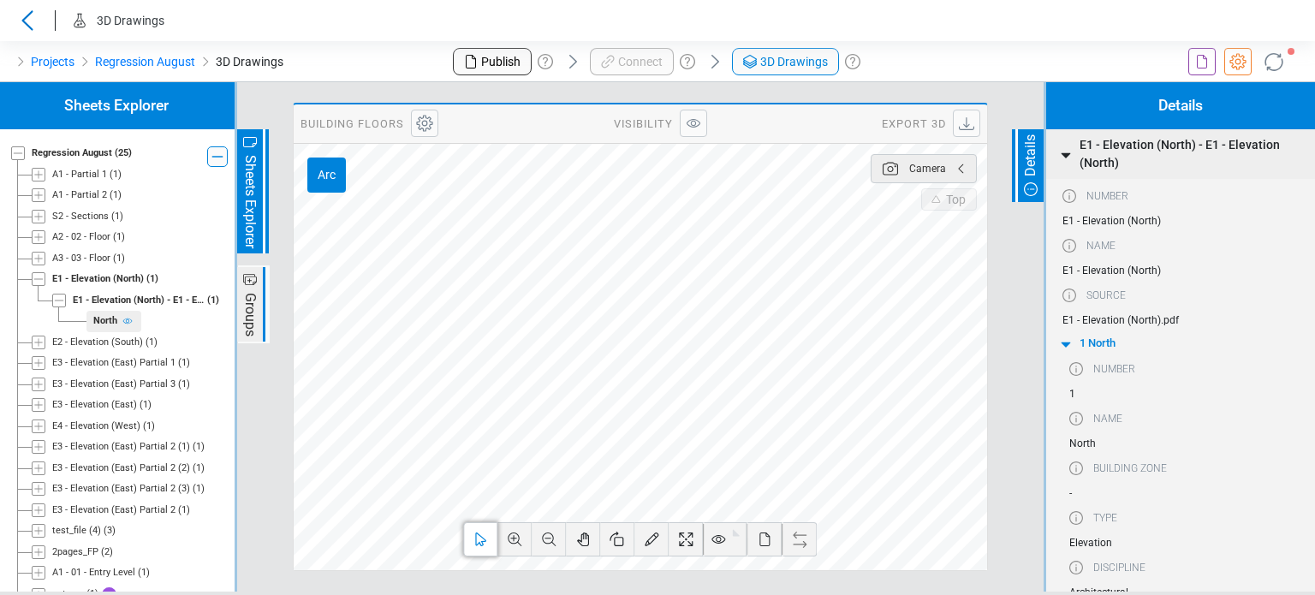
click at [1193, 62] on icon at bounding box center [1201, 61] width 21 height 21
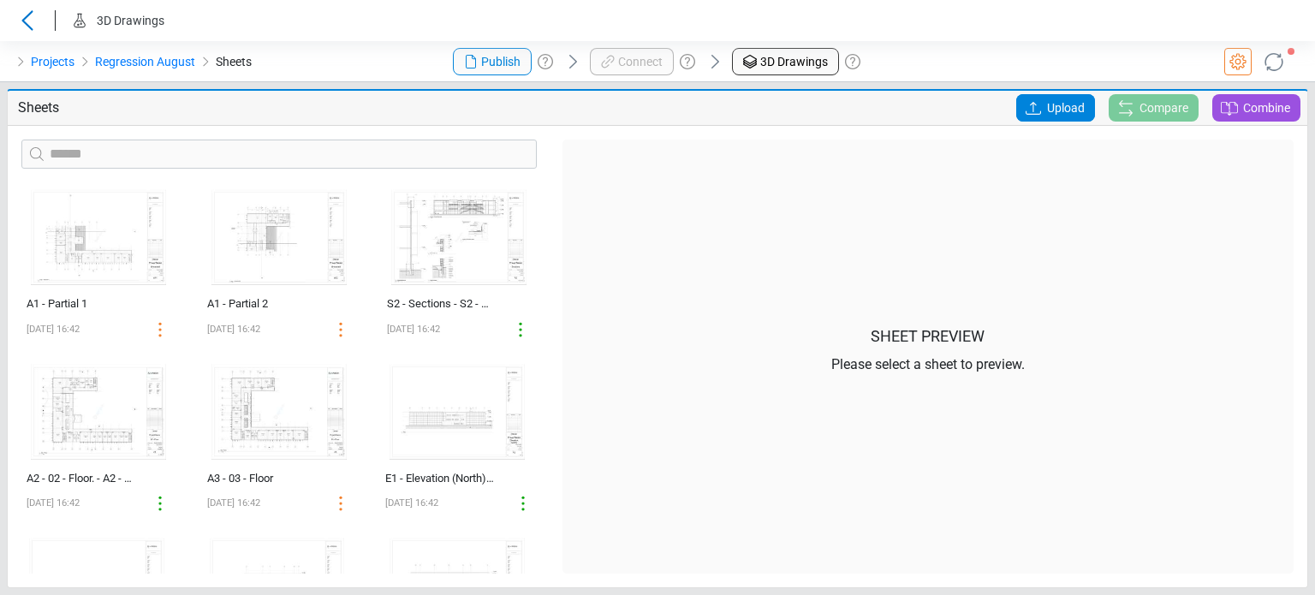
click at [1032, 101] on icon at bounding box center [1033, 108] width 21 height 21
click at [0, 0] on input "Upload" at bounding box center [0, 0] width 0 height 0
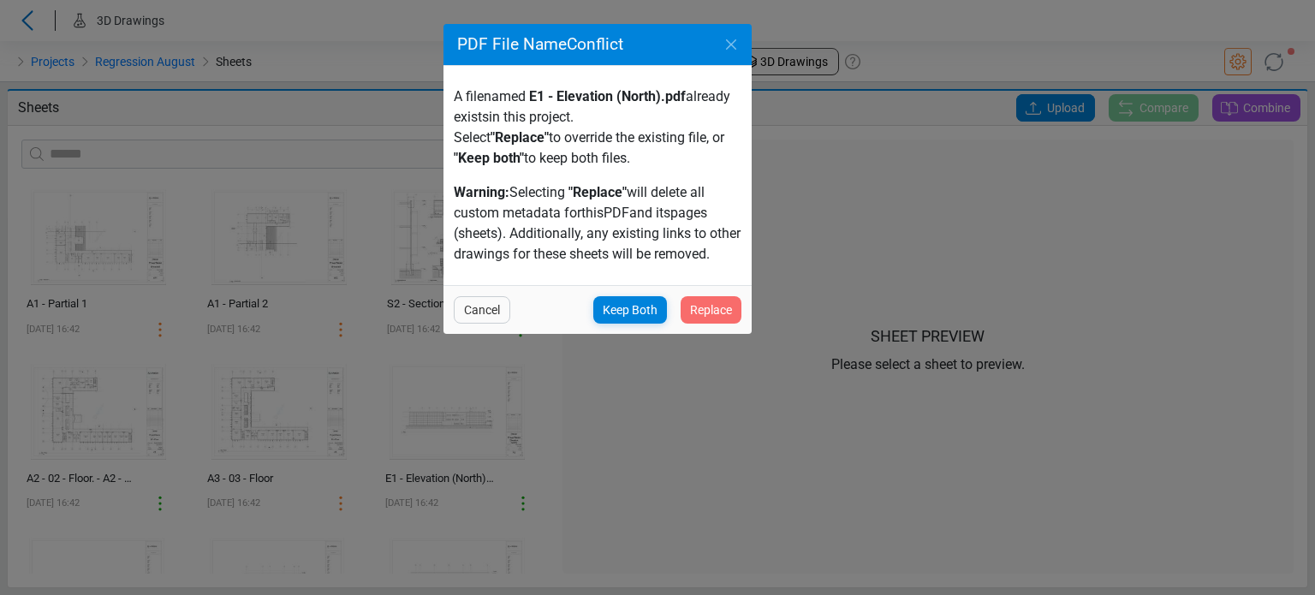
click at [722, 312] on span "Replace" at bounding box center [711, 310] width 42 height 21
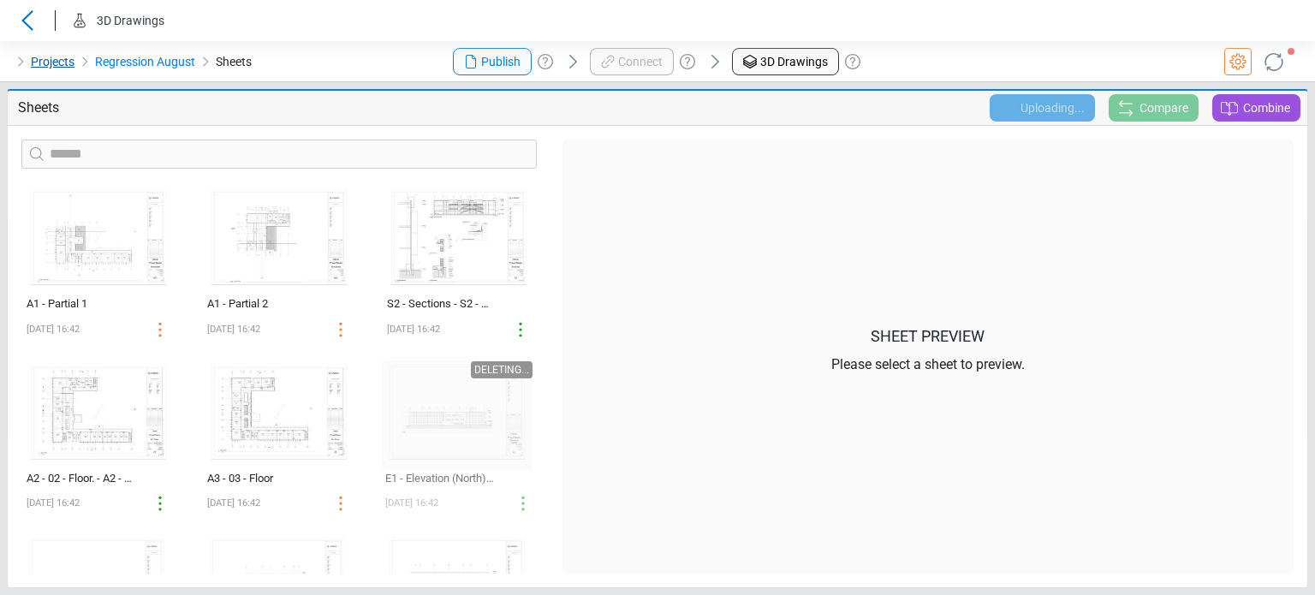
click at [68, 66] on link "Projects" at bounding box center [53, 61] width 44 height 21
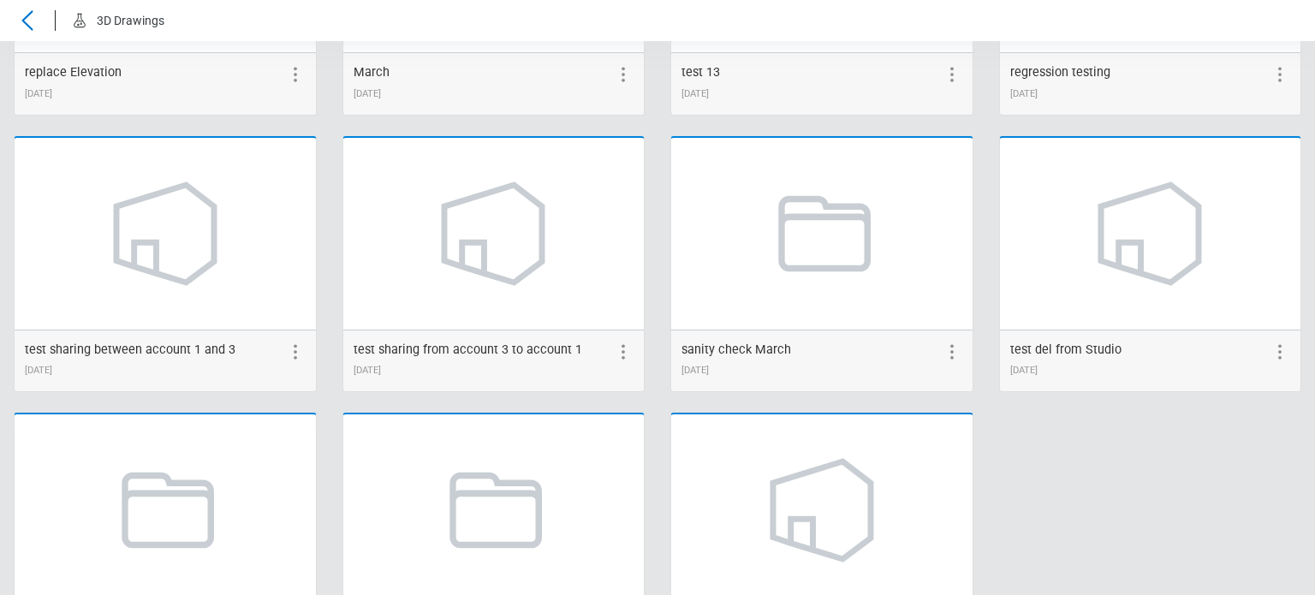
scroll to position [2321, 0]
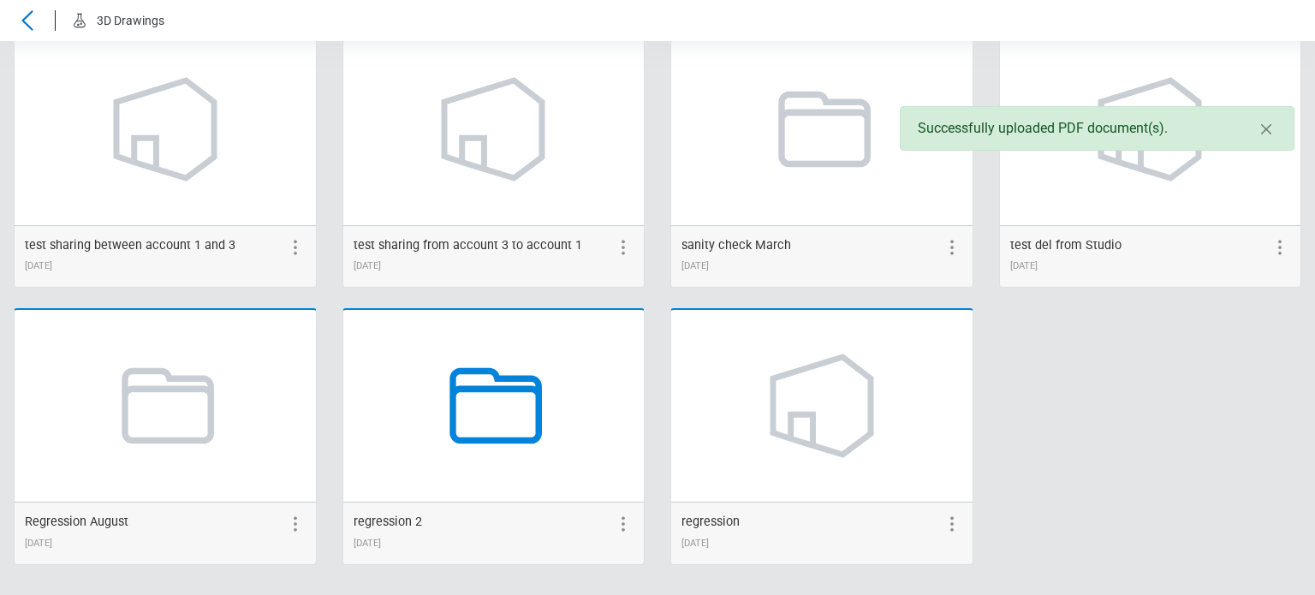
click at [486, 431] on icon at bounding box center [493, 406] width 130 height 130
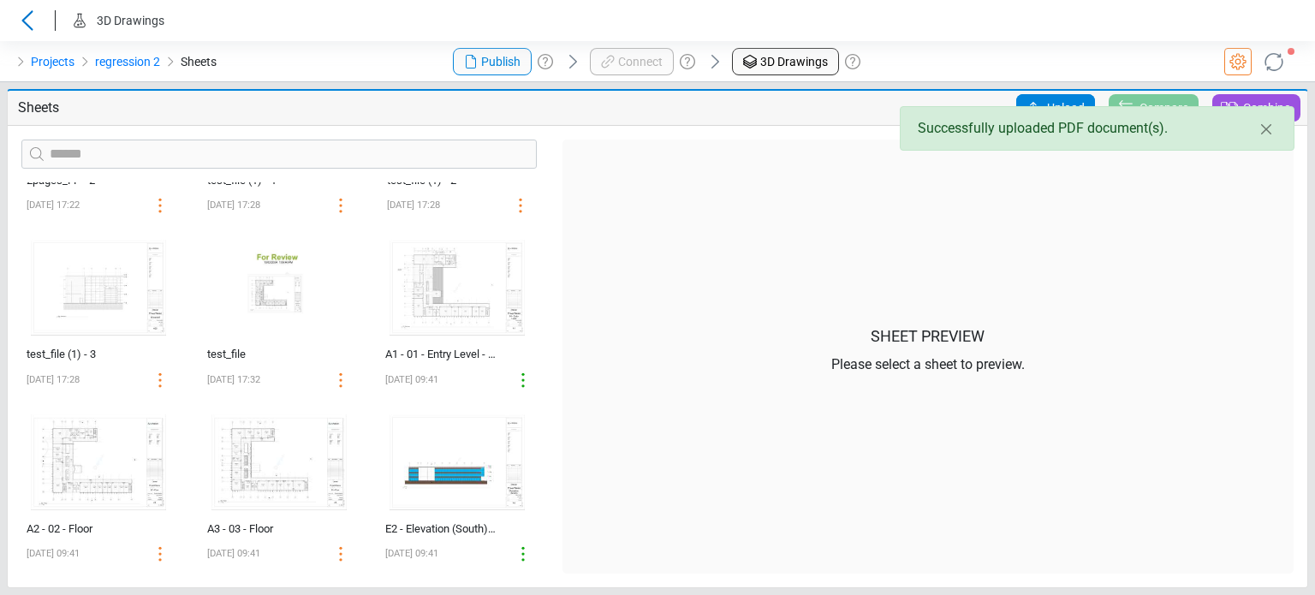
scroll to position [478, 0]
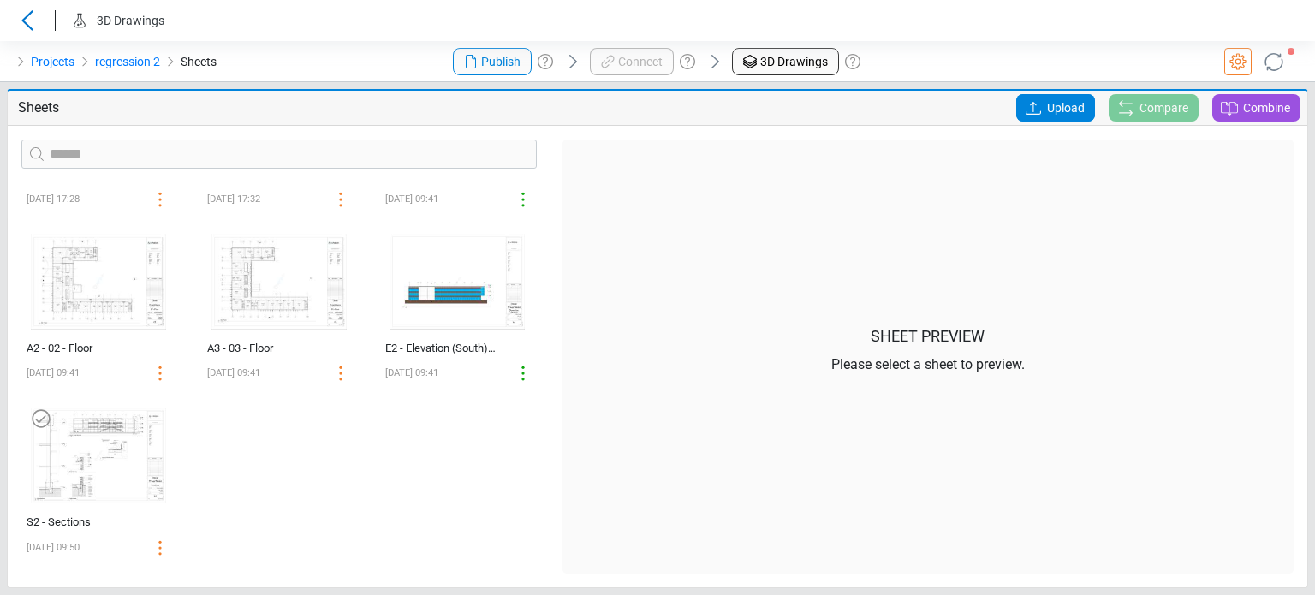
click at [60, 526] on div "S2 - Sections" at bounding box center [81, 522] width 108 height 17
select select "**********"
select select "*******"
select select "**********"
select select "*******"
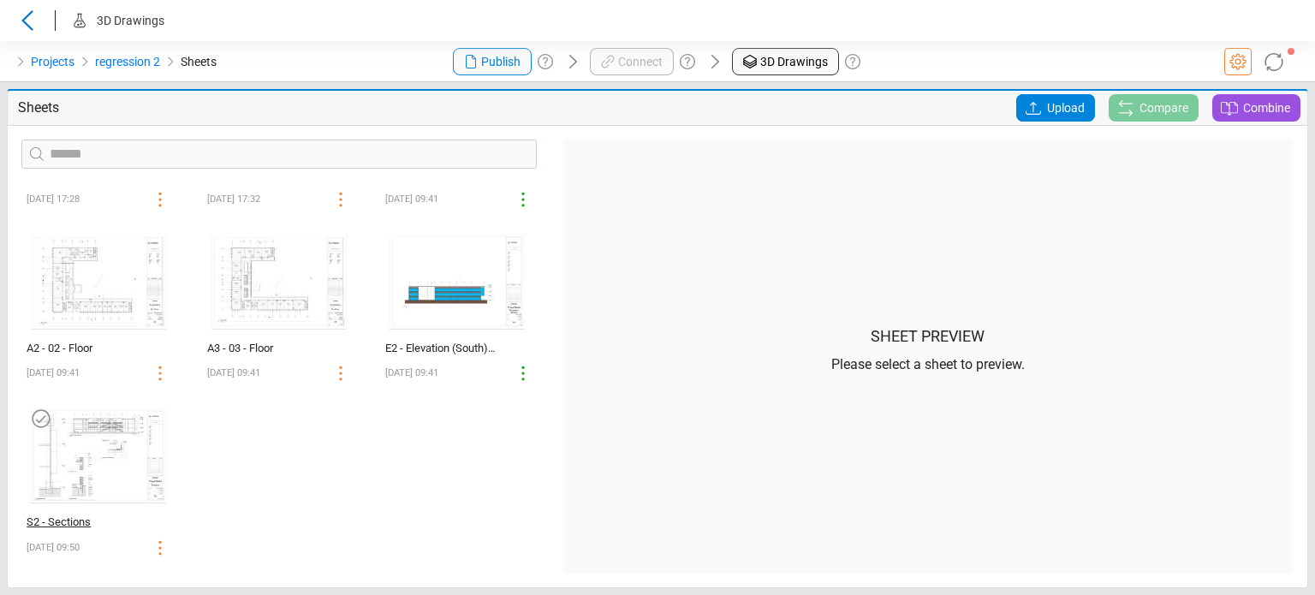
select select "**********"
select select "*******"
select select "**********"
select select "*******"
select select "**********"
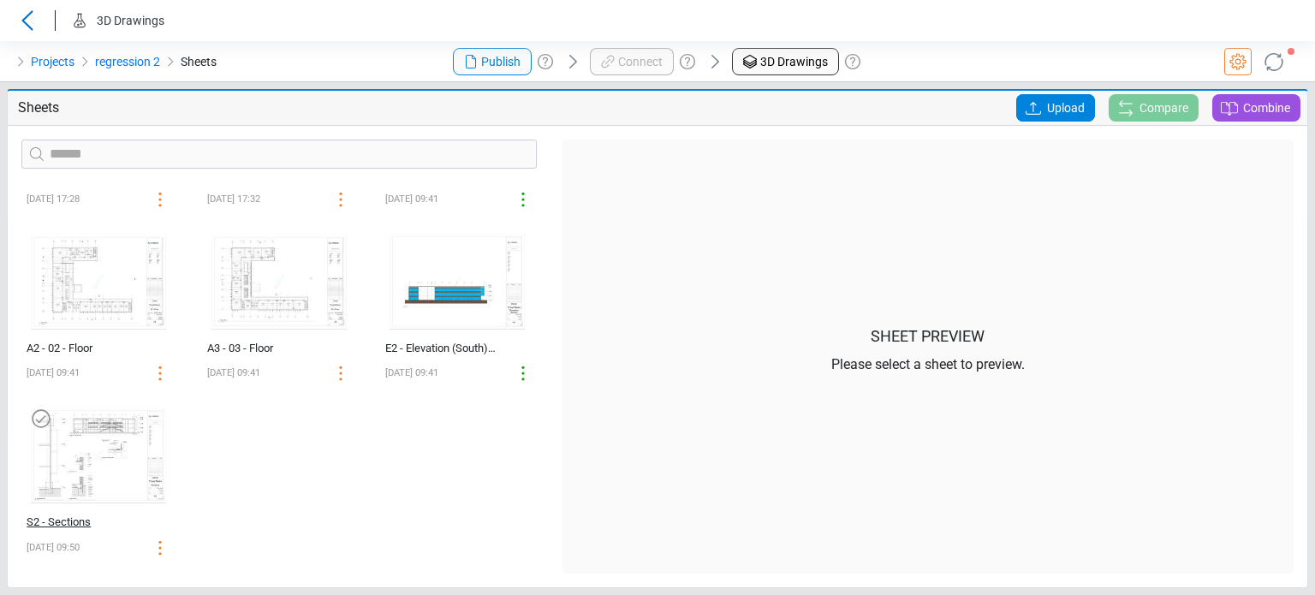
select select "*******"
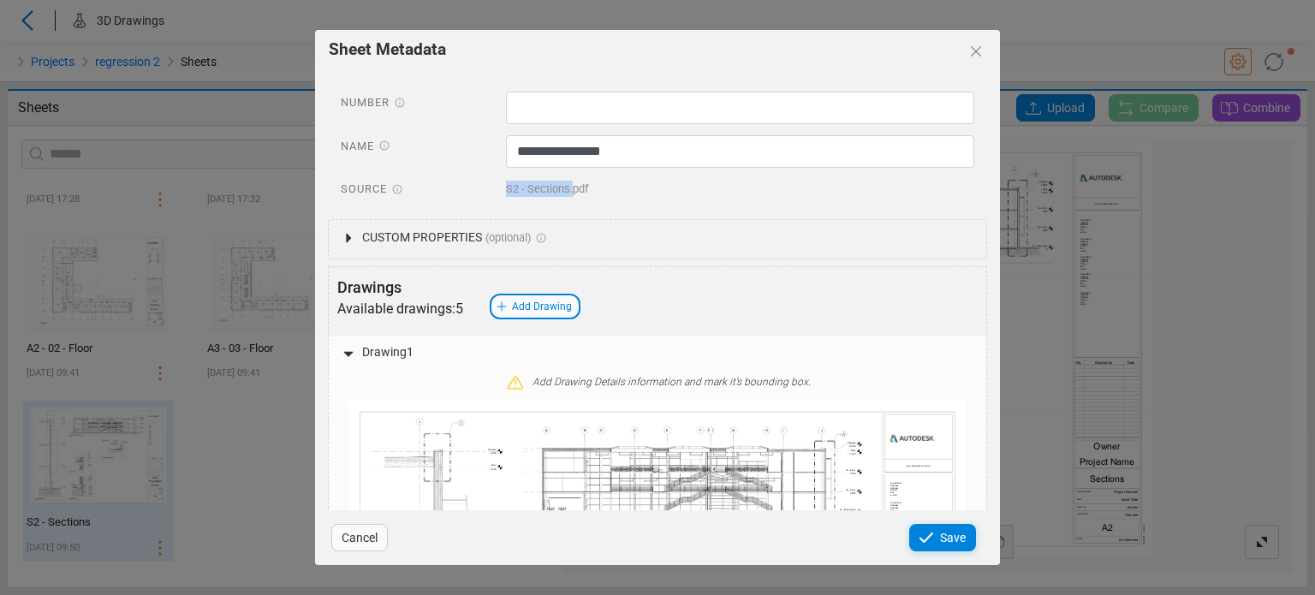
drag, startPoint x: 497, startPoint y: 189, endPoint x: 569, endPoint y: 188, distance: 71.9
click at [569, 188] on div "S2 - Sections.pdf" at bounding box center [740, 191] width 495 height 27
copy span "S2 - Sections."
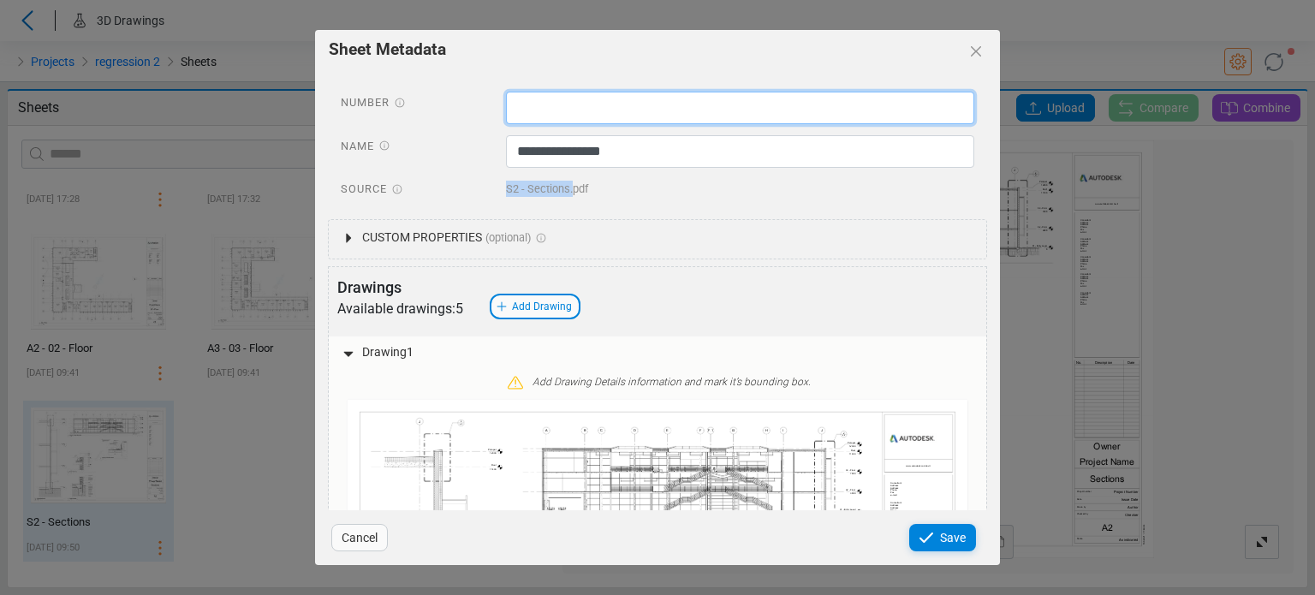
click at [542, 96] on input "text" at bounding box center [740, 108] width 469 height 33
paste input "**********"
type input "**********"
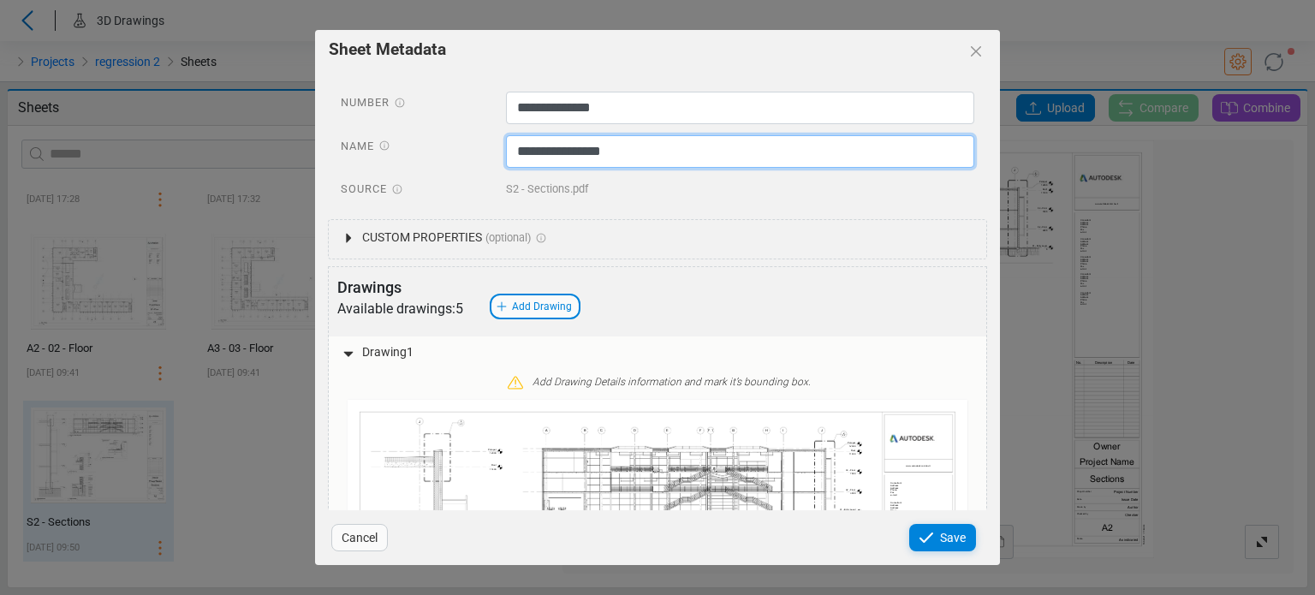
drag, startPoint x: 627, startPoint y: 160, endPoint x: 500, endPoint y: 155, distance: 126.8
click at [500, 155] on div "**********" at bounding box center [740, 153] width 495 height 37
paste input "text"
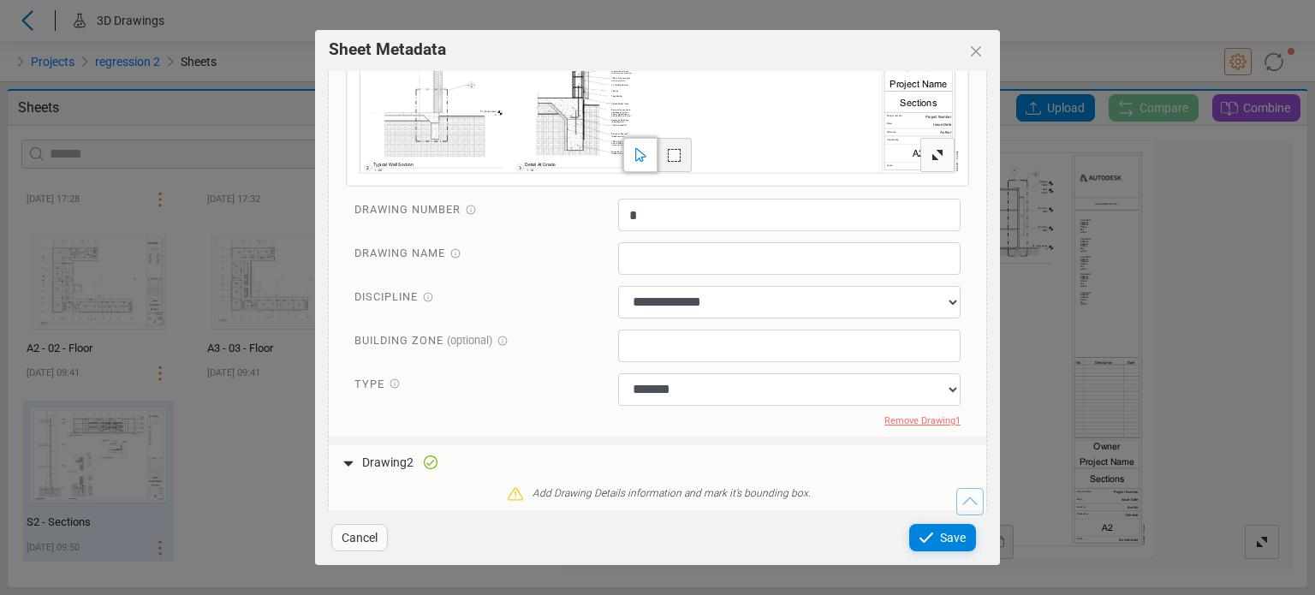
scroll to position [685, 0]
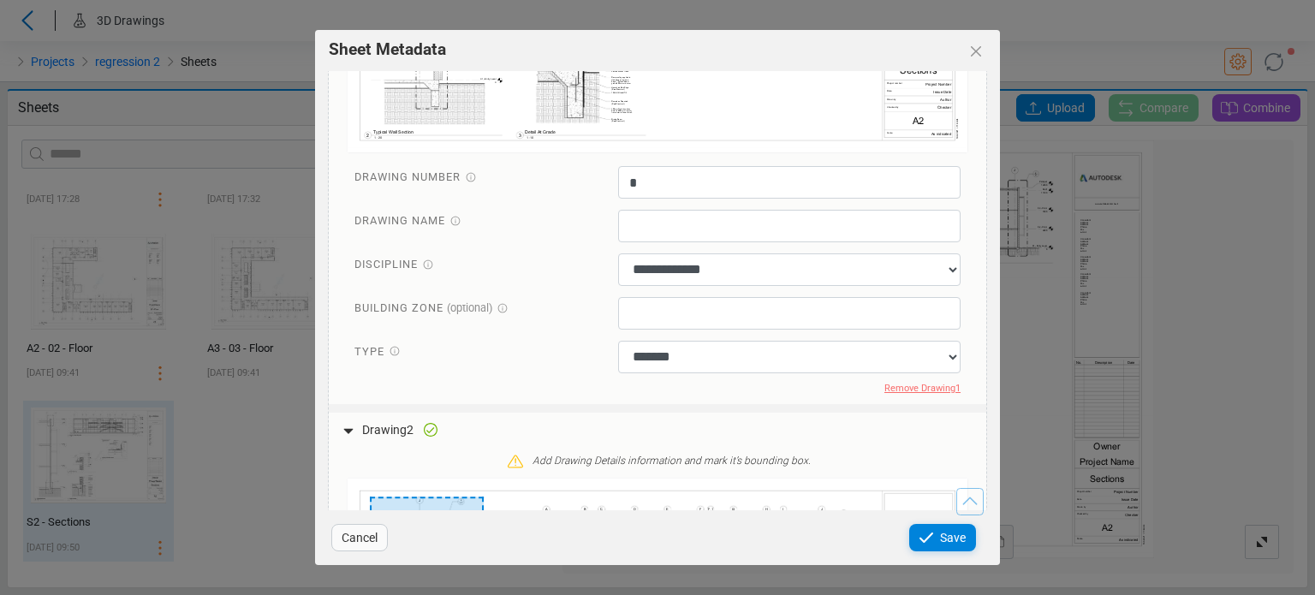
type input "**********"
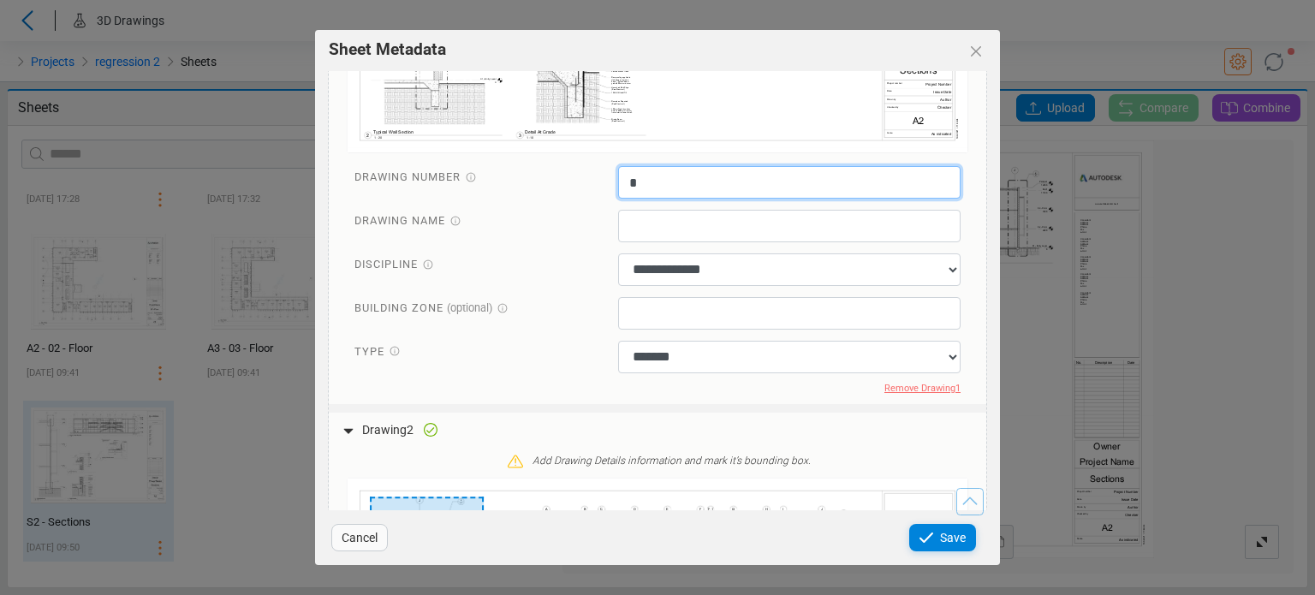
drag, startPoint x: 666, startPoint y: 181, endPoint x: 576, endPoint y: 180, distance: 89.9
click at [576, 180] on div "Drawing Number *" at bounding box center [658, 184] width 632 height 37
type input "*"
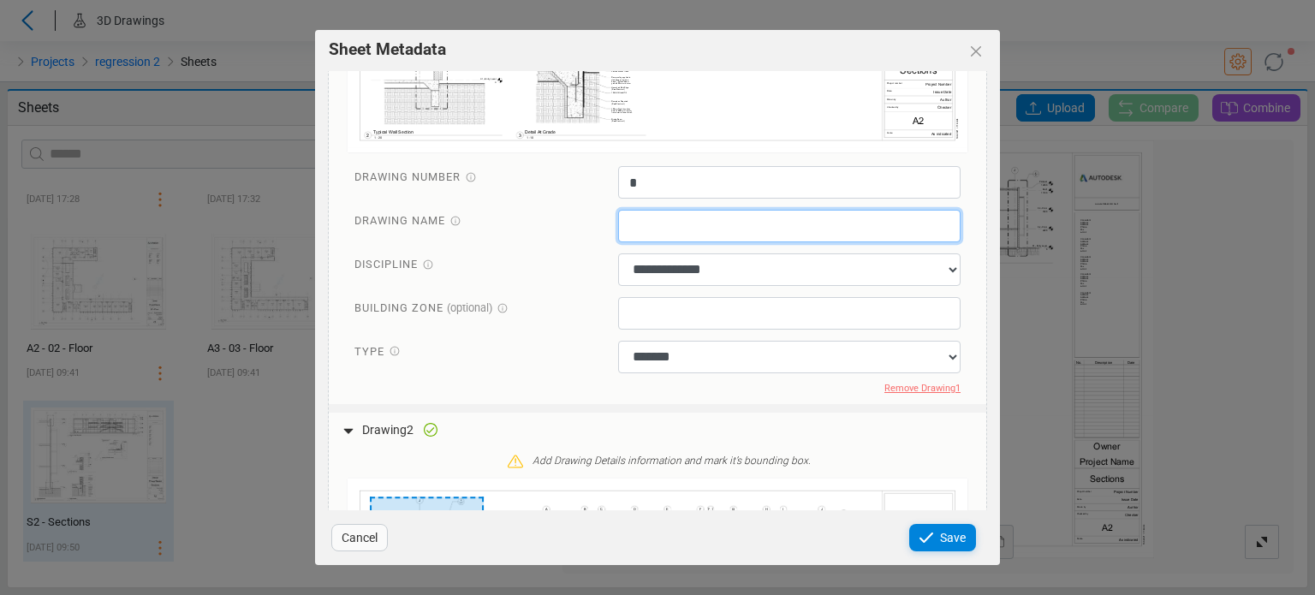
click at [633, 229] on input "text" at bounding box center [789, 226] width 343 height 33
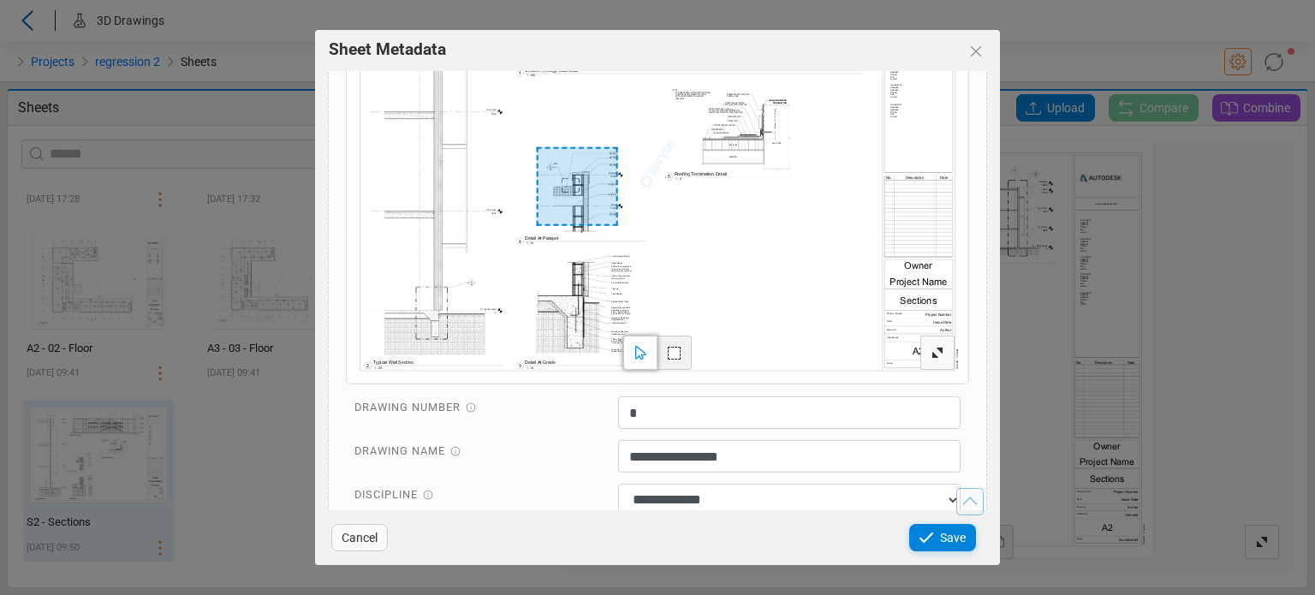
scroll to position [3591, 0]
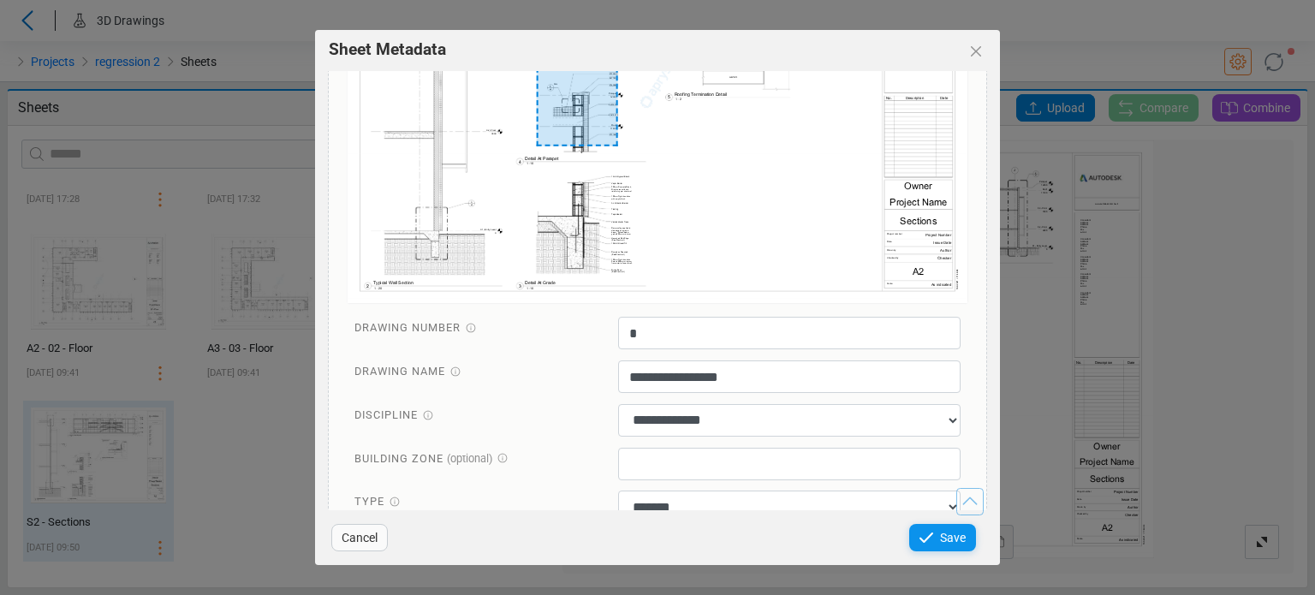
type input "*"
click at [953, 541] on span "Save" at bounding box center [953, 537] width 26 height 21
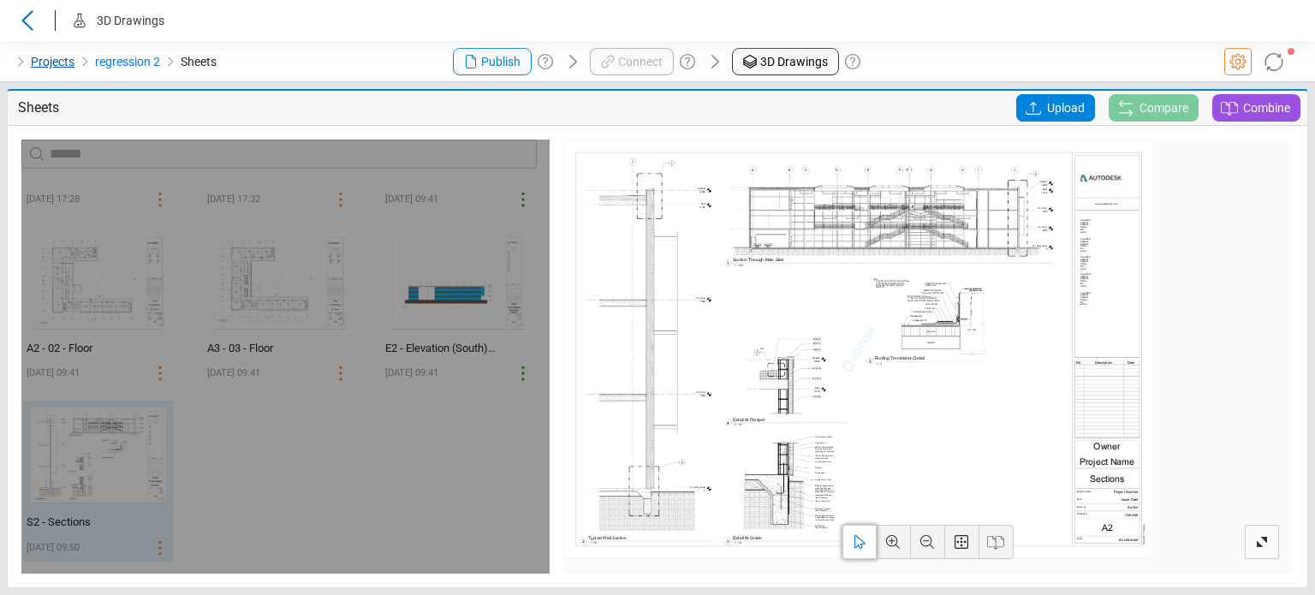
click at [58, 71] on link "Projects" at bounding box center [53, 61] width 44 height 21
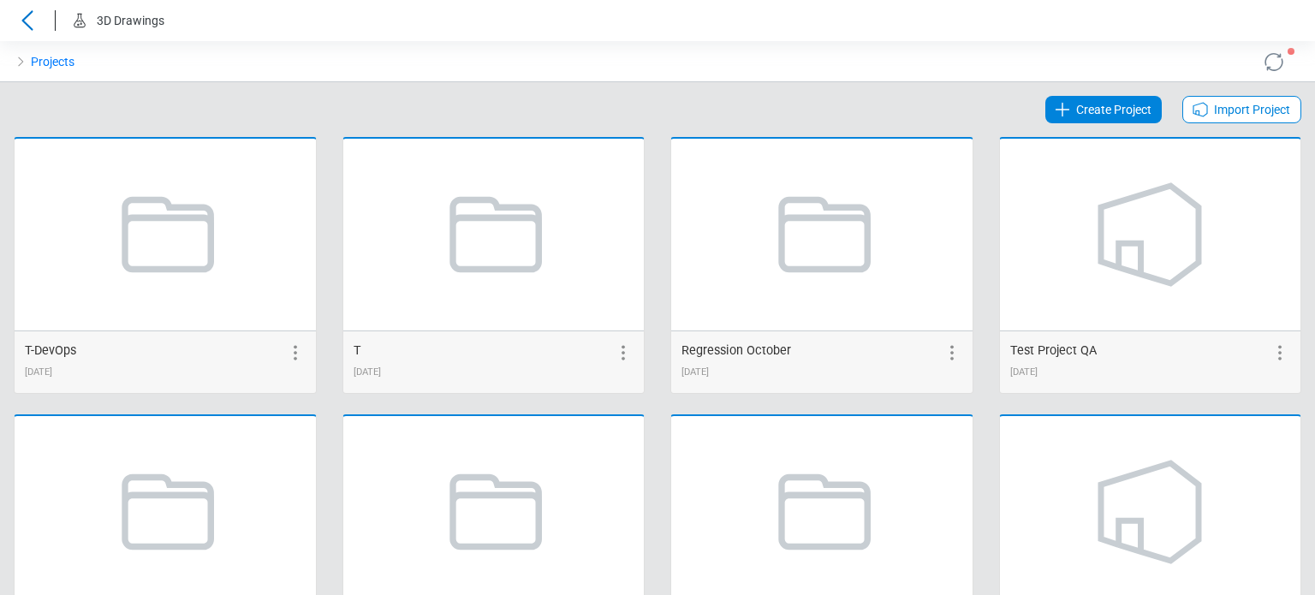
scroll to position [2321, 0]
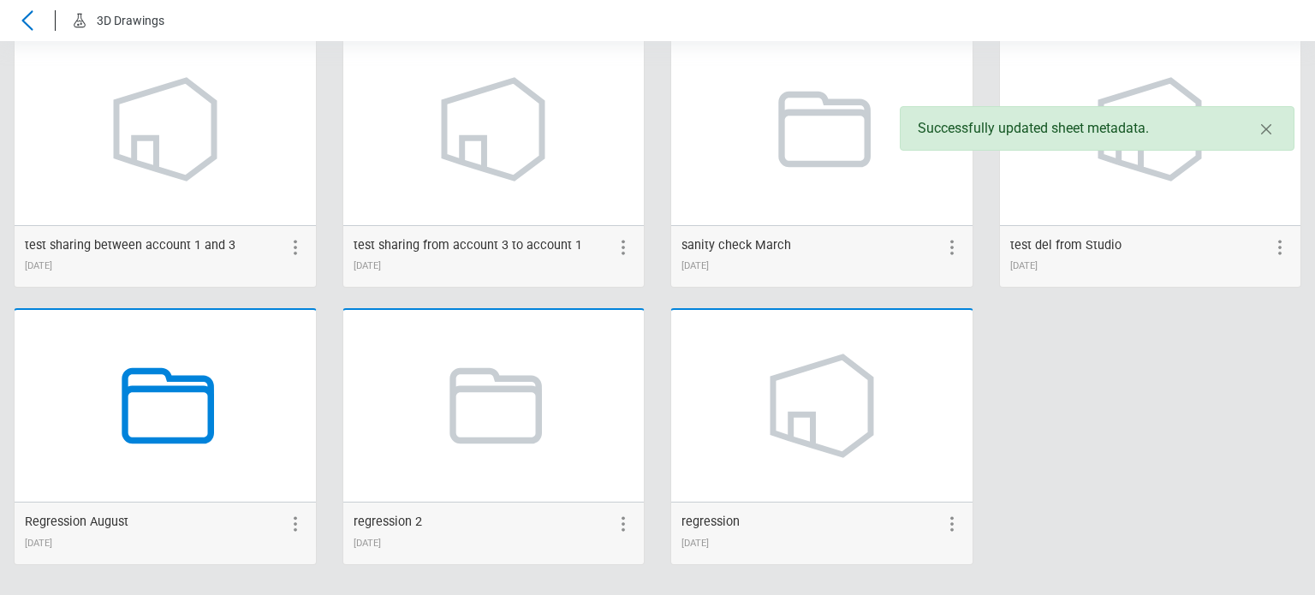
click at [154, 417] on icon at bounding box center [165, 406] width 130 height 130
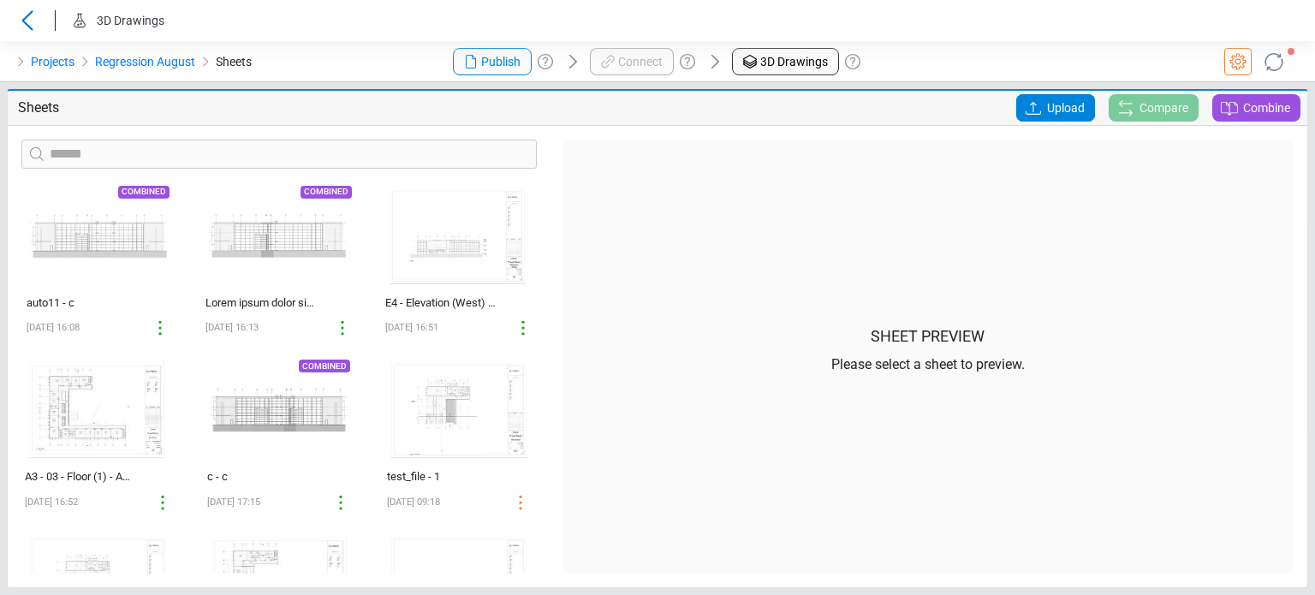
scroll to position [835, 0]
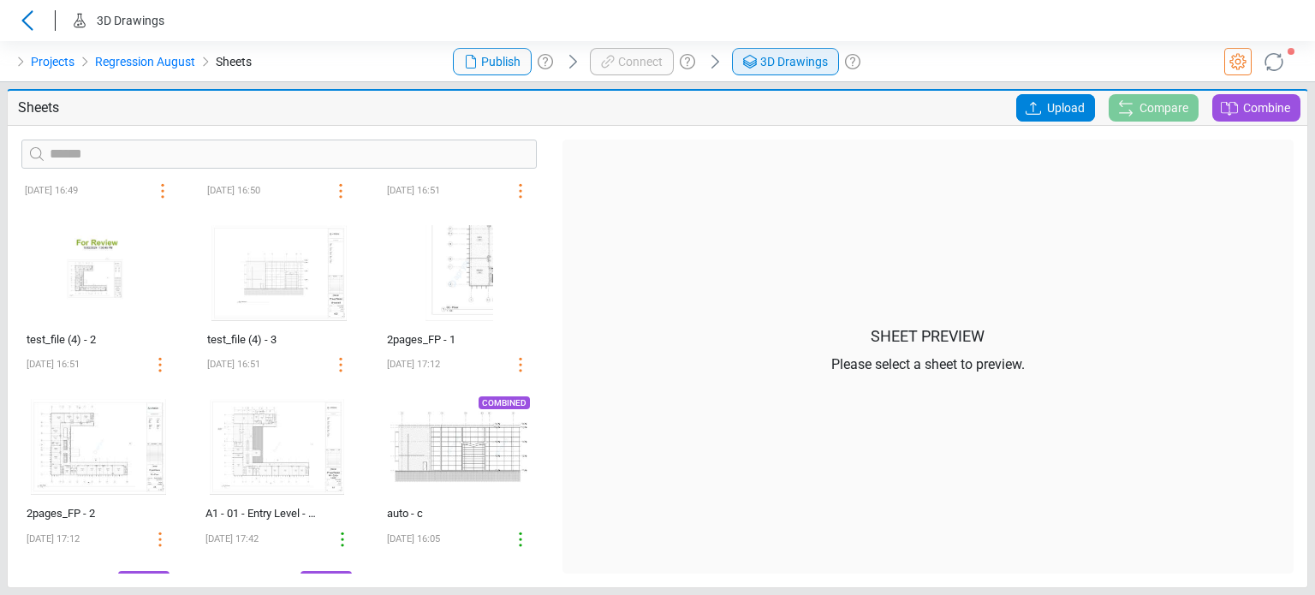
click at [784, 51] on div "3D Drawings" at bounding box center [784, 61] width 88 height 21
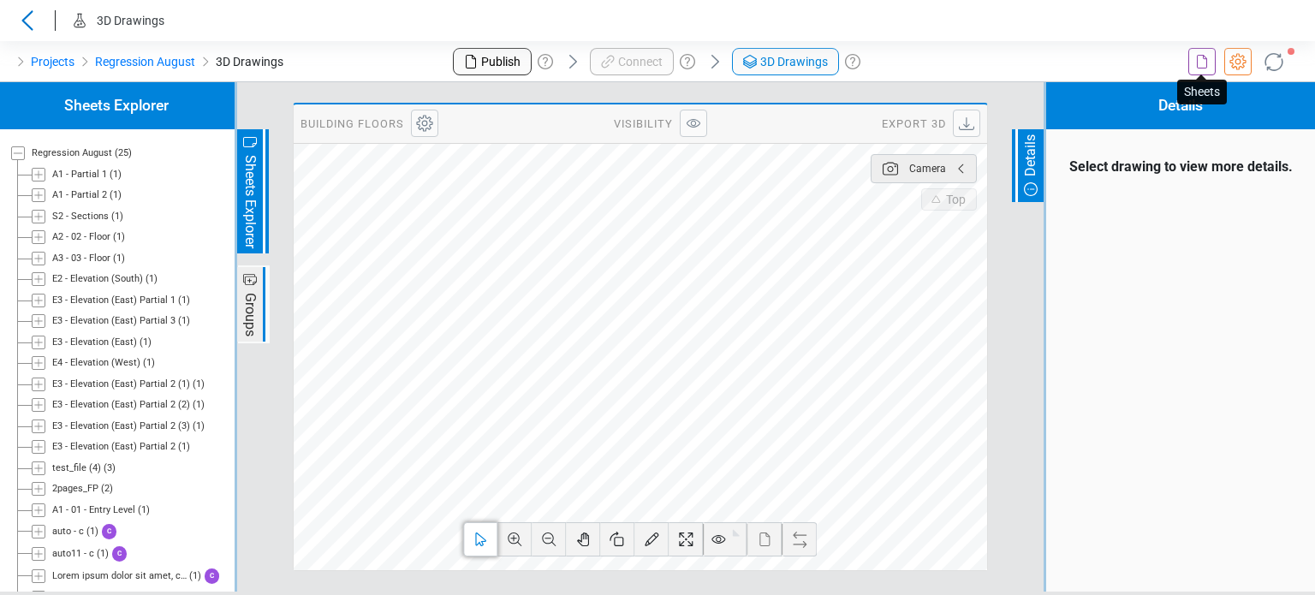
click at [1203, 63] on icon at bounding box center [1201, 61] width 21 height 21
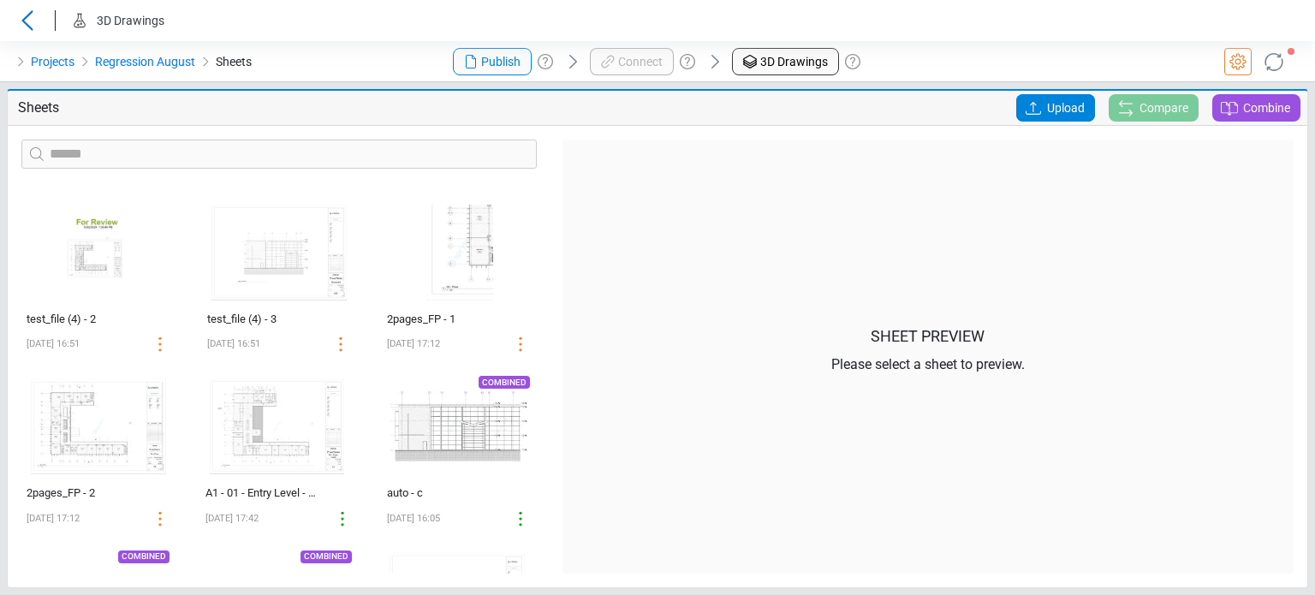
scroll to position [941, 0]
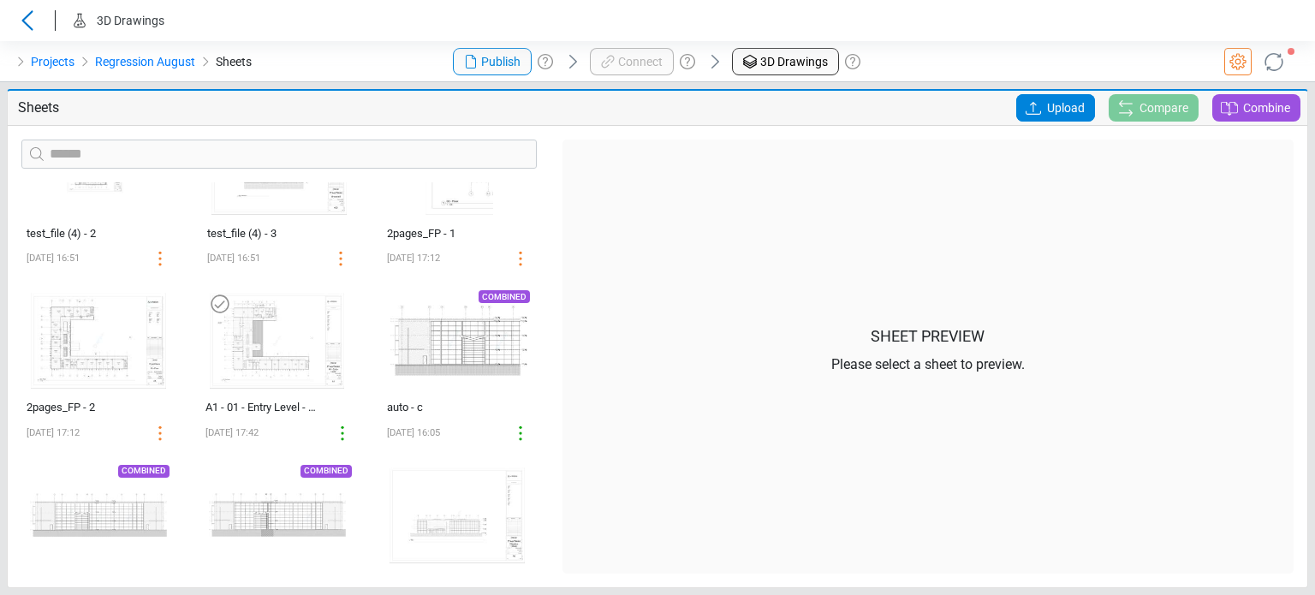
click at [266, 359] on img at bounding box center [277, 341] width 149 height 110
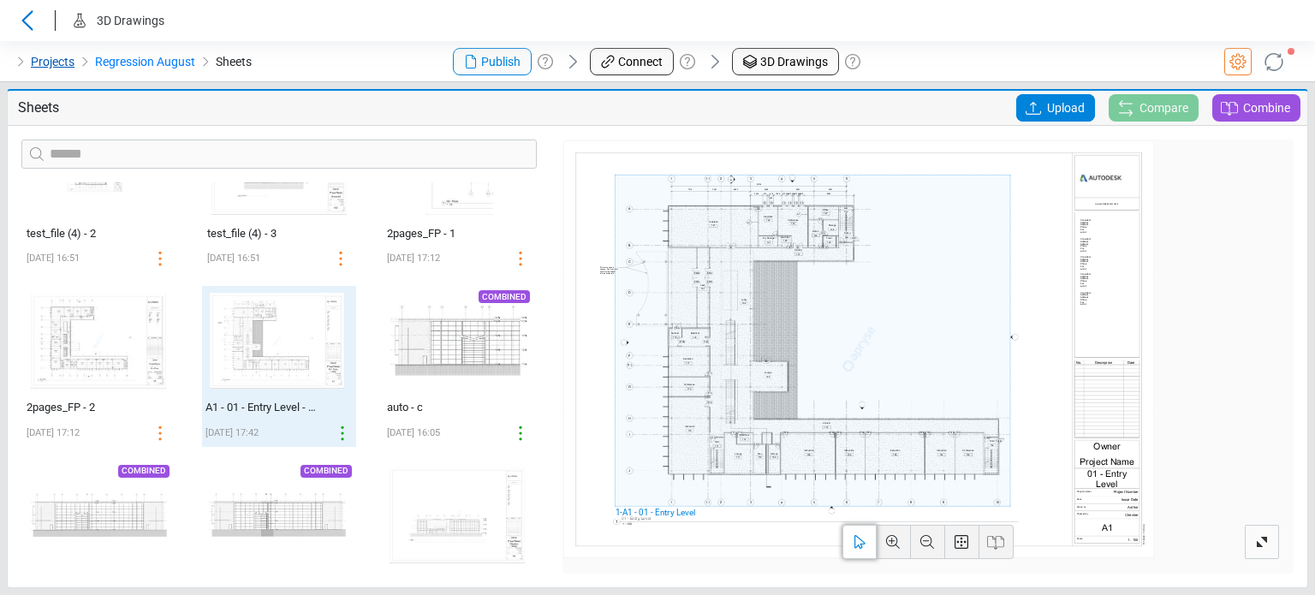
click at [33, 58] on link "Projects" at bounding box center [53, 61] width 44 height 21
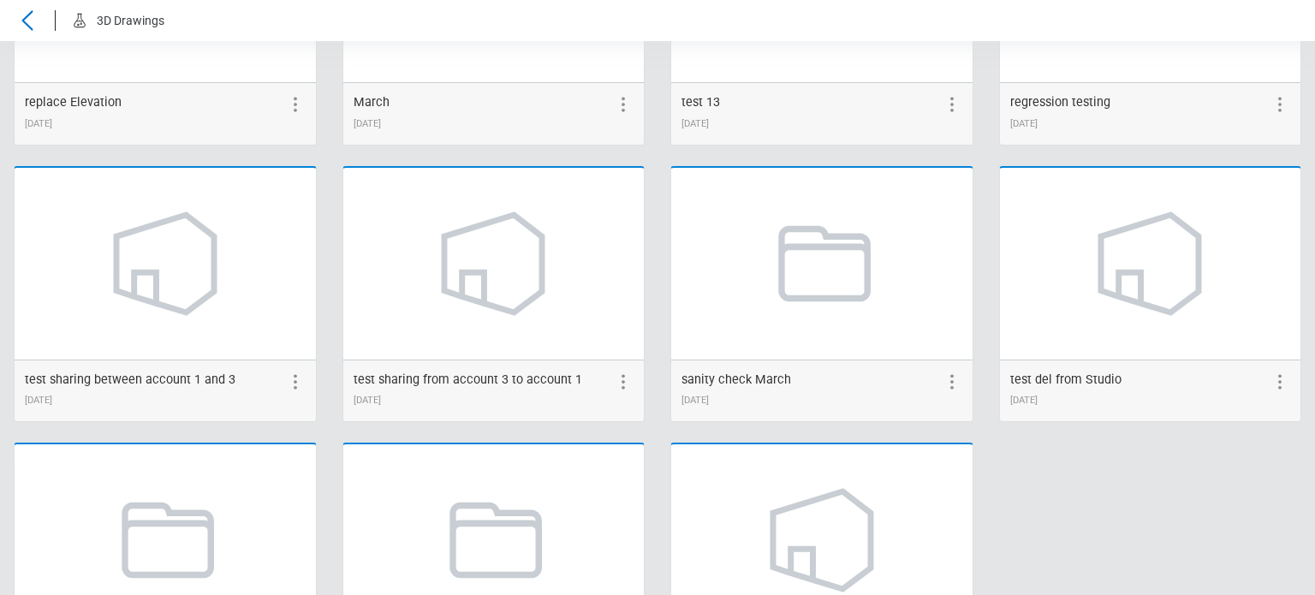
scroll to position [2321, 0]
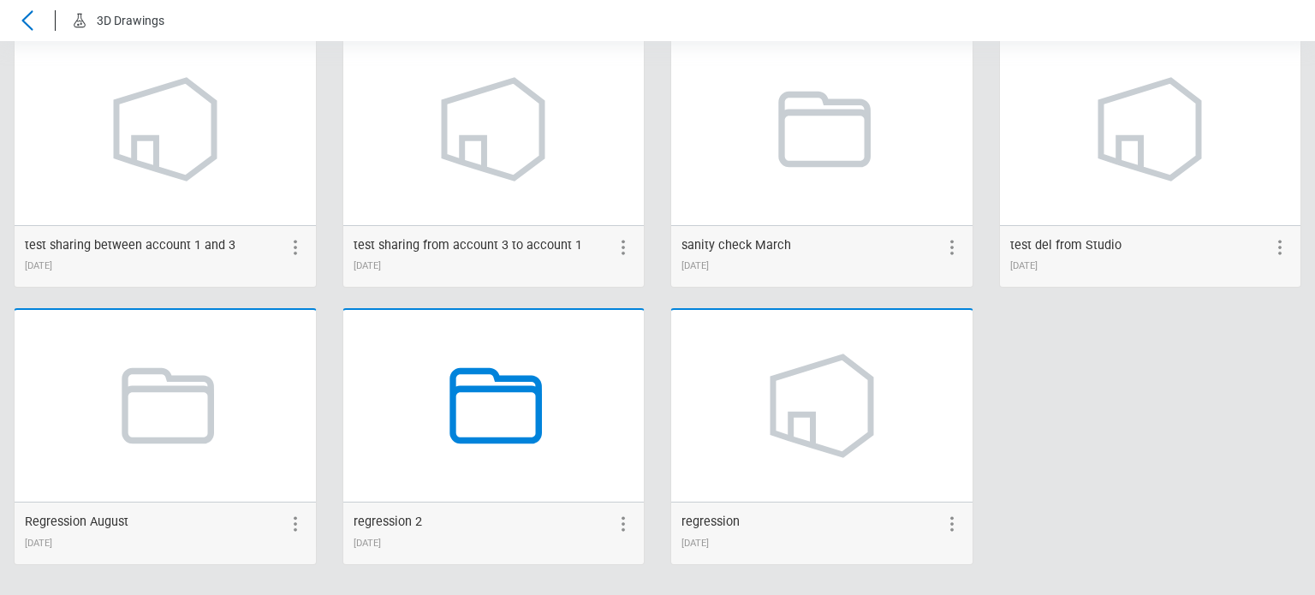
click at [479, 461] on icon at bounding box center [493, 406] width 130 height 130
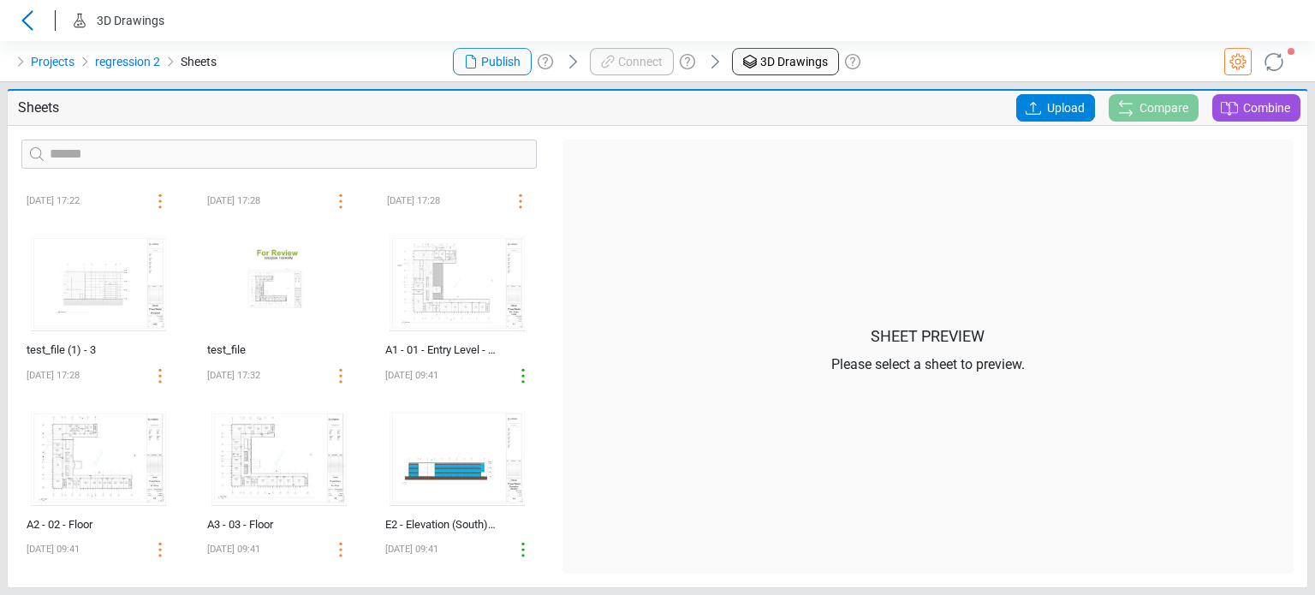
scroll to position [342, 0]
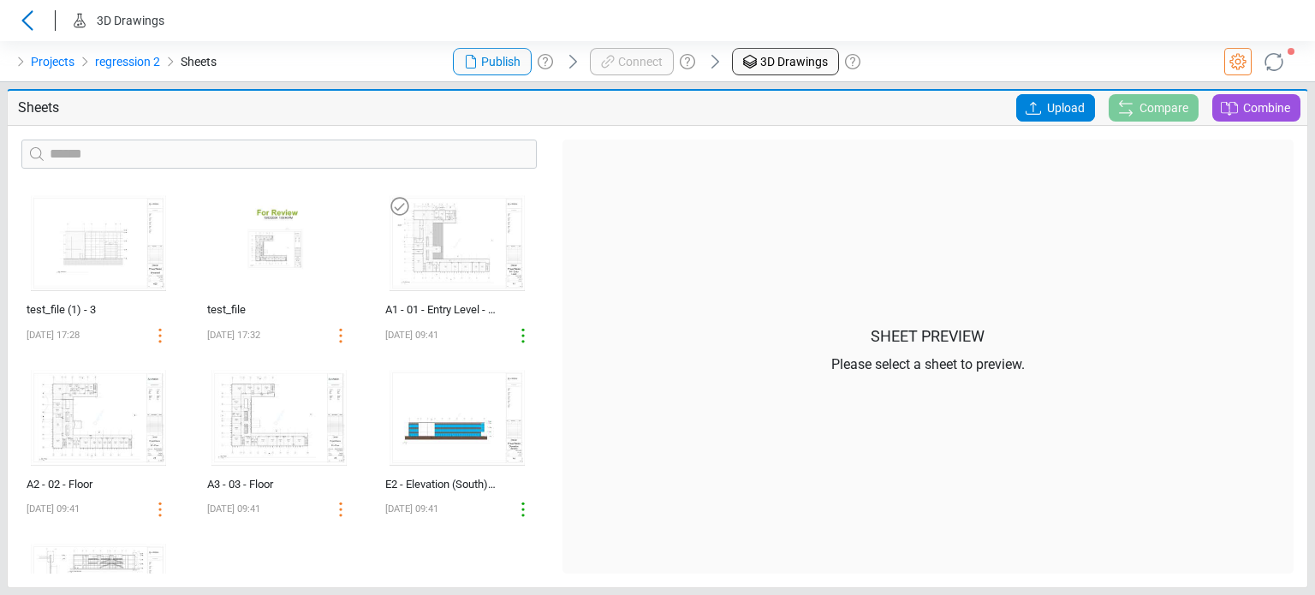
click at [408, 264] on img at bounding box center [457, 243] width 149 height 110
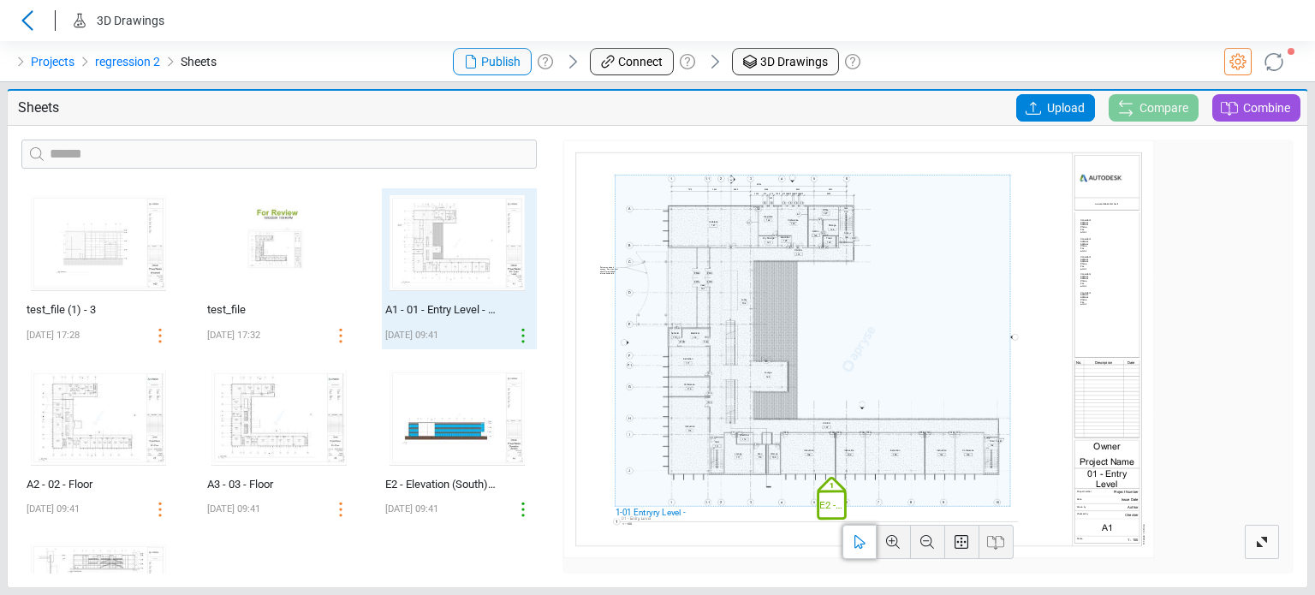
click at [647, 74] on link "Connect" at bounding box center [632, 61] width 84 height 27
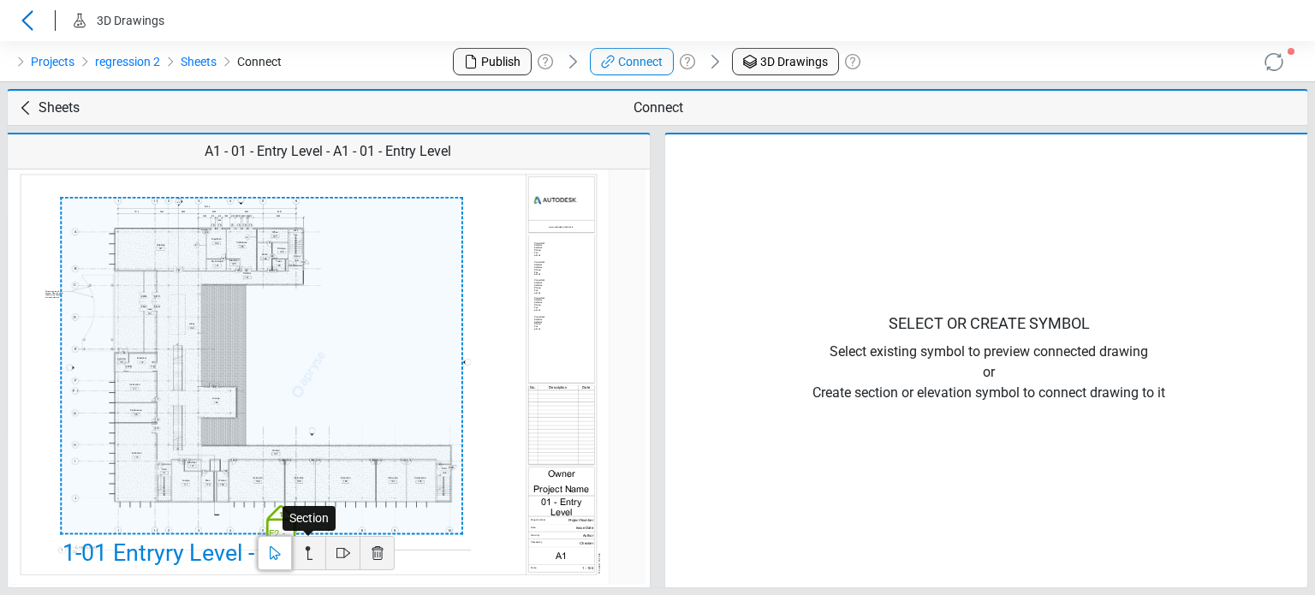
click at [312, 556] on icon at bounding box center [309, 553] width 21 height 21
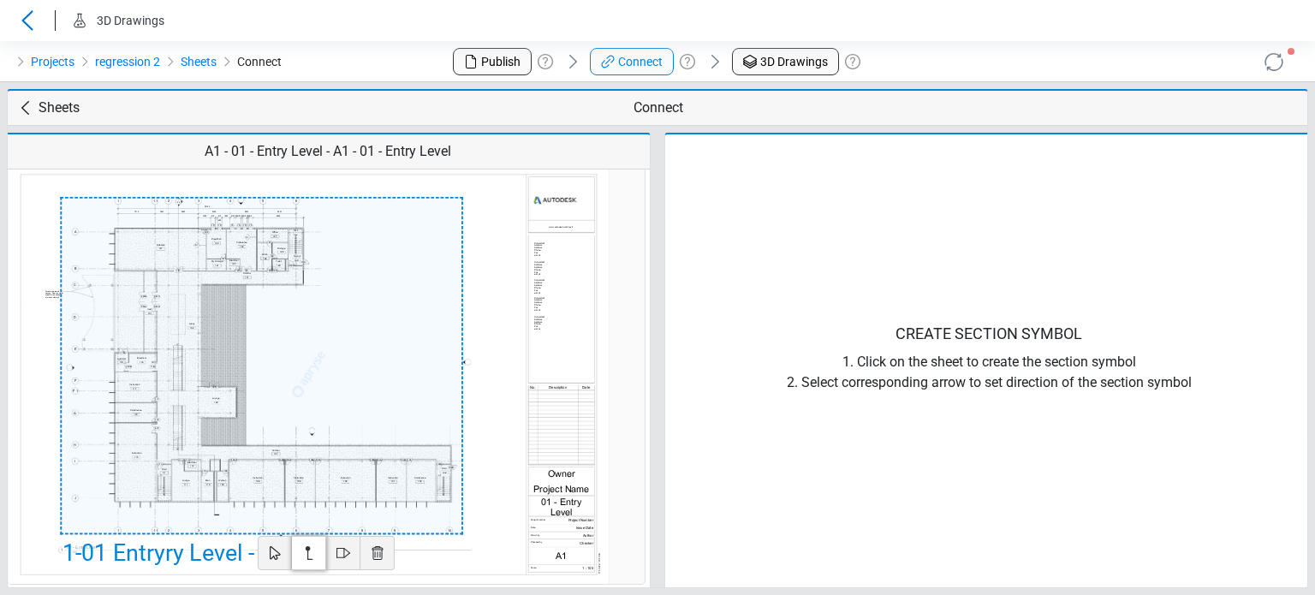
click at [159, 226] on img at bounding box center [309, 374] width 602 height 425
click at [154, 526] on img at bounding box center [309, 374] width 602 height 425
click at [199, 379] on icon at bounding box center [192, 377] width 30 height 24
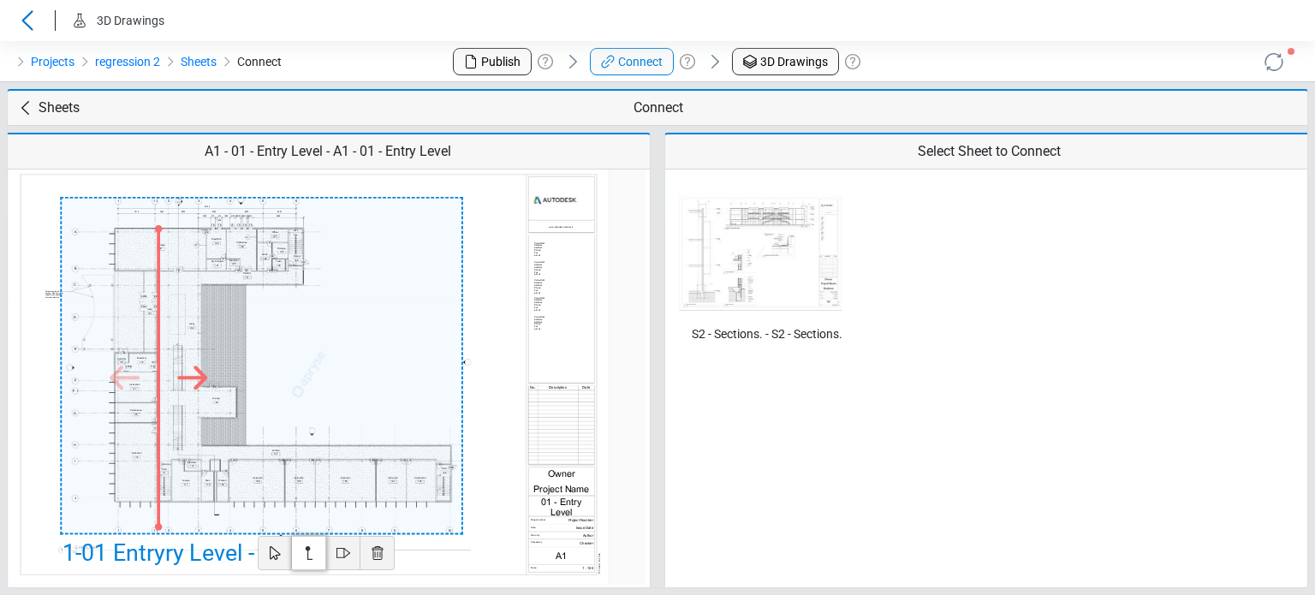
click at [746, 267] on img at bounding box center [760, 253] width 163 height 116
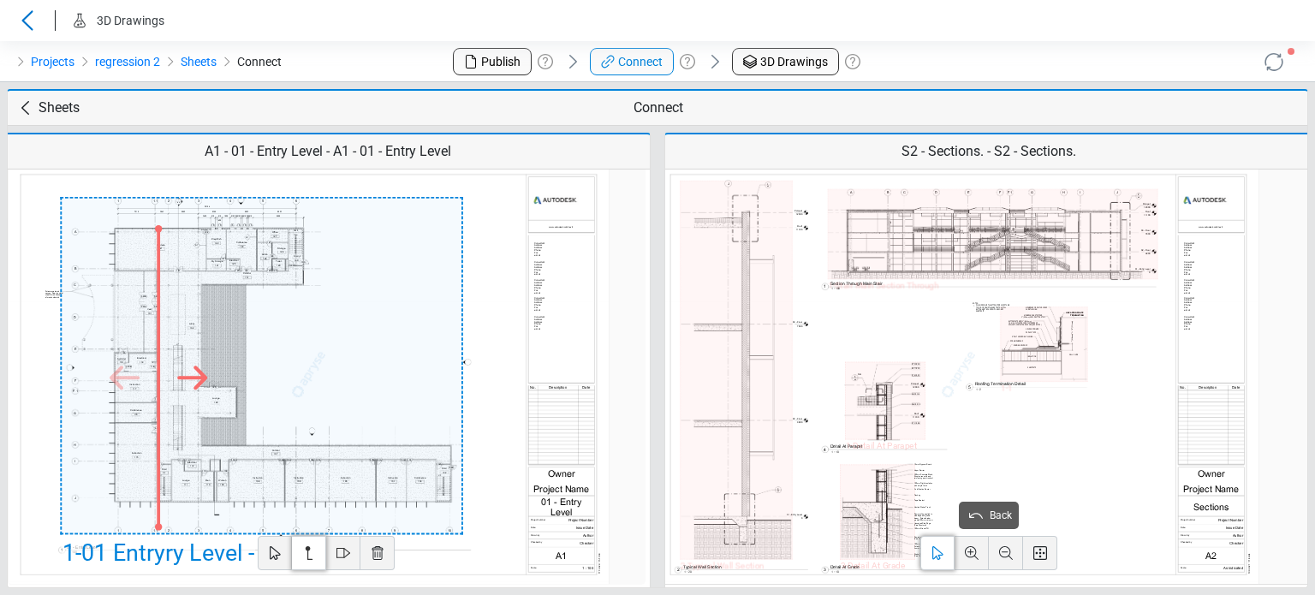
click at [892, 267] on div "1 - Stair Main Section Through" at bounding box center [993, 234] width 330 height 90
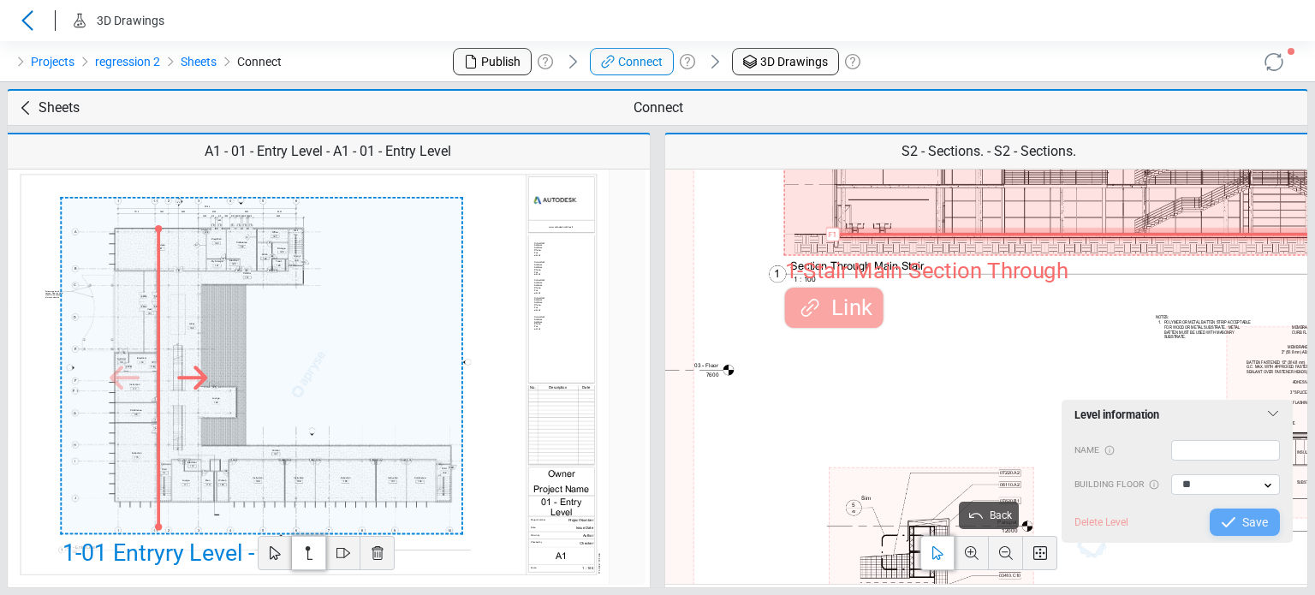
drag, startPoint x: 865, startPoint y: 246, endPoint x: 877, endPoint y: 232, distance: 18.2
click at [877, 232] on div "? EntryryLevel ? Roof ? Roof ? Floor ? Parapet ? Parapet F1 Add level 1 - Stair…" at bounding box center [1207, 139] width 846 height 231
click at [1200, 458] on input "text" at bounding box center [1226, 450] width 110 height 21
type input "*"
click at [1226, 519] on icon at bounding box center [1228, 522] width 21 height 21
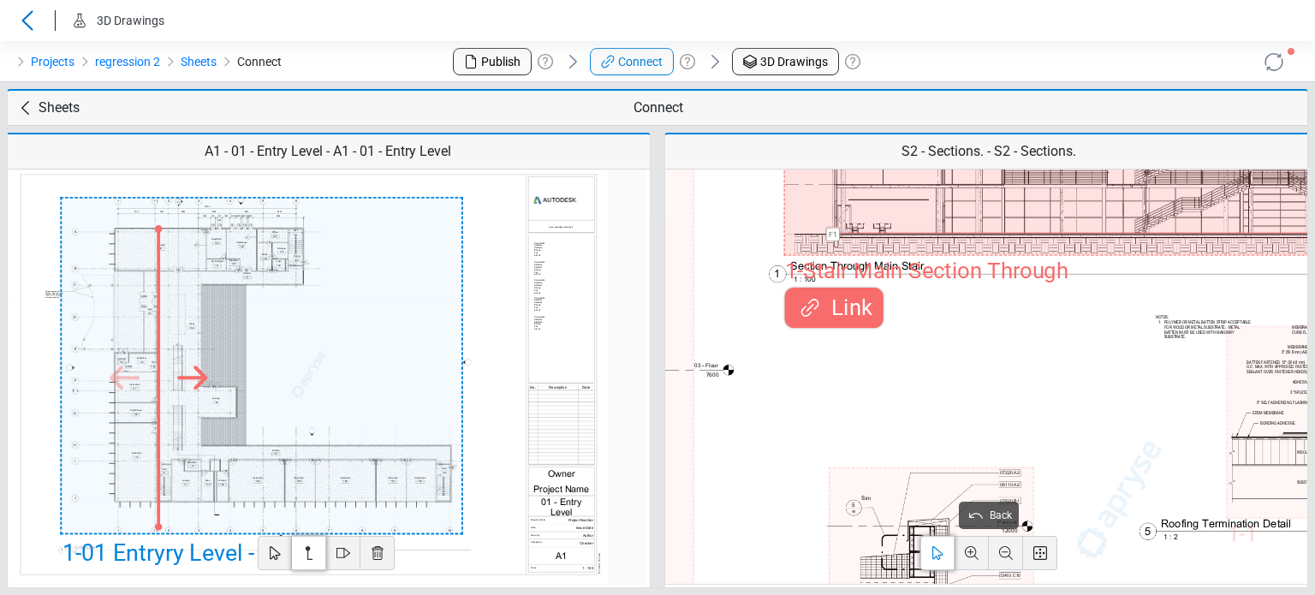
click at [829, 316] on span "Link" at bounding box center [848, 307] width 48 height 33
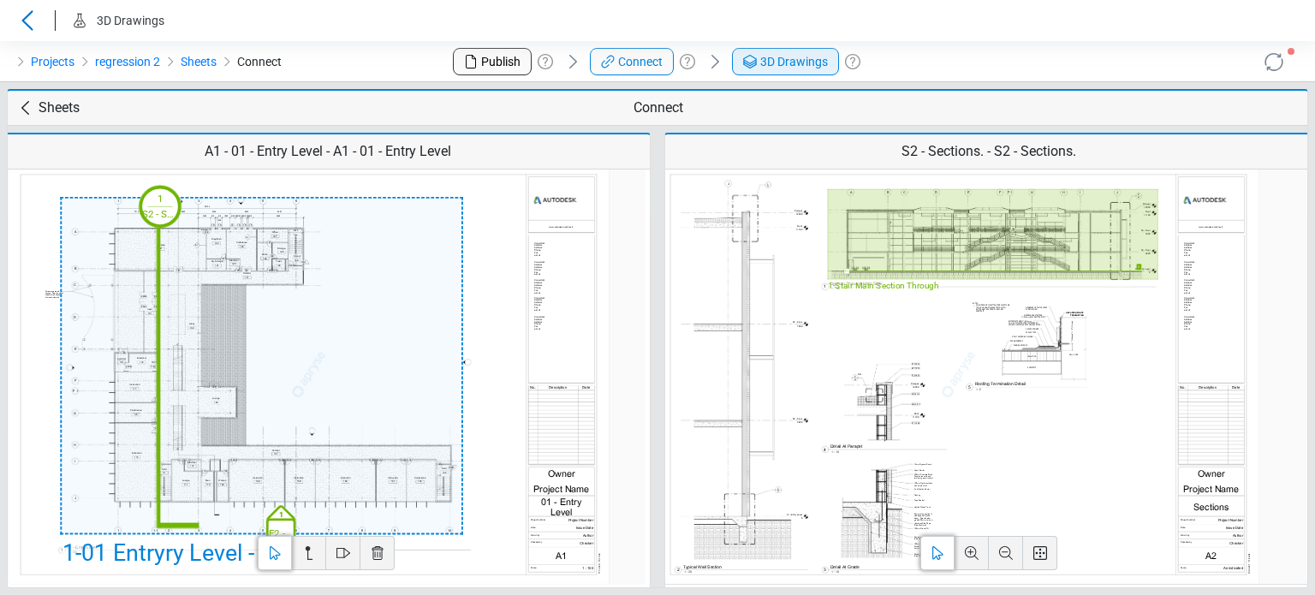
click at [811, 67] on span "3D Drawings" at bounding box center [794, 62] width 68 height 18
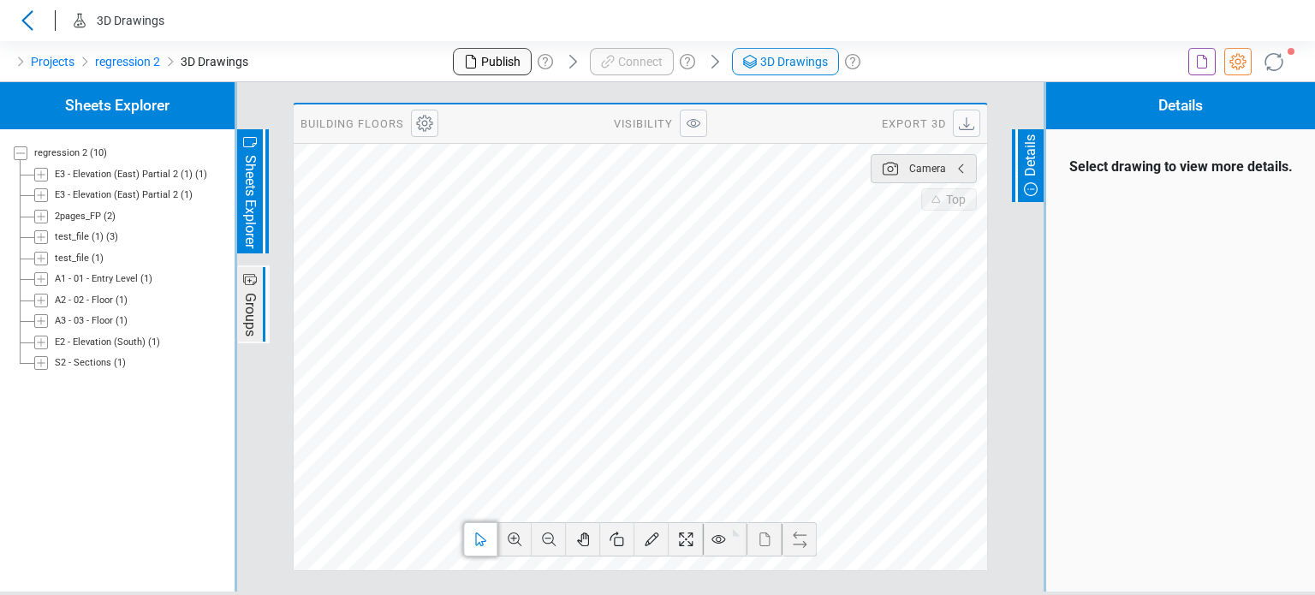
click at [42, 359] on icon at bounding box center [41, 363] width 14 height 14
click at [55, 386] on icon at bounding box center [62, 384] width 14 height 14
click at [137, 434] on span "Detail At Grade" at bounding box center [125, 426] width 79 height 21
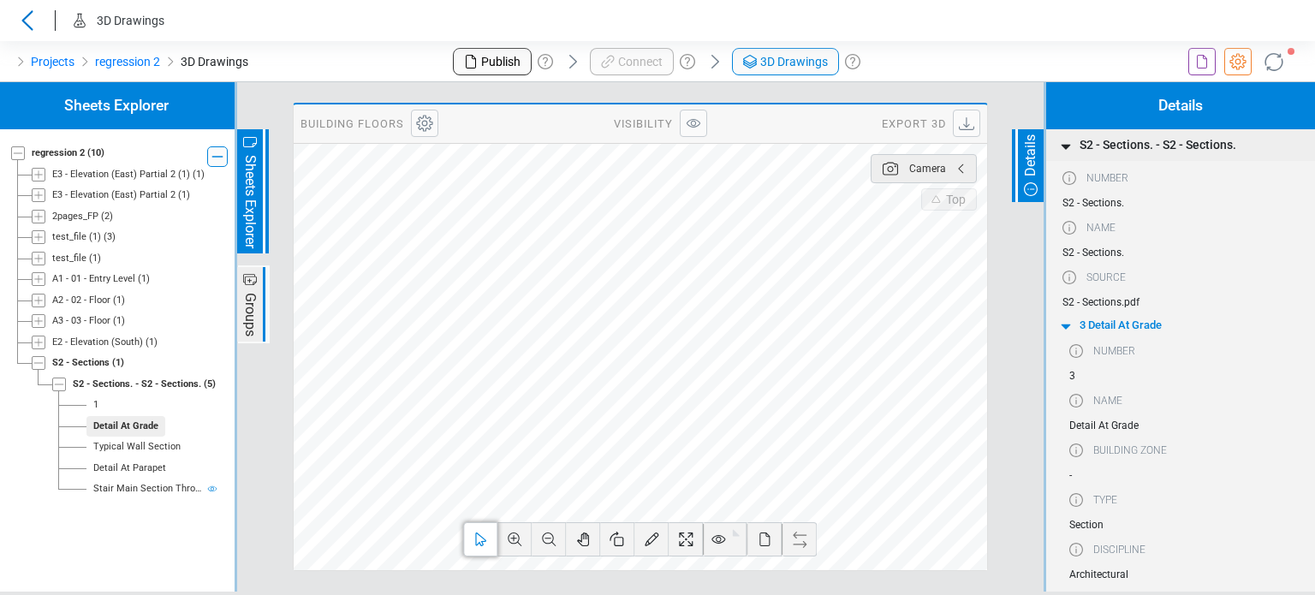
click at [138, 456] on span "Typical Wall Section" at bounding box center [136, 447] width 101 height 21
click at [144, 483] on div "Stair Main Section Through" at bounding box center [147, 489] width 109 height 15
click at [144, 464] on div "Detail At Parapet" at bounding box center [129, 468] width 73 height 15
click at [133, 451] on div "Typical Wall Section" at bounding box center [136, 447] width 87 height 15
click at [105, 425] on div "Detail At Grade" at bounding box center [125, 426] width 65 height 15
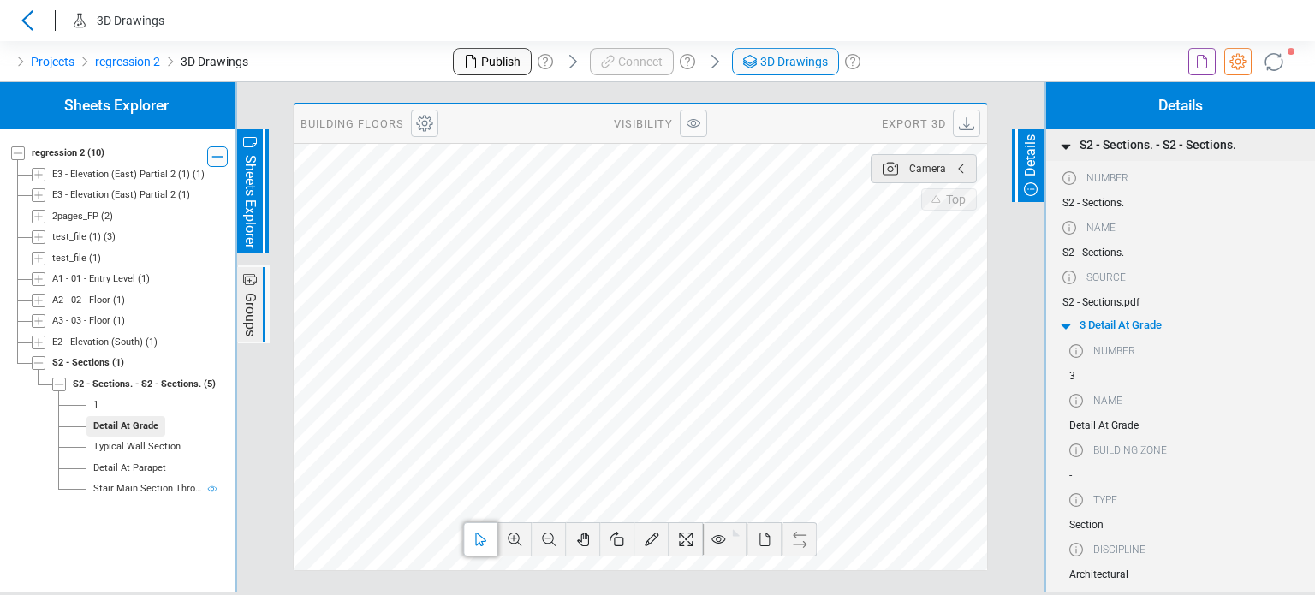
click at [95, 406] on span "1" at bounding box center [95, 405] width 19 height 21
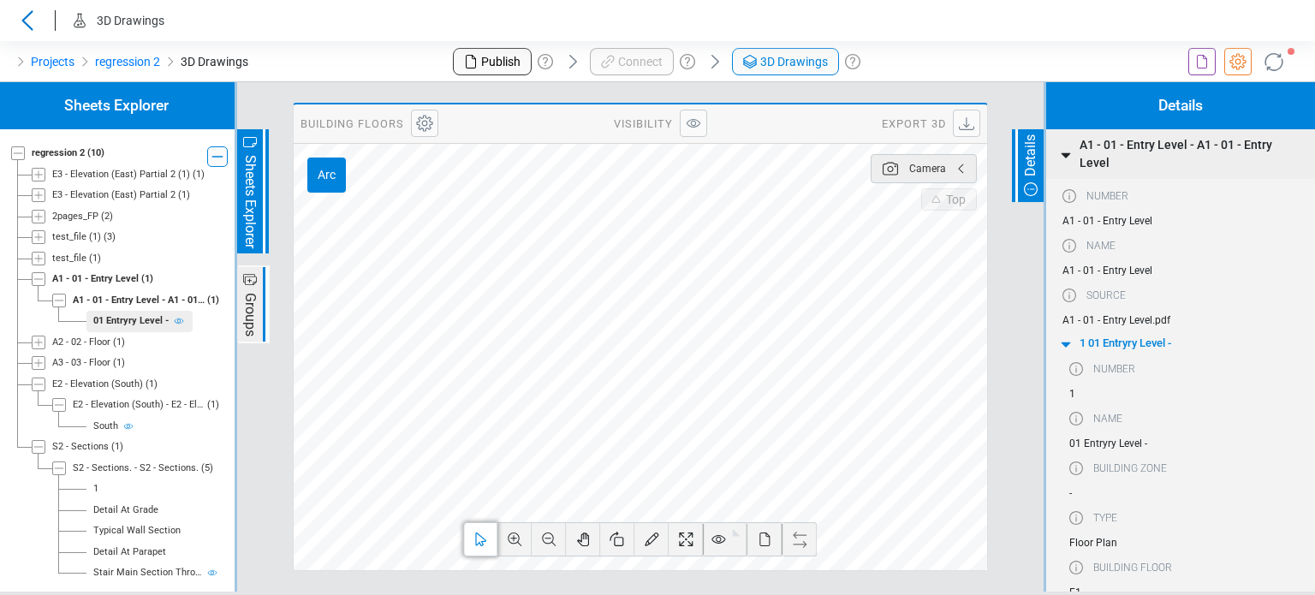
click at [259, 24] on header "3D Drawings" at bounding box center [657, 20] width 1315 height 41
click at [49, 62] on link "Projects" at bounding box center [53, 61] width 44 height 21
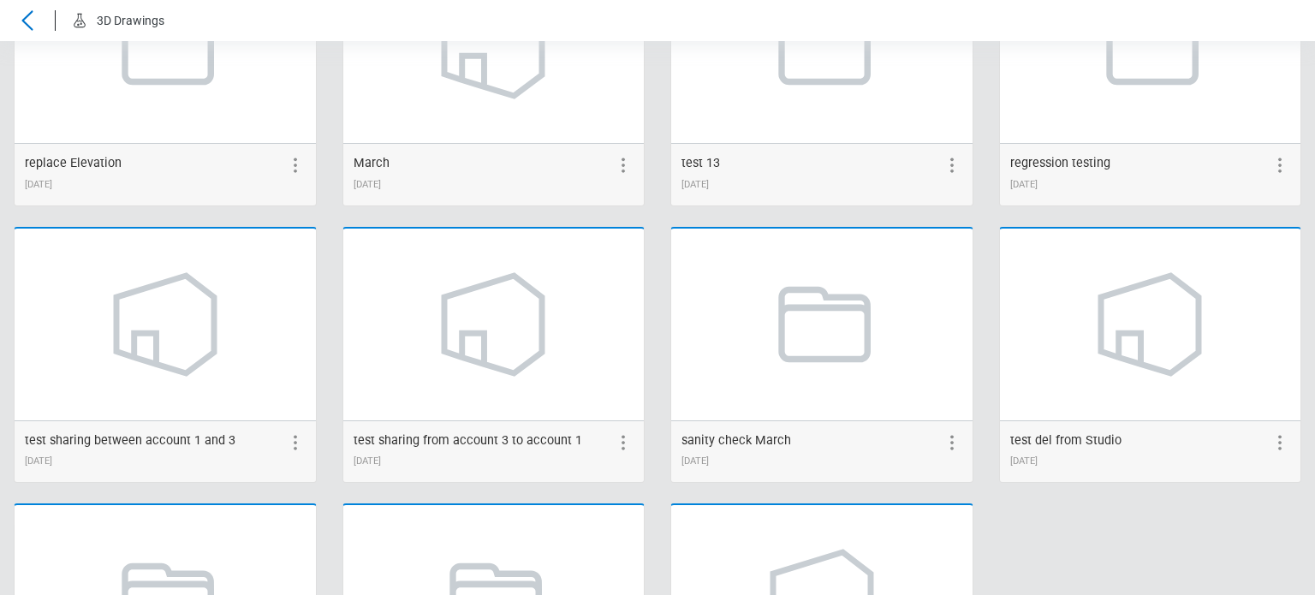
scroll to position [2321, 0]
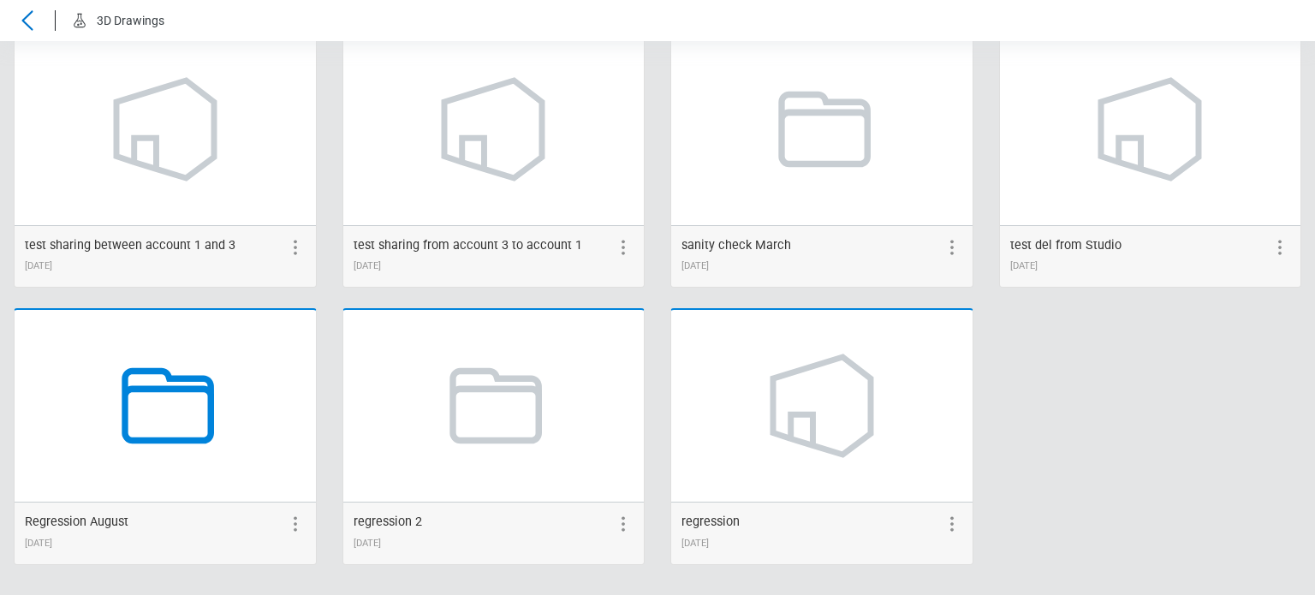
click at [148, 448] on icon at bounding box center [165, 406] width 130 height 130
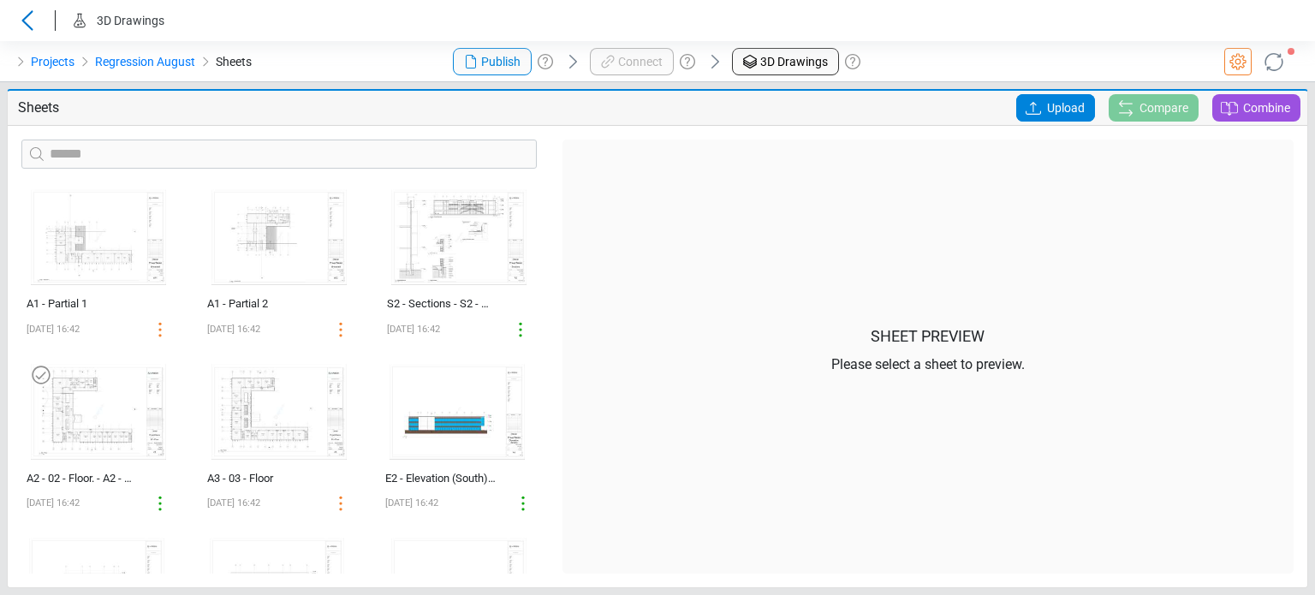
click at [78, 436] on img at bounding box center [98, 412] width 149 height 110
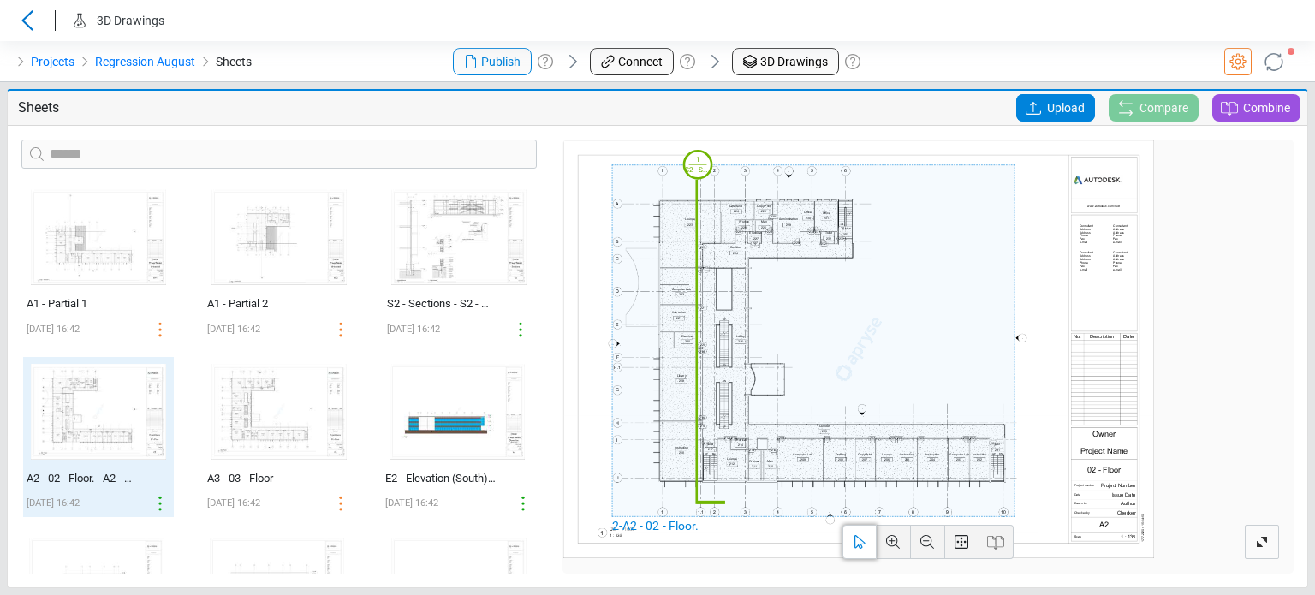
click at [1061, 107] on span "Upload" at bounding box center [1066, 107] width 38 height 27
click at [0, 0] on input "Upload" at bounding box center [0, 0] width 0 height 0
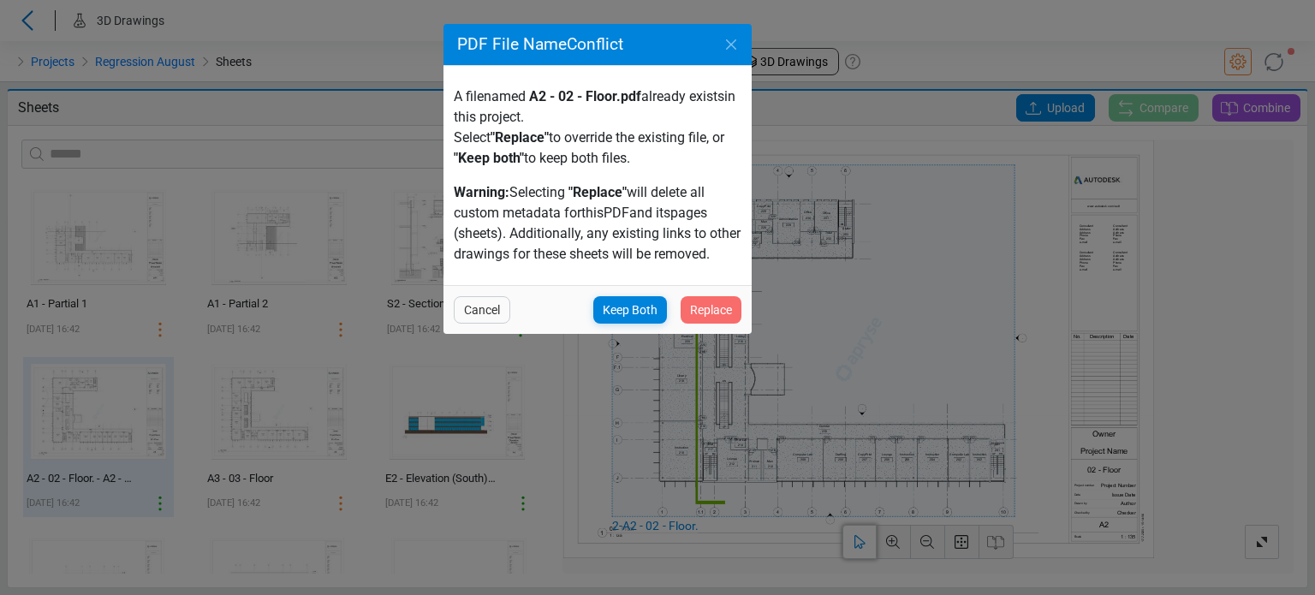
click at [714, 306] on span "Replace" at bounding box center [711, 310] width 42 height 21
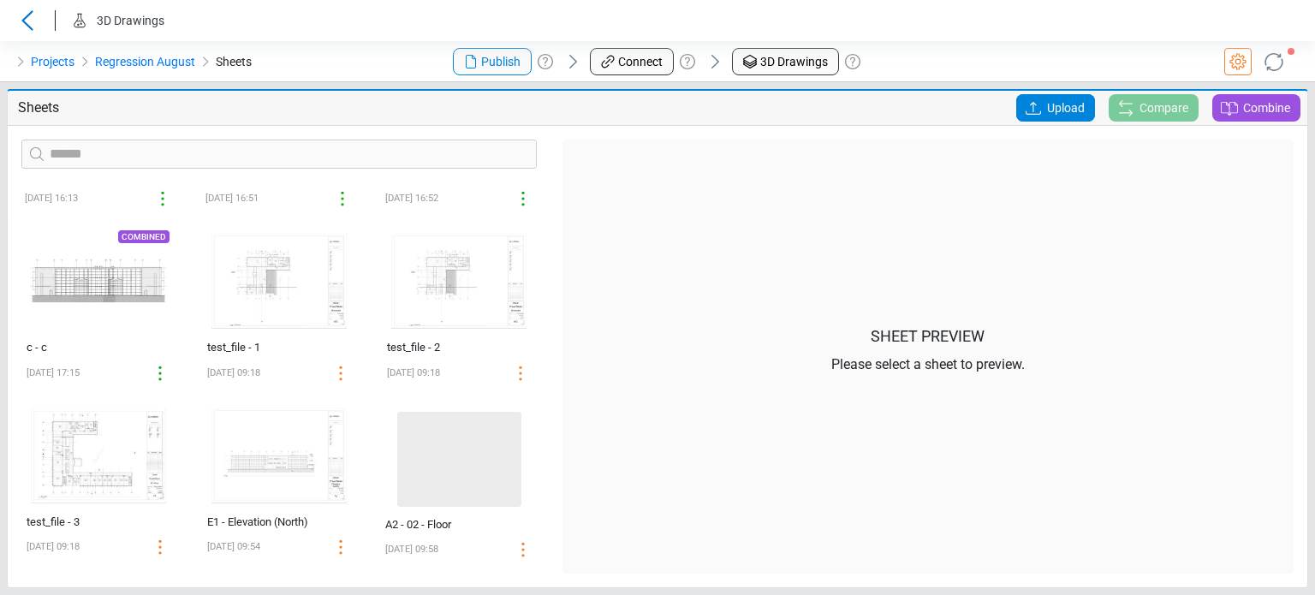
scroll to position [1349, 0]
click at [390, 520] on div "A2 - 02 - Floor" at bounding box center [441, 522] width 108 height 17
select select "**********"
select select "*********"
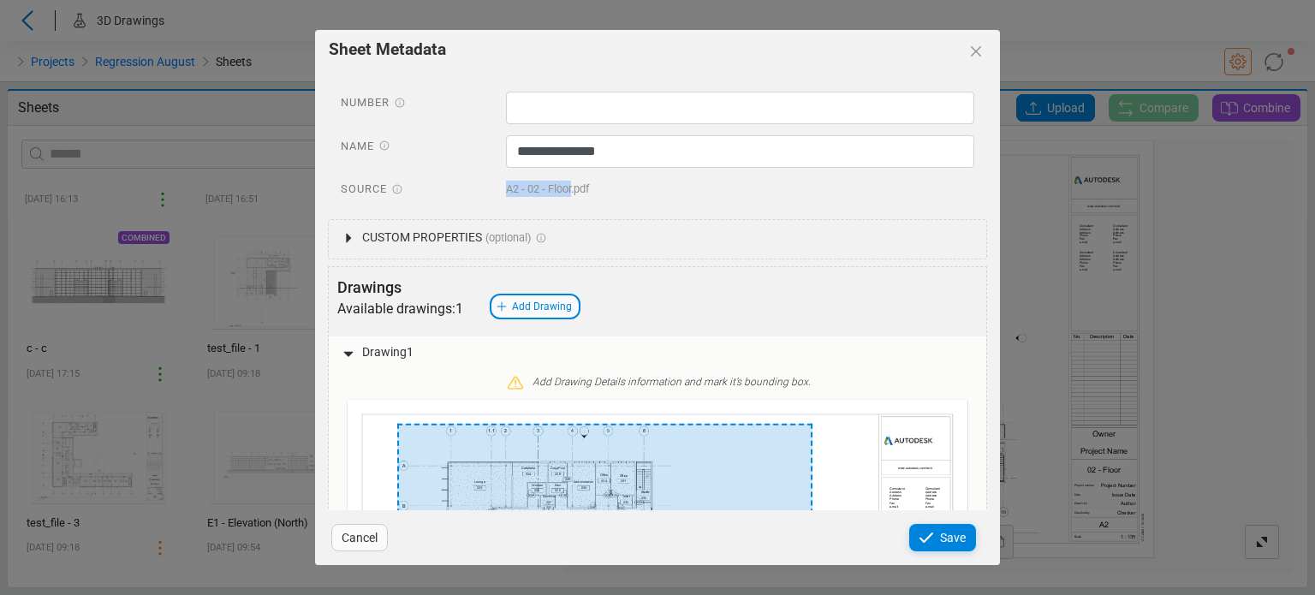
drag, startPoint x: 498, startPoint y: 190, endPoint x: 572, endPoint y: 195, distance: 73.8
click at [572, 195] on div "A2 - 02 - Floor.pdf" at bounding box center [740, 191] width 495 height 27
copy span "A2 - 02 - Floor"
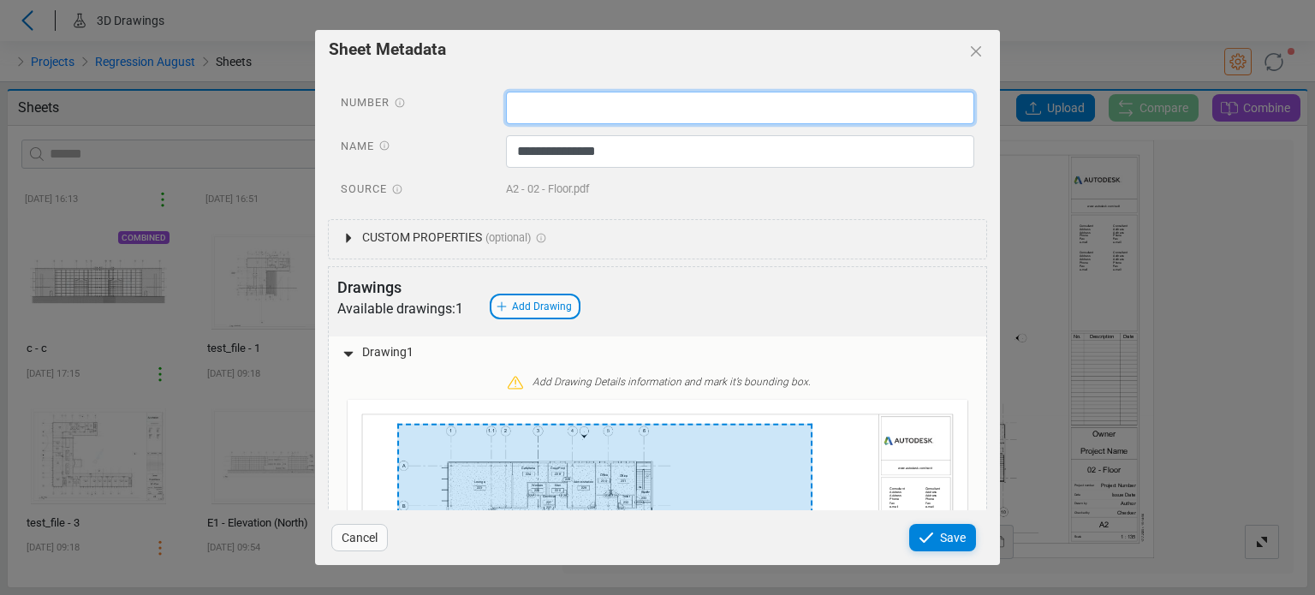
click at [598, 112] on input "text" at bounding box center [740, 108] width 469 height 33
paste input "**********"
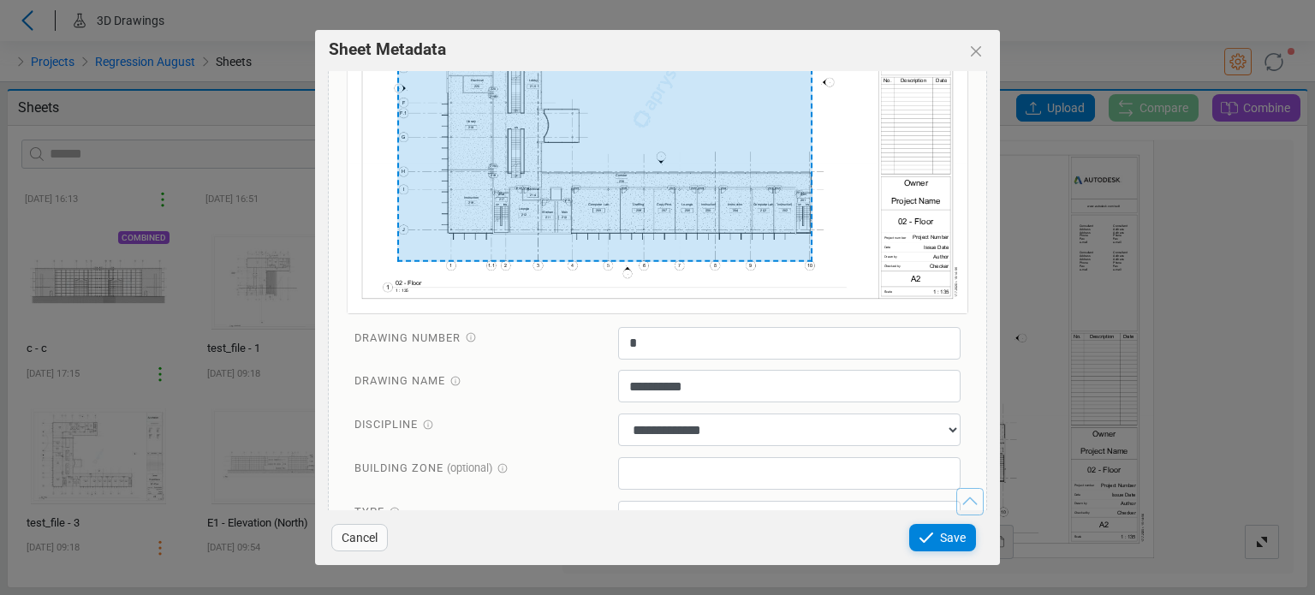
scroll to position [609, 0]
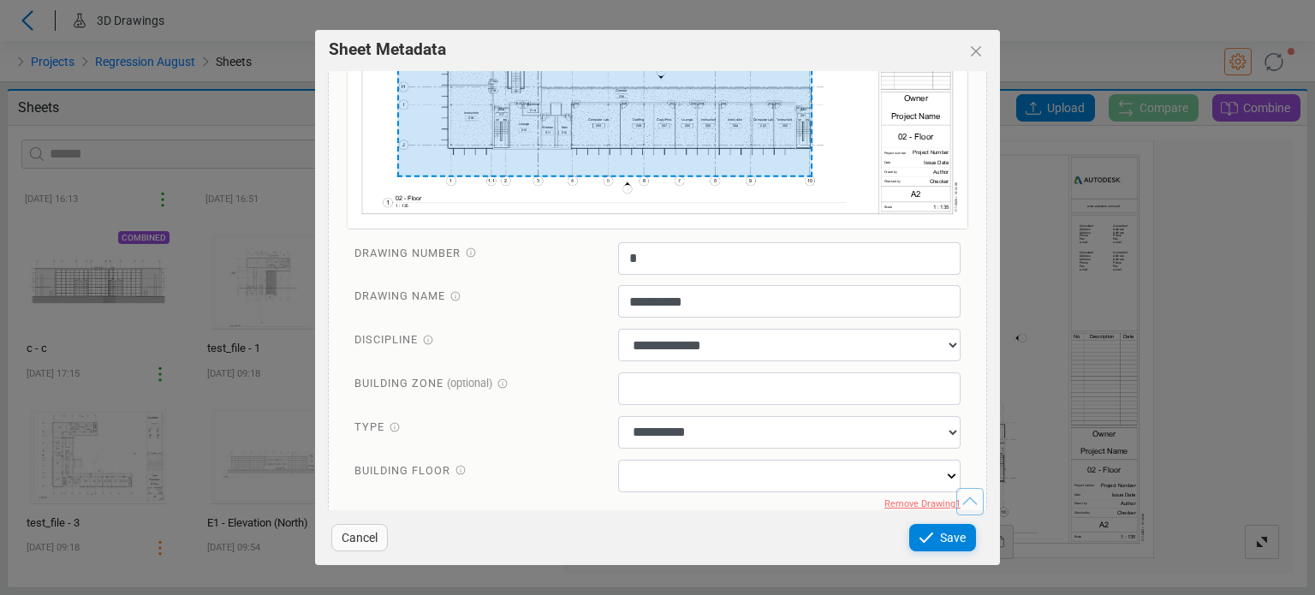
type input "**********"
click at [702, 466] on input "text" at bounding box center [789, 476] width 343 height 33
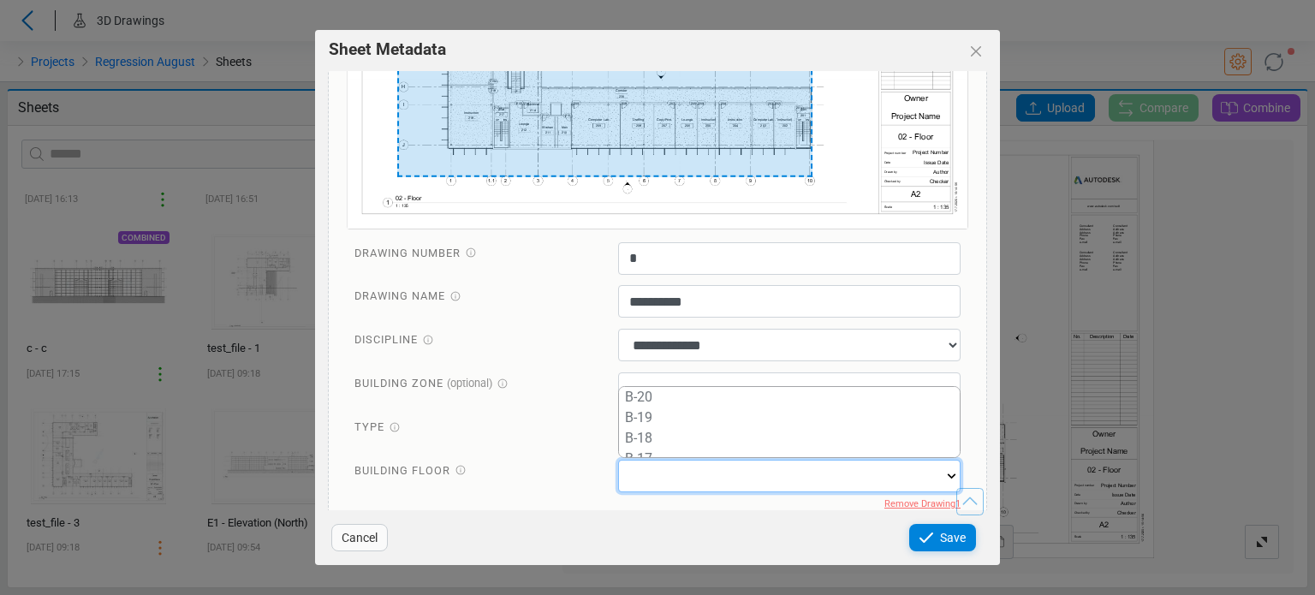
scroll to position [411, 0]
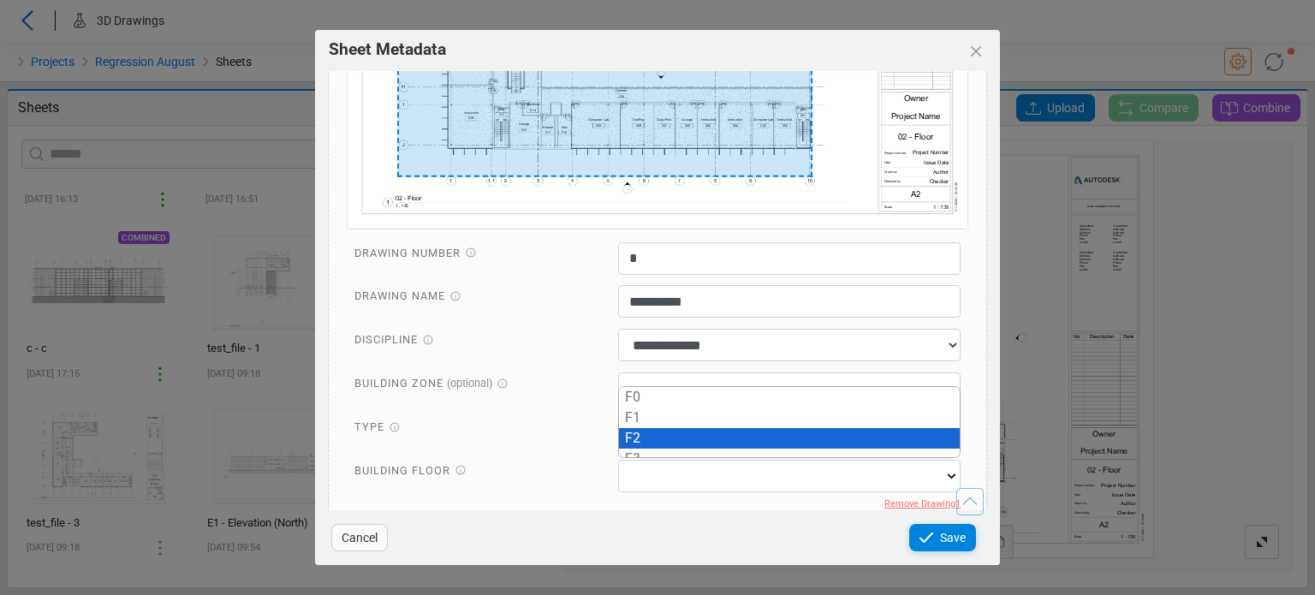
click at [674, 430] on div "F2" at bounding box center [789, 438] width 341 height 21
type input "**"
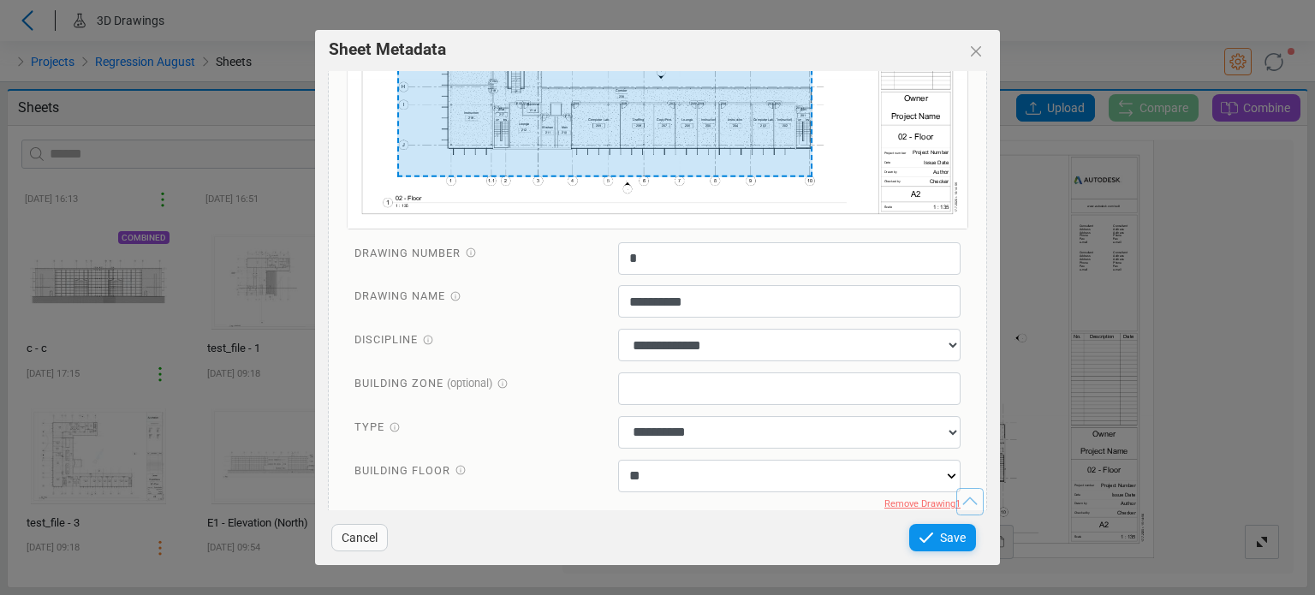
click at [955, 538] on span "Save" at bounding box center [953, 537] width 26 height 21
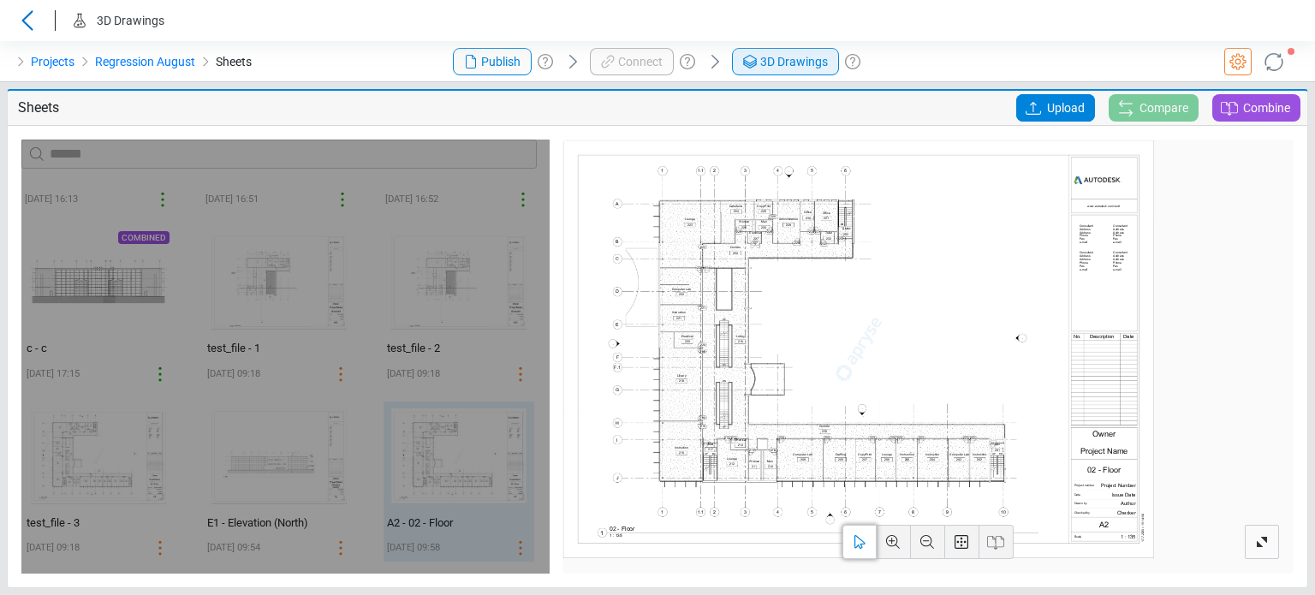
click at [799, 71] on div "3D Drawings" at bounding box center [784, 61] width 88 height 21
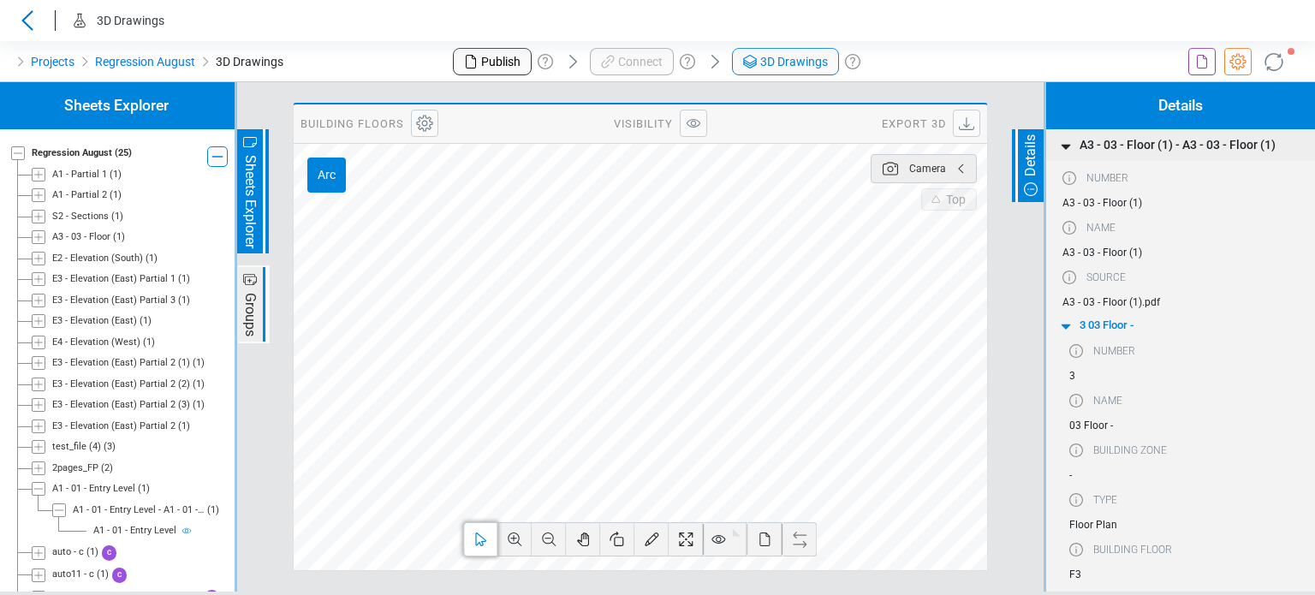
click at [40, 217] on icon at bounding box center [39, 217] width 14 height 14
click at [60, 239] on icon at bounding box center [59, 237] width 14 height 14
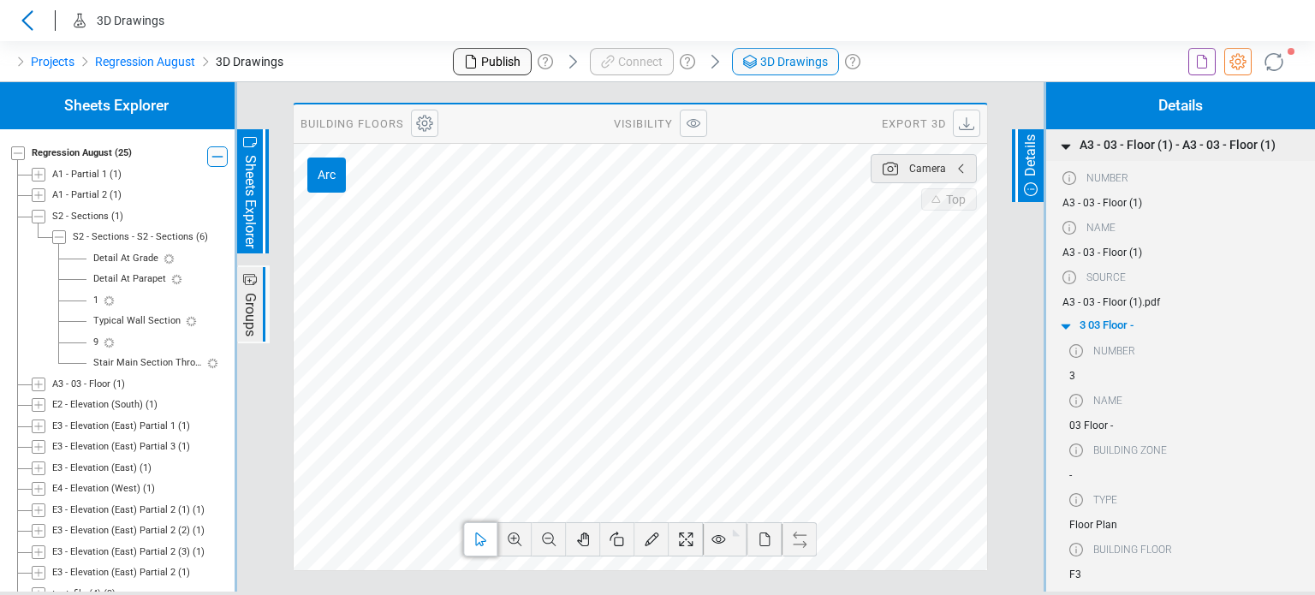
click at [145, 257] on div "Detail At Grade" at bounding box center [125, 259] width 65 height 15
click at [140, 271] on span "Detail At Parapet" at bounding box center [138, 279] width 104 height 21
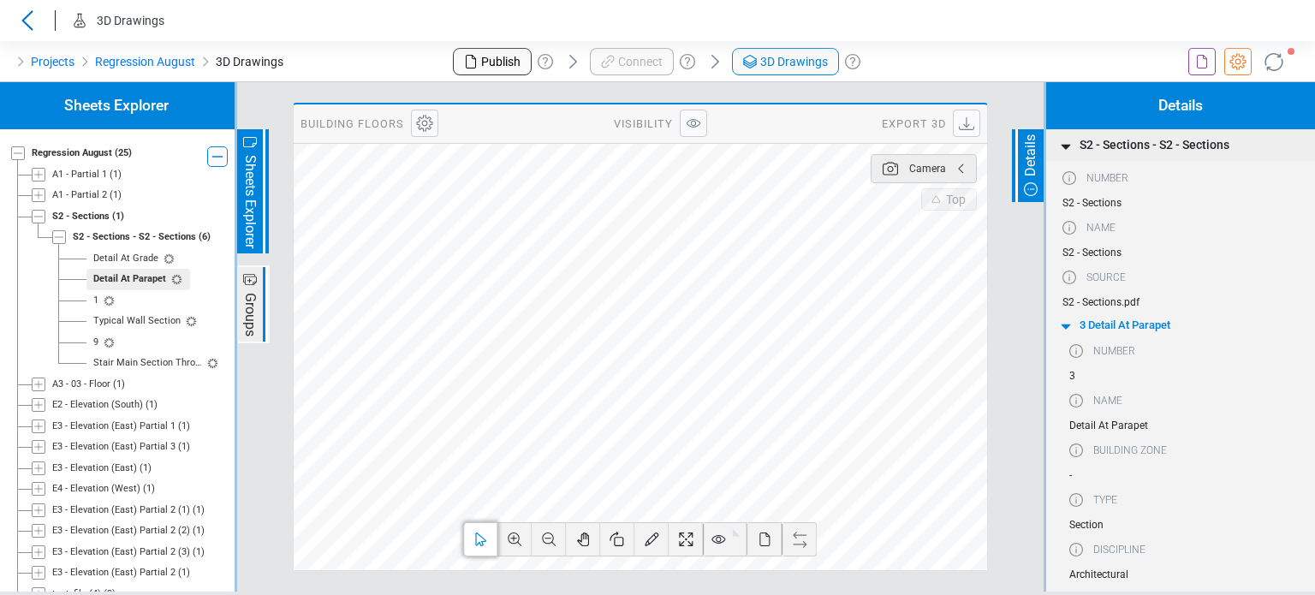
click at [359, 66] on div "Projects Regression August 3D Drawings" at bounding box center [219, 61] width 438 height 41
click at [1211, 61] on icon at bounding box center [1201, 61] width 21 height 21
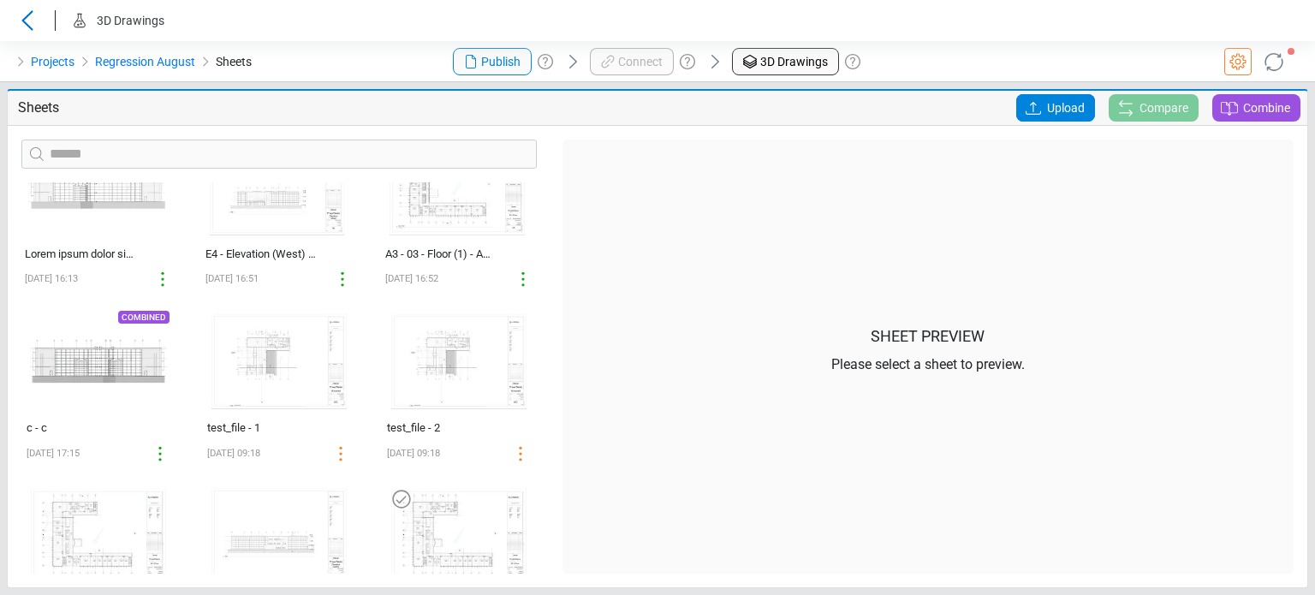
scroll to position [1349, 0]
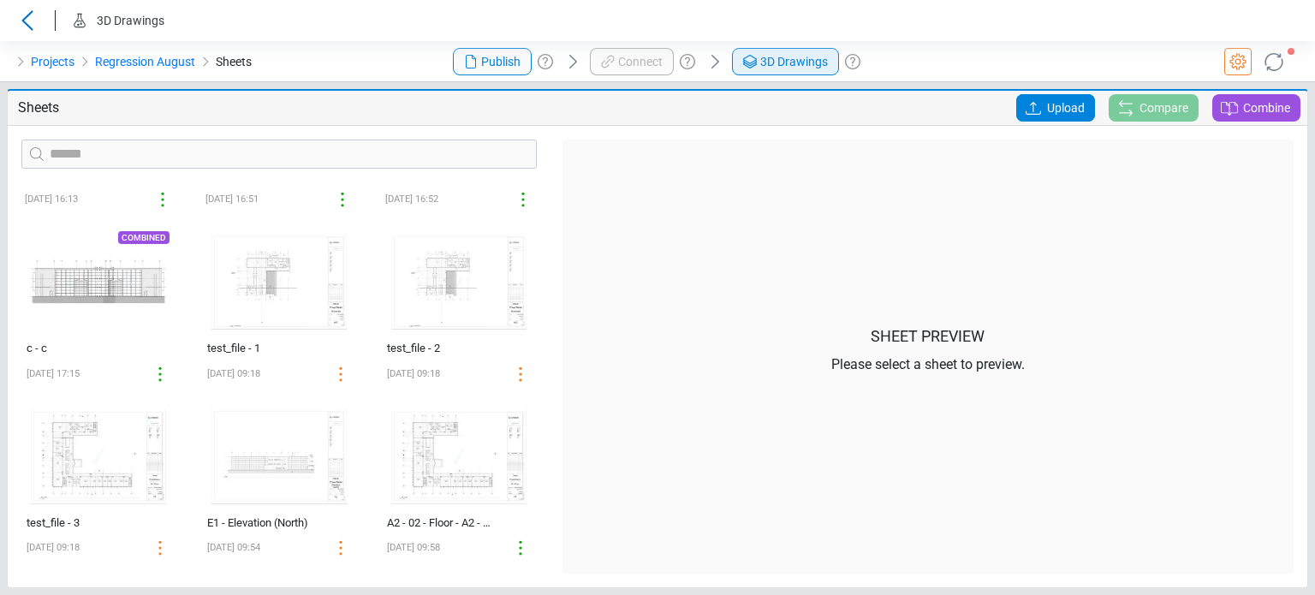
click at [818, 61] on span "3D Drawings" at bounding box center [794, 62] width 68 height 18
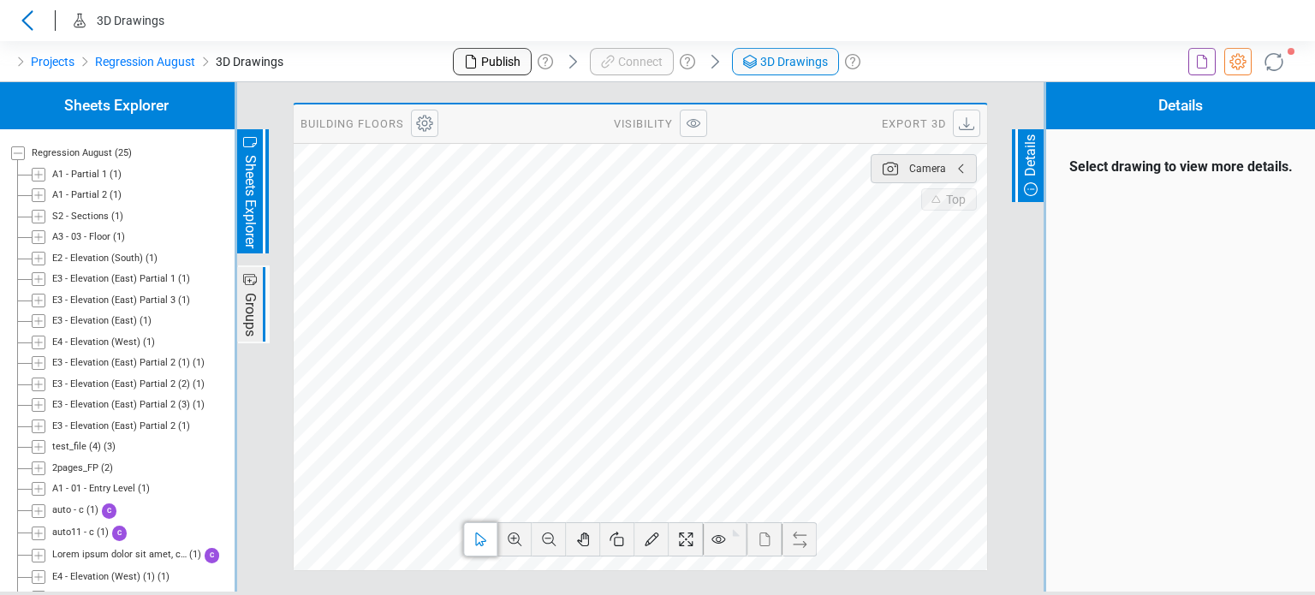
click at [1191, 63] on icon at bounding box center [1201, 61] width 21 height 21
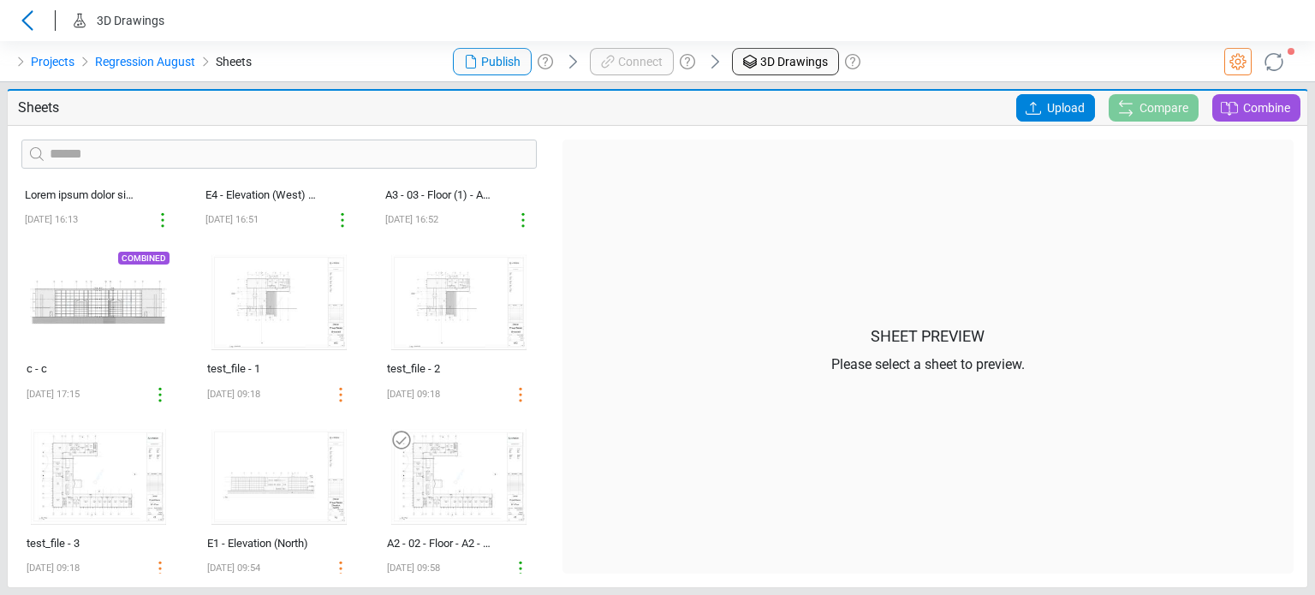
scroll to position [1349, 0]
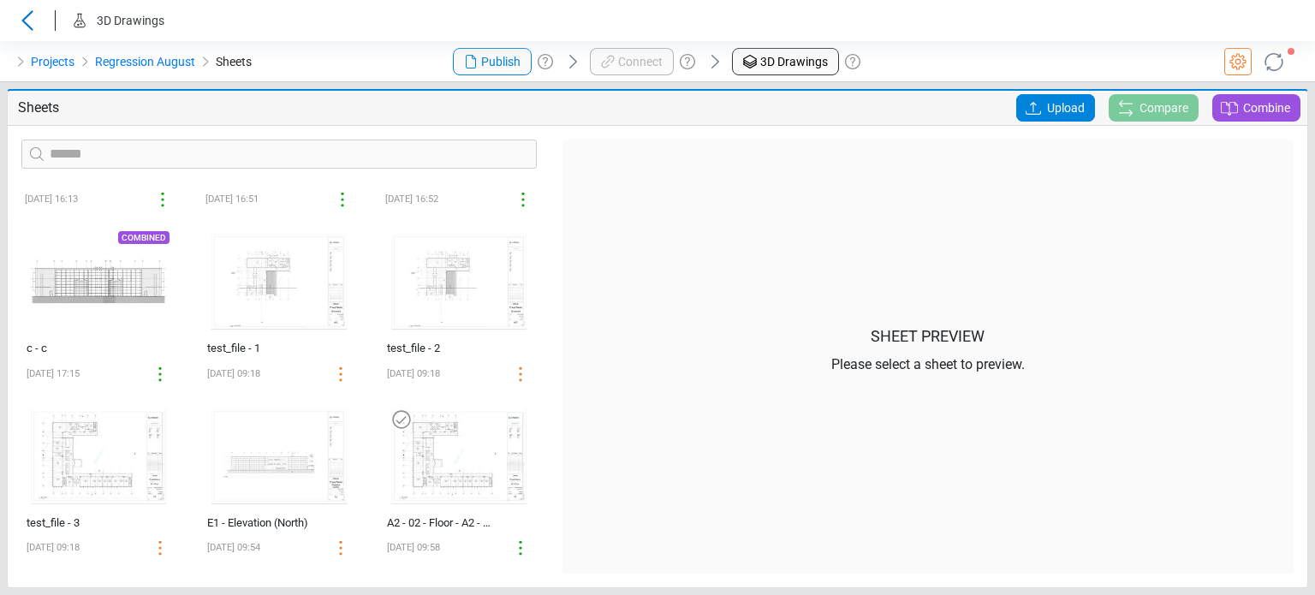
click at [412, 467] on img at bounding box center [458, 456] width 149 height 110
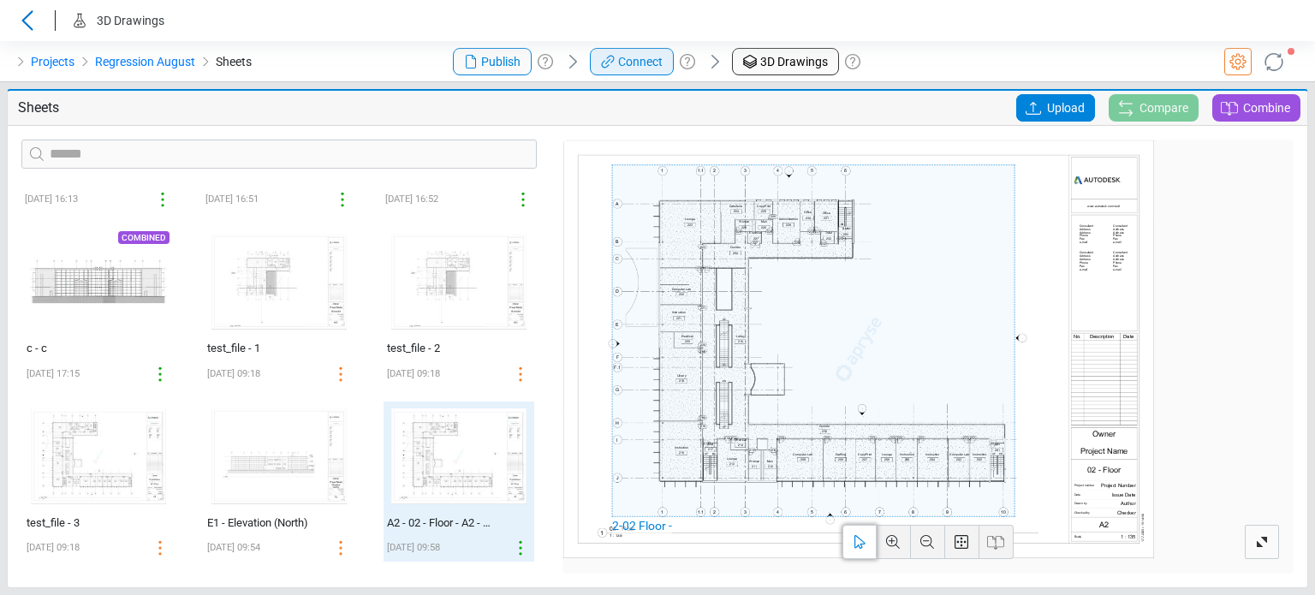
click at [640, 74] on div "Publish Connect 3D Drawings" at bounding box center [657, 61] width 438 height 41
click at [640, 68] on span "Connect" at bounding box center [640, 62] width 45 height 18
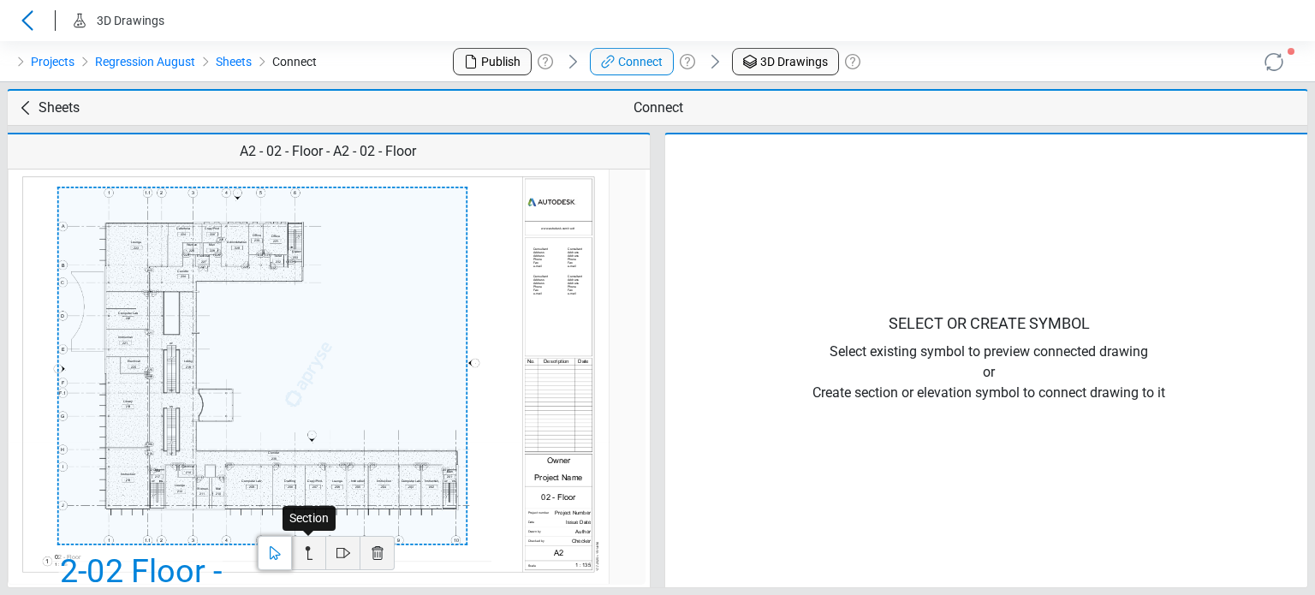
click at [307, 556] on icon at bounding box center [307, 554] width 1 height 9
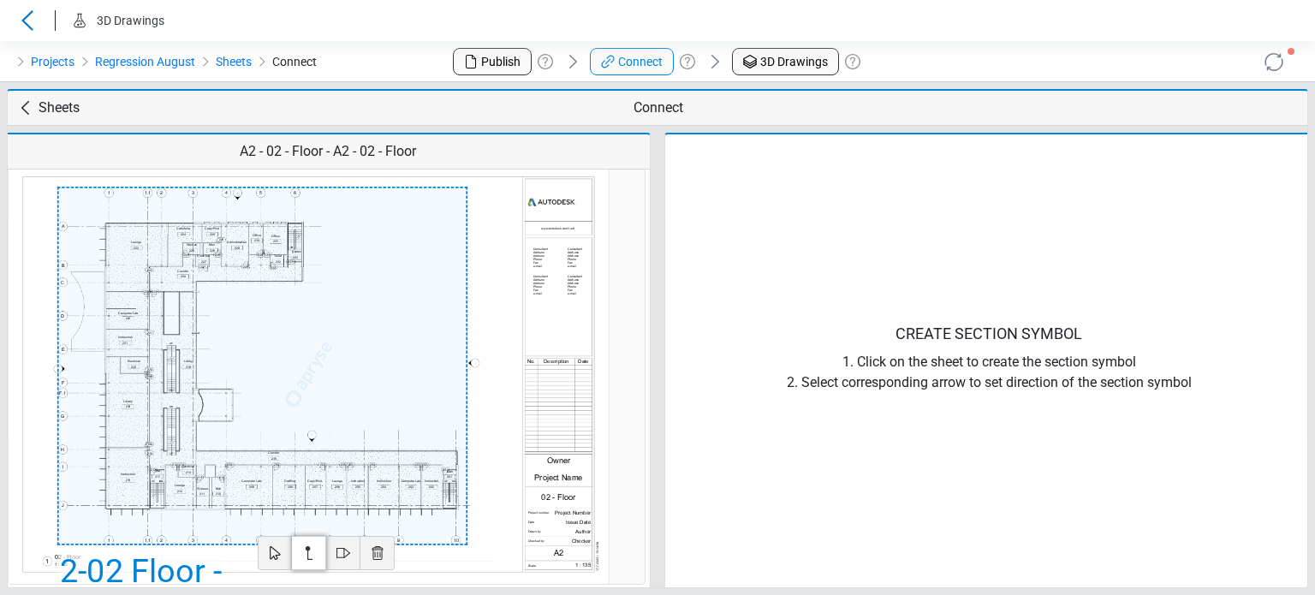
click at [181, 213] on img at bounding box center [309, 374] width 602 height 425
click at [169, 509] on img at bounding box center [309, 374] width 602 height 425
click at [214, 365] on icon at bounding box center [212, 363] width 34 height 34
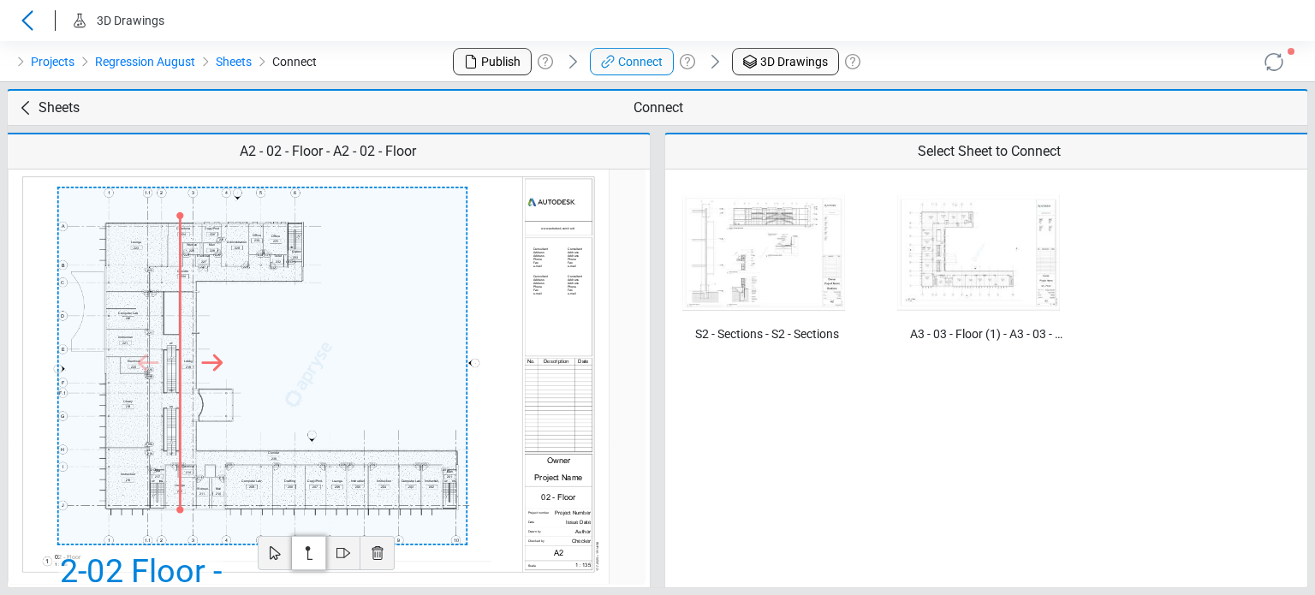
click at [756, 266] on img at bounding box center [763, 253] width 163 height 116
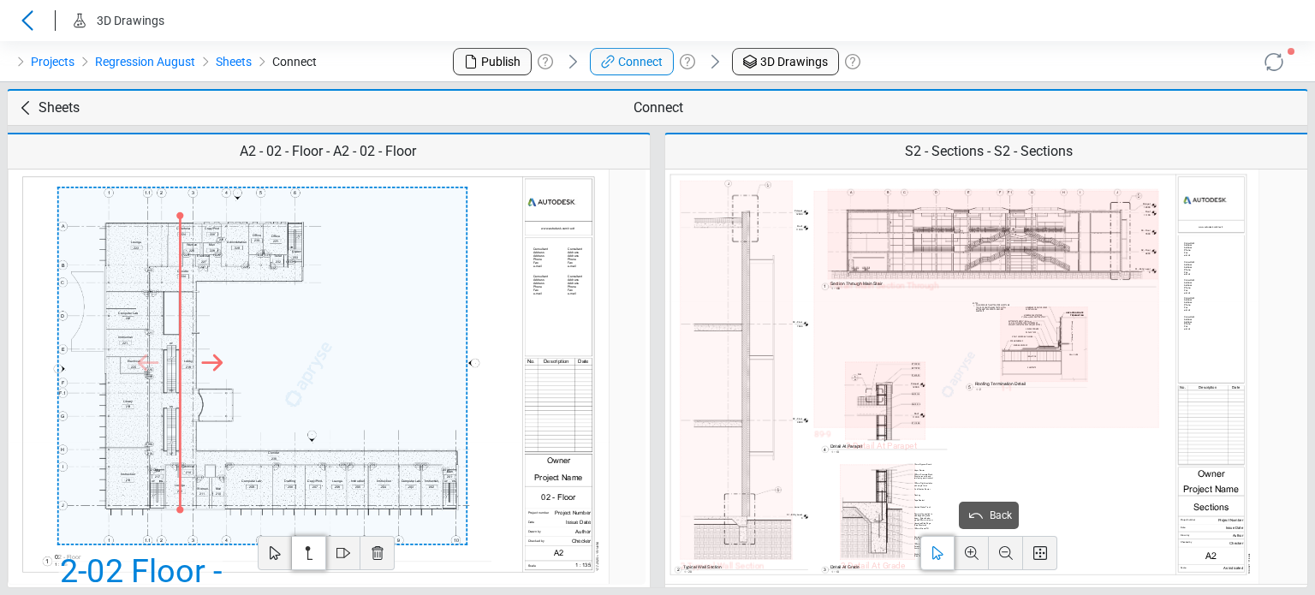
click at [895, 244] on div "1 - Stair Main Section Through" at bounding box center [993, 234] width 330 height 90
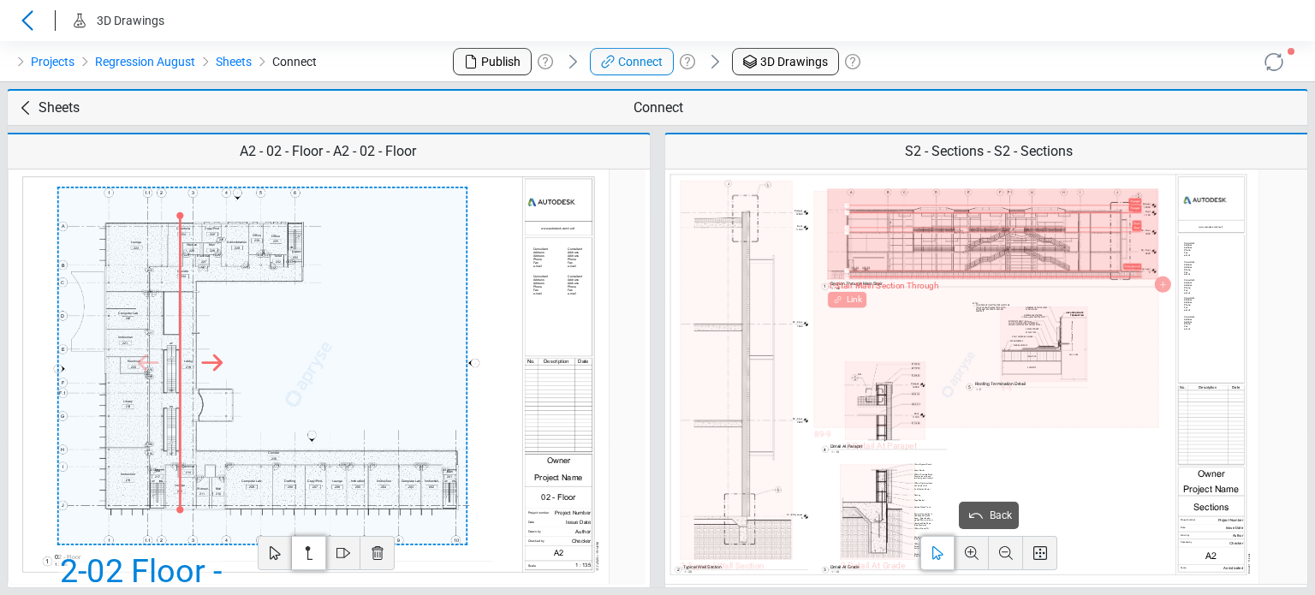
click at [848, 300] on div "1 - Stair Main Section Through Link" at bounding box center [883, 293] width 110 height 28
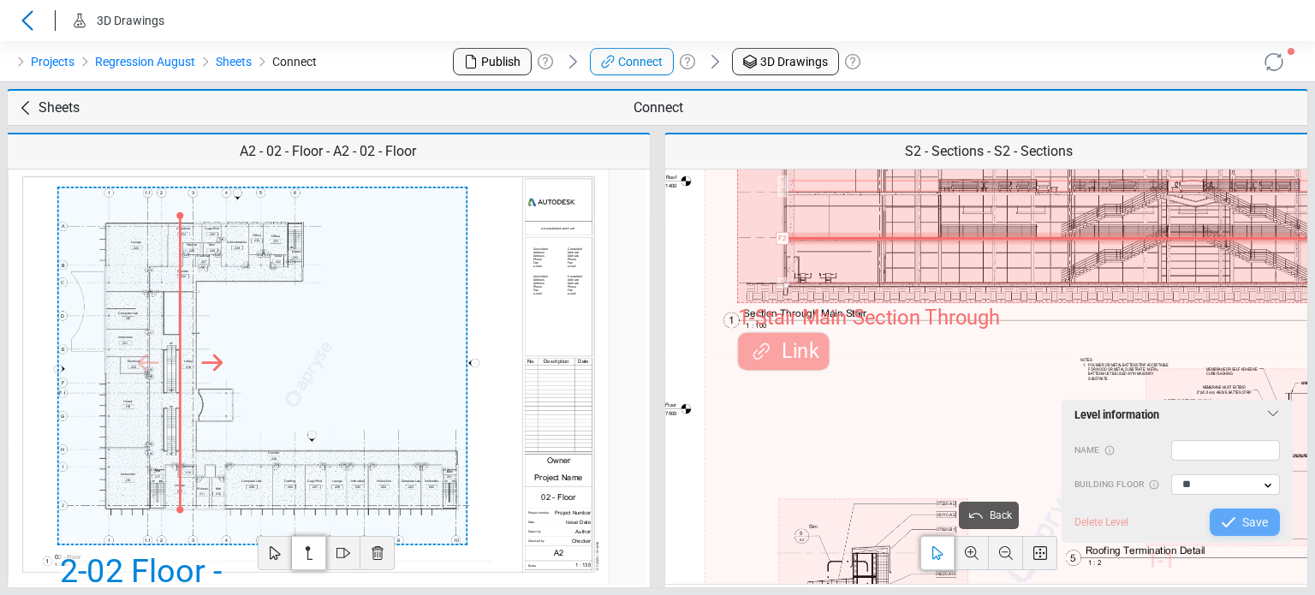
drag, startPoint x: 829, startPoint y: 294, endPoint x: 846, endPoint y: 236, distance: 60.7
click at [846, 236] on div "? EntryryLevel ? Roof ? Roof ? Floor ? Parapet ? Parapet F2 Add level 1 - Stair…" at bounding box center [1127, 196] width 781 height 213
click at [1181, 446] on input "text" at bounding box center [1226, 450] width 110 height 21
type input "*"
click at [1262, 526] on span "Save" at bounding box center [1255, 522] width 26 height 21
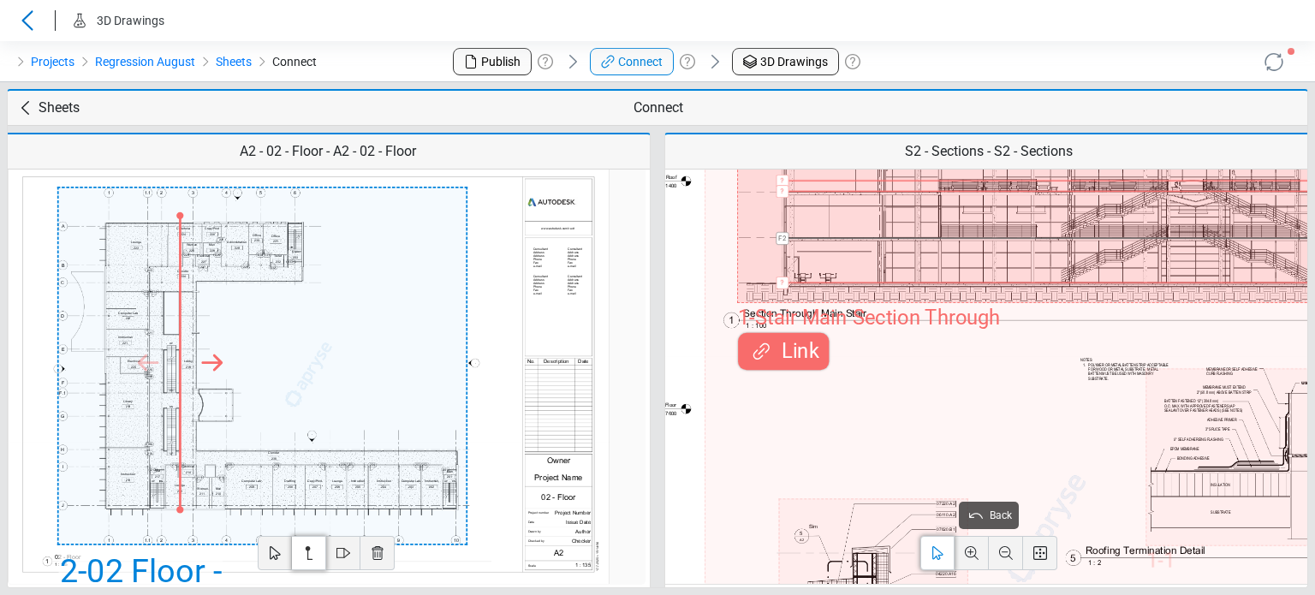
click at [765, 350] on icon at bounding box center [761, 351] width 27 height 27
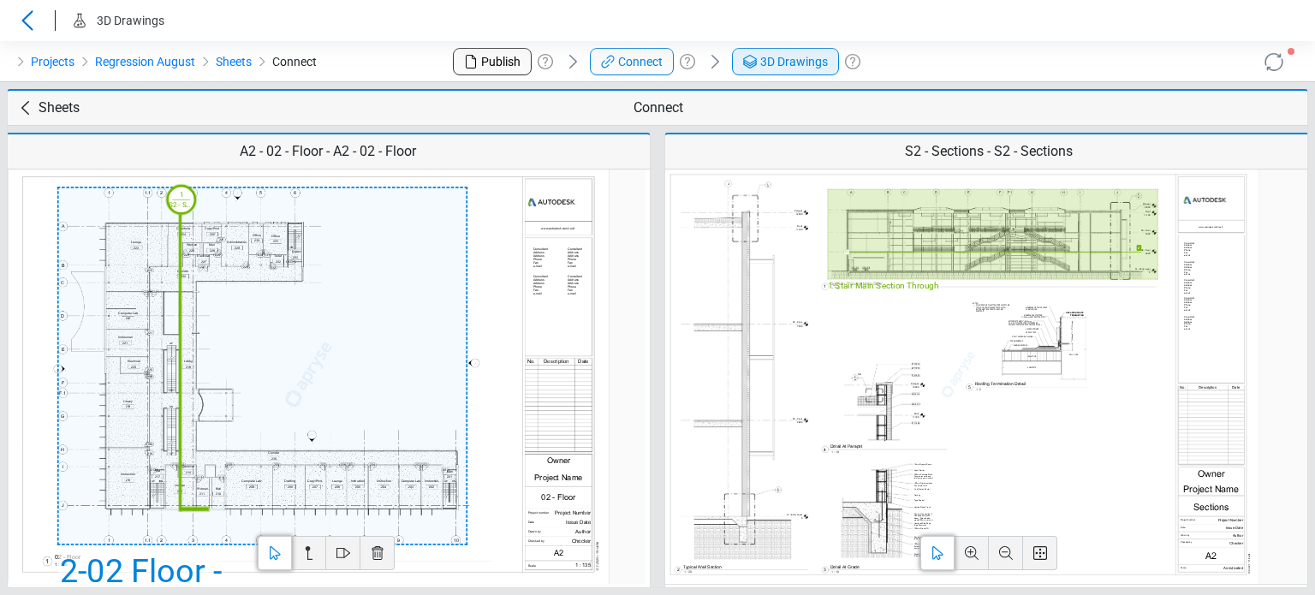
click at [788, 56] on span "3D Drawings" at bounding box center [794, 62] width 68 height 18
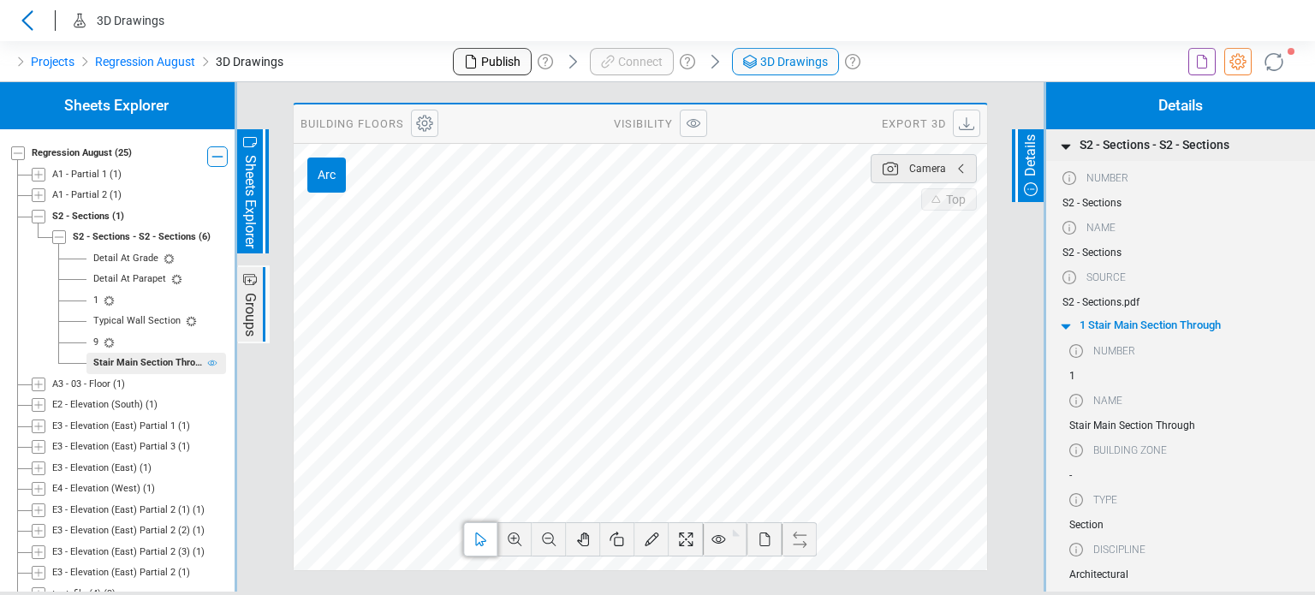
scroll to position [33, 0]
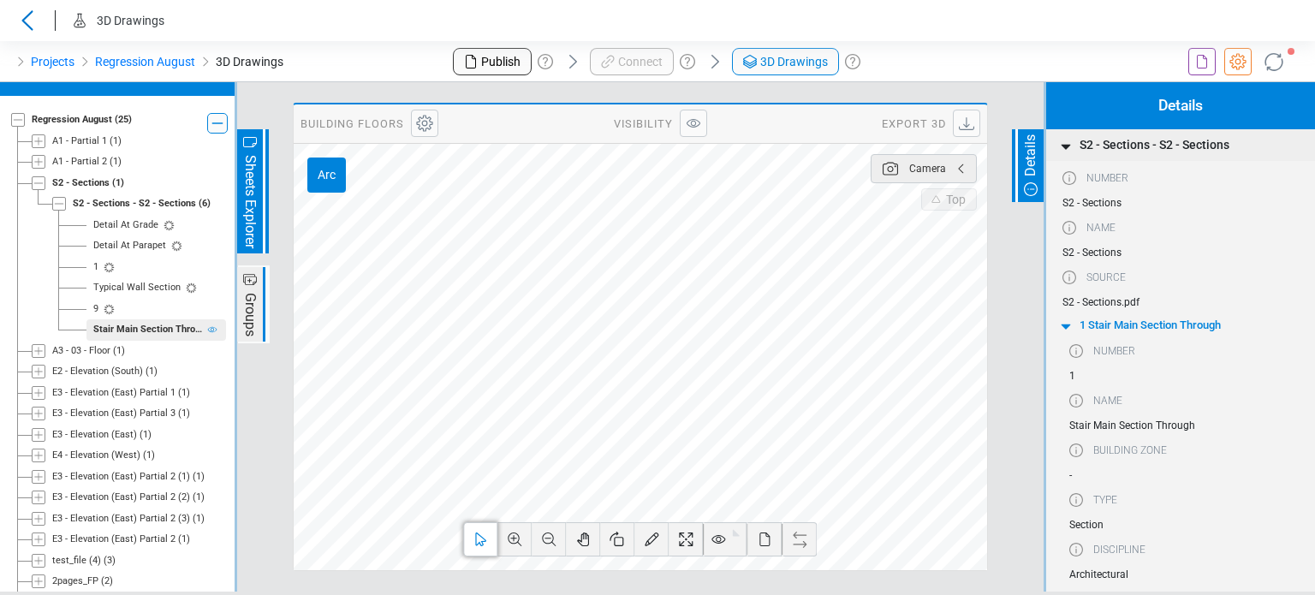
click at [113, 295] on div "Typical Wall Section" at bounding box center [136, 288] width 87 height 15
click at [123, 257] on span "Detail At Parapet" at bounding box center [138, 245] width 104 height 21
click at [129, 224] on div "Detail At Grade" at bounding box center [125, 225] width 65 height 15
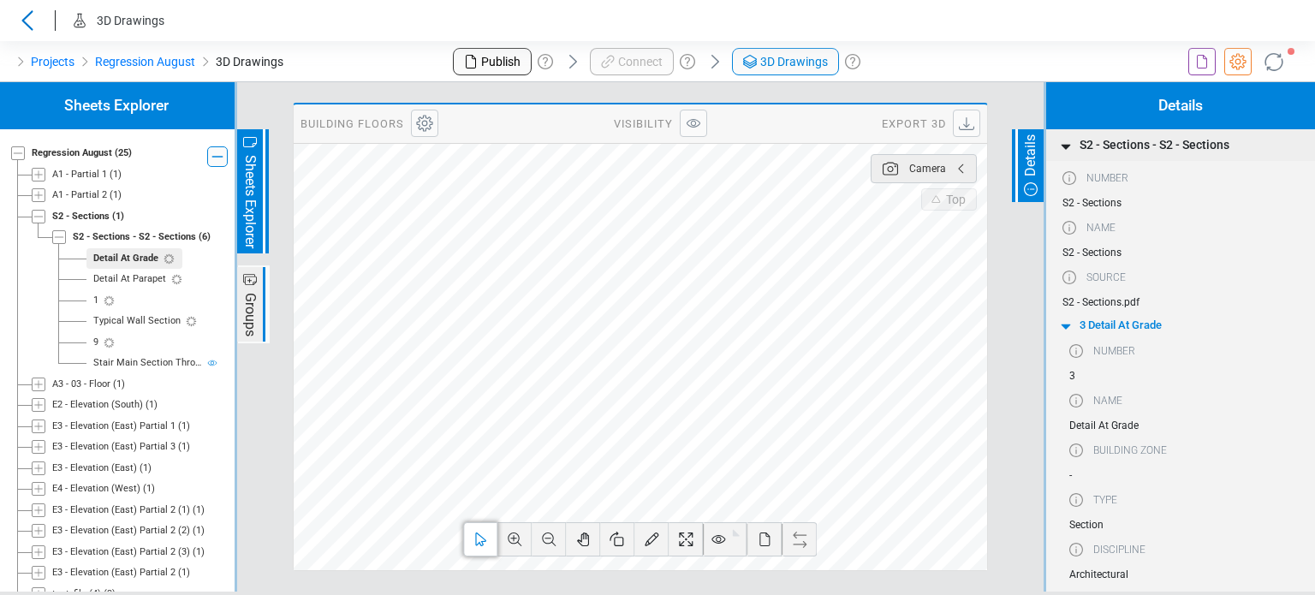
click at [1201, 69] on icon at bounding box center [1201, 61] width 21 height 21
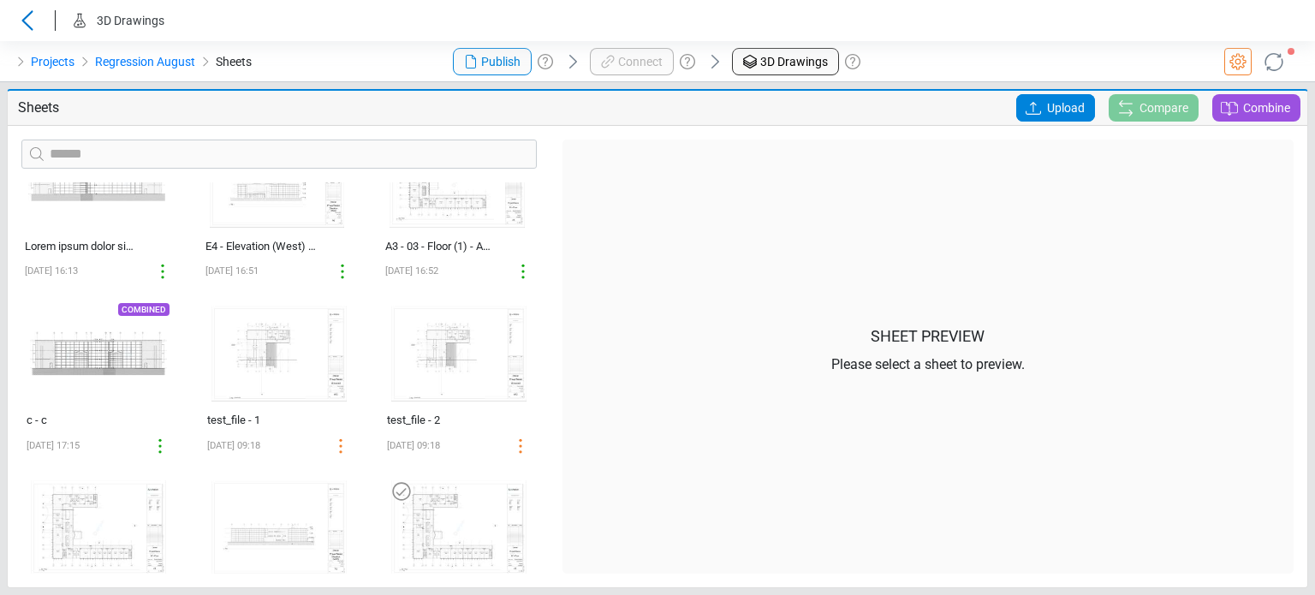
scroll to position [1349, 0]
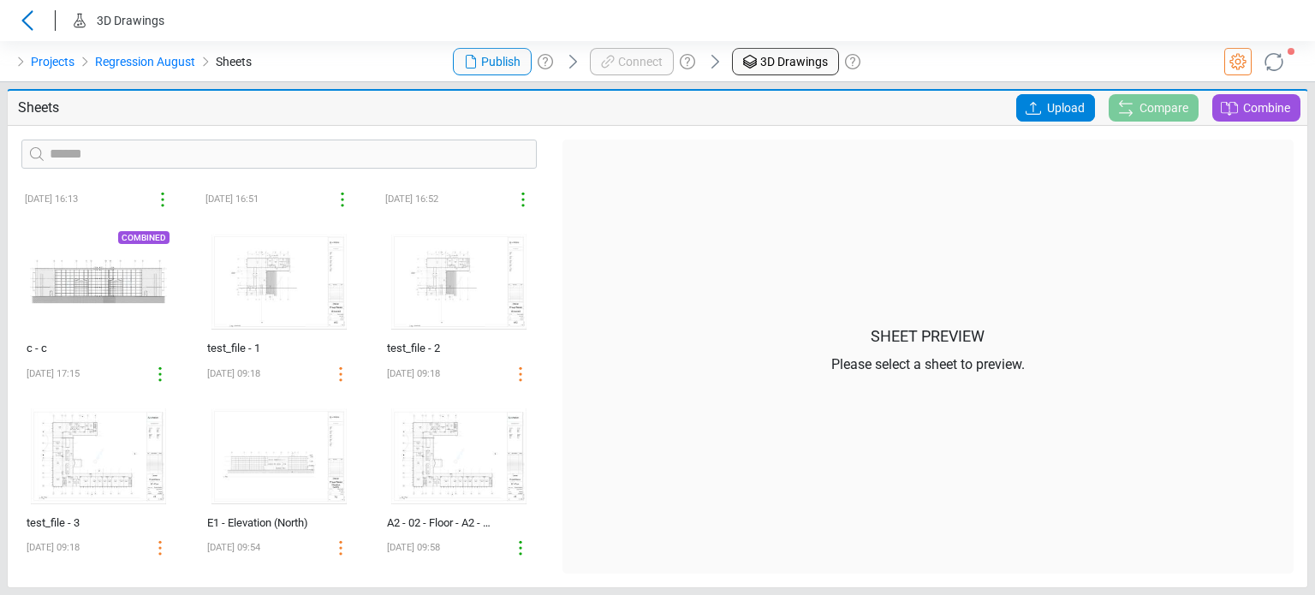
click at [1075, 111] on span "Upload" at bounding box center [1066, 107] width 38 height 27
click at [0, 0] on input "Upload" at bounding box center [0, 0] width 0 height 0
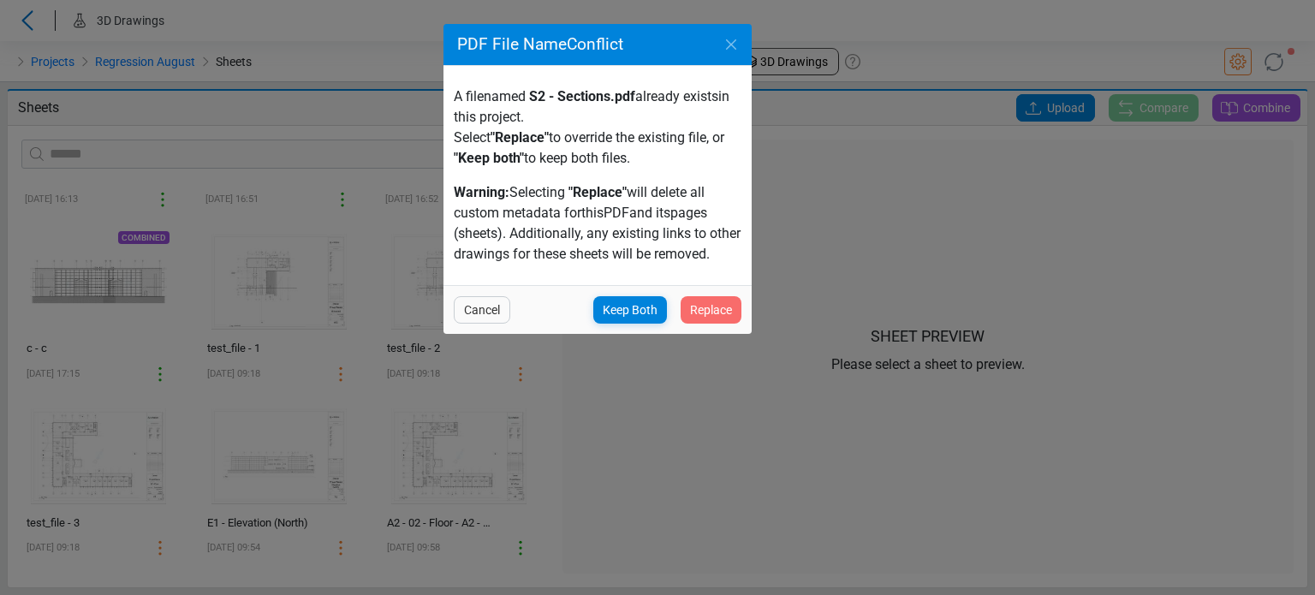
click at [731, 314] on span "Replace" at bounding box center [711, 310] width 42 height 21
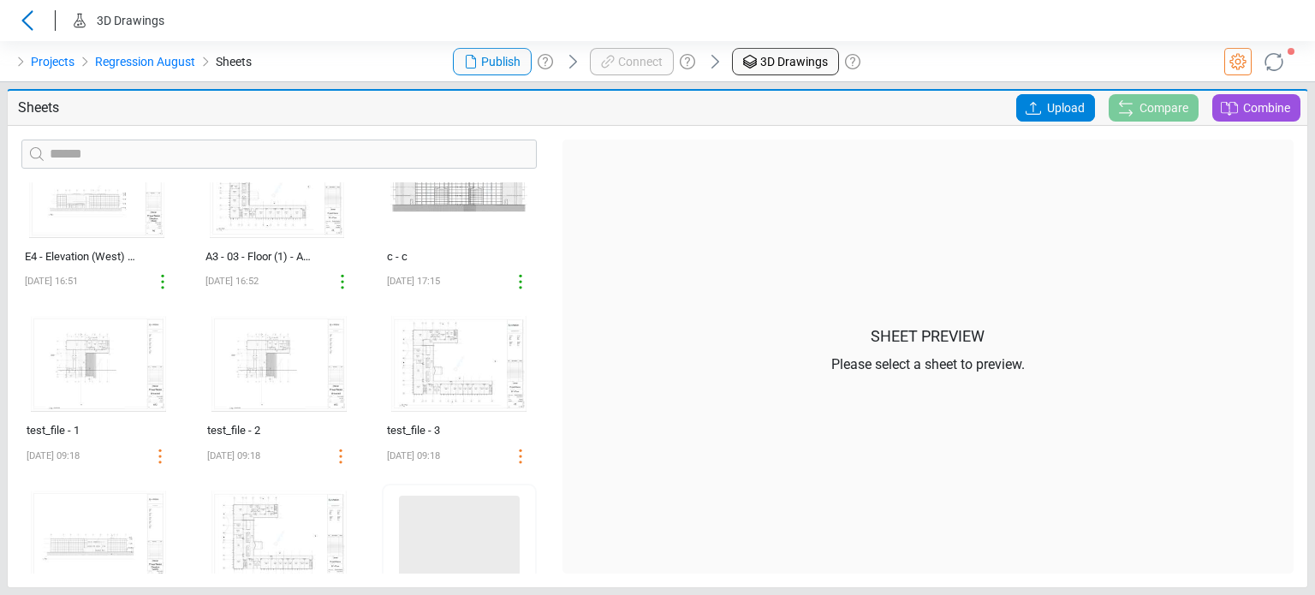
scroll to position [1350, 0]
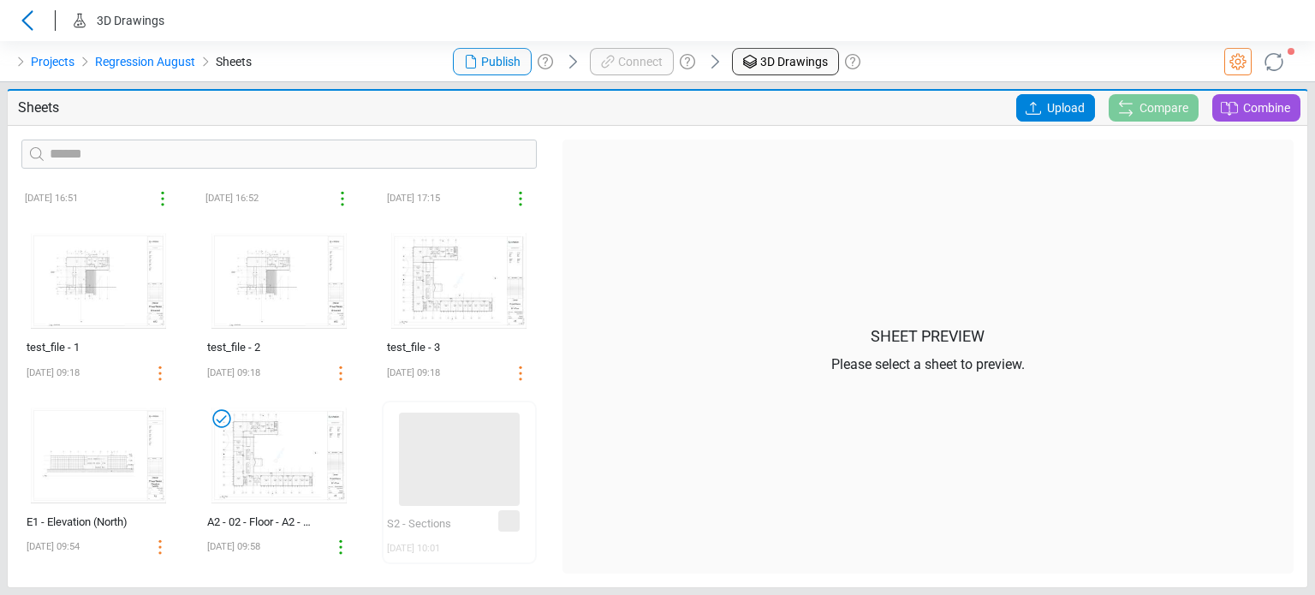
click at [217, 413] on icon at bounding box center [221, 418] width 27 height 27
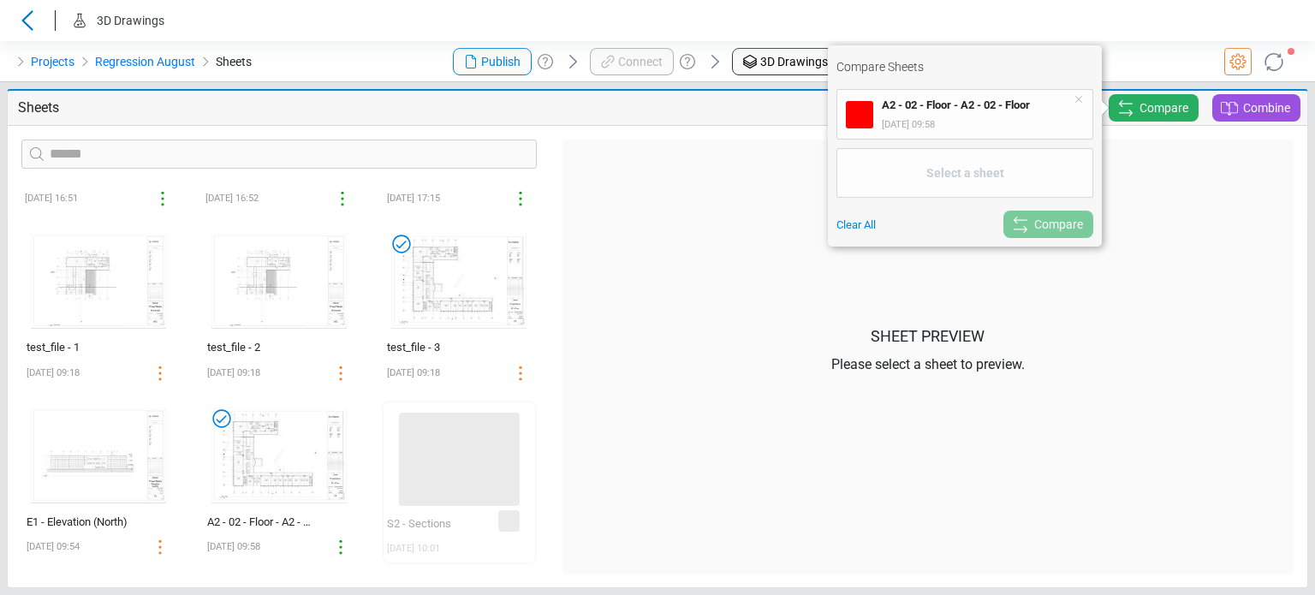
click at [395, 242] on icon at bounding box center [401, 243] width 27 height 27
click at [1040, 229] on span "Compare" at bounding box center [1058, 226] width 49 height 21
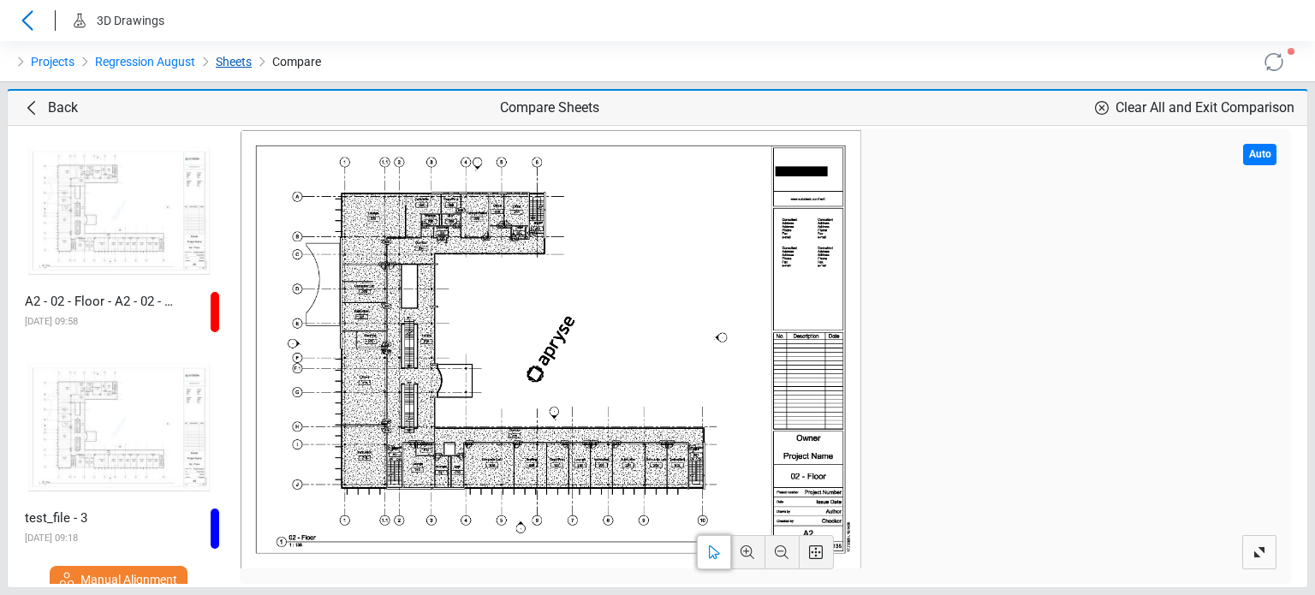
click at [216, 62] on link "Sheets" at bounding box center [234, 61] width 36 height 21
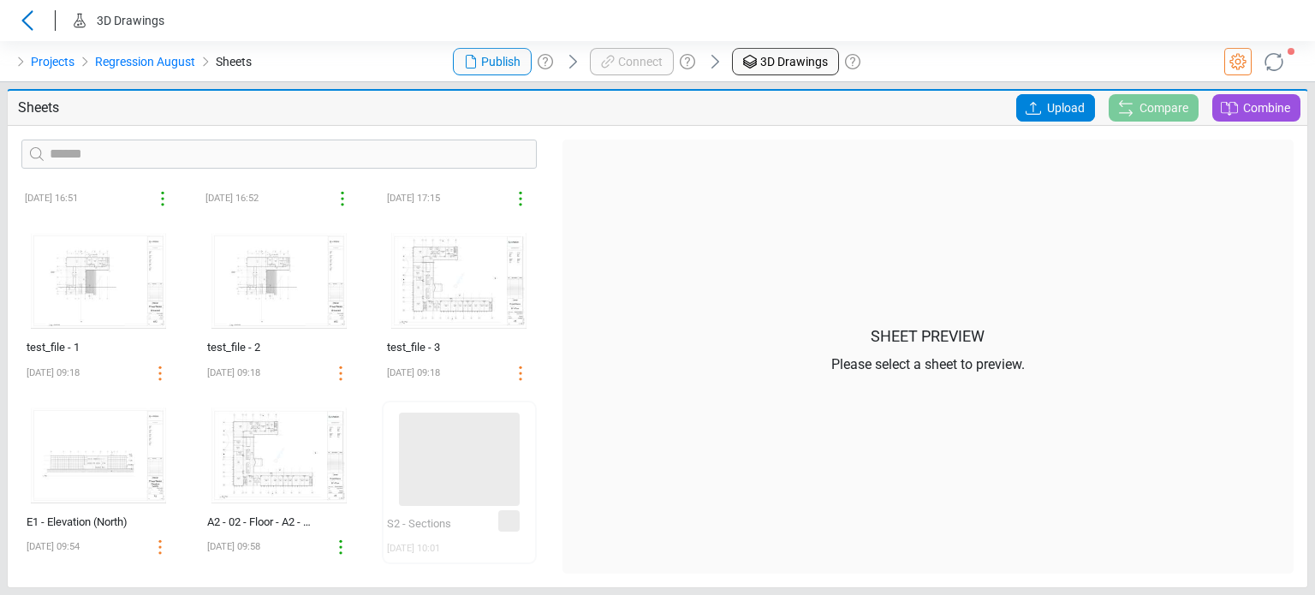
scroll to position [1349, 0]
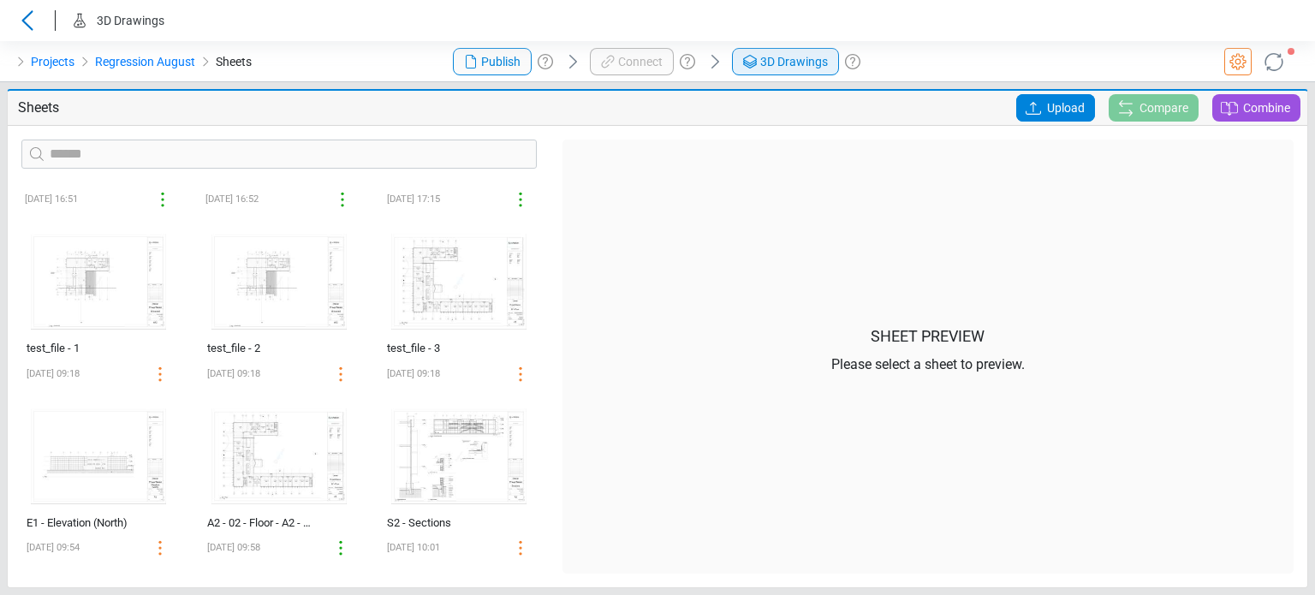
click at [767, 62] on span "3D Drawings" at bounding box center [794, 62] width 68 height 18
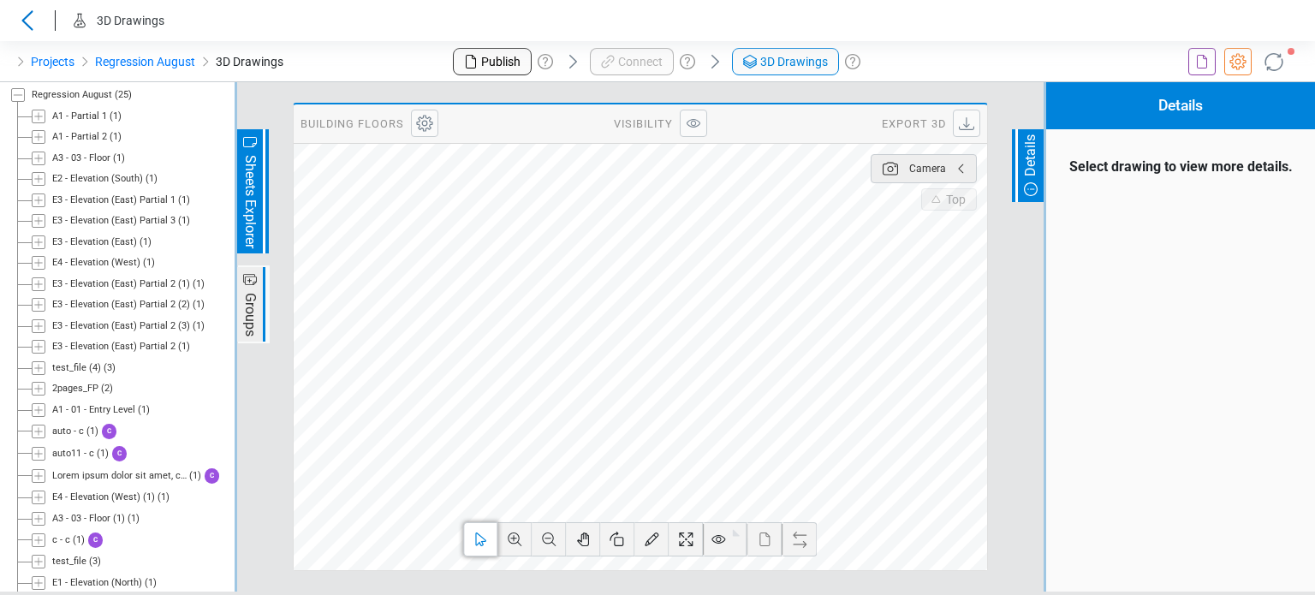
scroll to position [120, 0]
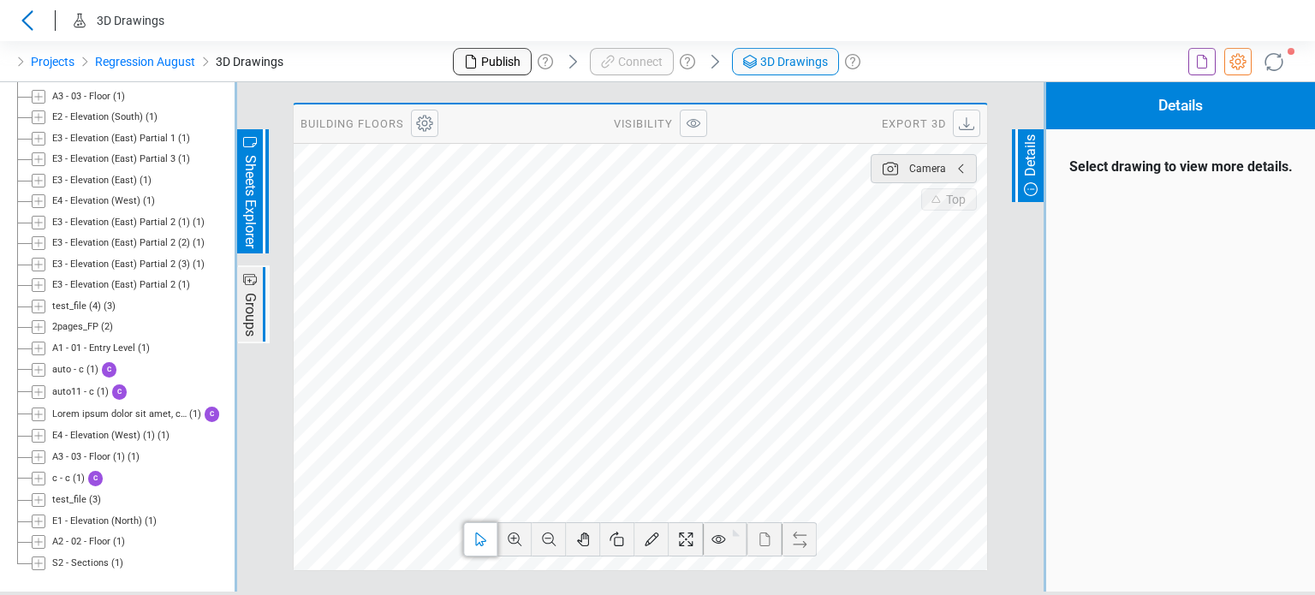
click at [38, 562] on icon at bounding box center [38, 563] width 9 height 9
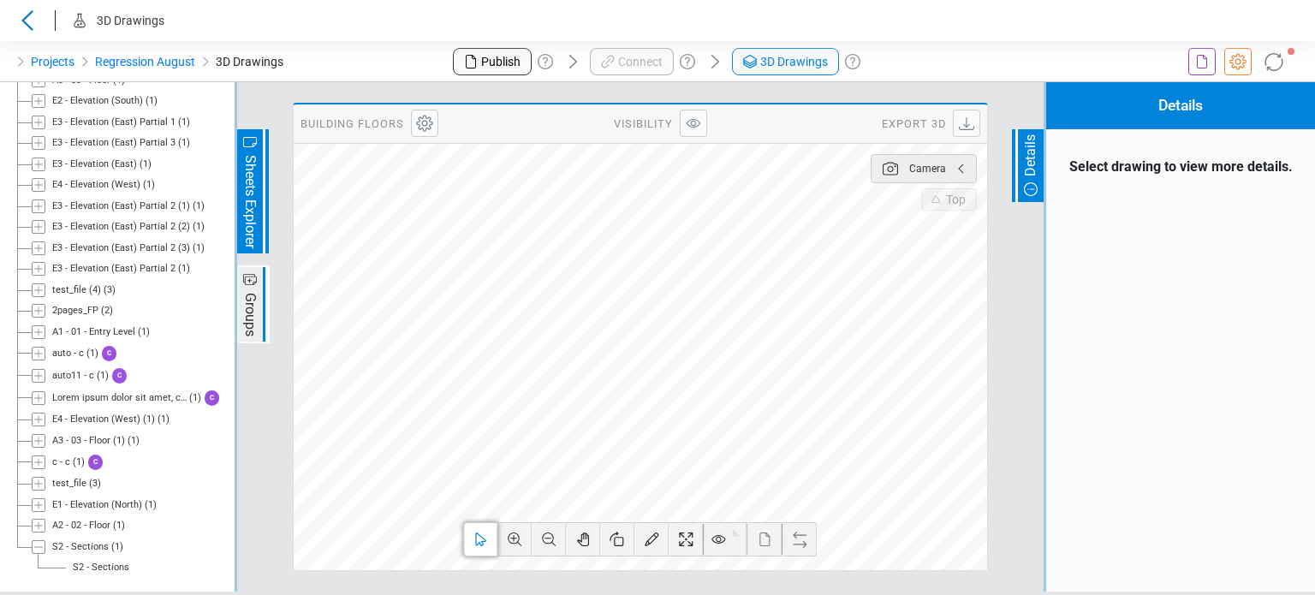
scroll to position [140, 0]
click at [1201, 64] on icon at bounding box center [1201, 61] width 21 height 21
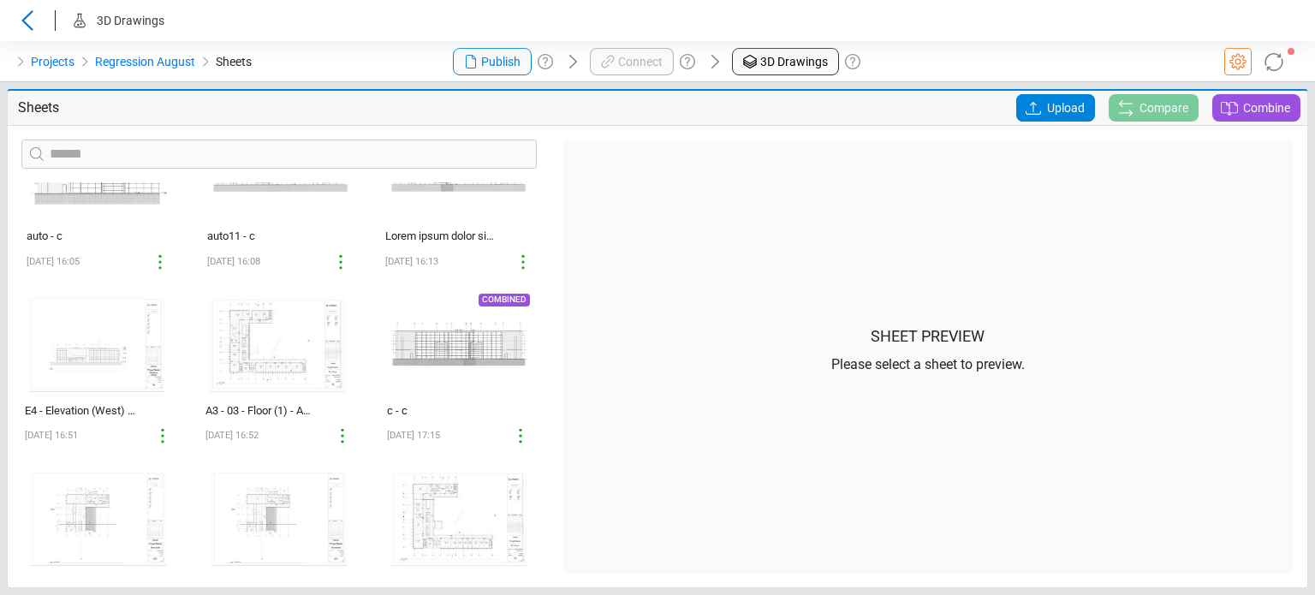
scroll to position [1349, 0]
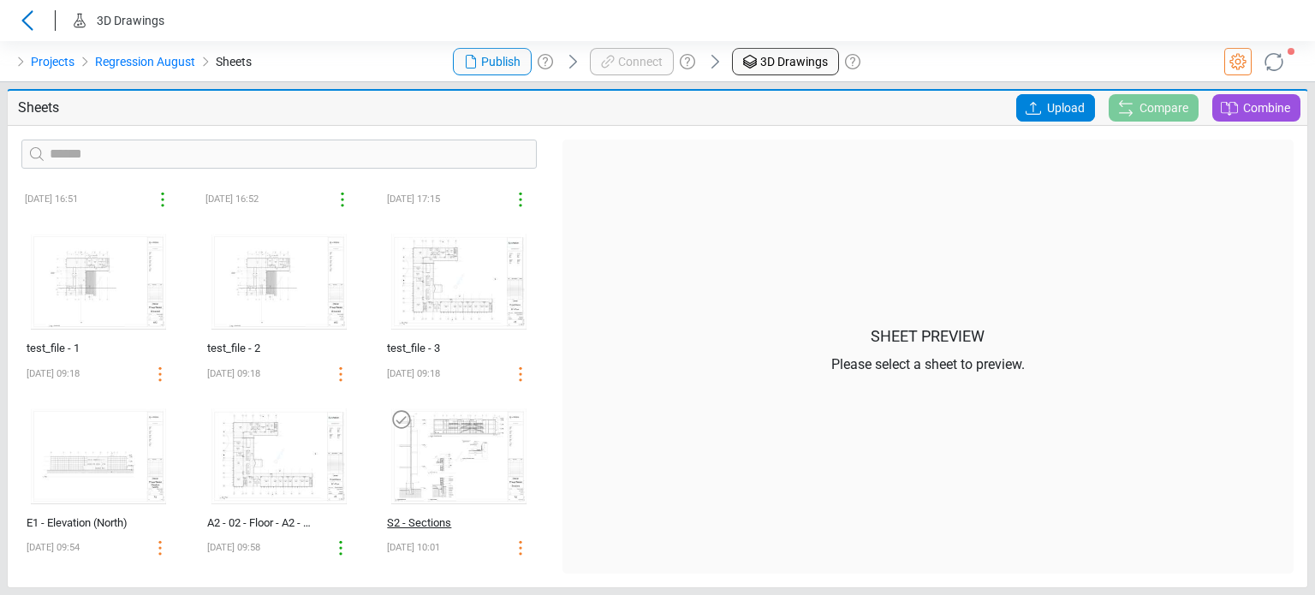
click at [419, 521] on div "S2 - Sections" at bounding box center [441, 522] width 108 height 17
select select "**********"
select select "*******"
select select "**********"
select select "*******"
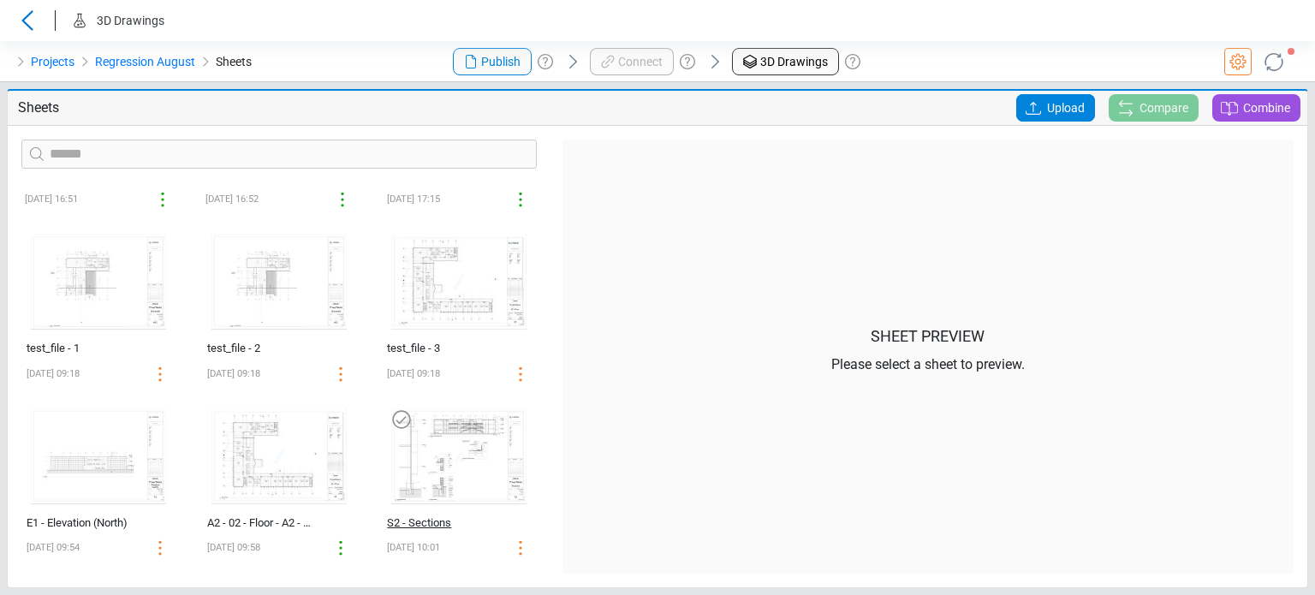
select select "**********"
select select "*******"
select select "**********"
select select "*******"
select select "**********"
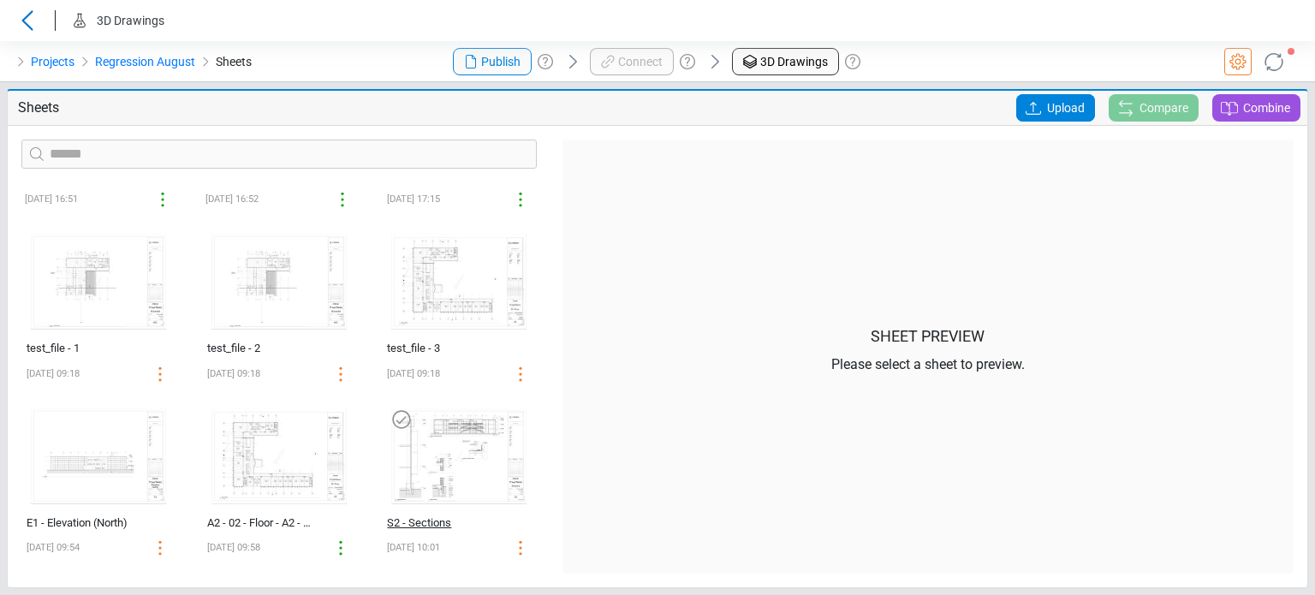
select select "*******"
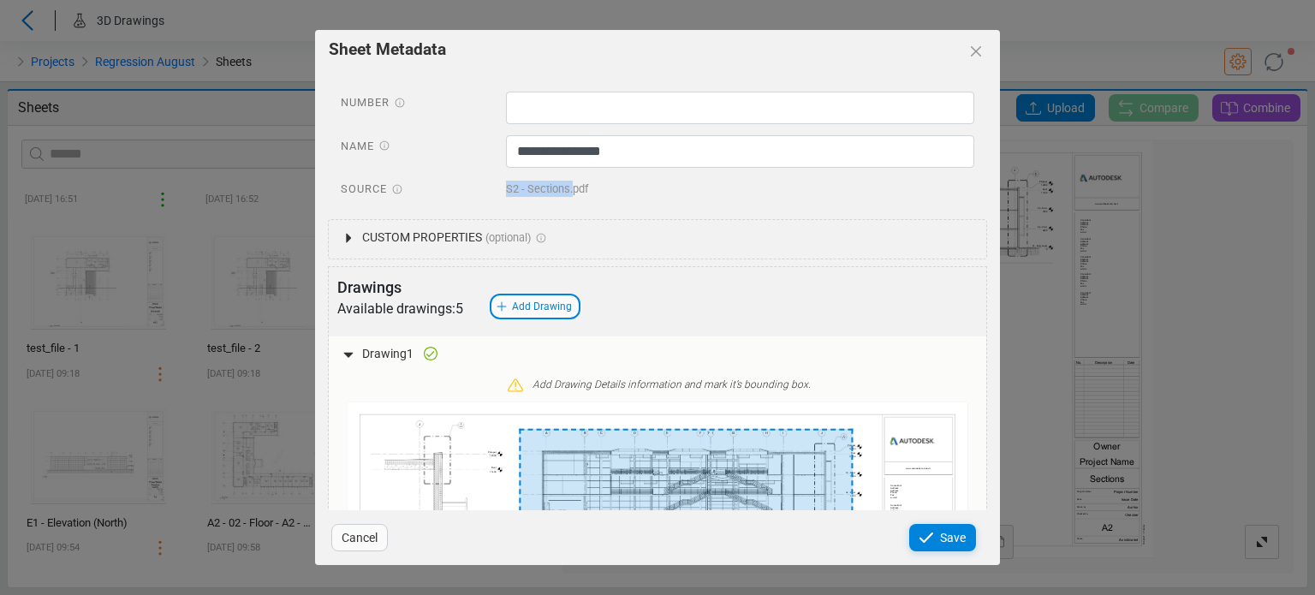
drag, startPoint x: 499, startPoint y: 193, endPoint x: 567, endPoint y: 194, distance: 68.5
click at [567, 194] on div "S2 - Sections.pdf" at bounding box center [740, 191] width 495 height 27
copy span "S2 - Sections."
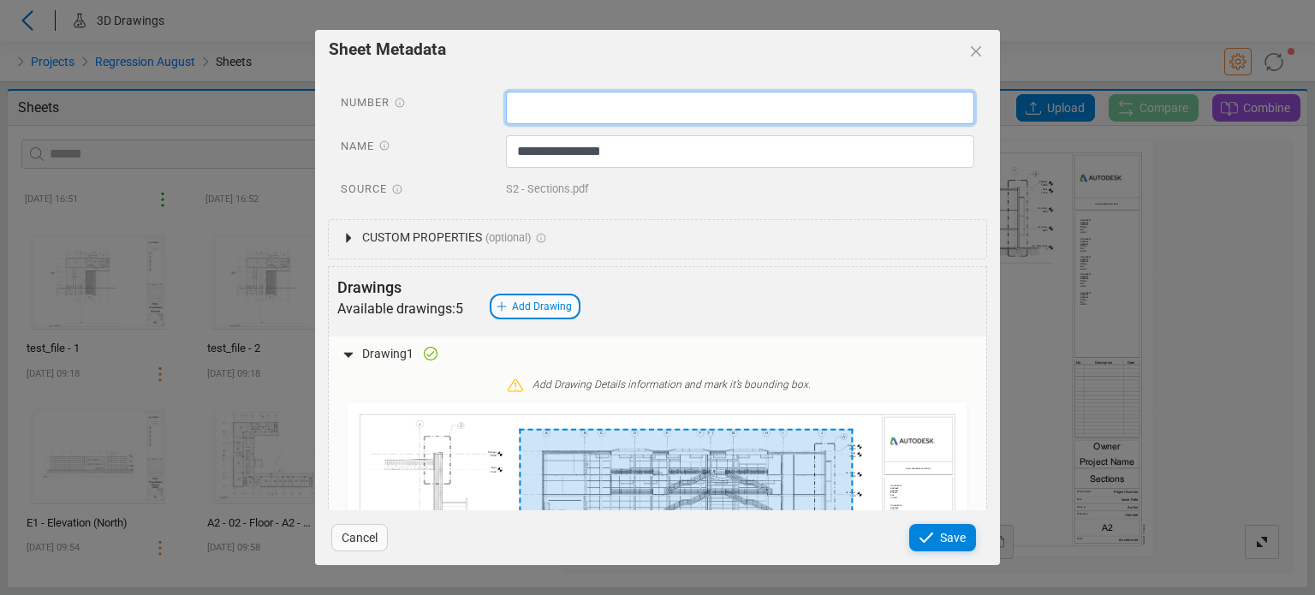
click at [565, 103] on input "text" at bounding box center [740, 108] width 469 height 33
paste input "**********"
type input "**********"
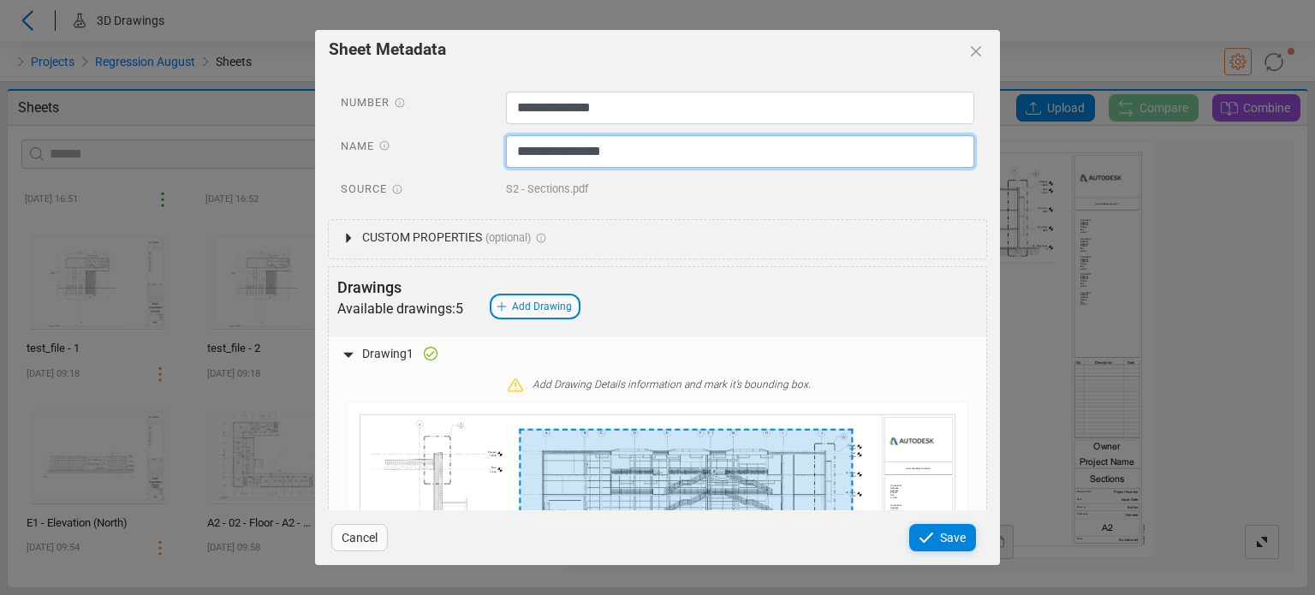
drag, startPoint x: 629, startPoint y: 151, endPoint x: 420, endPoint y: 157, distance: 208.9
click at [420, 157] on div "**********" at bounding box center [657, 153] width 659 height 37
paste input "text"
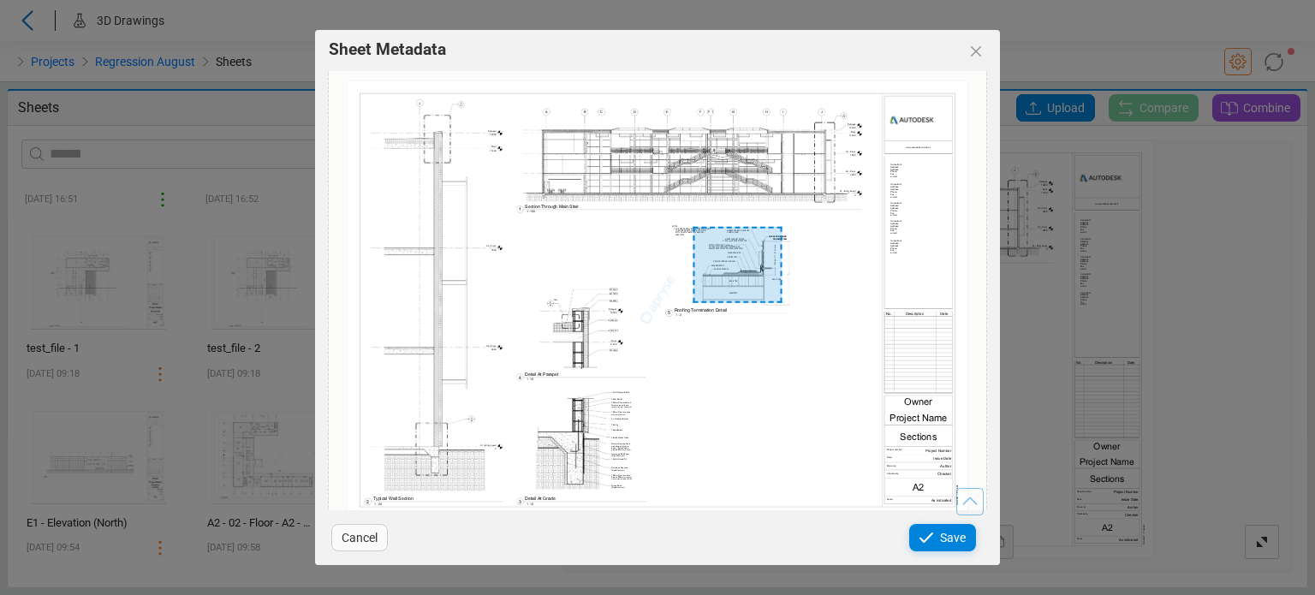
scroll to position [2824, 0]
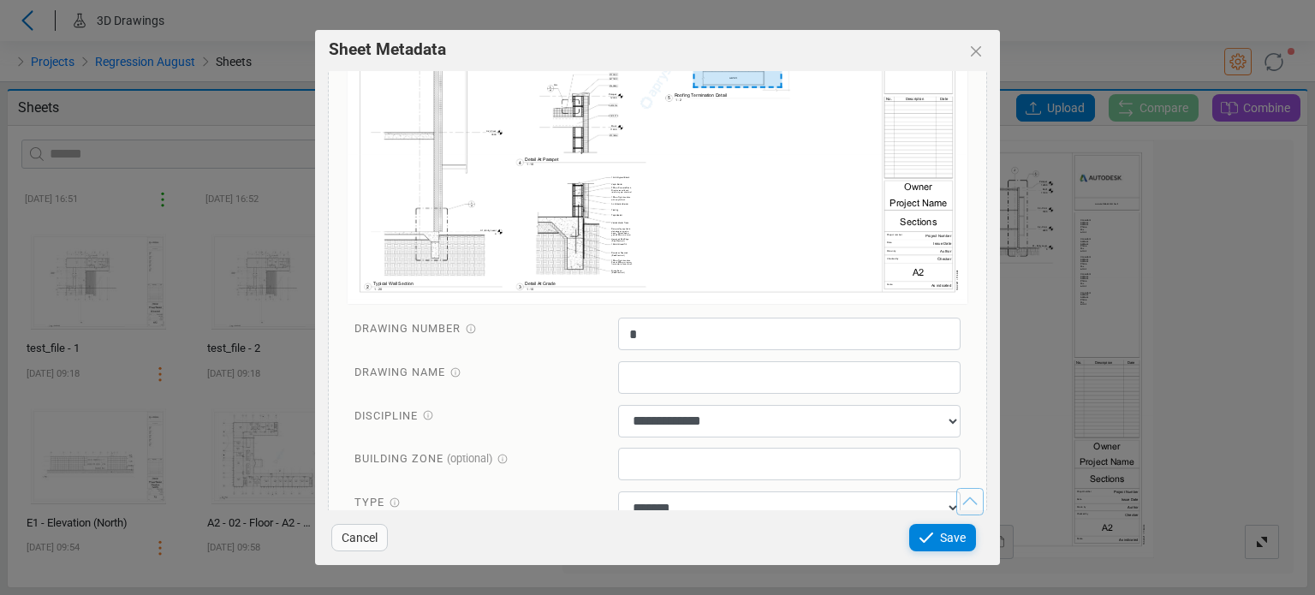
type input "**********"
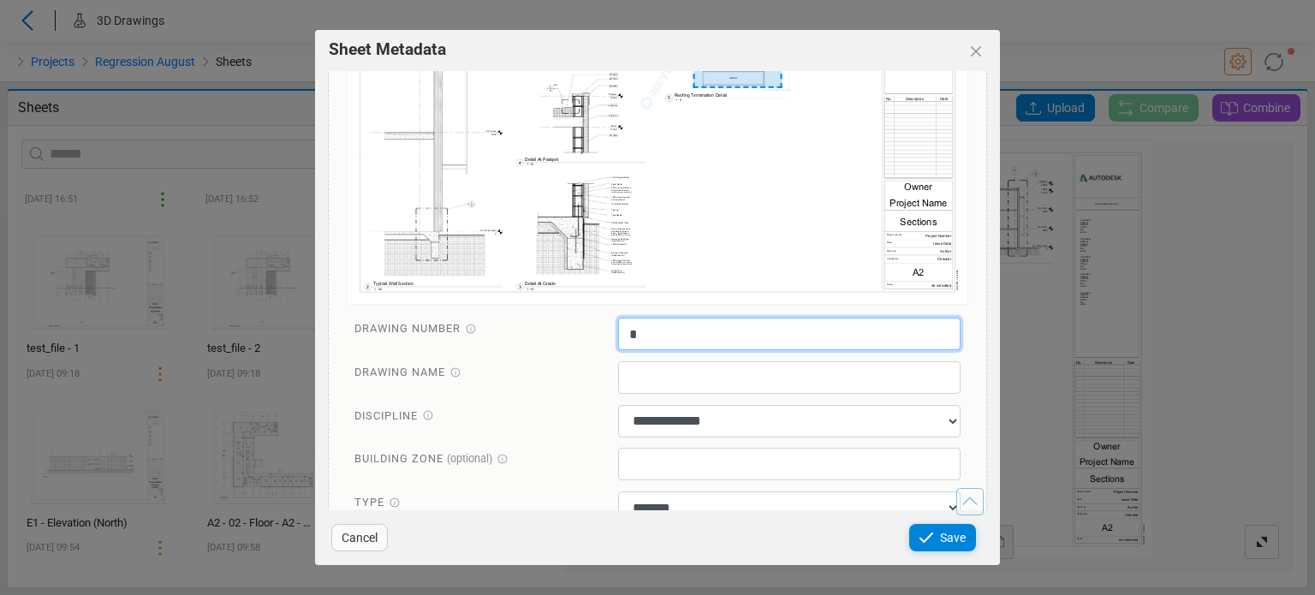
drag, startPoint x: 640, startPoint y: 291, endPoint x: 596, endPoint y: 297, distance: 44.9
click at [596, 318] on div "Drawing Number *" at bounding box center [658, 336] width 632 height 37
type input "*"
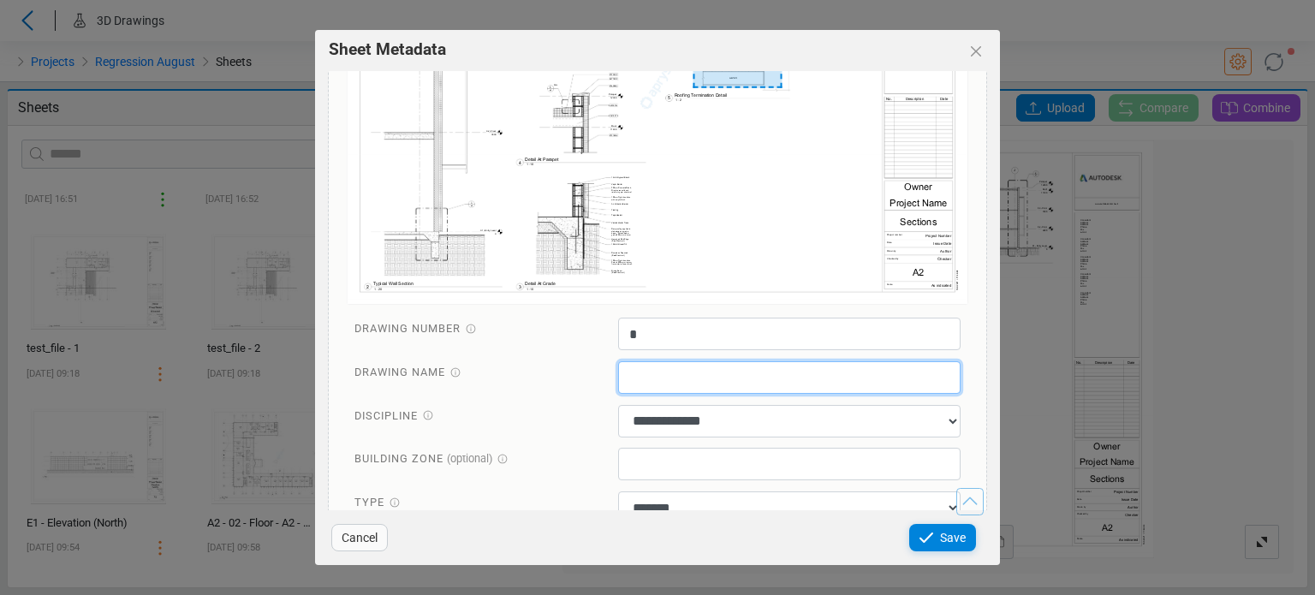
click at [630, 361] on input "text" at bounding box center [789, 377] width 343 height 33
type input "*"
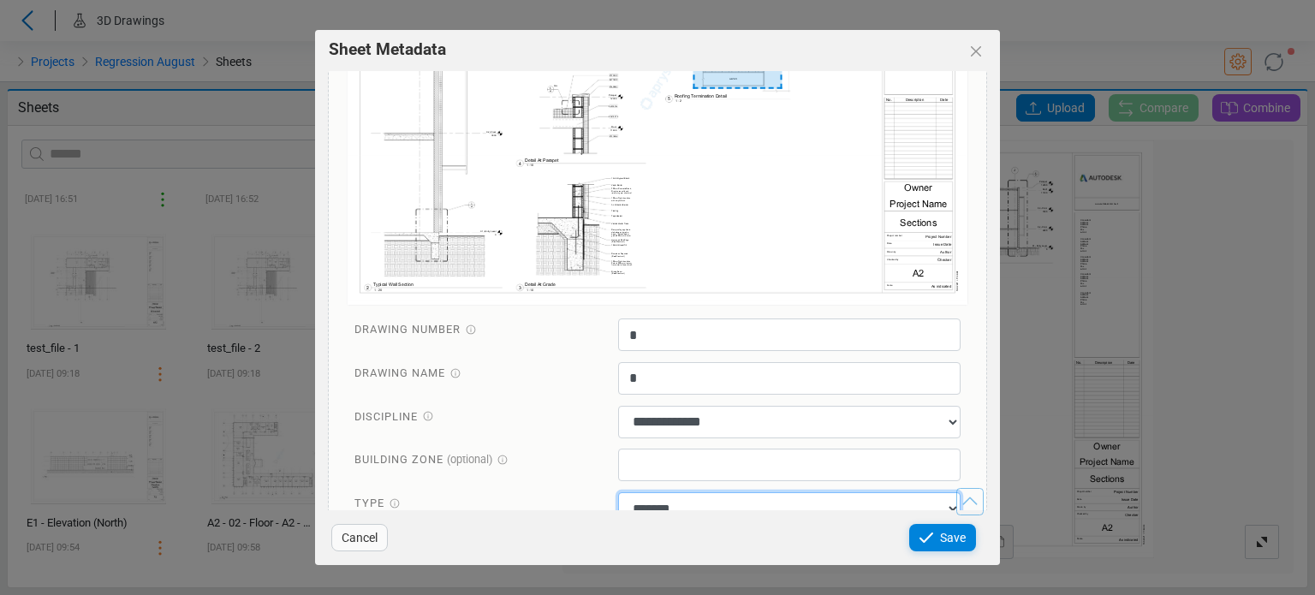
click at [653, 492] on select "**********" at bounding box center [789, 508] width 343 height 33
click at [618, 492] on select "**********" at bounding box center [789, 508] width 343 height 33
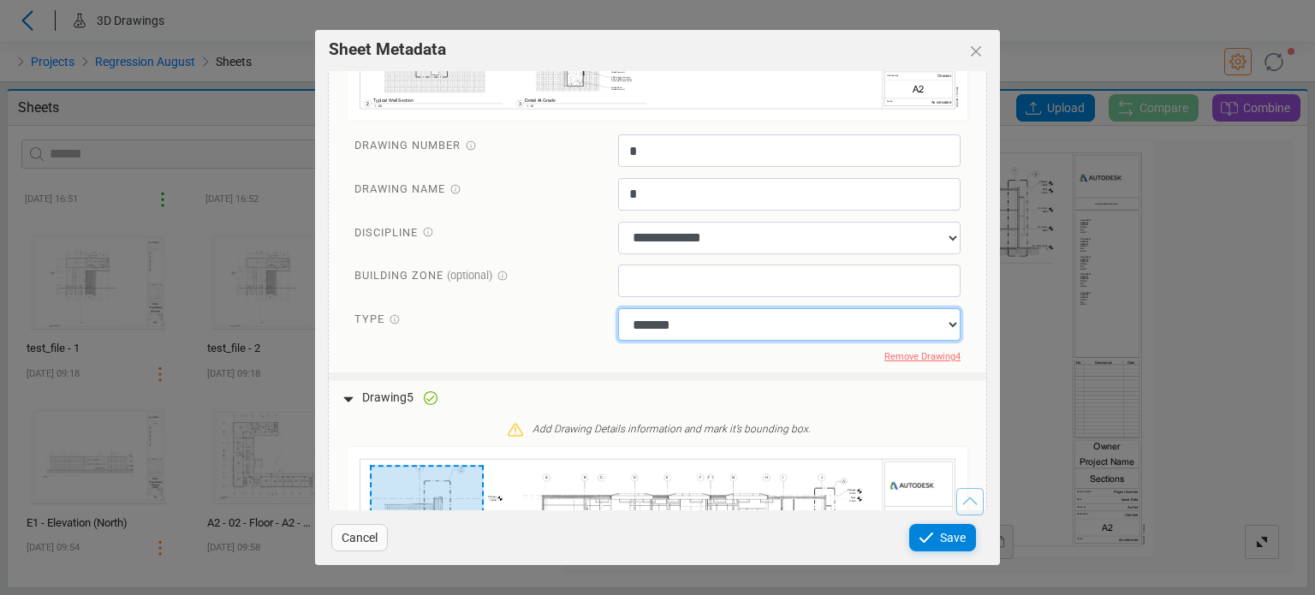
scroll to position [2992, 0]
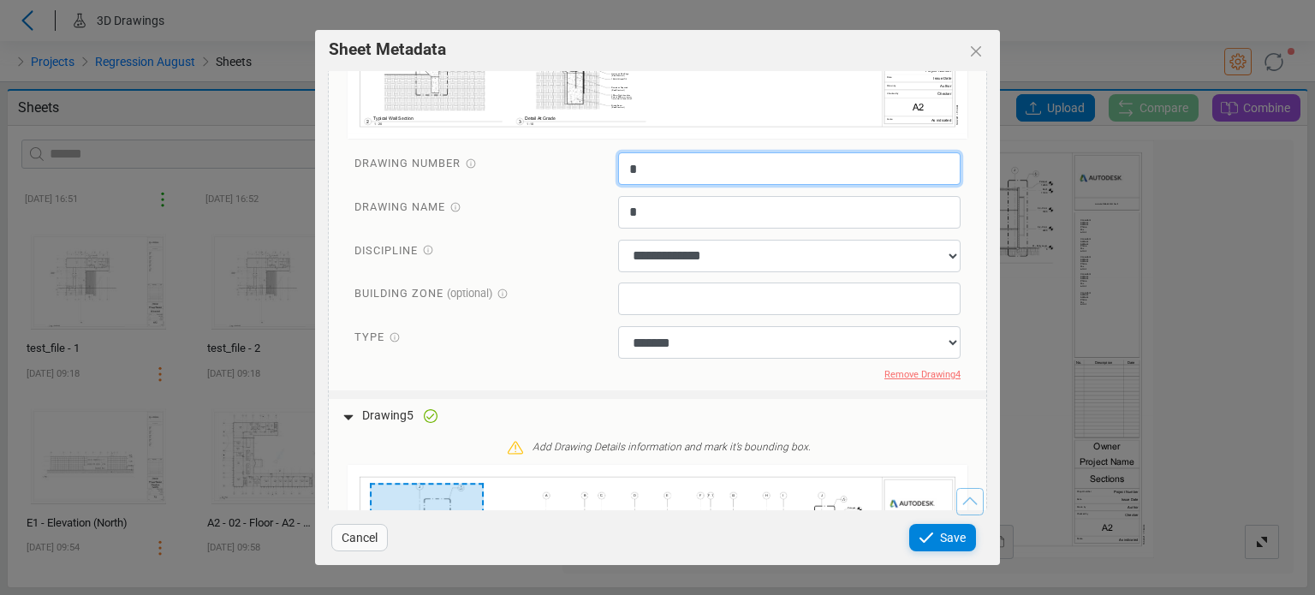
drag, startPoint x: 633, startPoint y: 136, endPoint x: 609, endPoint y: 129, distance: 24.9
click at [609, 152] on div "*" at bounding box center [789, 170] width 369 height 37
type input "*"
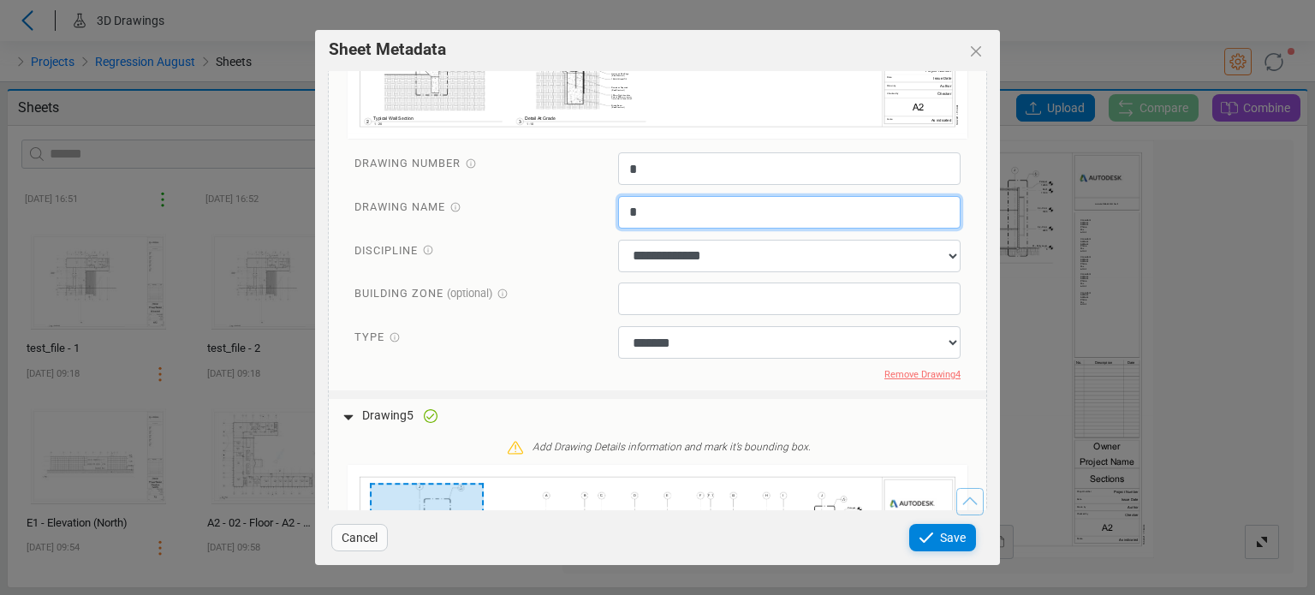
drag, startPoint x: 645, startPoint y: 179, endPoint x: 580, endPoint y: 181, distance: 65.1
click at [580, 196] on div "Drawing Name *" at bounding box center [658, 214] width 632 height 37
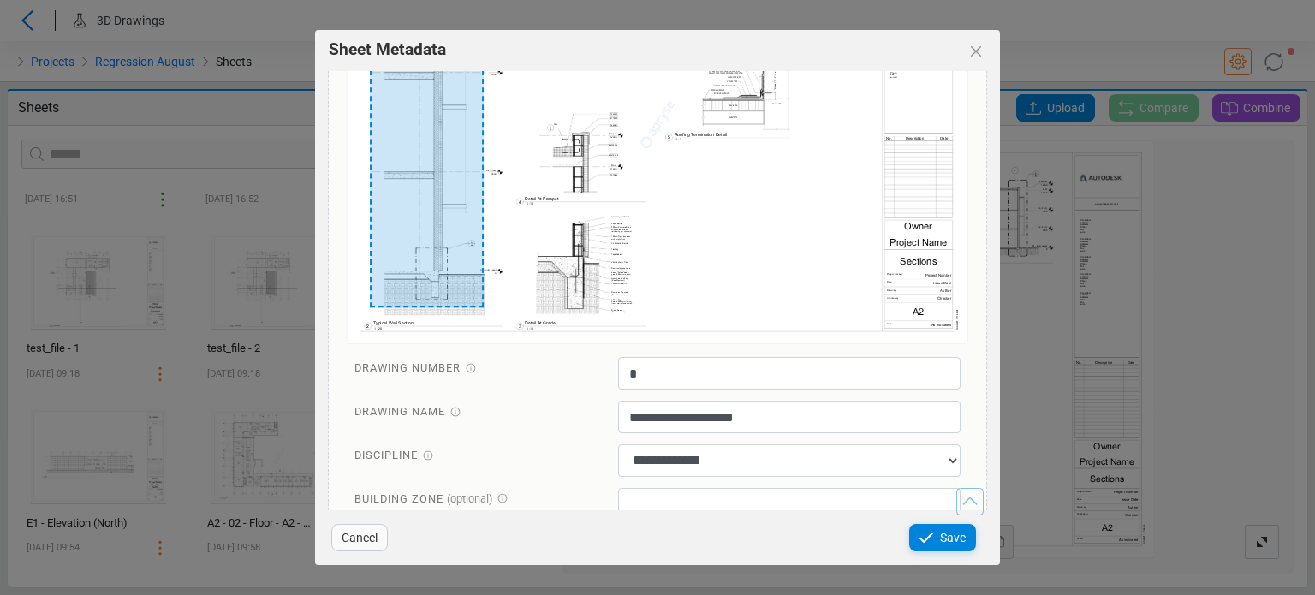
scroll to position [3591, 0]
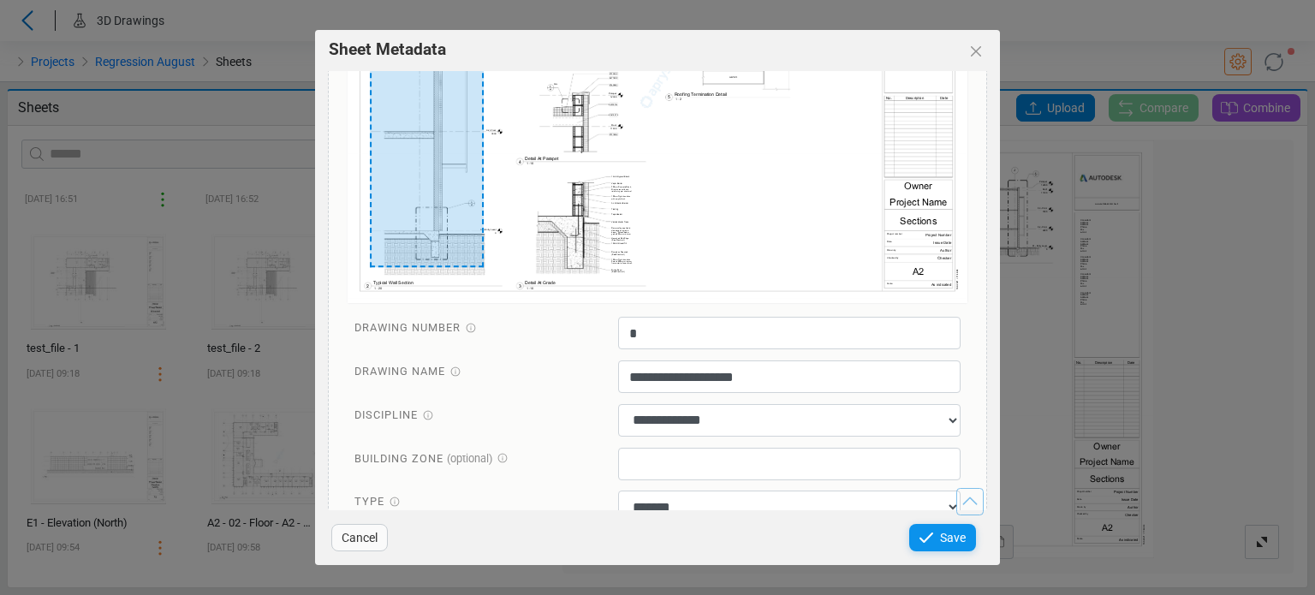
type input "*"
click at [953, 547] on span "Save" at bounding box center [953, 537] width 26 height 21
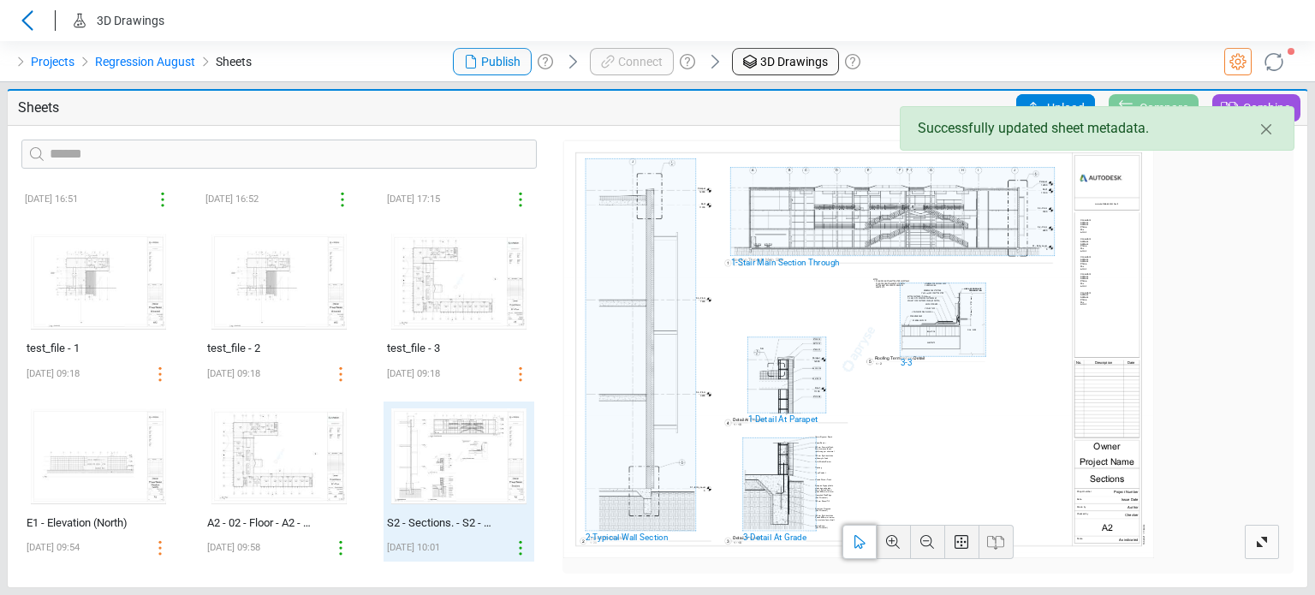
click at [1281, 55] on icon at bounding box center [1273, 61] width 29 height 29
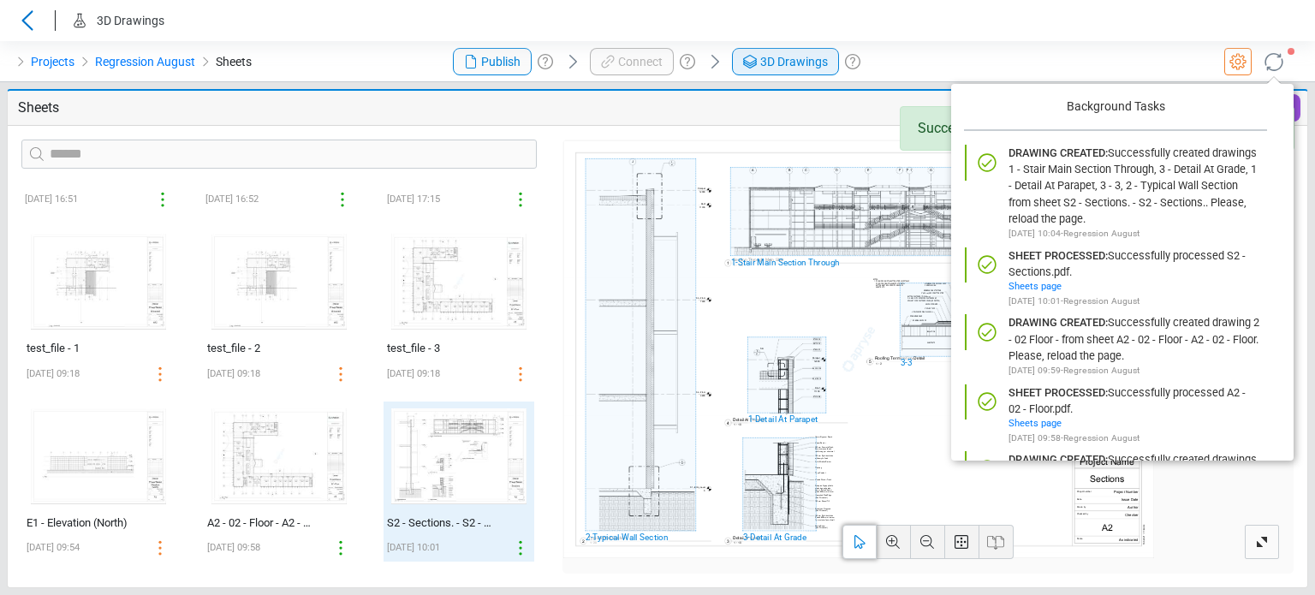
click at [775, 64] on span "3D Drawings" at bounding box center [794, 62] width 68 height 18
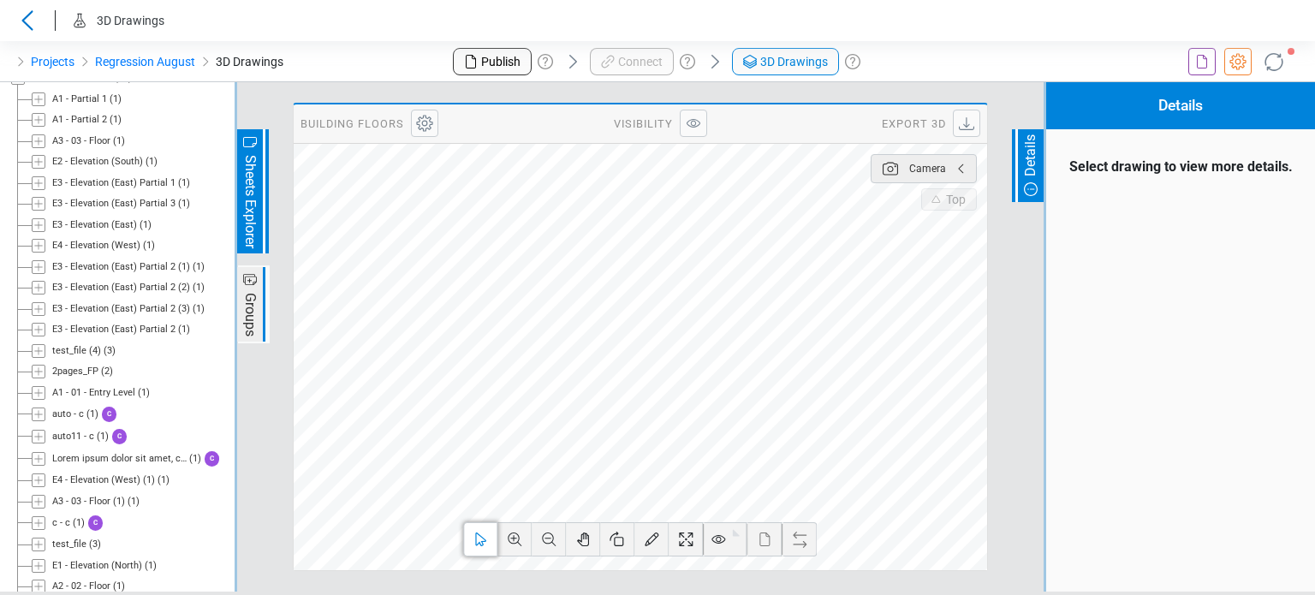
scroll to position [120, 0]
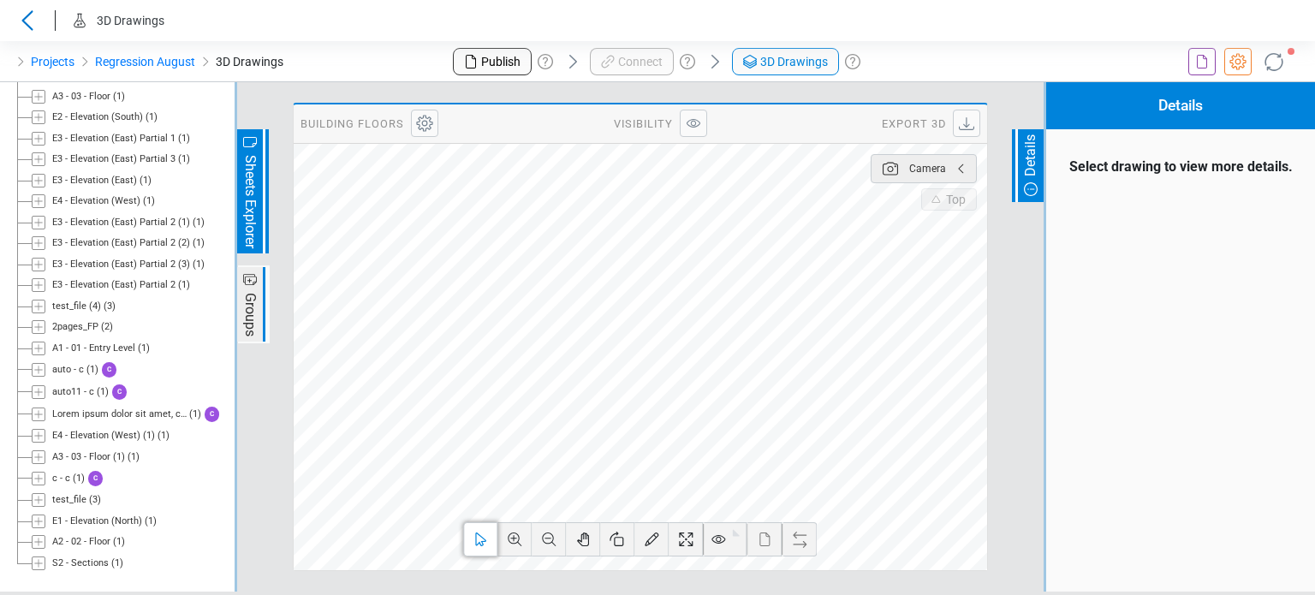
click at [32, 558] on icon at bounding box center [39, 563] width 14 height 14
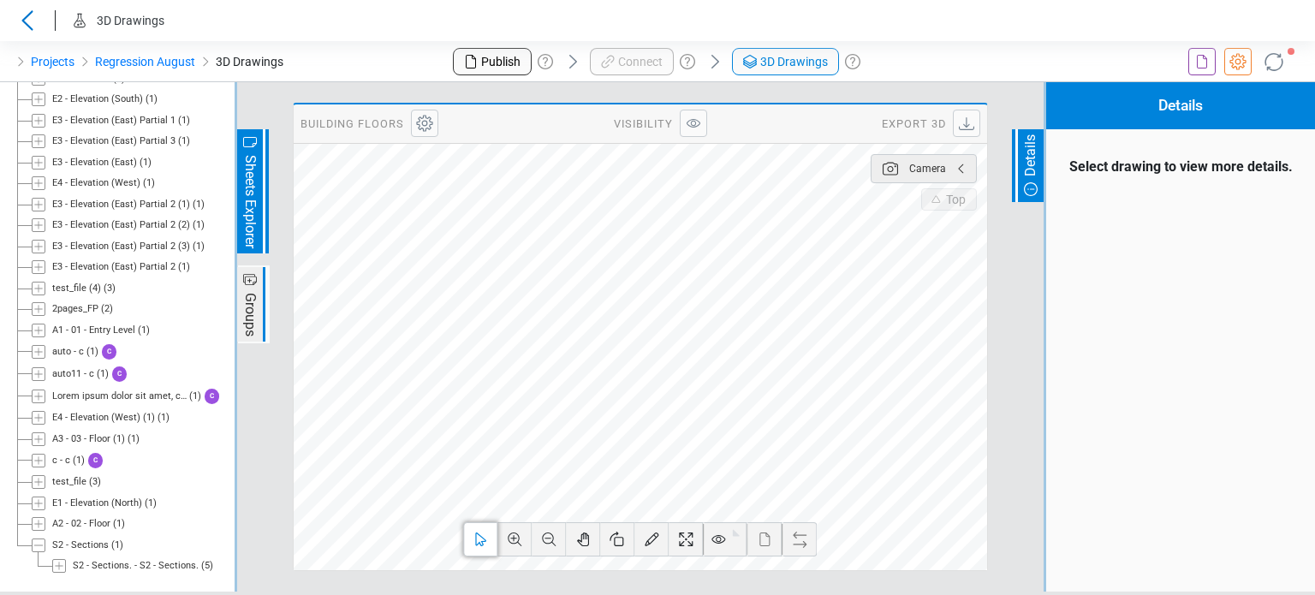
scroll to position [140, 0]
click at [58, 565] on icon at bounding box center [59, 564] width 9 height 9
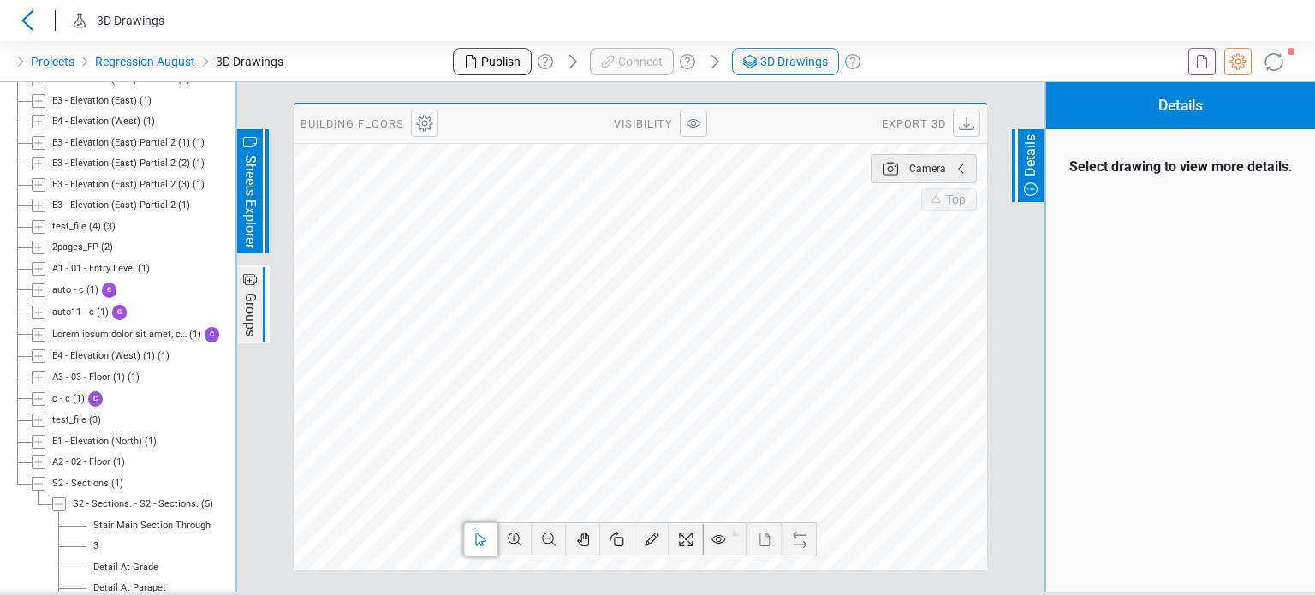
scroll to position [247, 0]
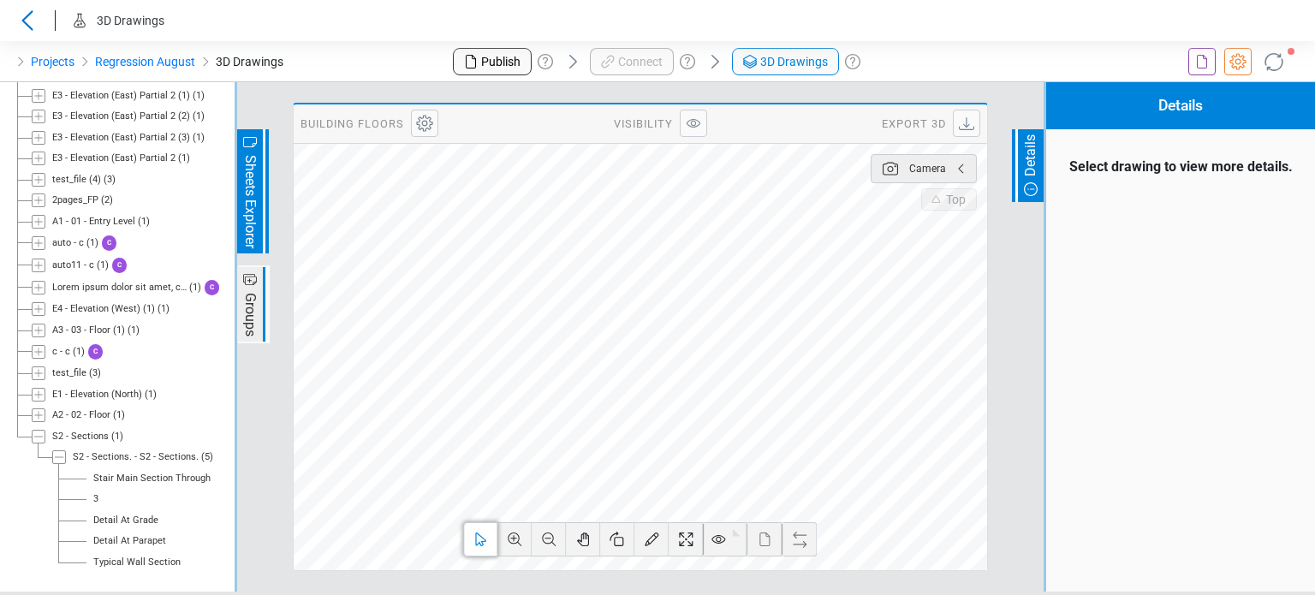
click at [140, 482] on div "Stair Main Section Through" at bounding box center [151, 479] width 117 height 15
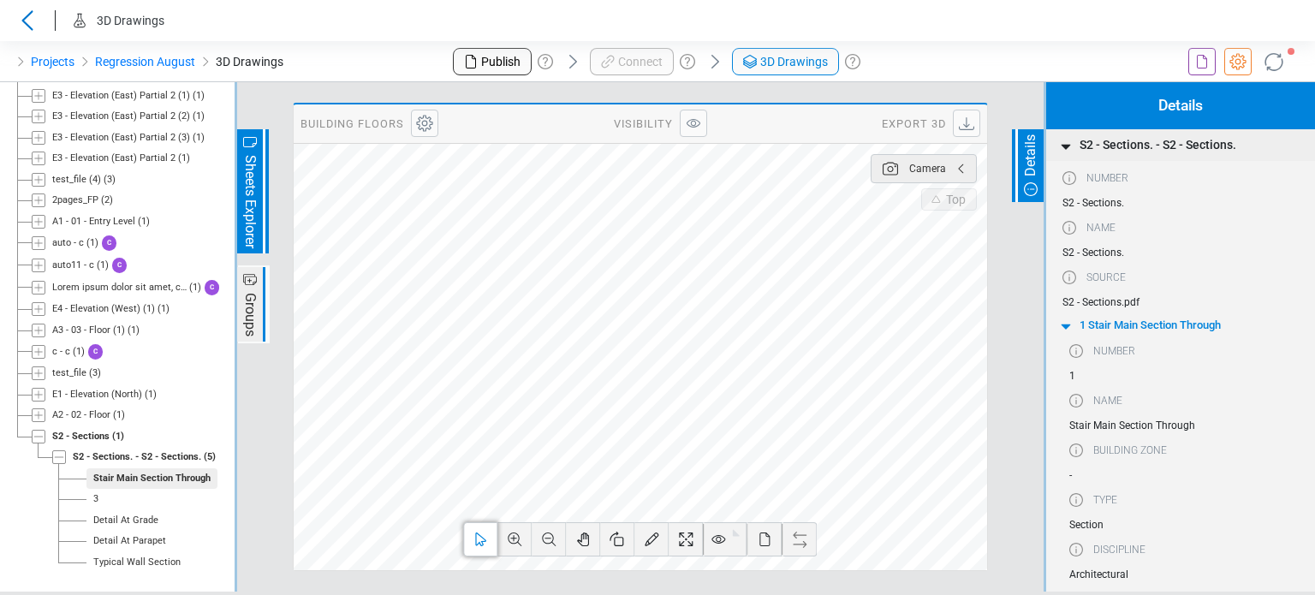
click at [116, 502] on li "3" at bounding box center [149, 499] width 153 height 21
click at [119, 522] on div "Detail At Grade" at bounding box center [125, 521] width 65 height 15
click at [1206, 64] on icon at bounding box center [1202, 62] width 10 height 14
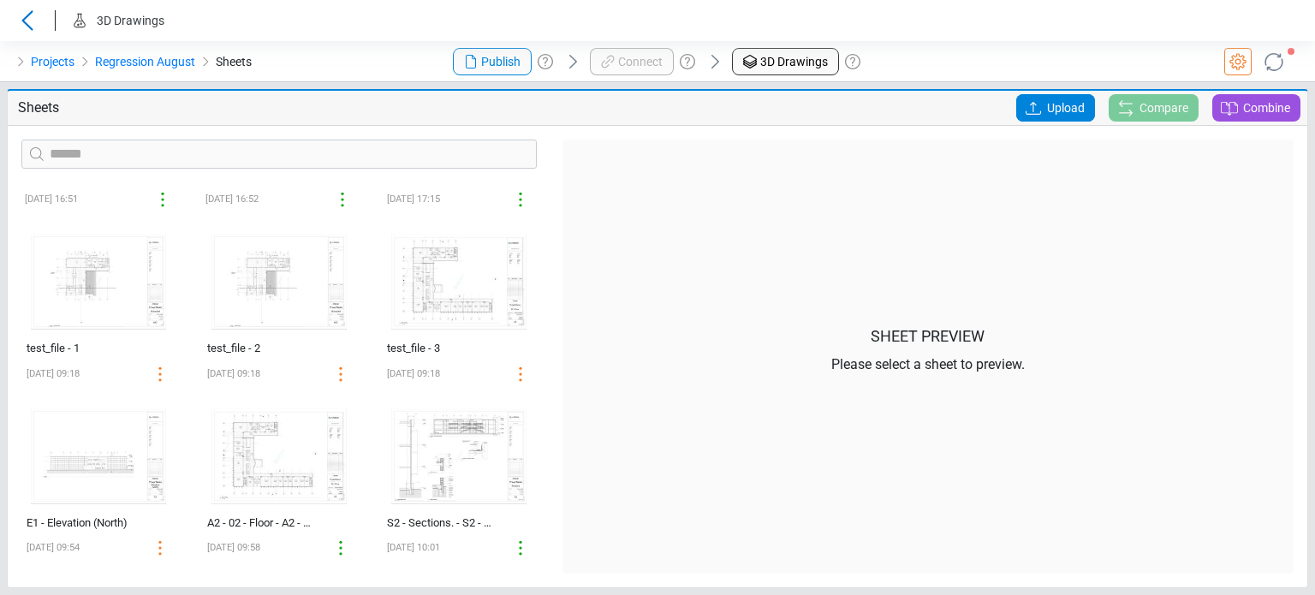
scroll to position [1349, 0]
click at [244, 467] on img at bounding box center [279, 456] width 149 height 110
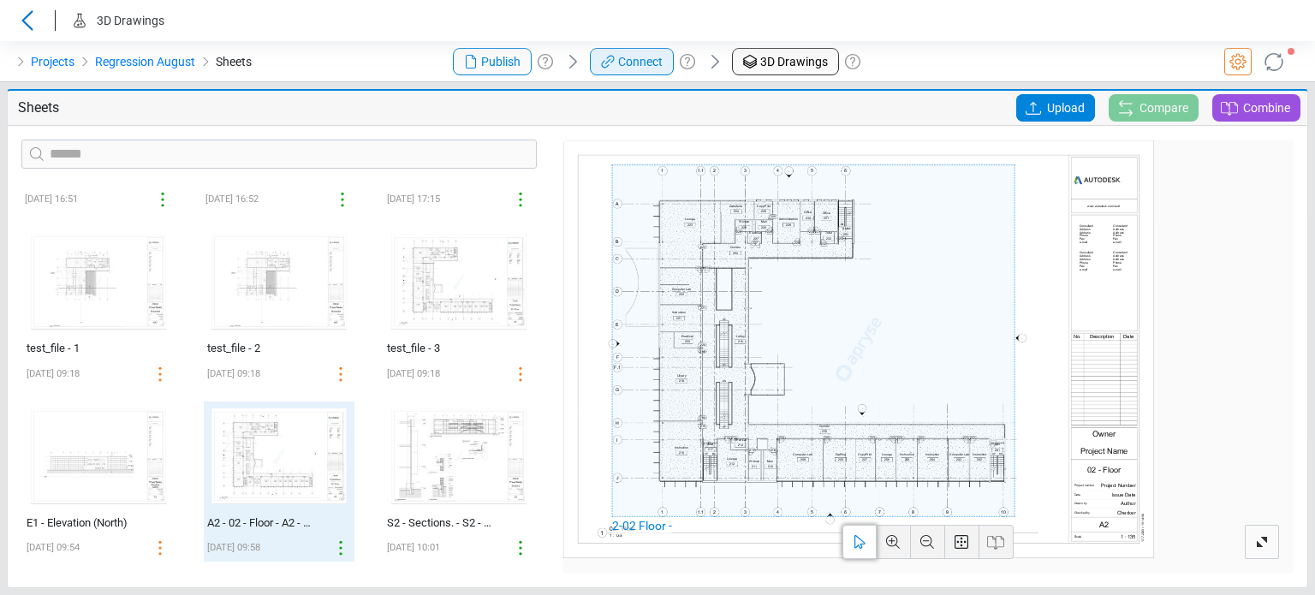
click at [620, 71] on div "Connect" at bounding box center [629, 61] width 65 height 21
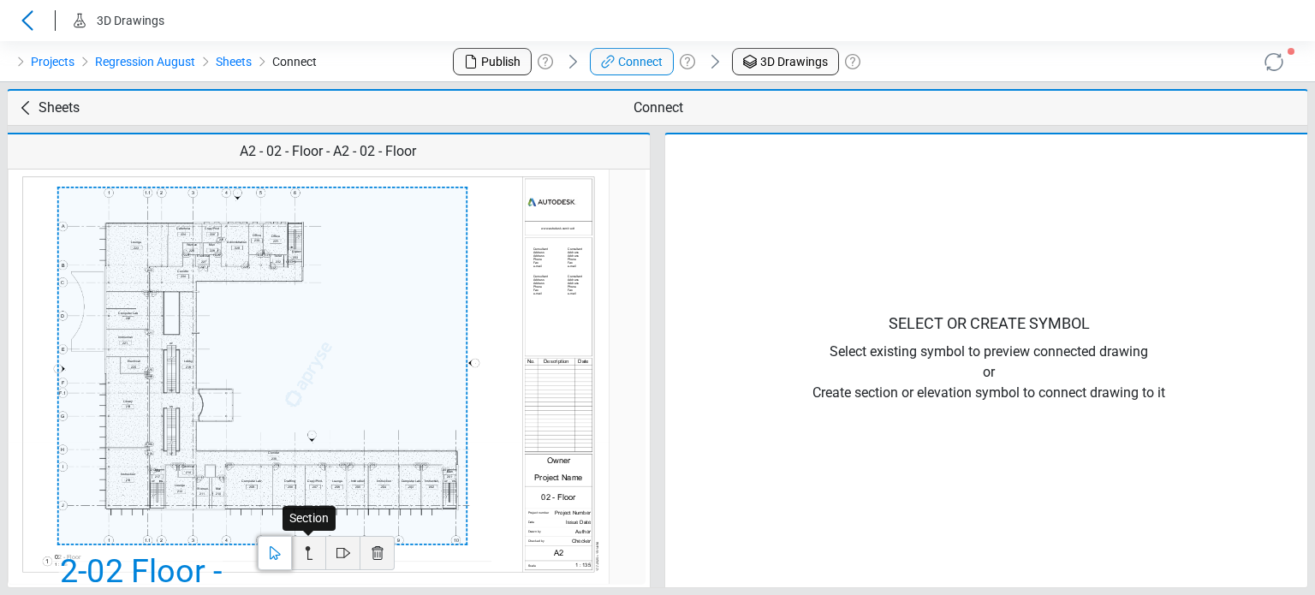
click at [312, 556] on icon at bounding box center [309, 553] width 21 height 21
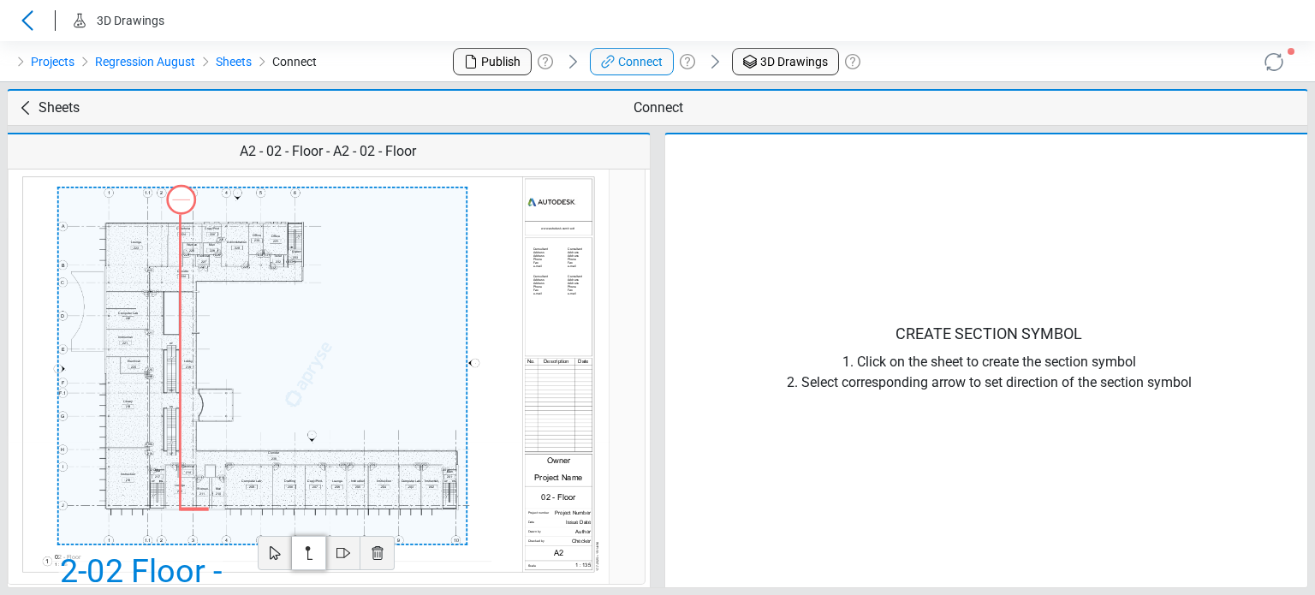
click at [184, 205] on div at bounding box center [181, 200] width 30 height 30
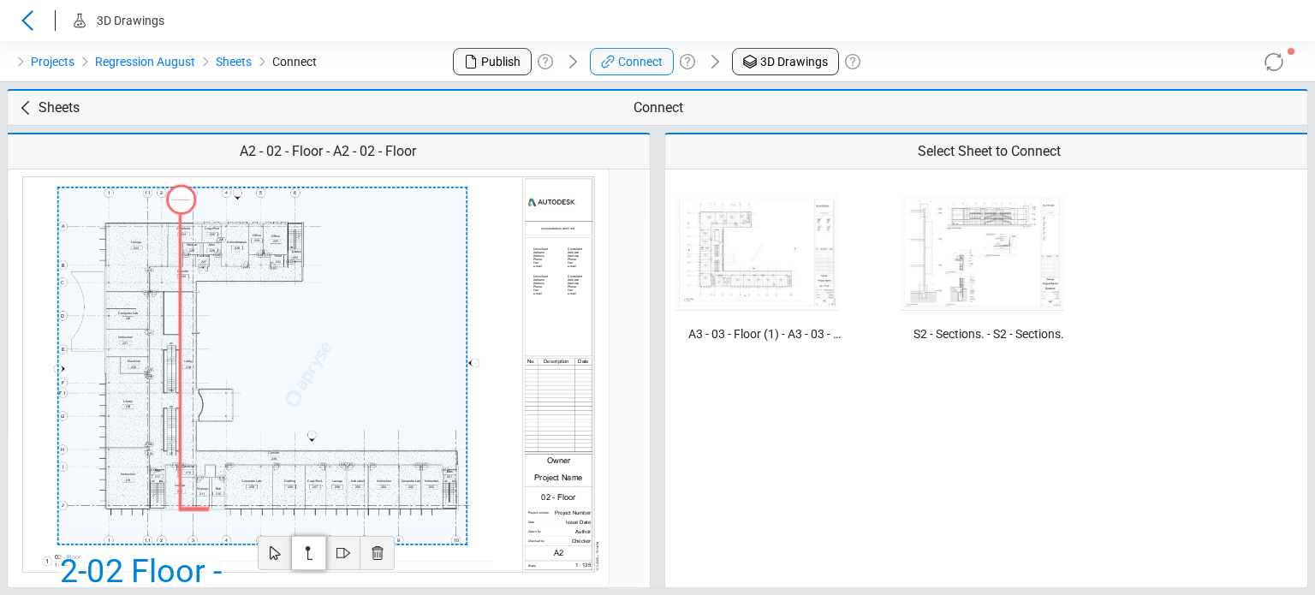
click at [929, 263] on img at bounding box center [981, 253] width 163 height 116
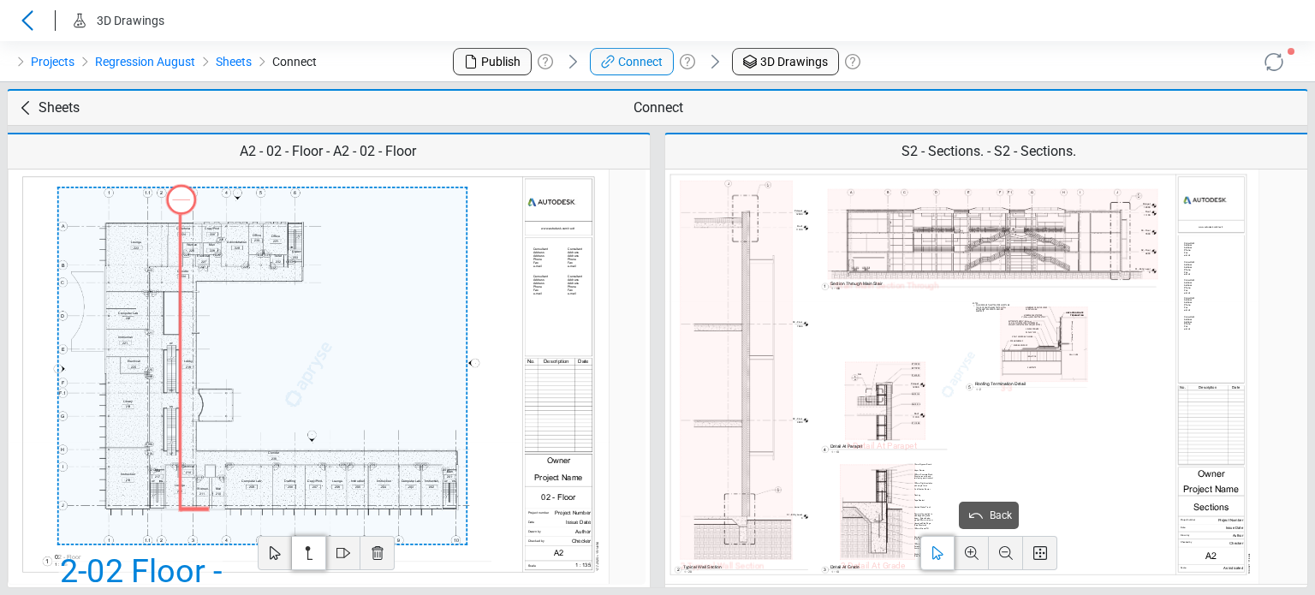
click at [908, 266] on div "1 - Stair Main Section Through" at bounding box center [993, 234] width 330 height 90
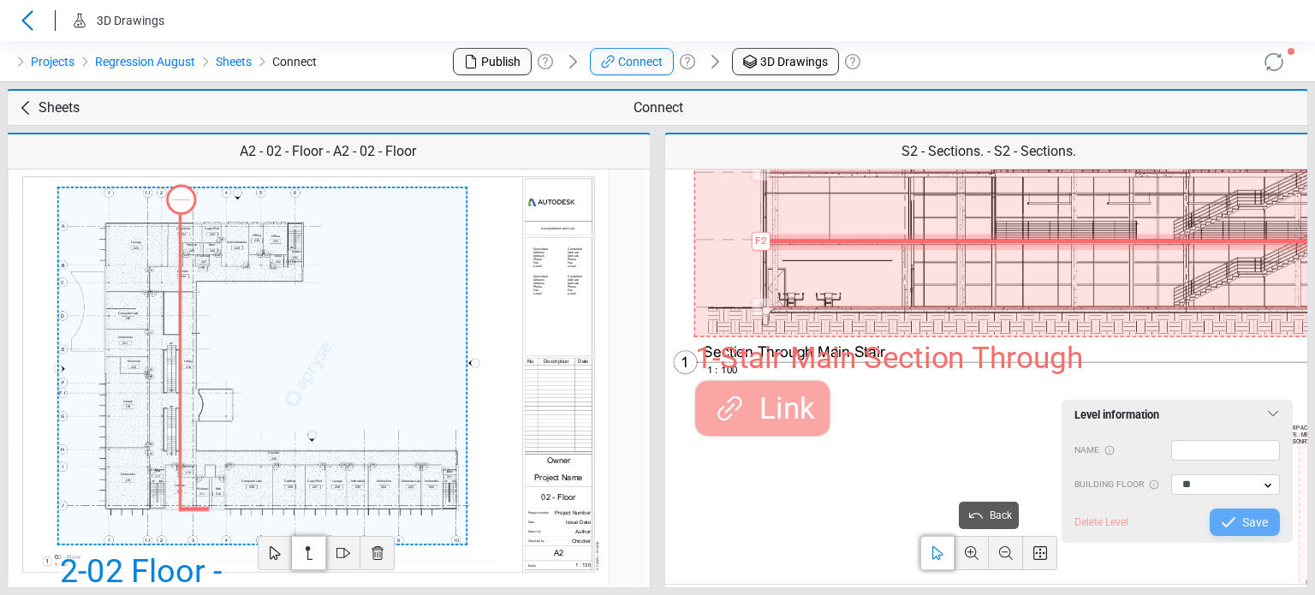
drag, startPoint x: 811, startPoint y: 327, endPoint x: 839, endPoint y: 238, distance: 93.1
click at [839, 238] on div "? EntryryLevel ? Roof ? Roof ? Floor ? Parapet ? Parapet F2 Add level 1 - Stair…" at bounding box center [1272, 179] width 1156 height 316
click at [1193, 452] on input "text" at bounding box center [1226, 450] width 110 height 21
type input "*"
click at [1234, 513] on icon at bounding box center [1228, 522] width 21 height 21
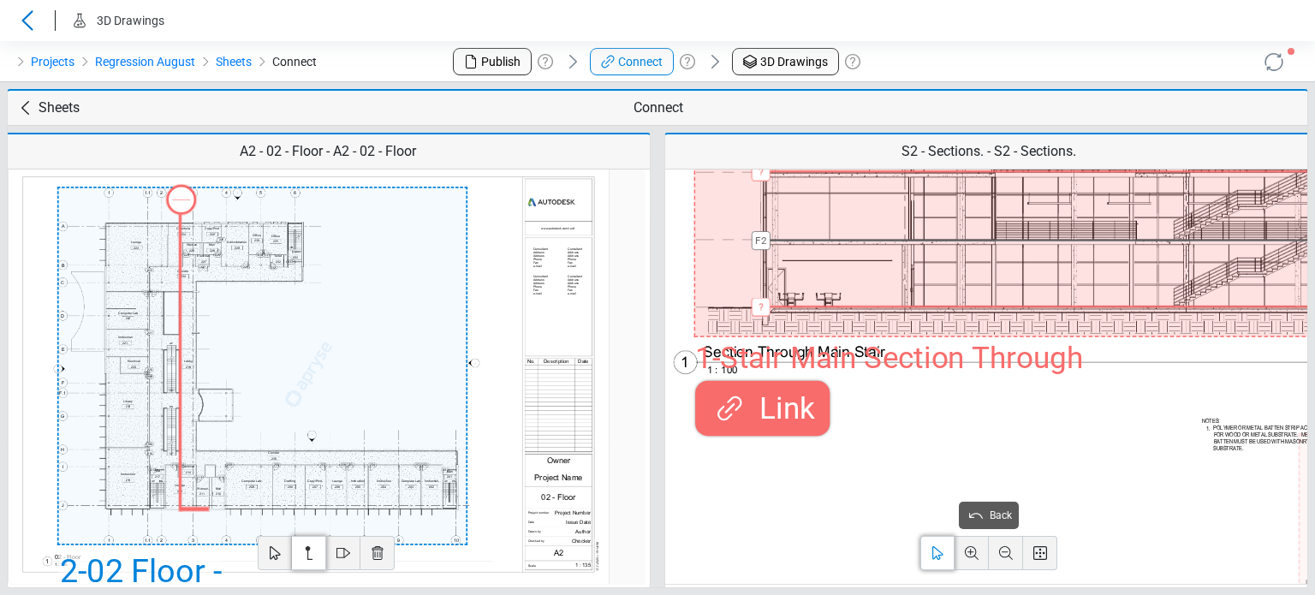
click at [782, 410] on span "Link" at bounding box center [782, 408] width 66 height 45
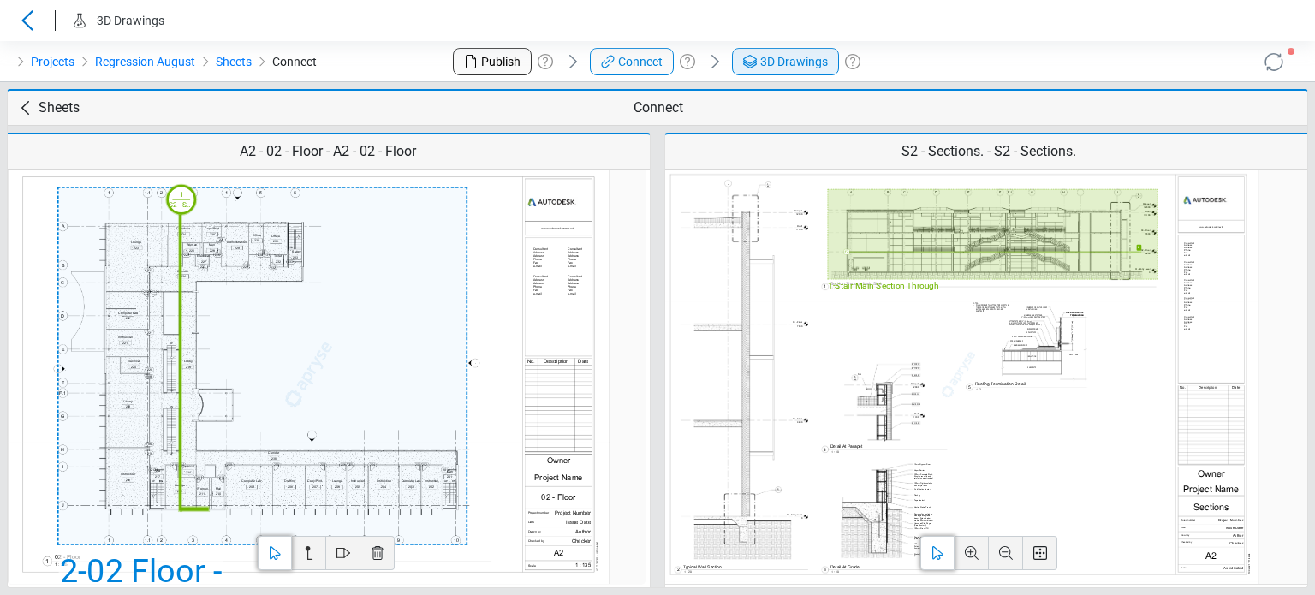
click at [773, 66] on span "3D Drawings" at bounding box center [794, 62] width 68 height 18
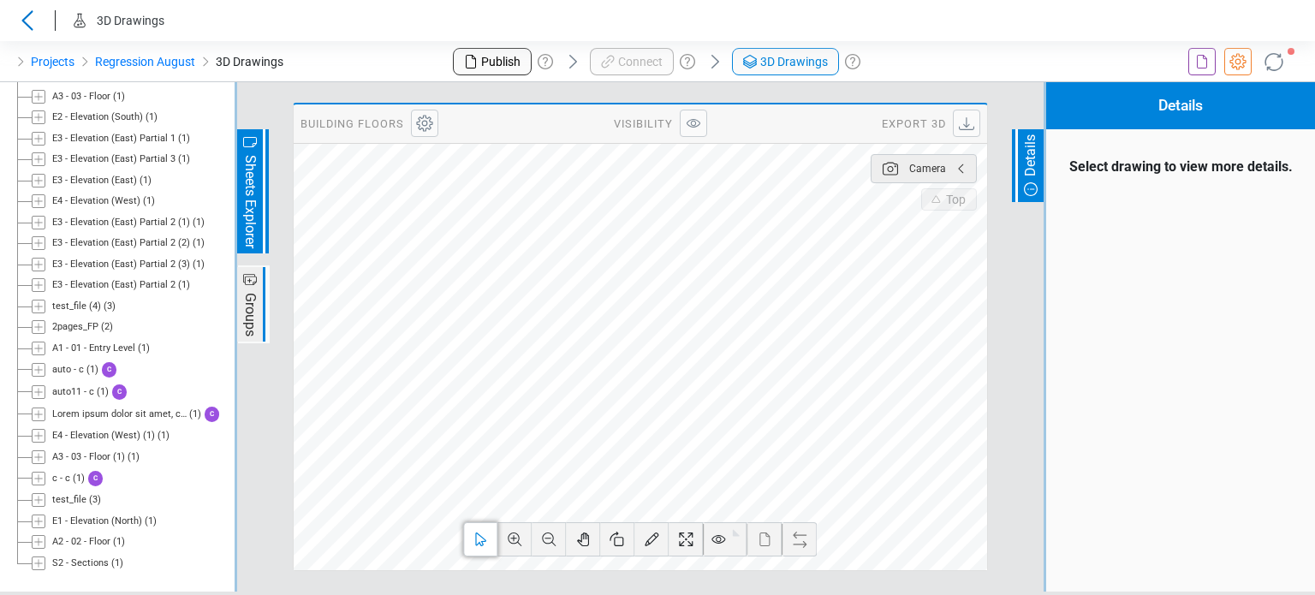
scroll to position [247, 0]
